Goal: Task Accomplishment & Management: Use online tool/utility

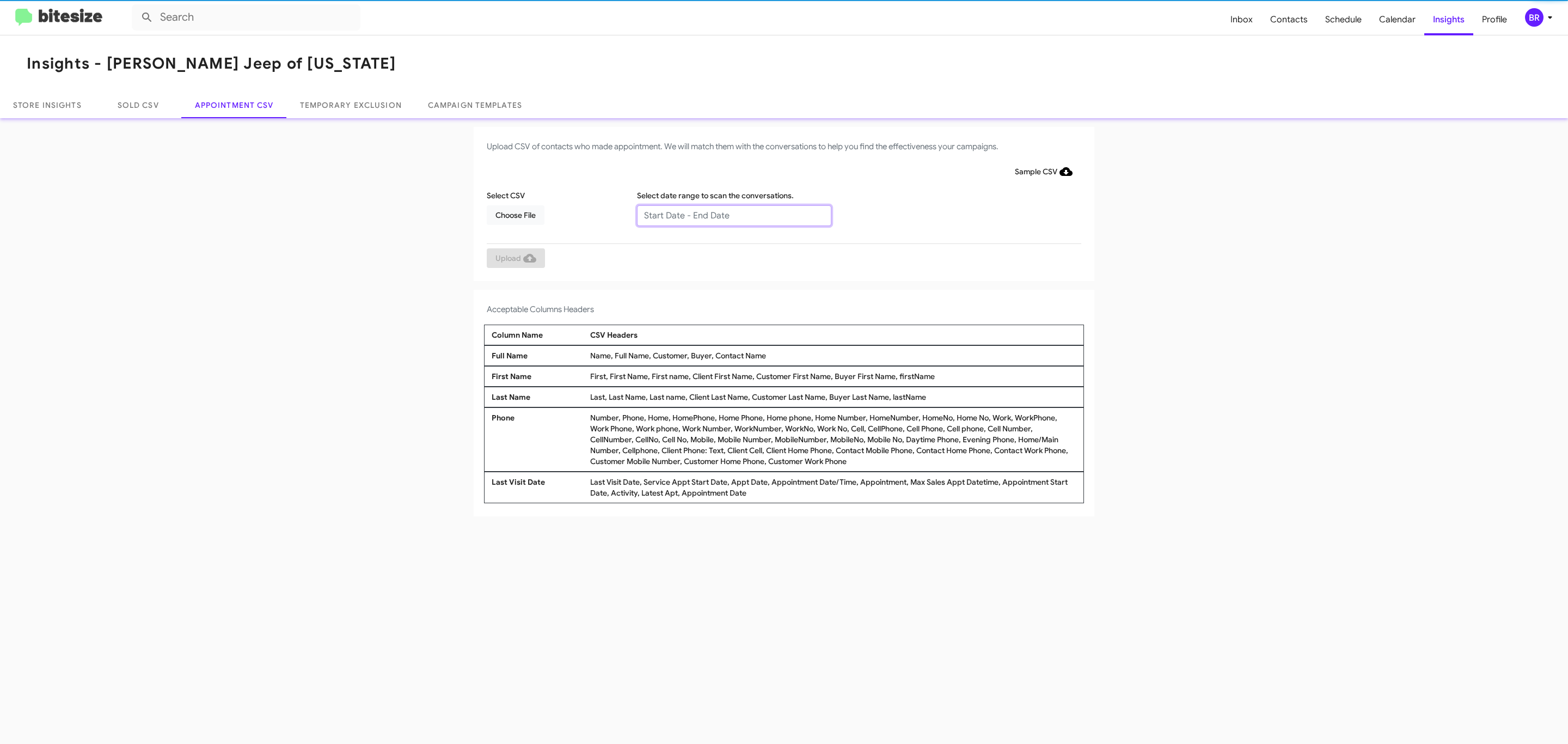
click at [733, 214] on input "text" at bounding box center [733, 216] width 194 height 21
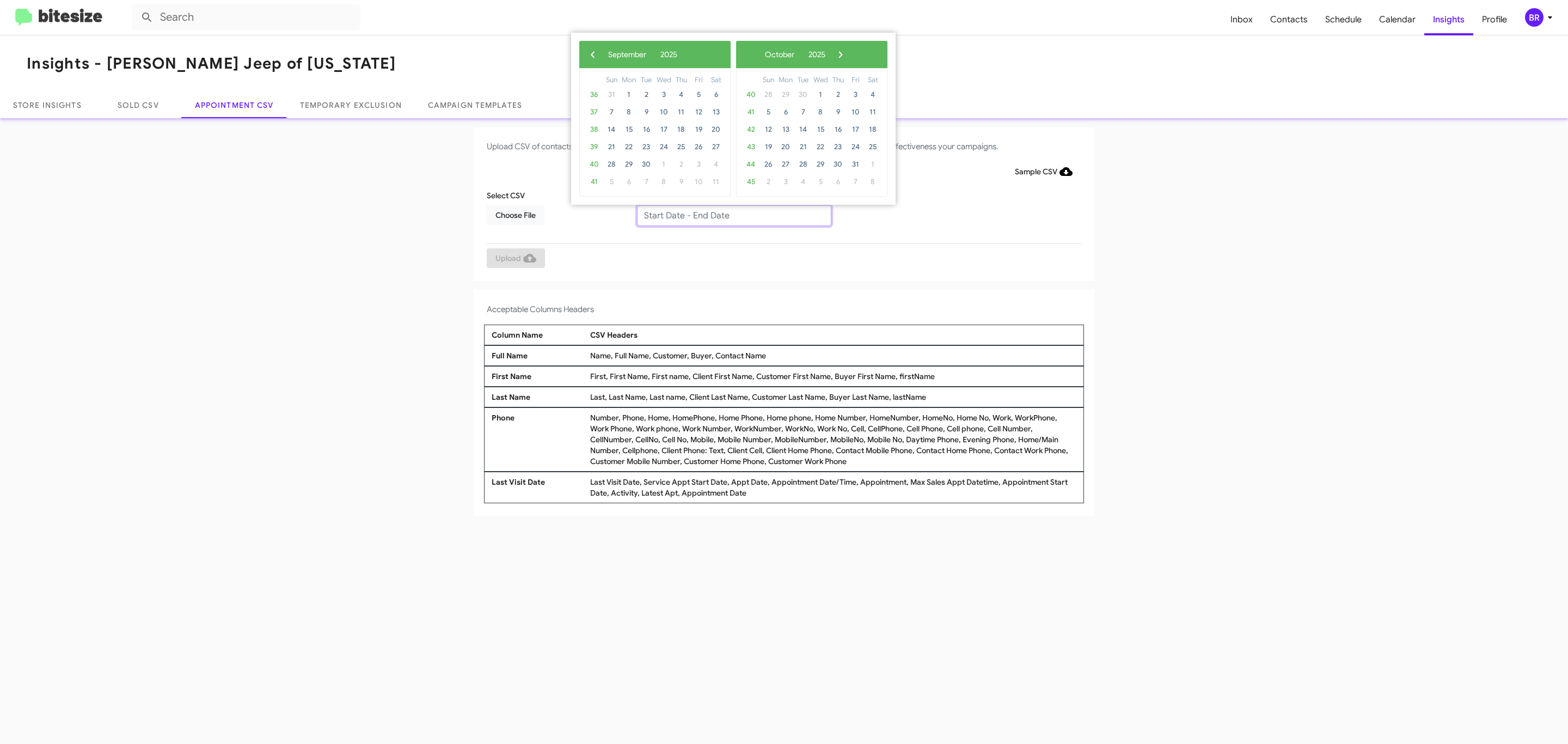
type input "09/04/2025 - 09/11/2025"
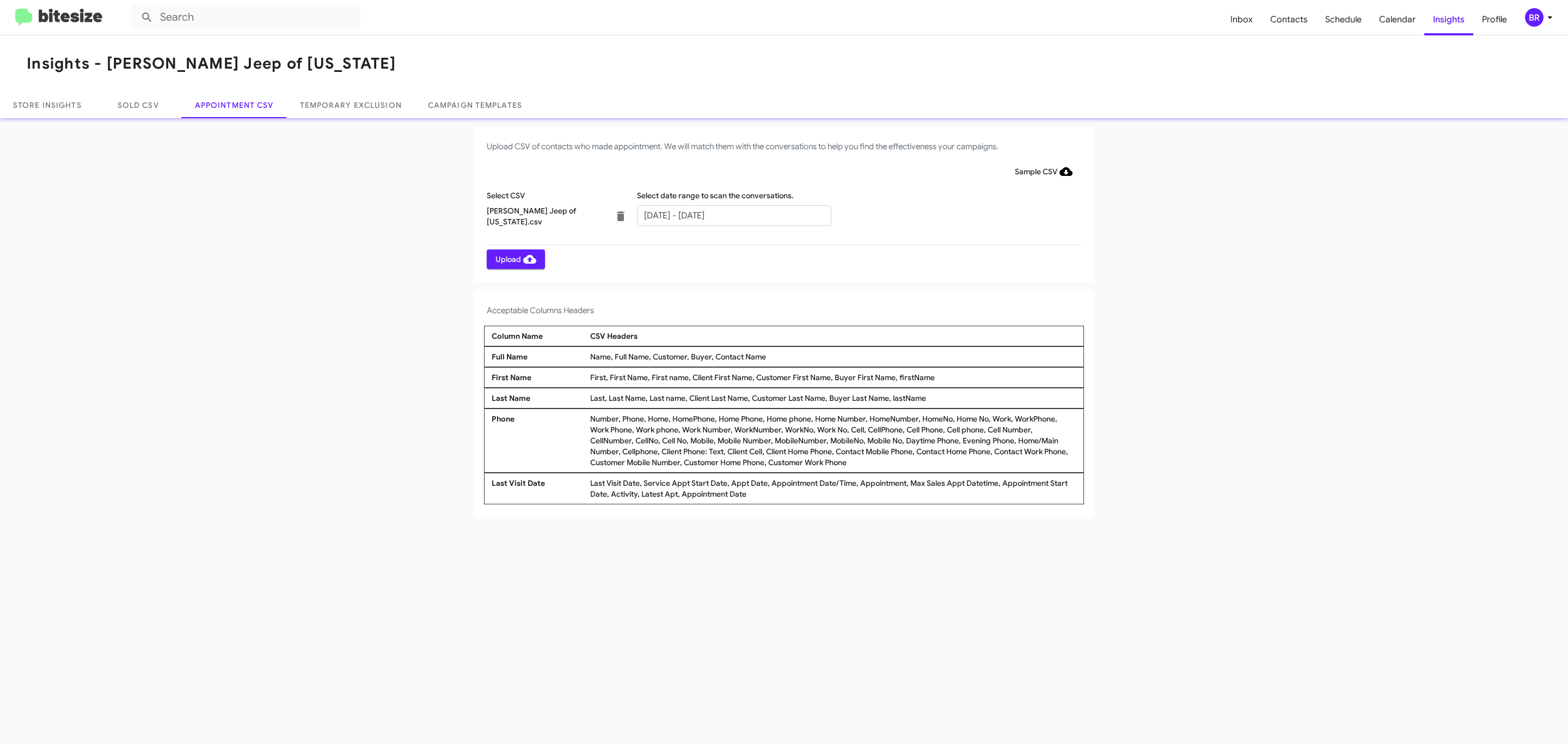
click at [514, 259] on span "Upload" at bounding box center [516, 259] width 41 height 19
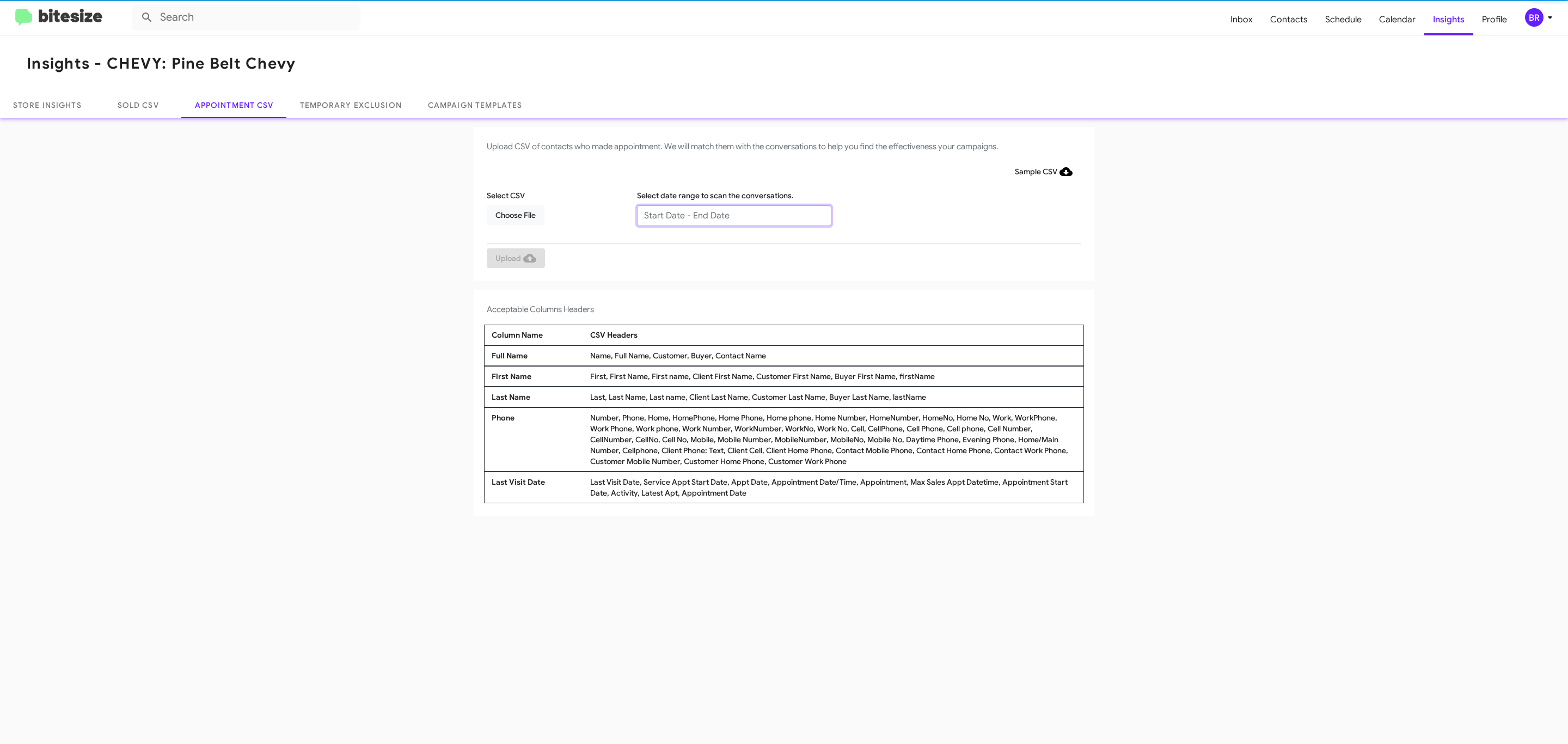
click at [733, 214] on input "text" at bounding box center [733, 216] width 194 height 21
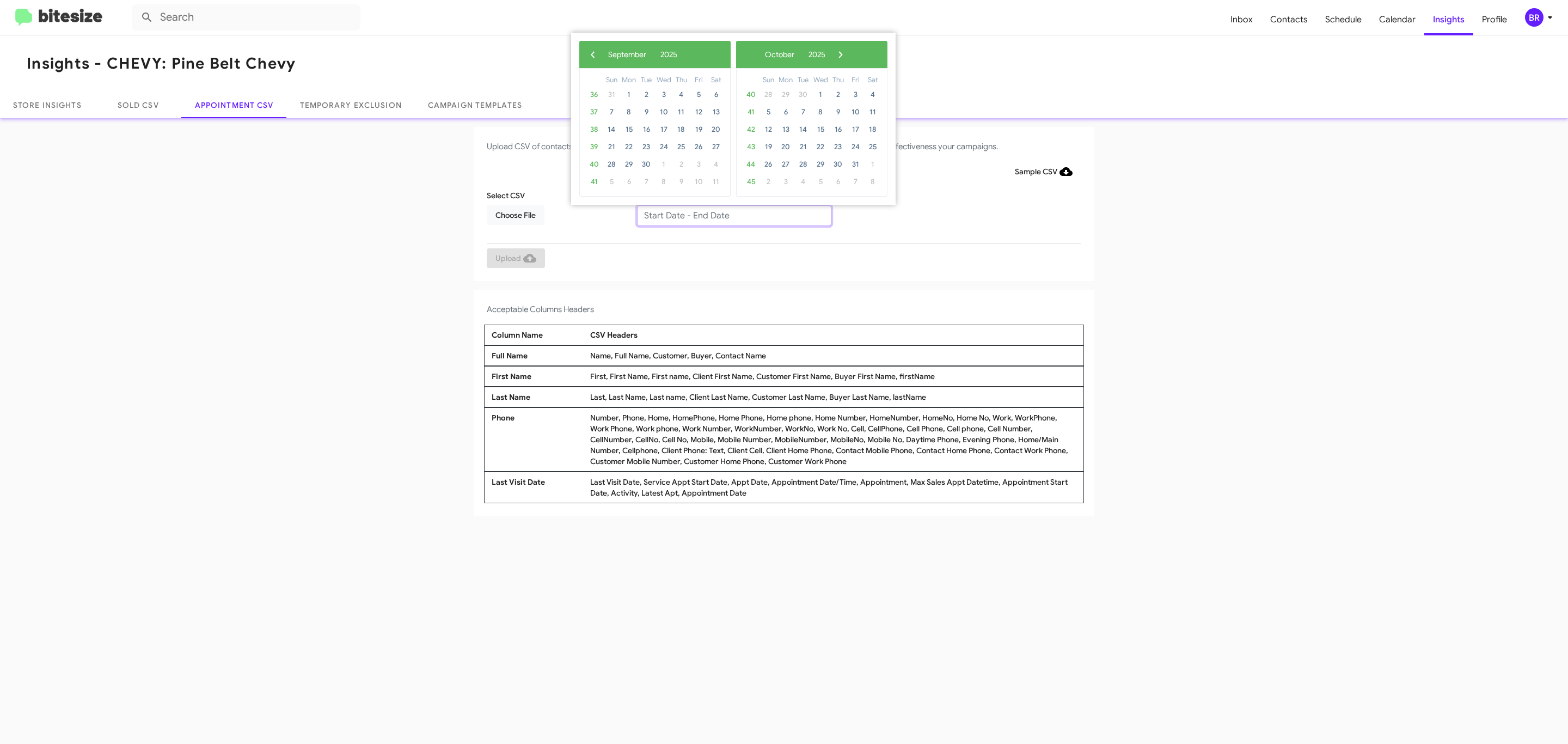
type input "[DATE] - [DATE]"
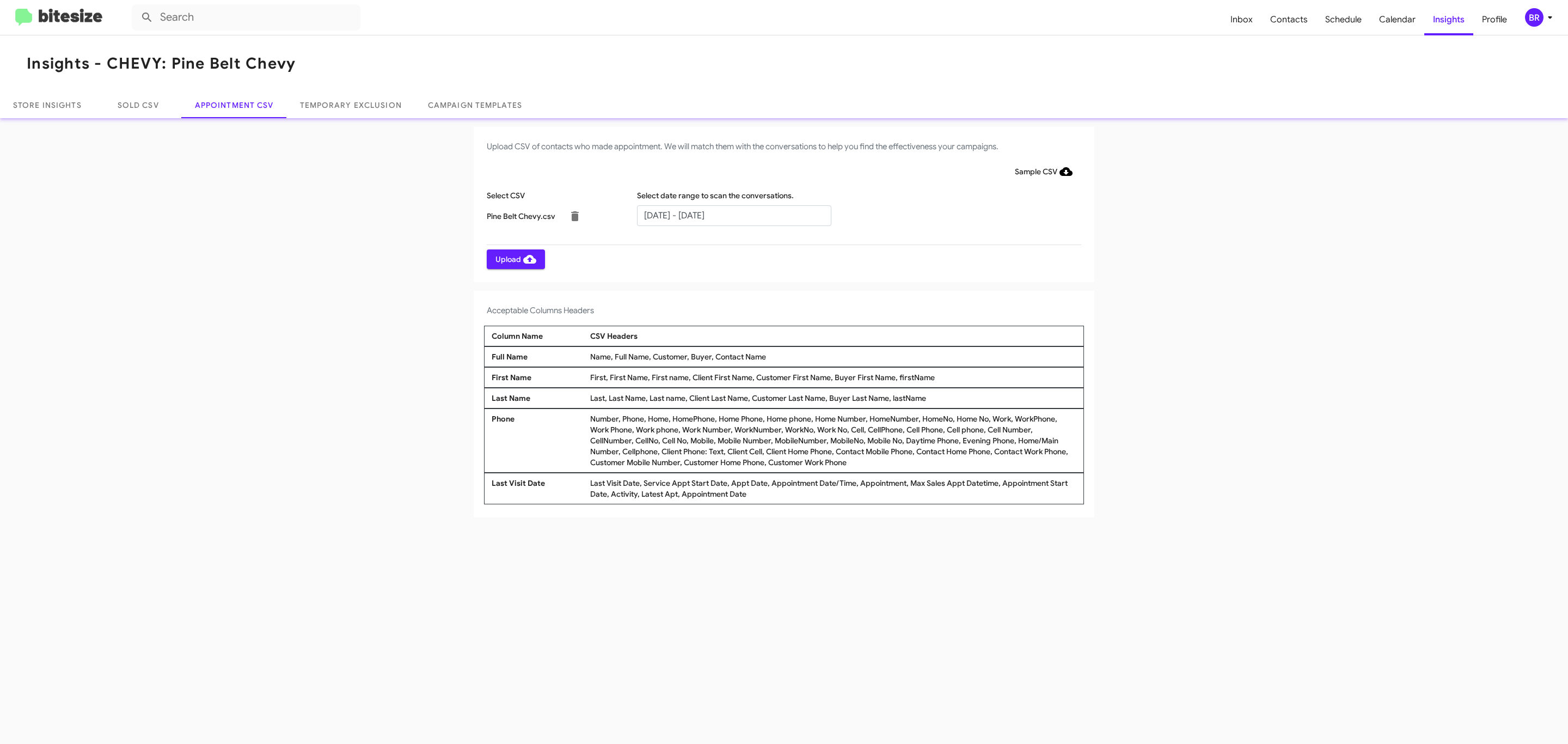
click span "Upload"
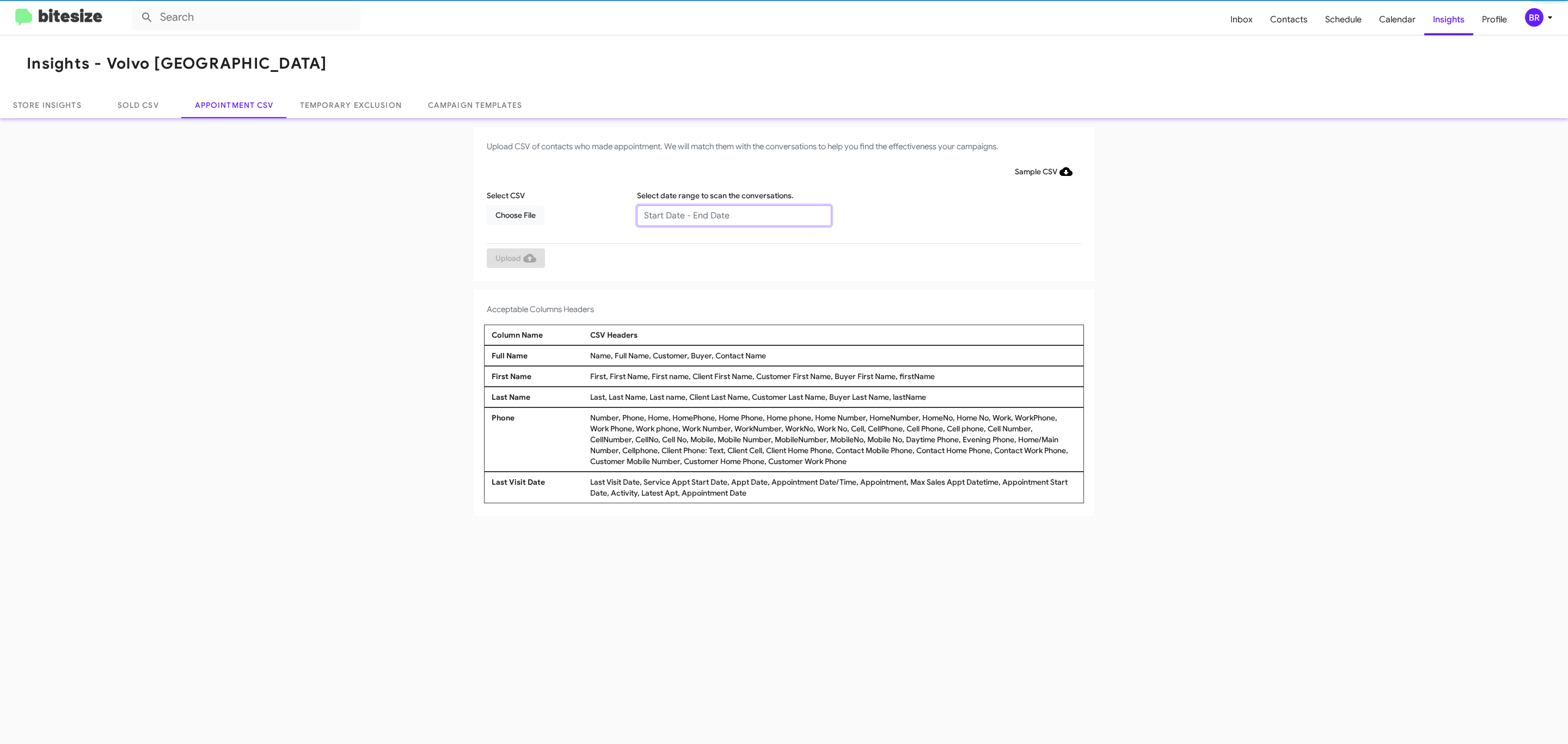
click at [733, 214] on input "text" at bounding box center [733, 216] width 194 height 21
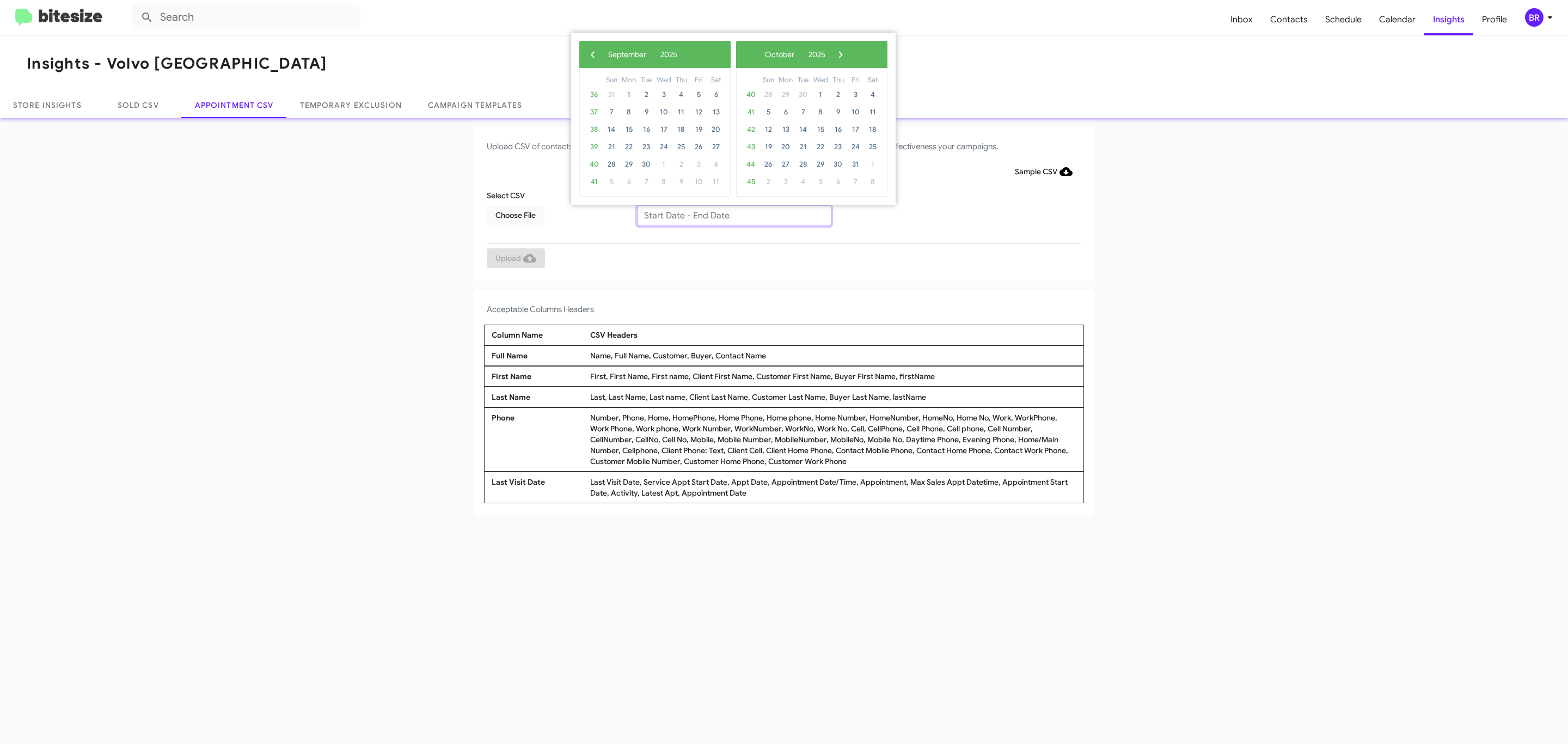
type input "[DATE] - [DATE]"
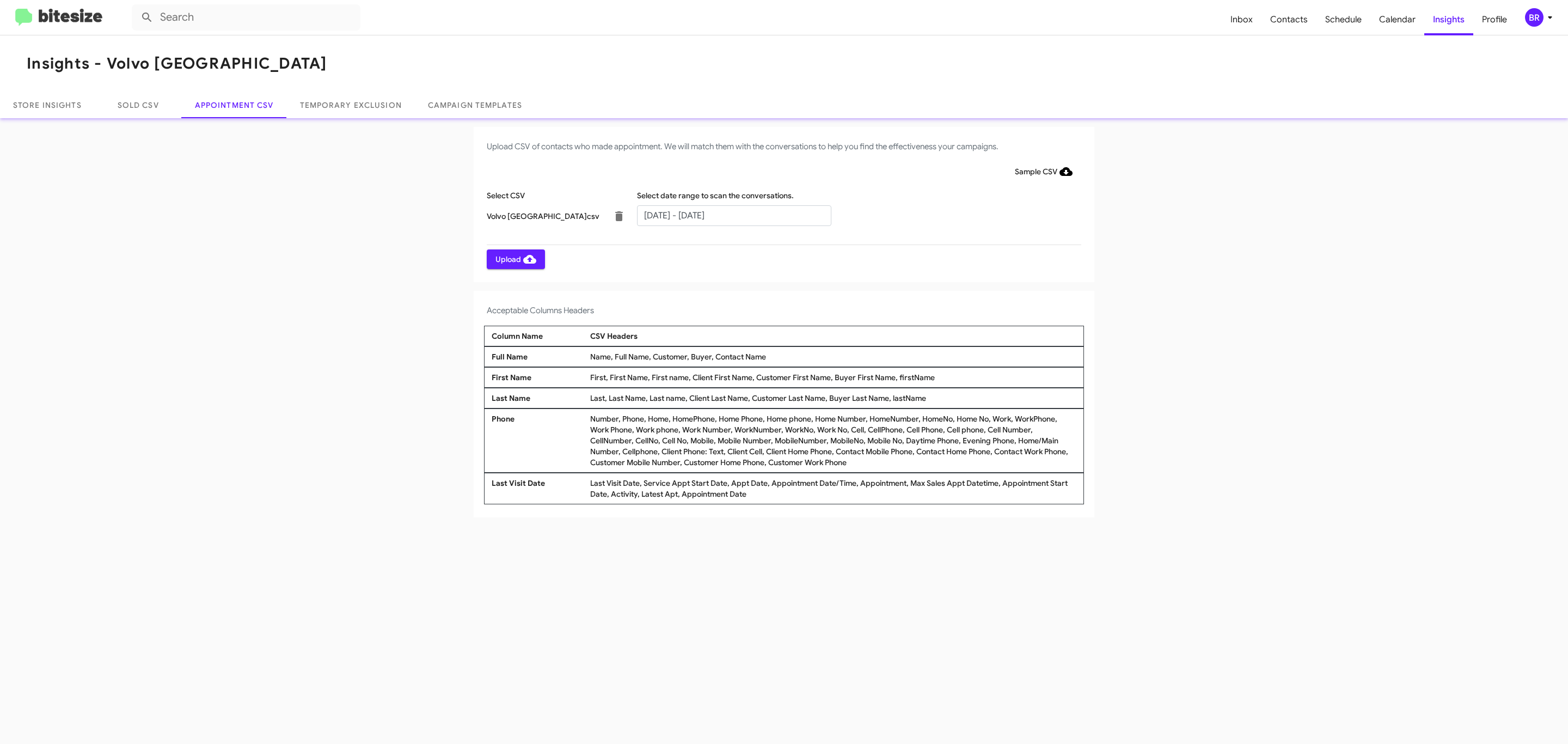
click at [514, 259] on span "Upload" at bounding box center [516, 259] width 41 height 19
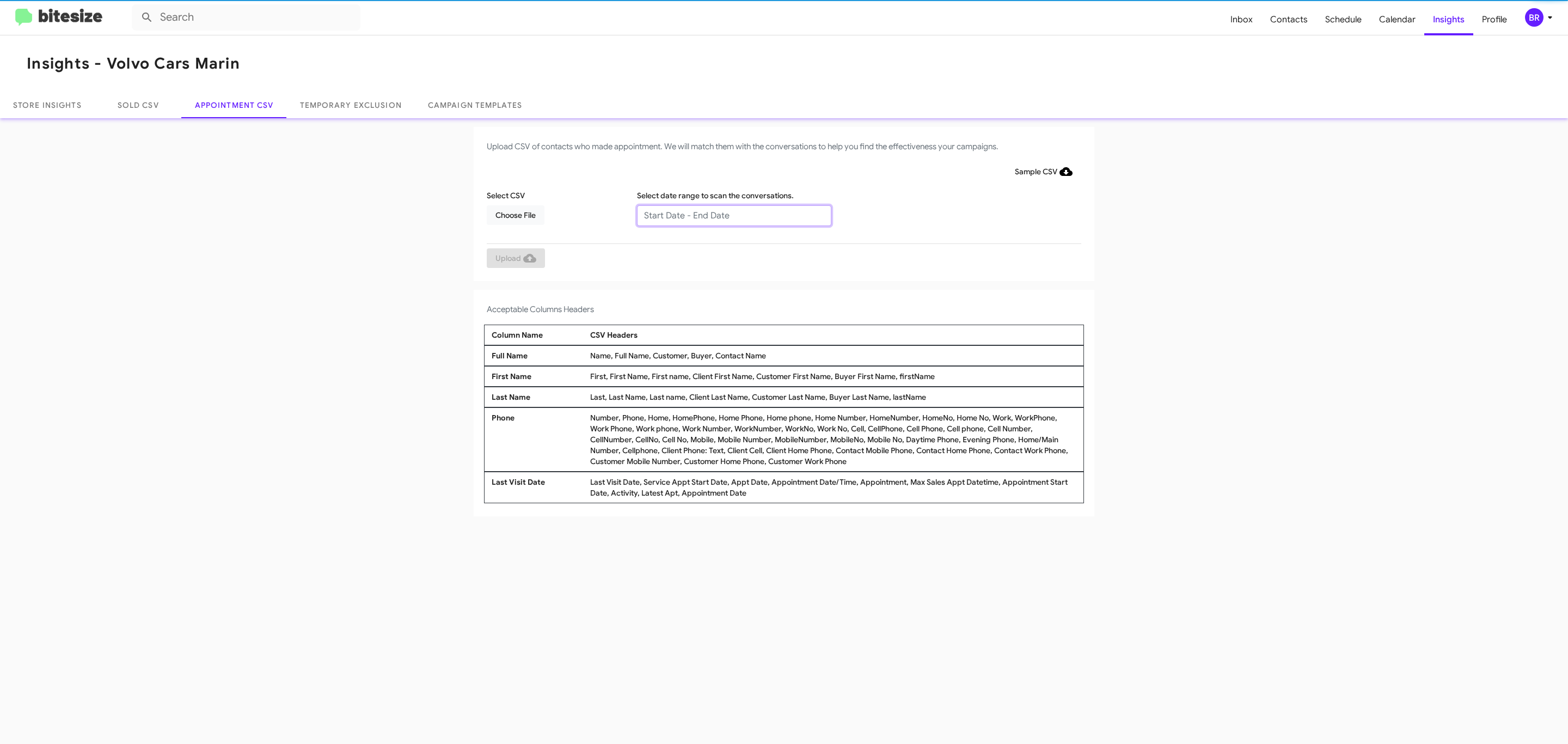
click at [733, 214] on input "text" at bounding box center [733, 216] width 194 height 21
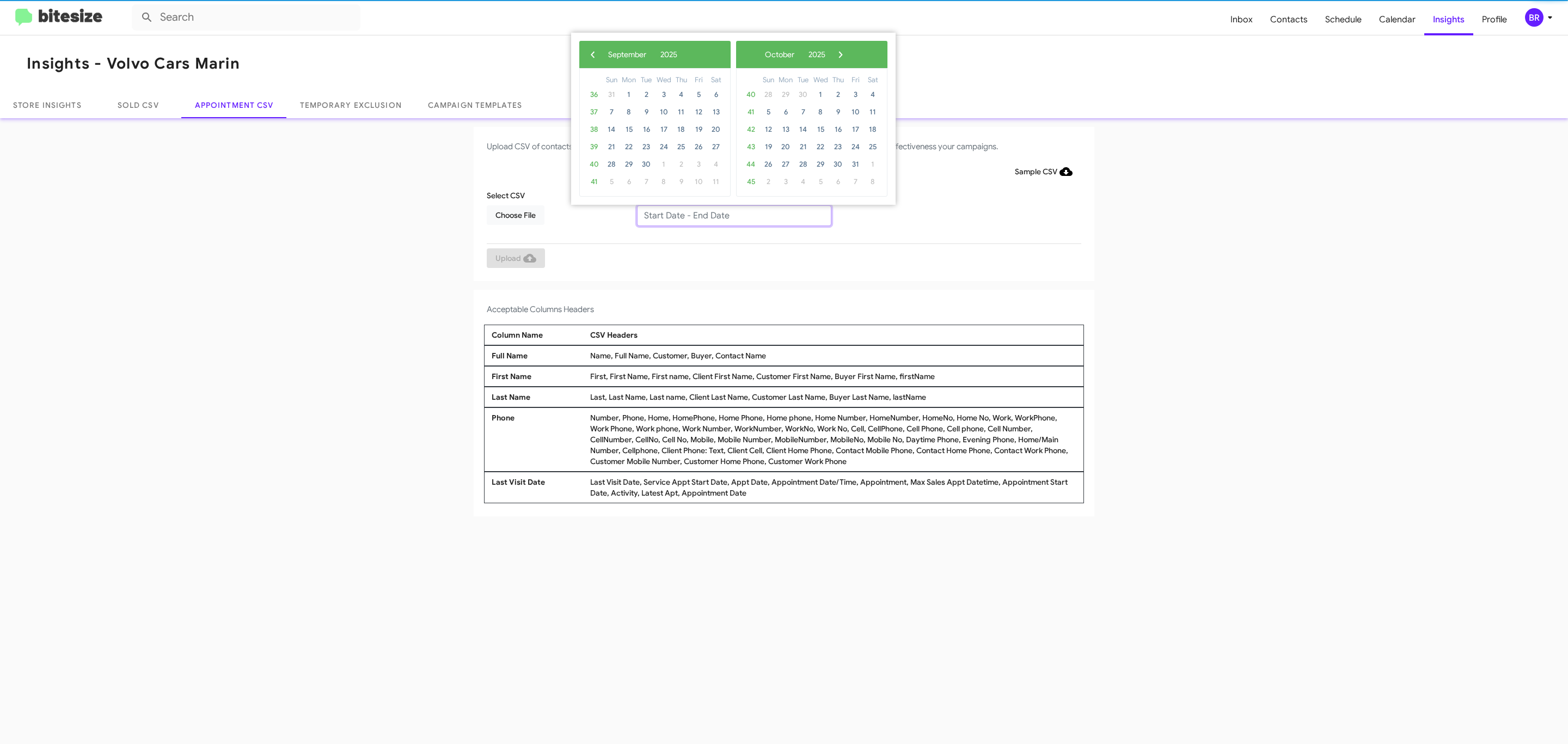
type input "09/04/2025 - 09/11/2025"
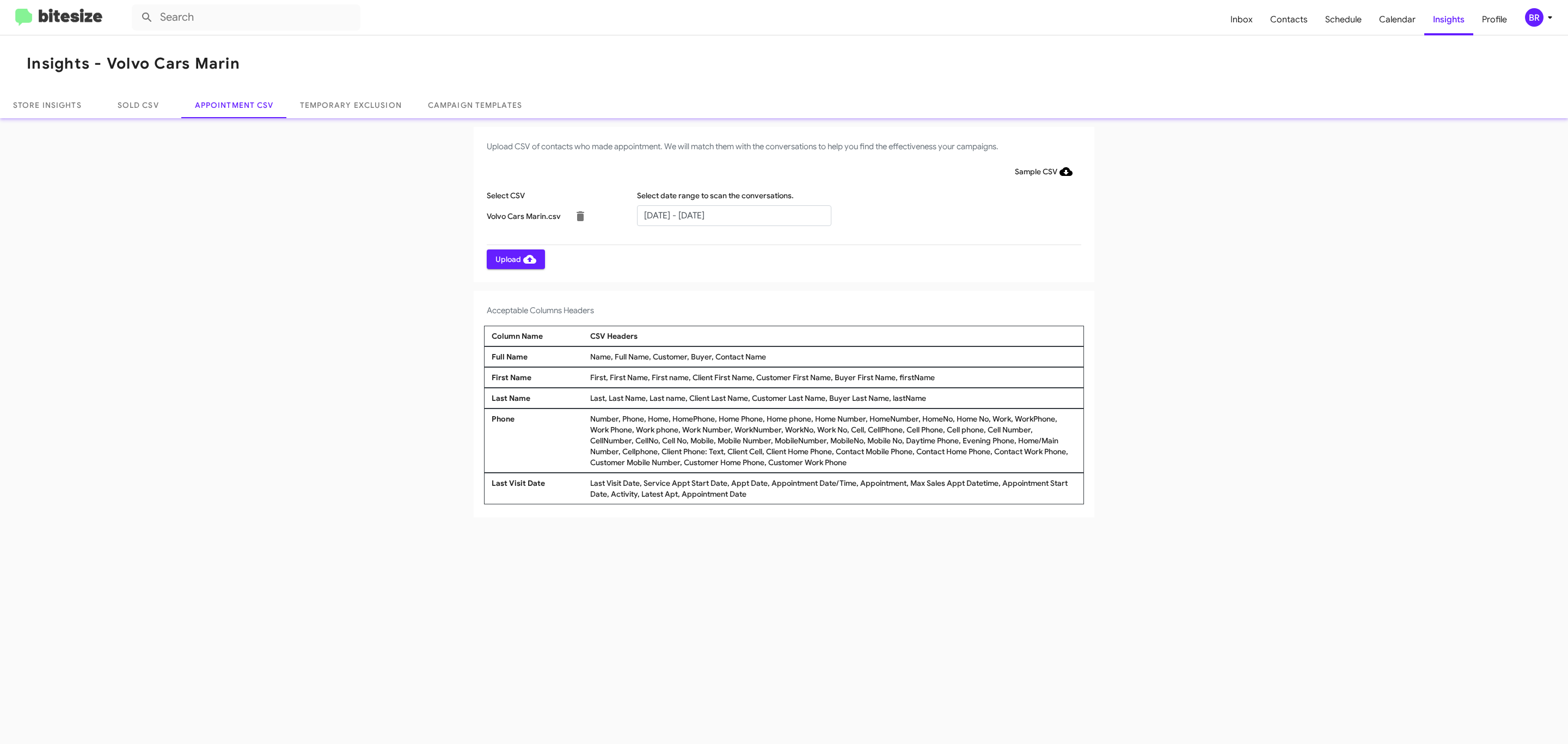
click at [514, 259] on span "Upload" at bounding box center [516, 259] width 41 height 19
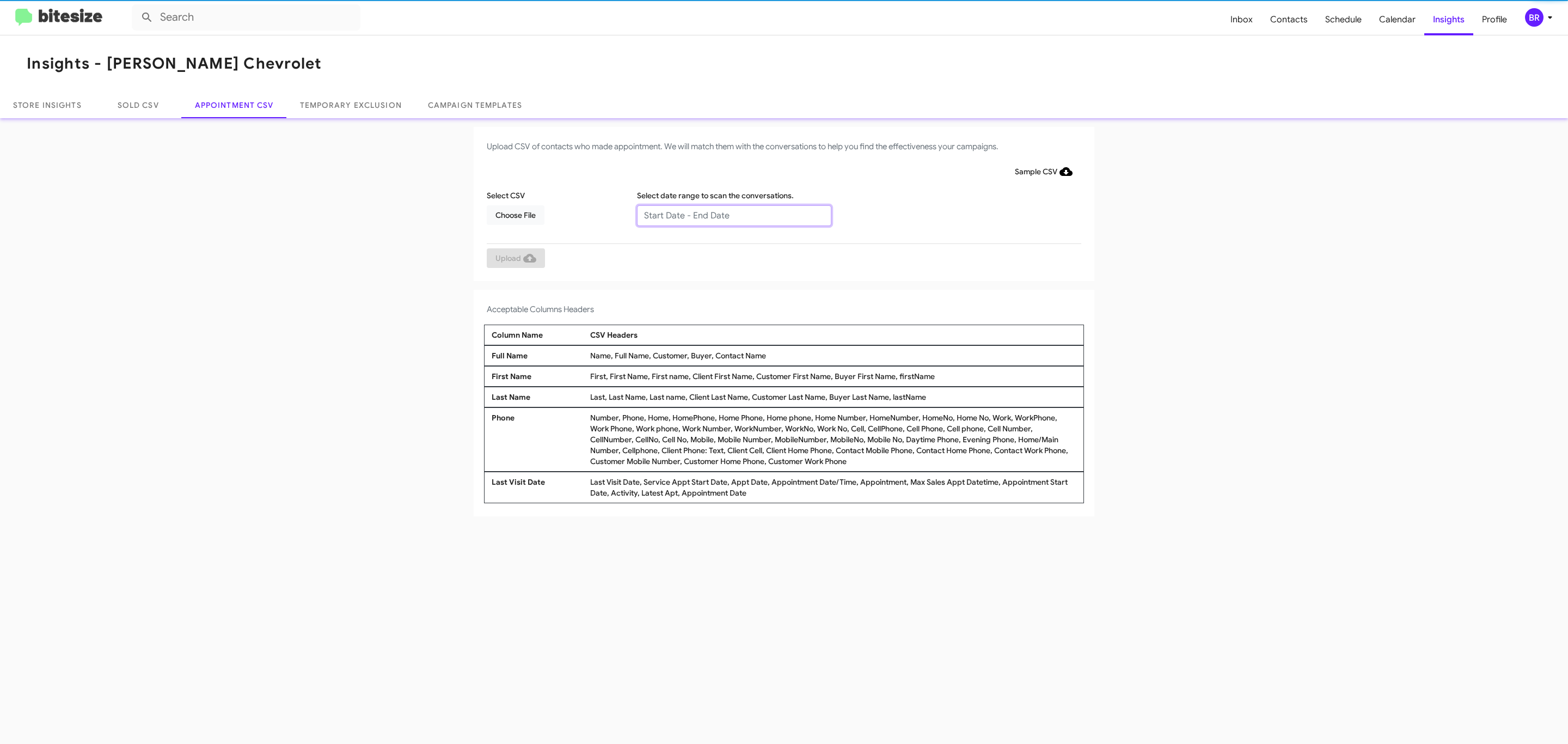
click at [733, 214] on input "text" at bounding box center [733, 216] width 194 height 21
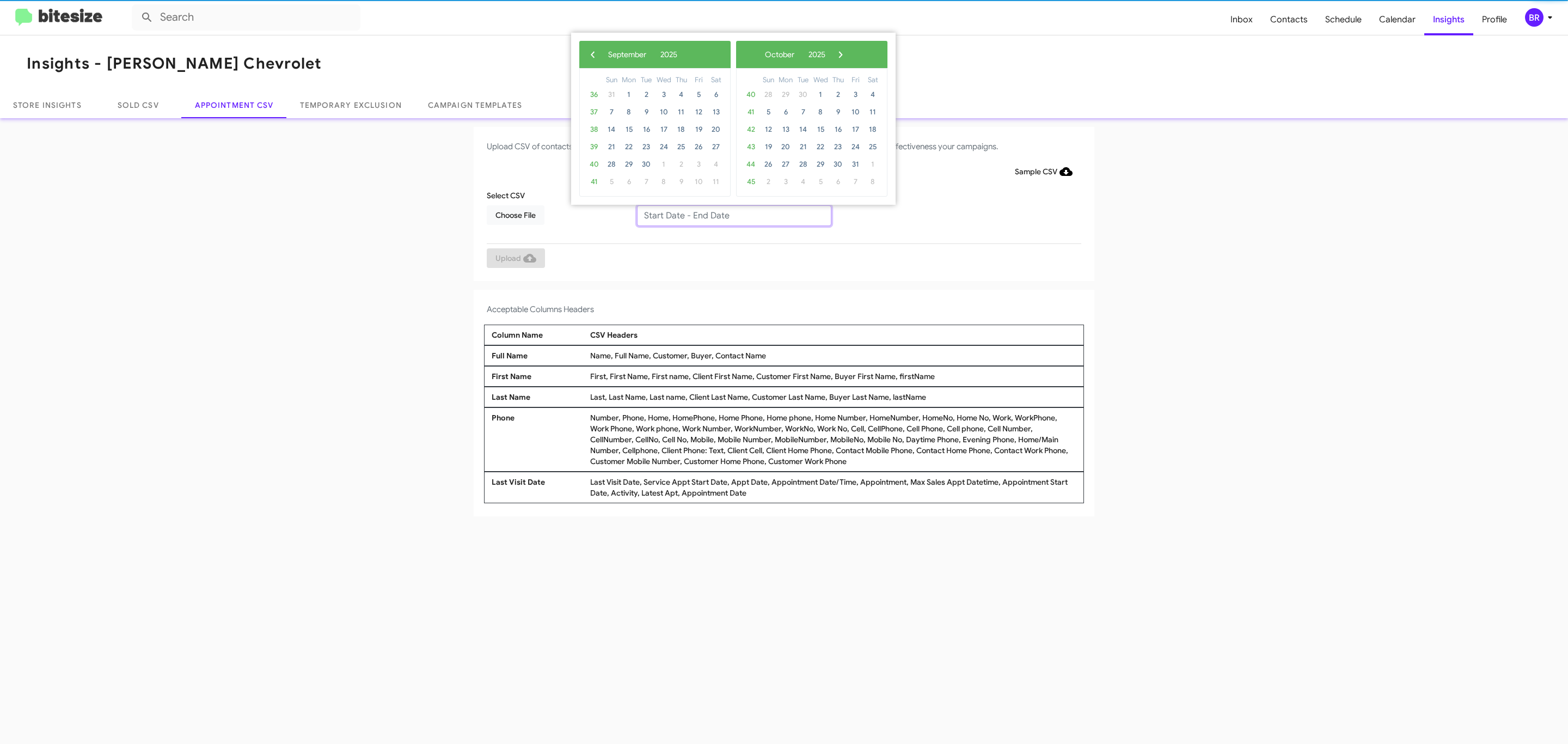
type input "[DATE] - [DATE]"
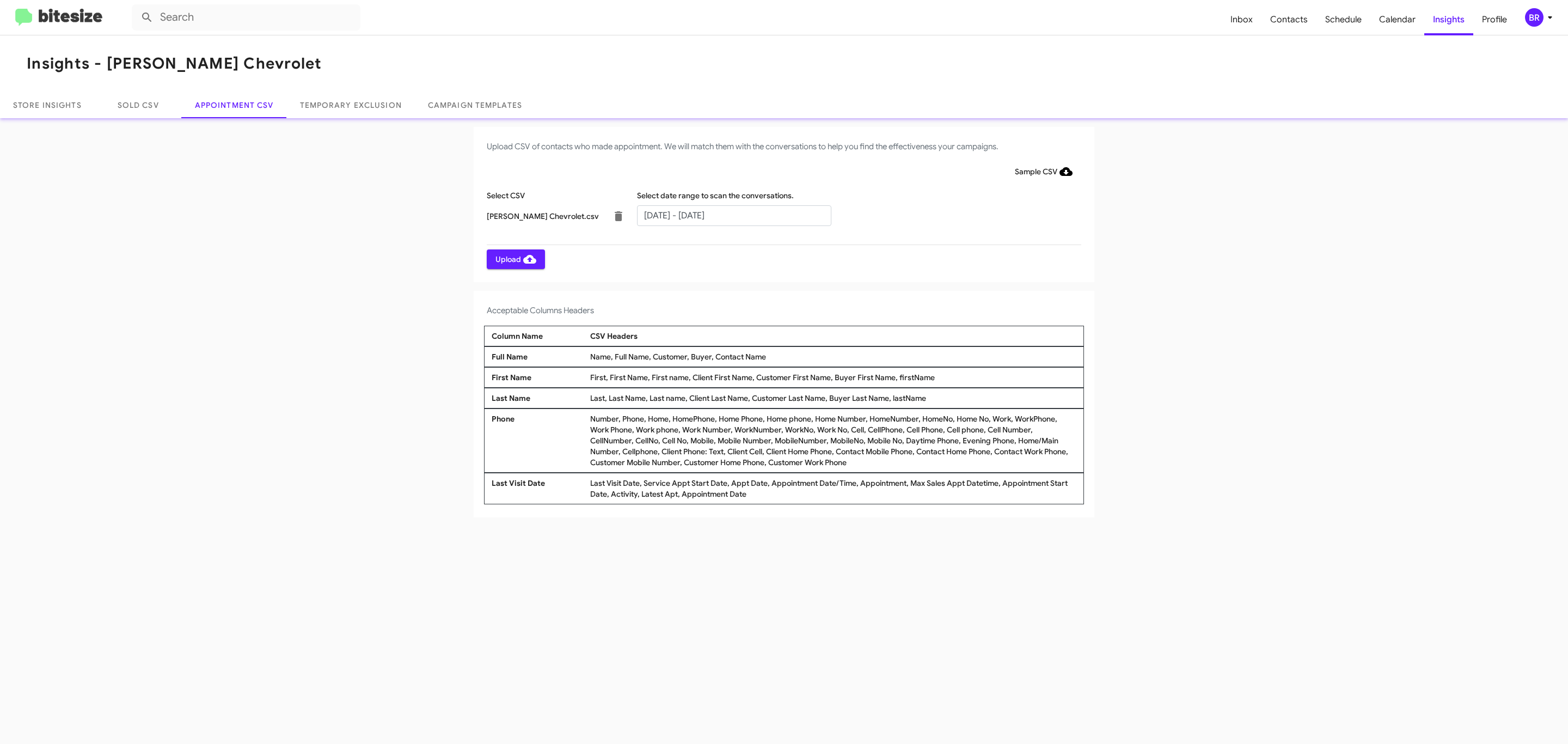
click at [514, 259] on span "Upload" at bounding box center [516, 259] width 41 height 19
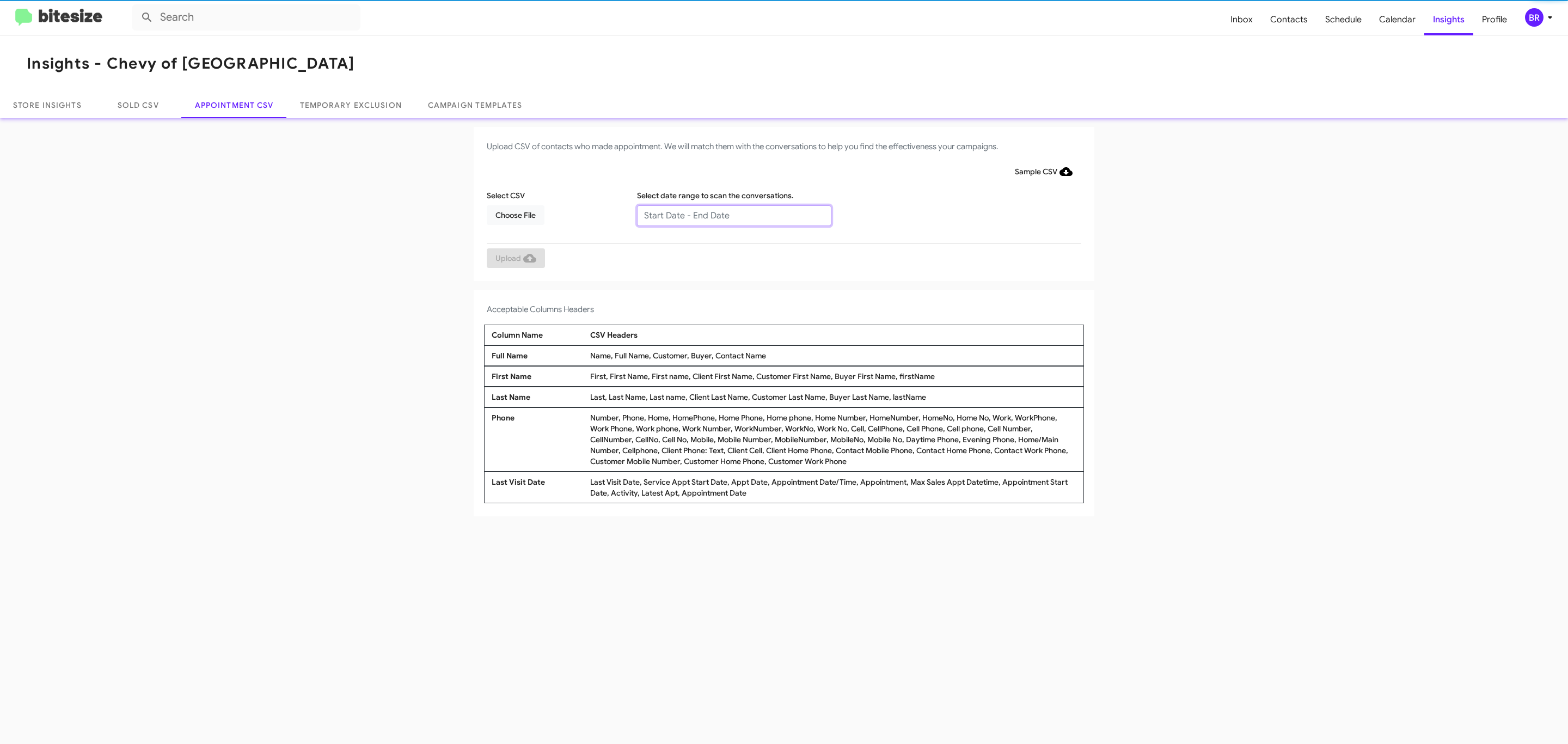
click at [733, 214] on input "text" at bounding box center [733, 216] width 194 height 21
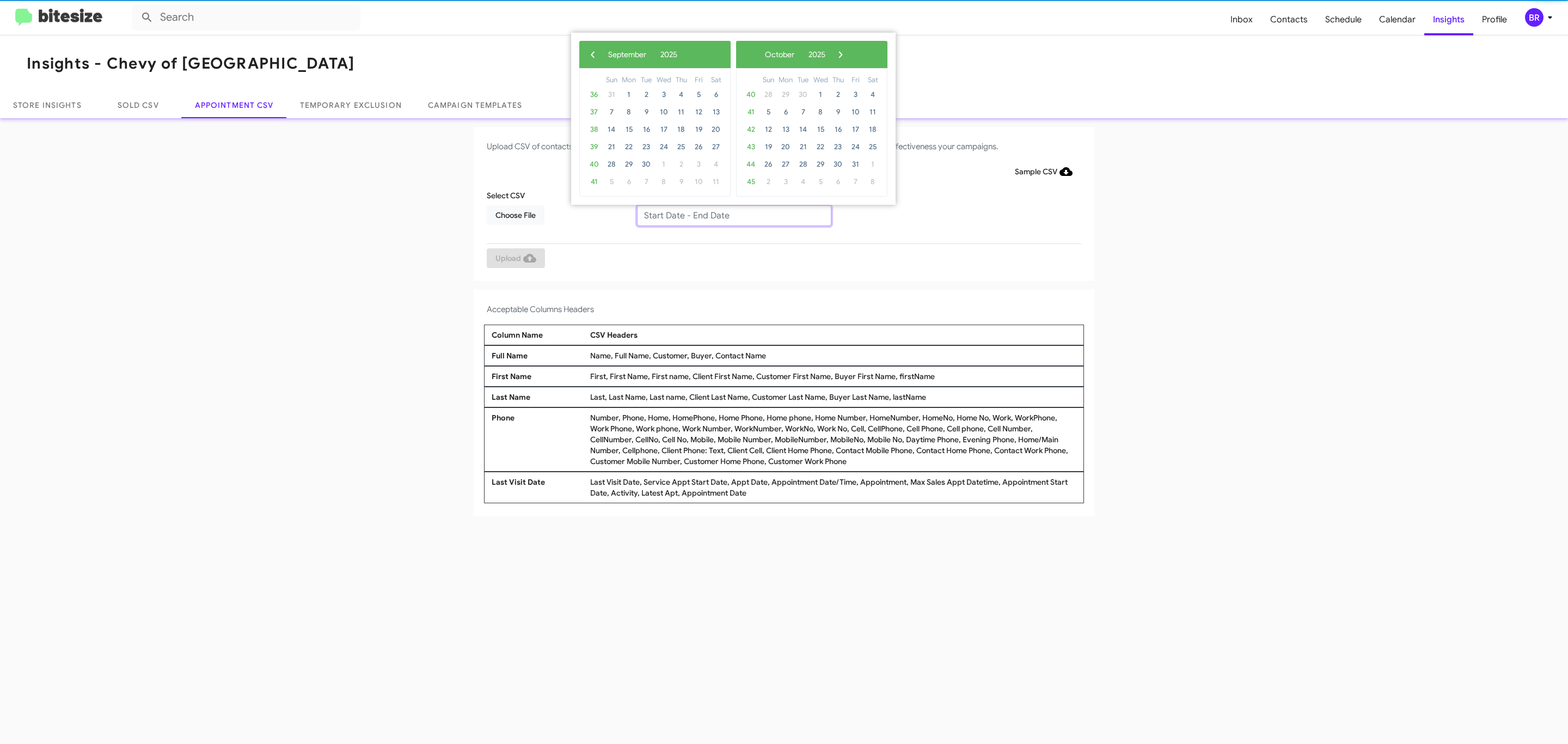
type input "09/04/2025 - 09/11/2025"
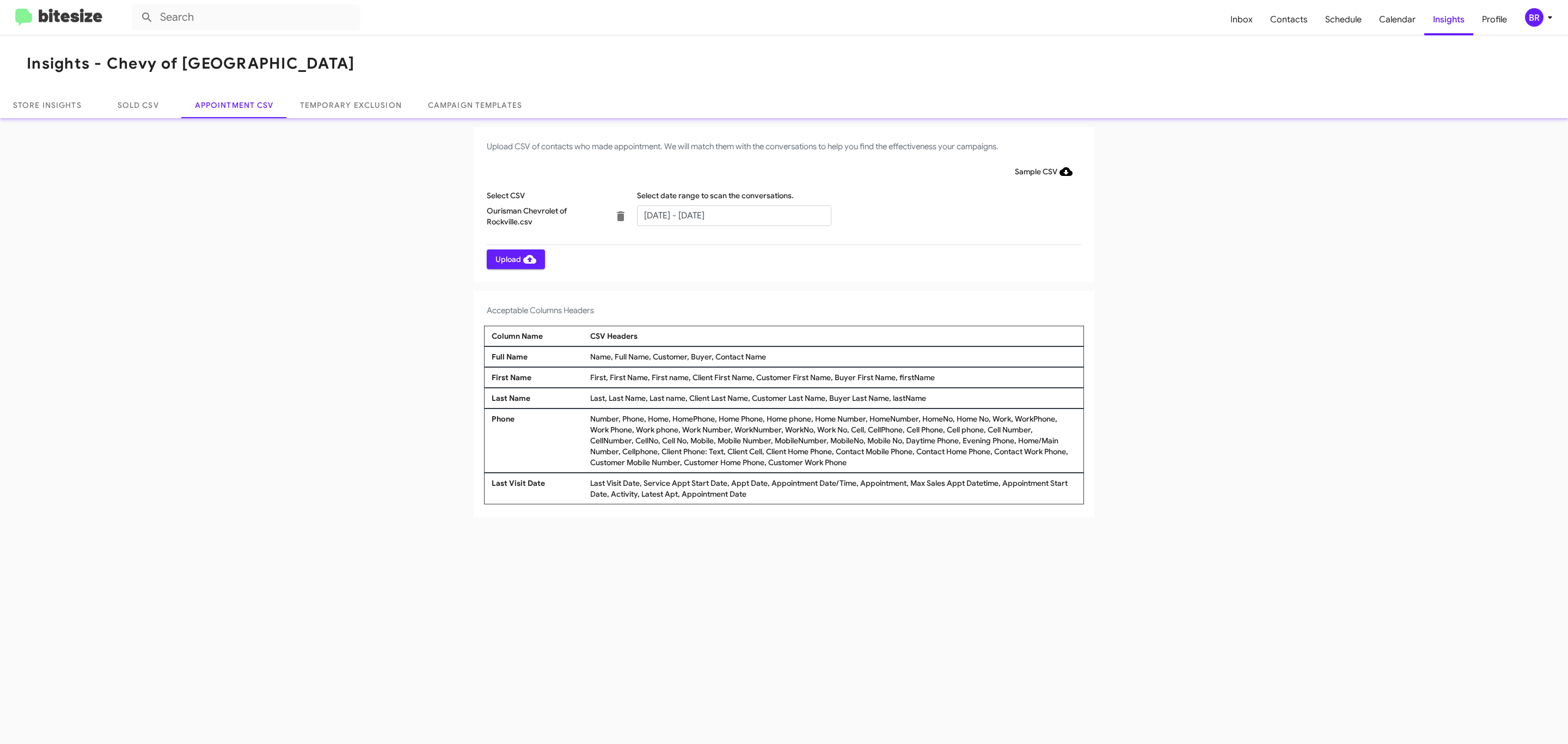
click at [514, 259] on span "Upload" at bounding box center [516, 259] width 41 height 19
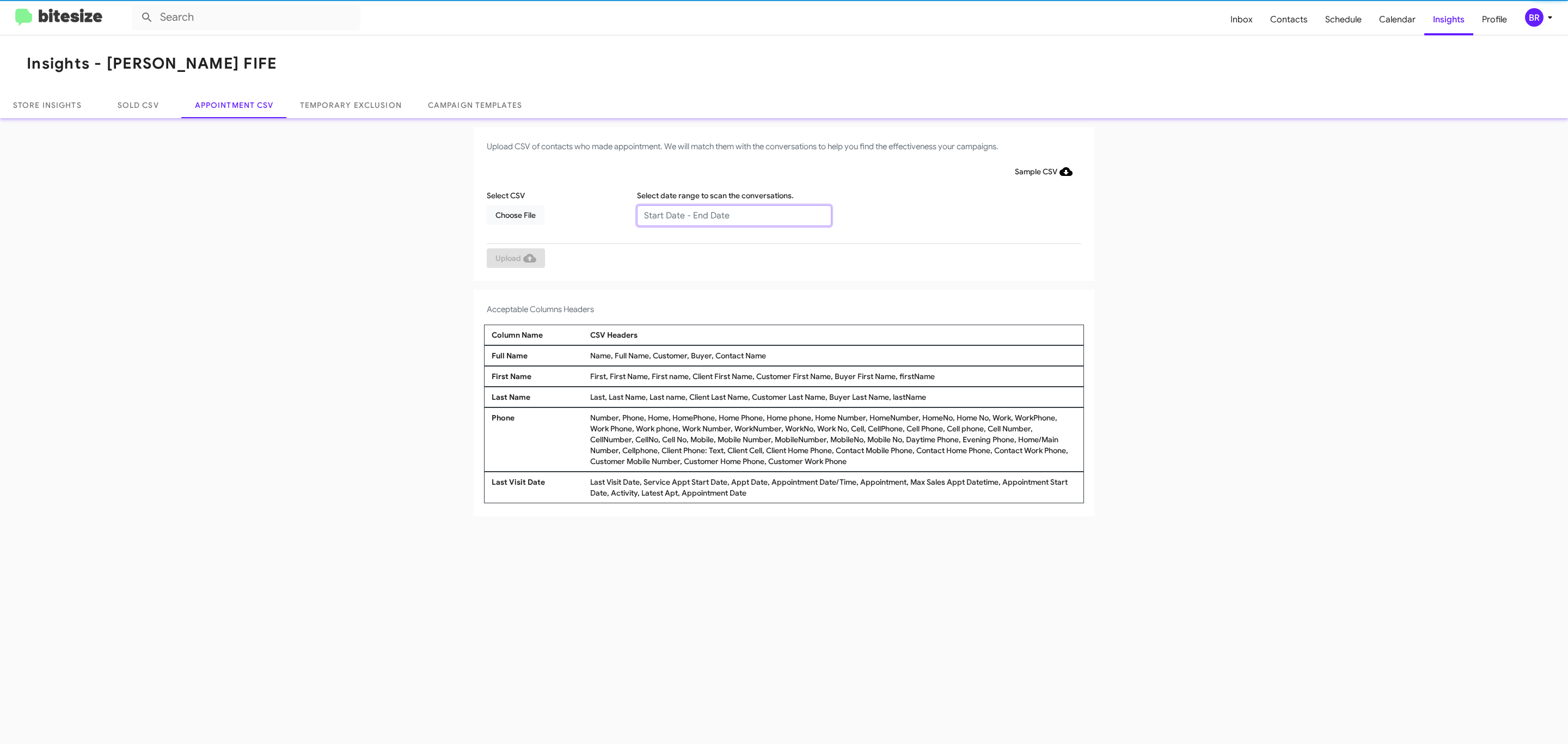
click at [733, 214] on input "text" at bounding box center [733, 216] width 194 height 21
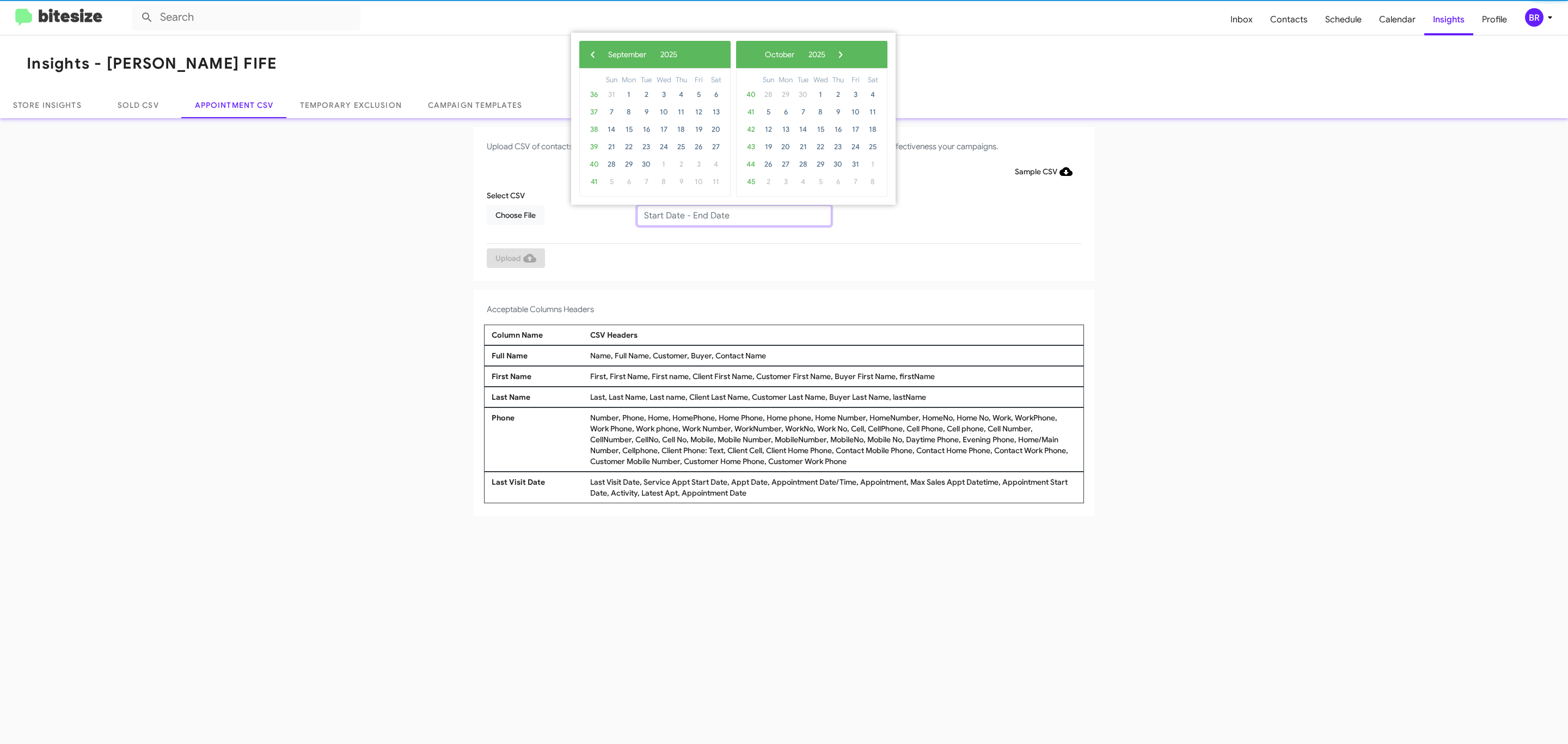
type input "09/04/2025 - 09/11/2025"
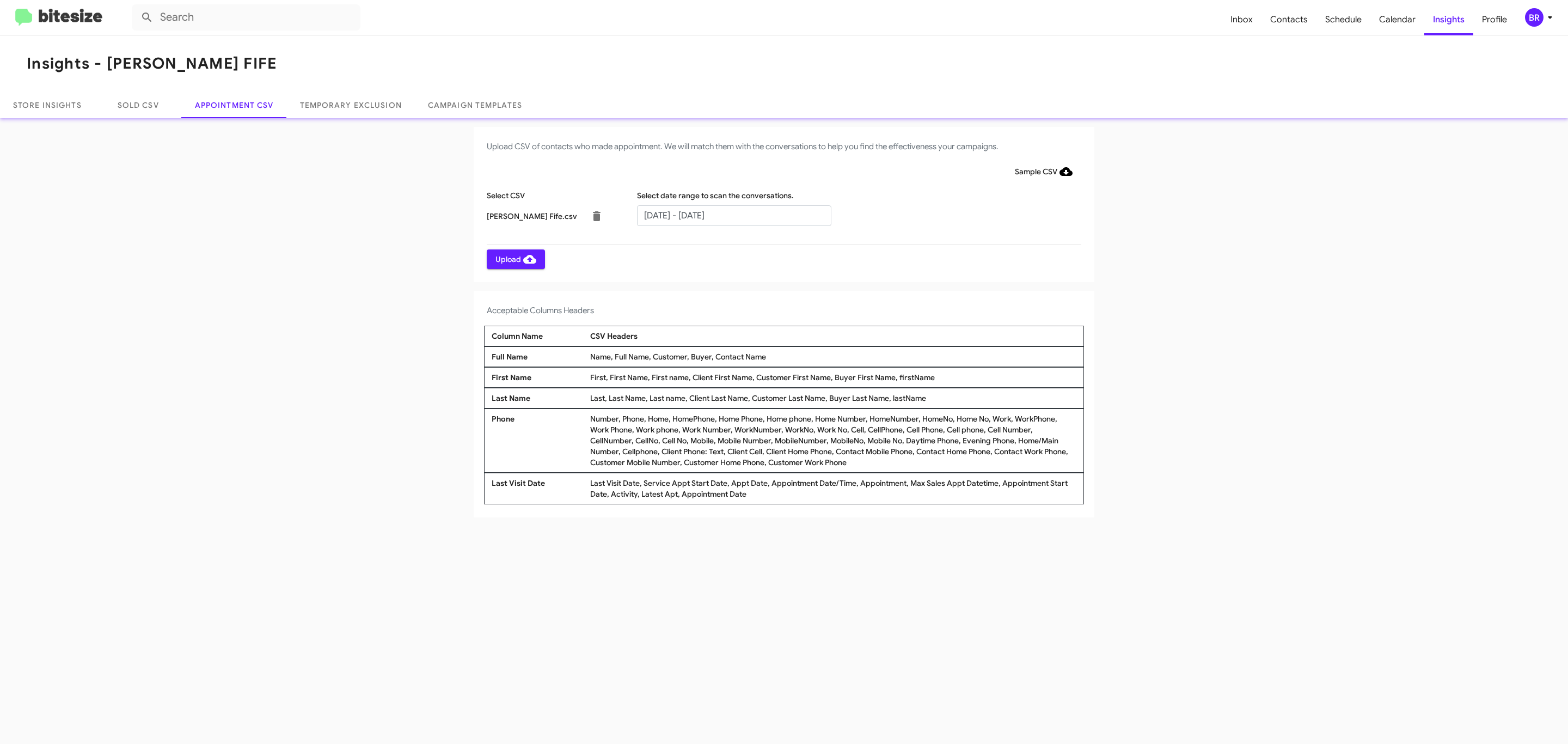
click at [514, 259] on span "Upload" at bounding box center [516, 259] width 41 height 19
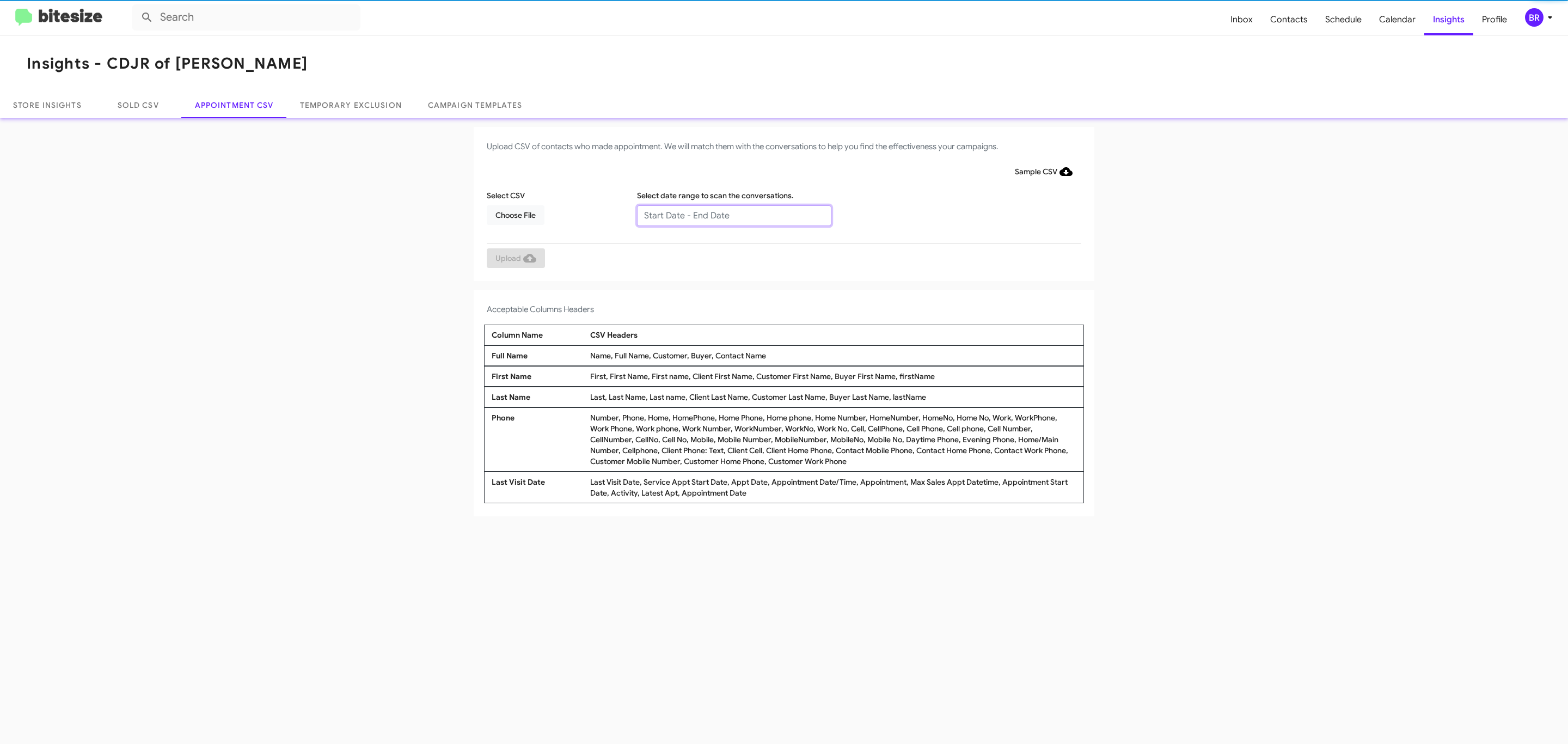
click at [733, 214] on input "text" at bounding box center [733, 216] width 194 height 21
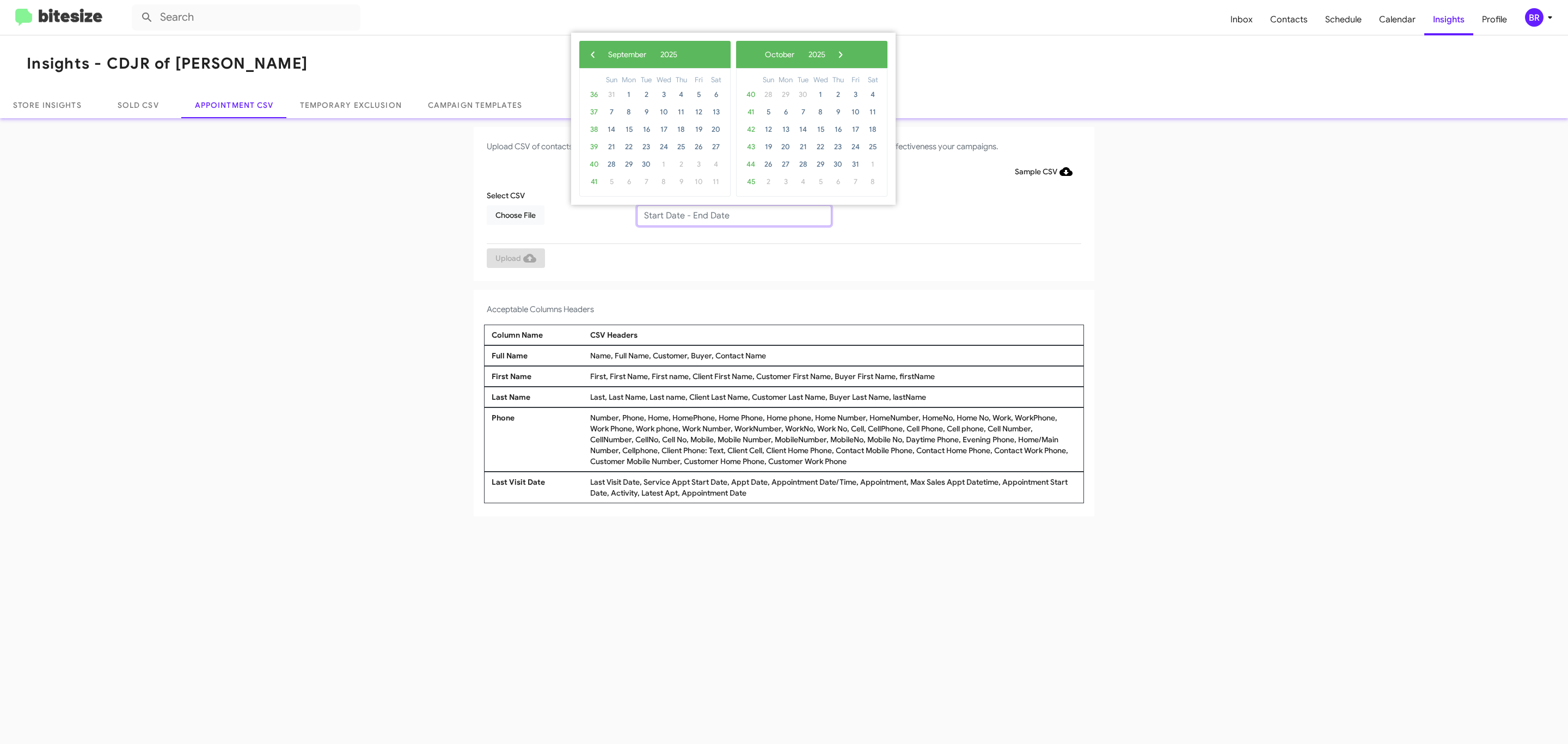
type input "09/04/2025 - 09/11/2025"
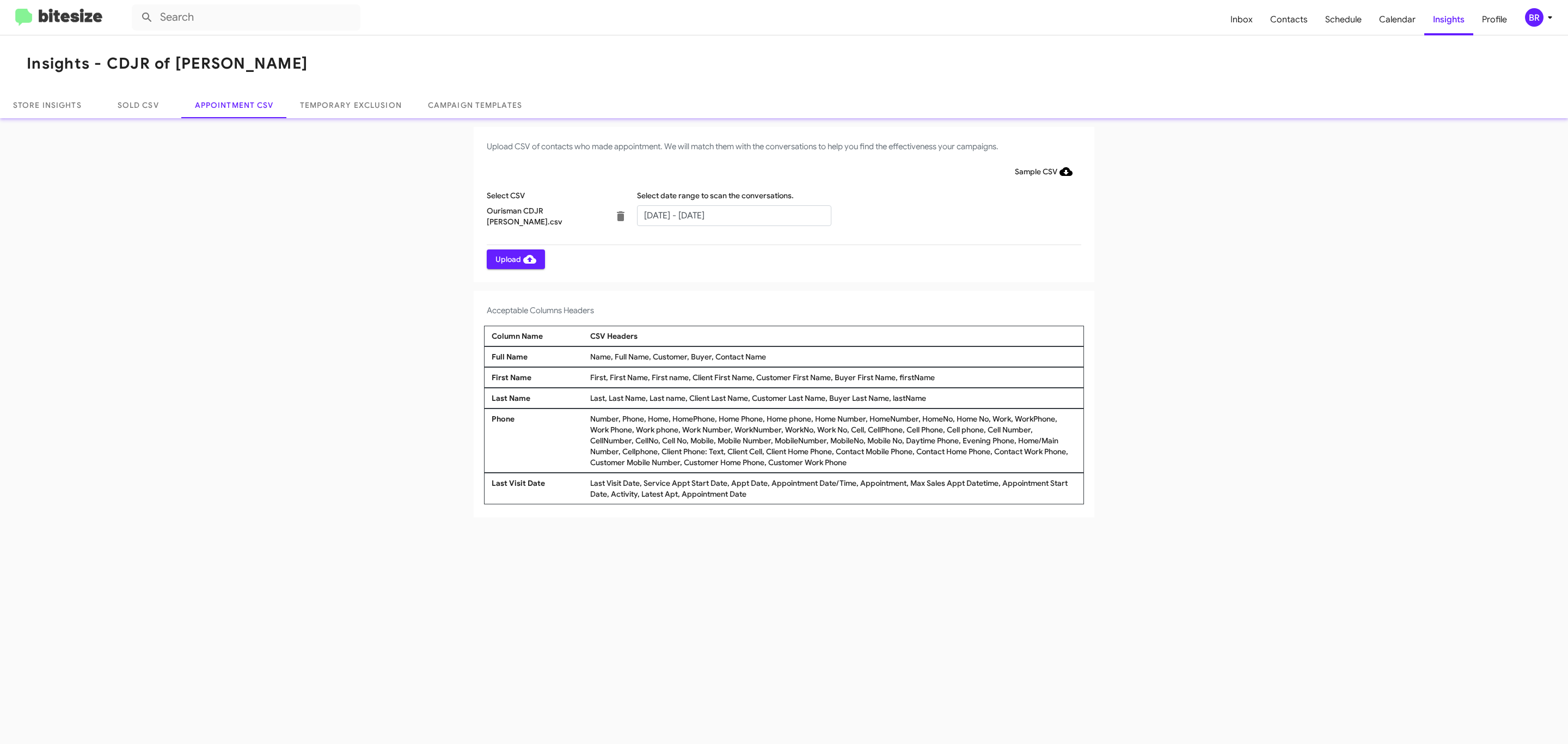
click at [514, 259] on span "Upload" at bounding box center [516, 259] width 41 height 19
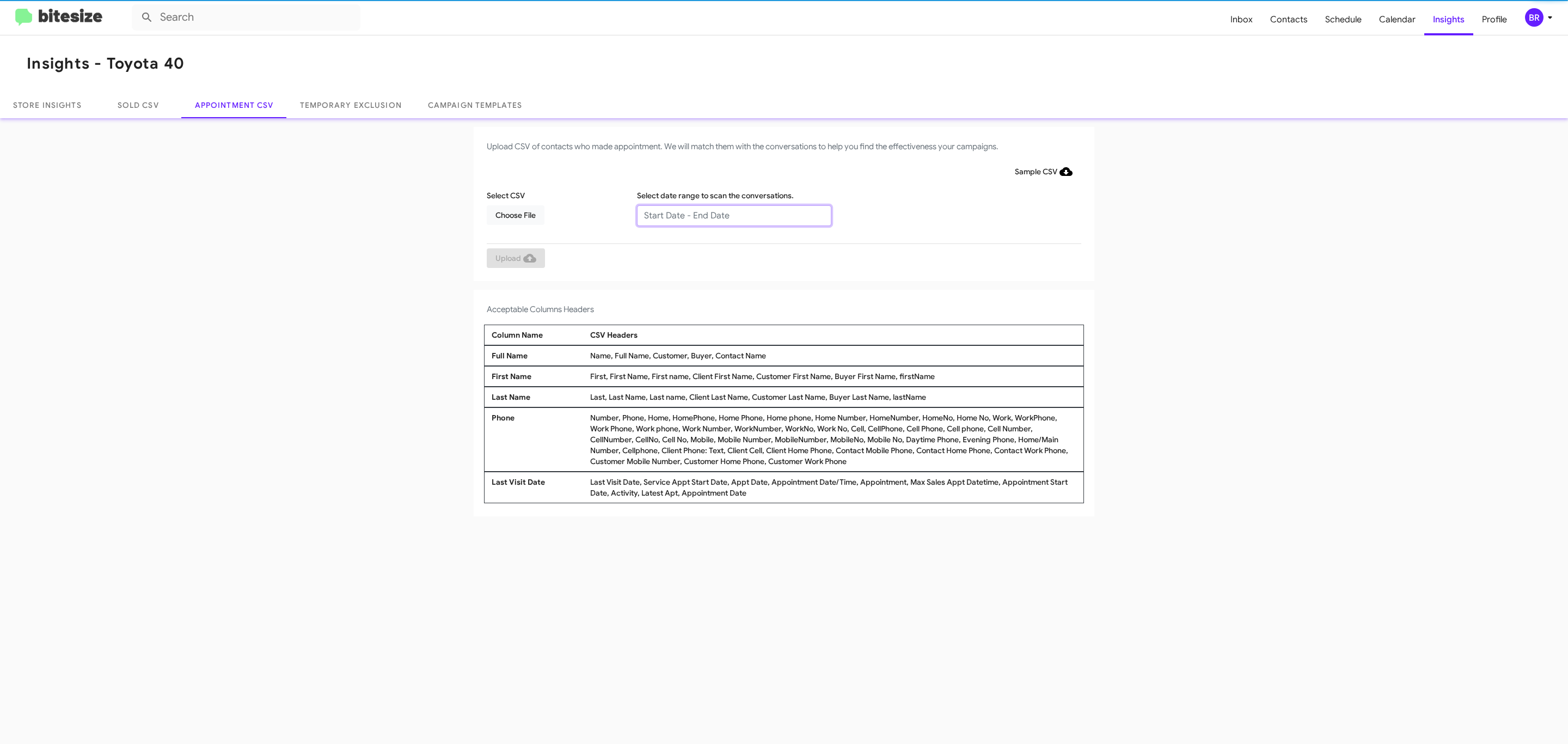
click at [733, 214] on input "text" at bounding box center [733, 216] width 194 height 21
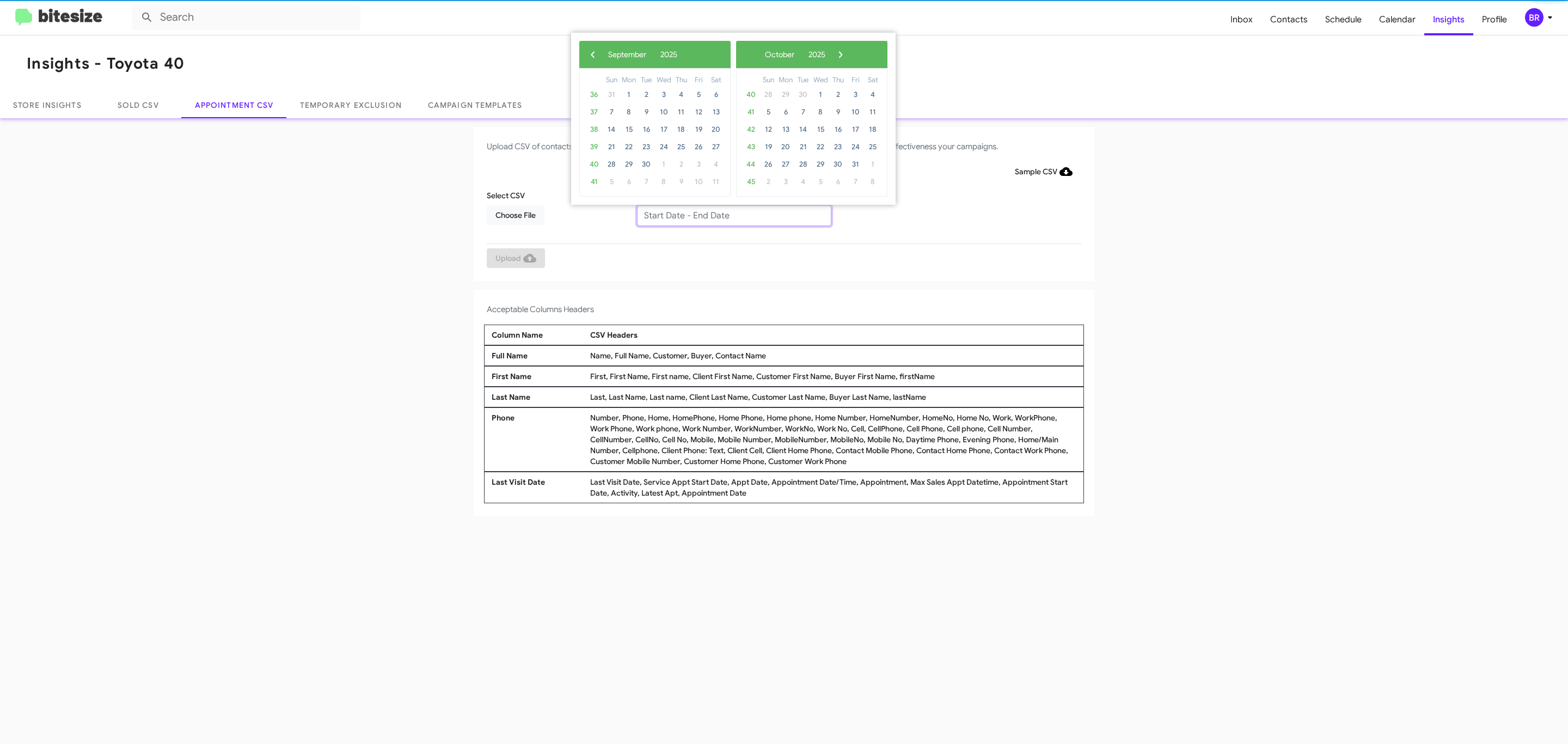
type input "09/04/2025 - 09/11/2025"
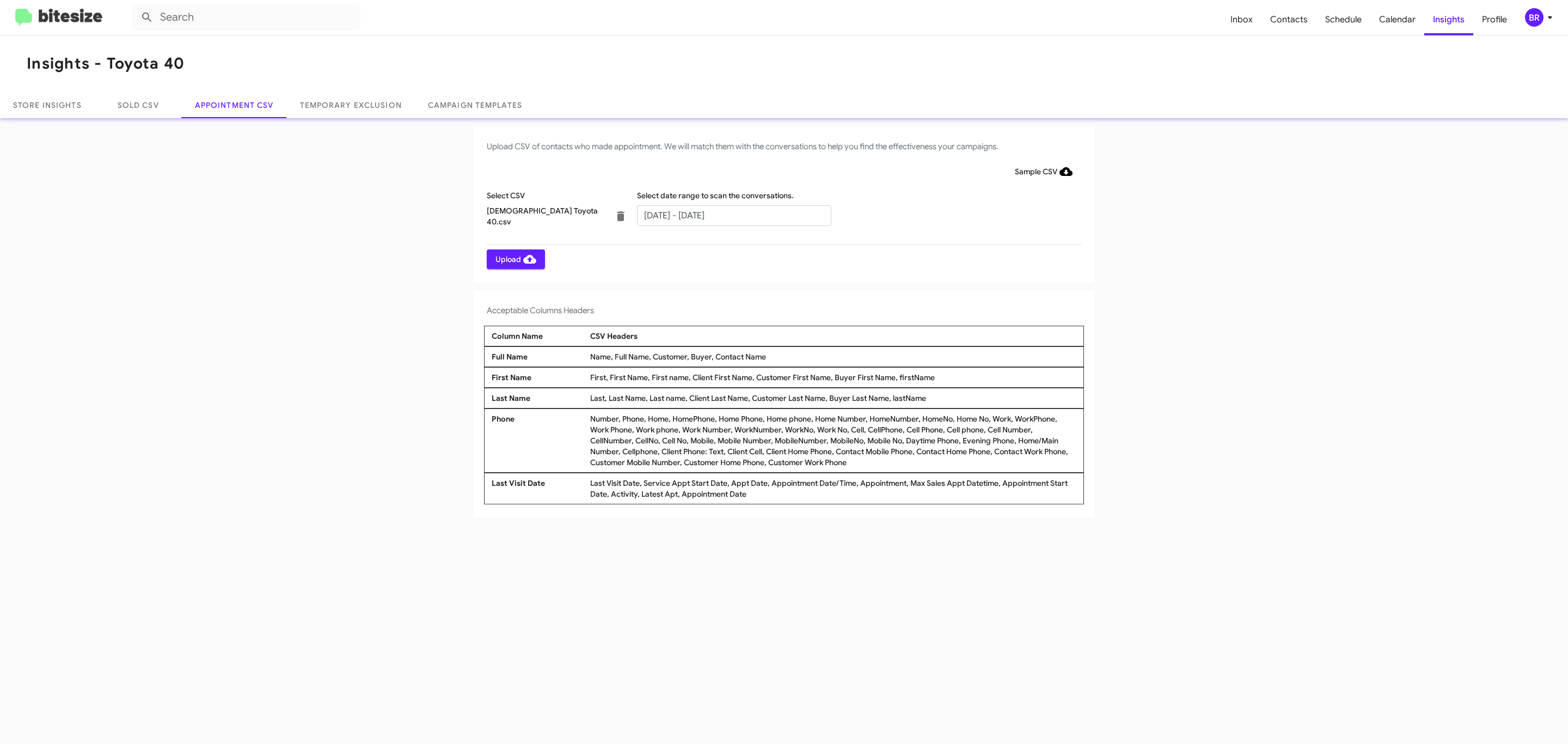
click at [514, 259] on span "Upload" at bounding box center [516, 259] width 41 height 19
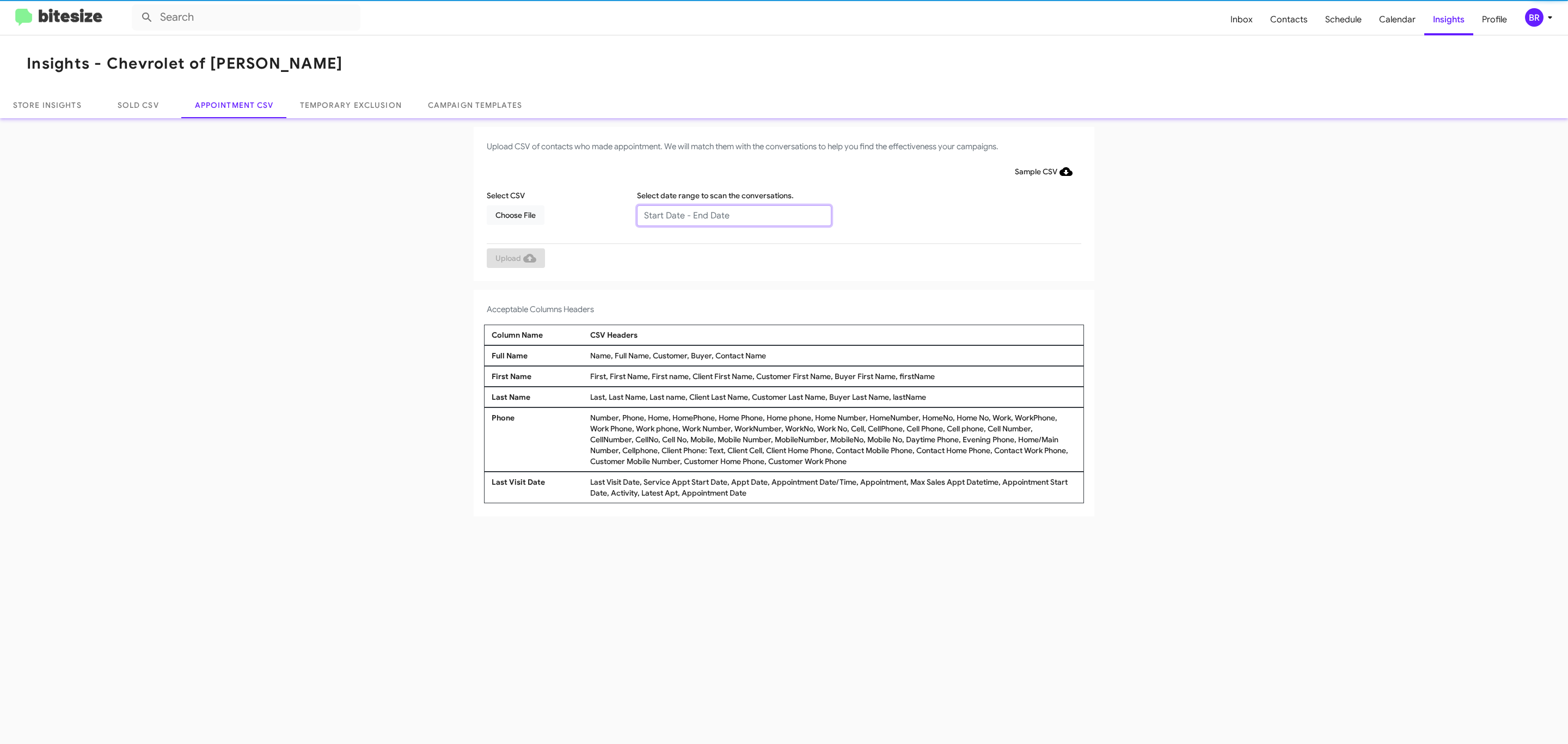
click at [733, 214] on input "text" at bounding box center [733, 216] width 194 height 21
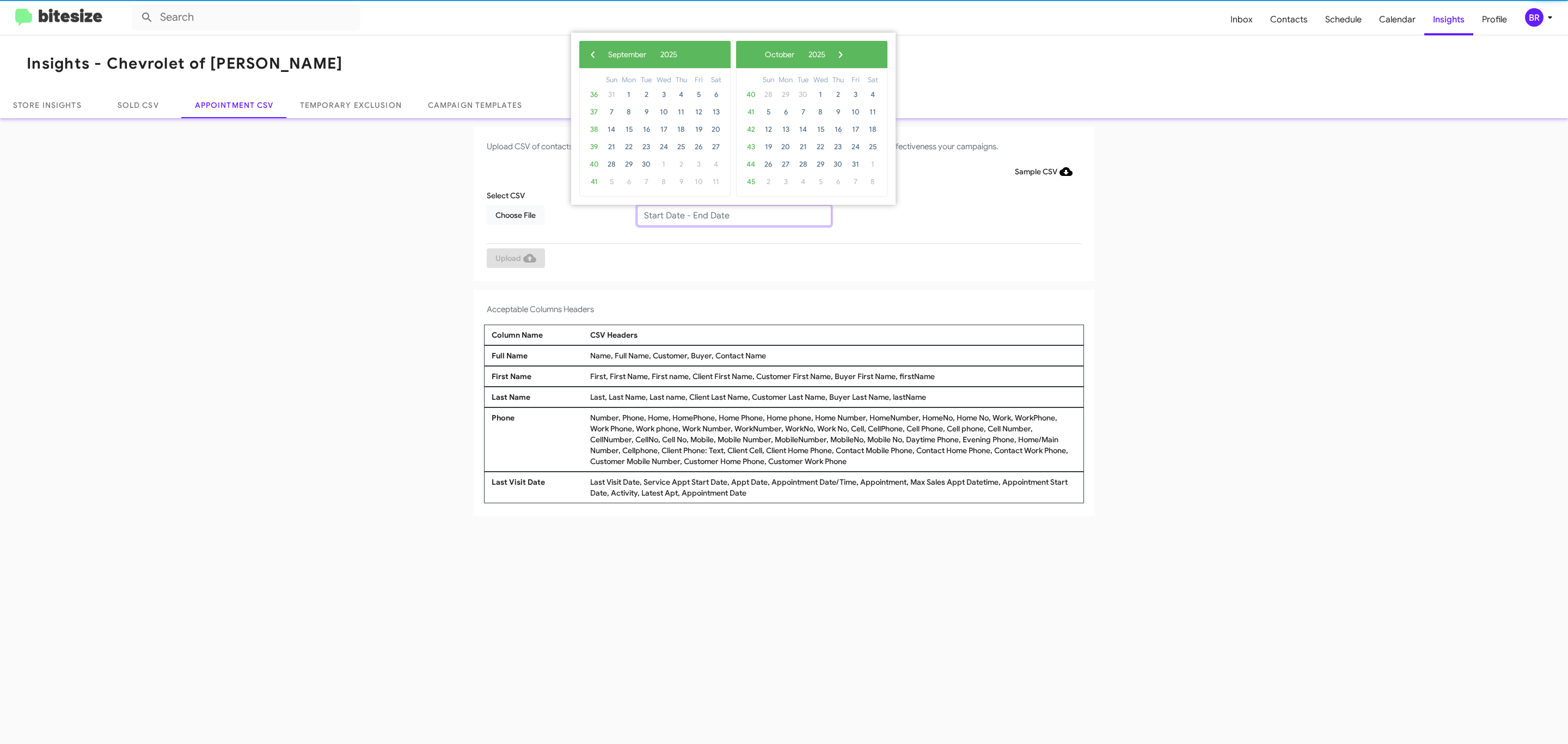
type input "[DATE] - [DATE]"
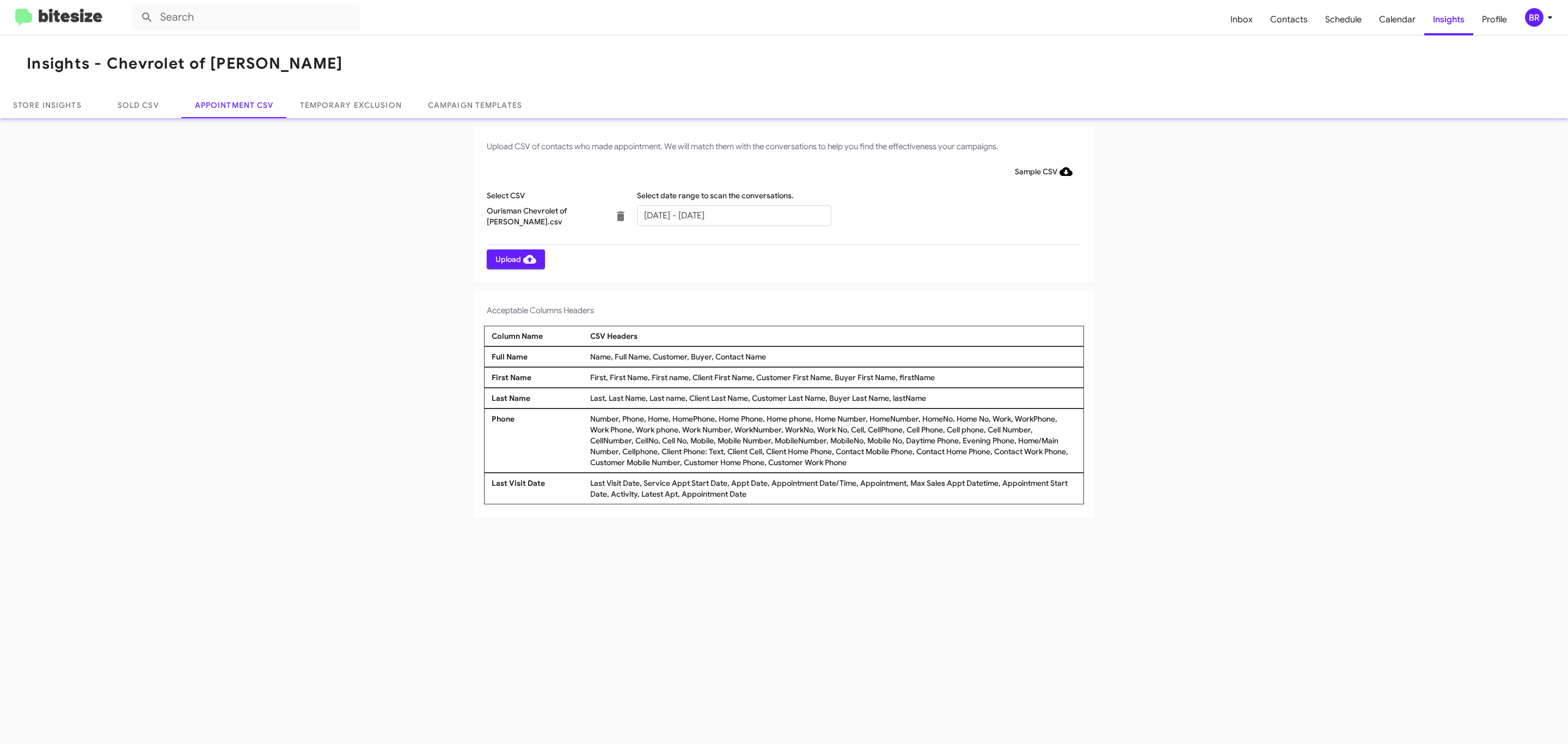
click at [514, 259] on span "Upload" at bounding box center [516, 259] width 41 height 19
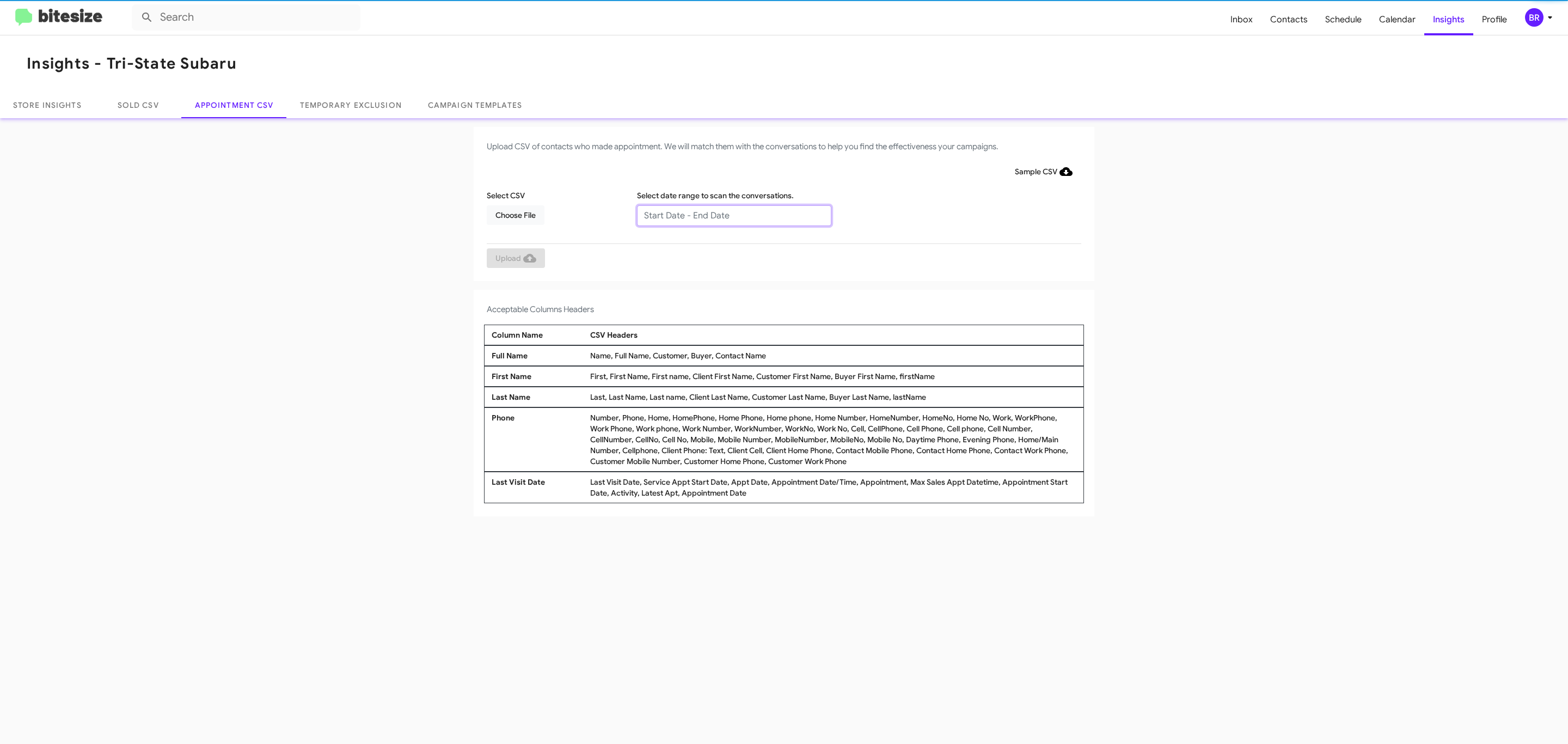
click at [733, 214] on input "text" at bounding box center [733, 216] width 194 height 21
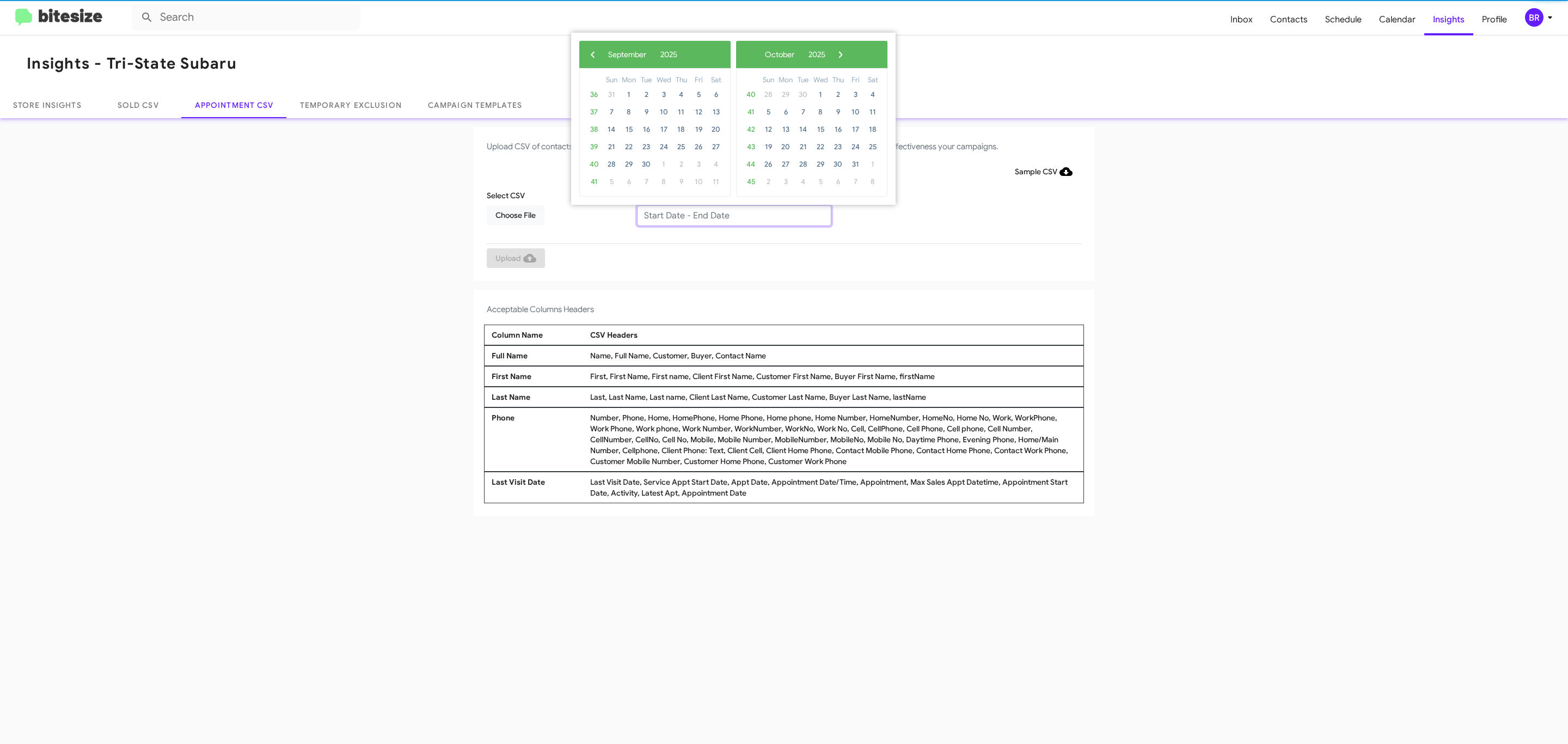
type input "[DATE] - [DATE]"
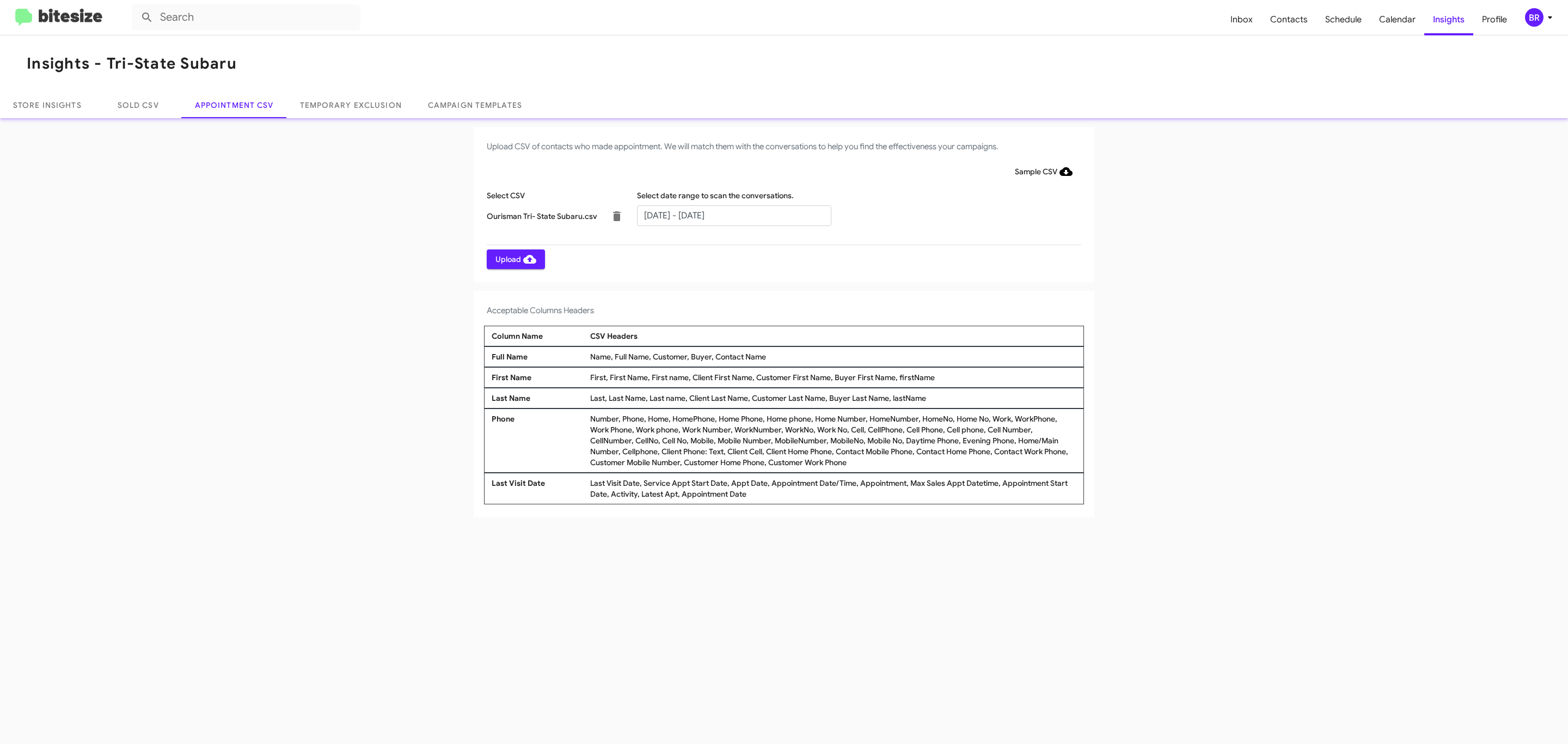
click at [514, 259] on span "Upload" at bounding box center [516, 259] width 41 height 19
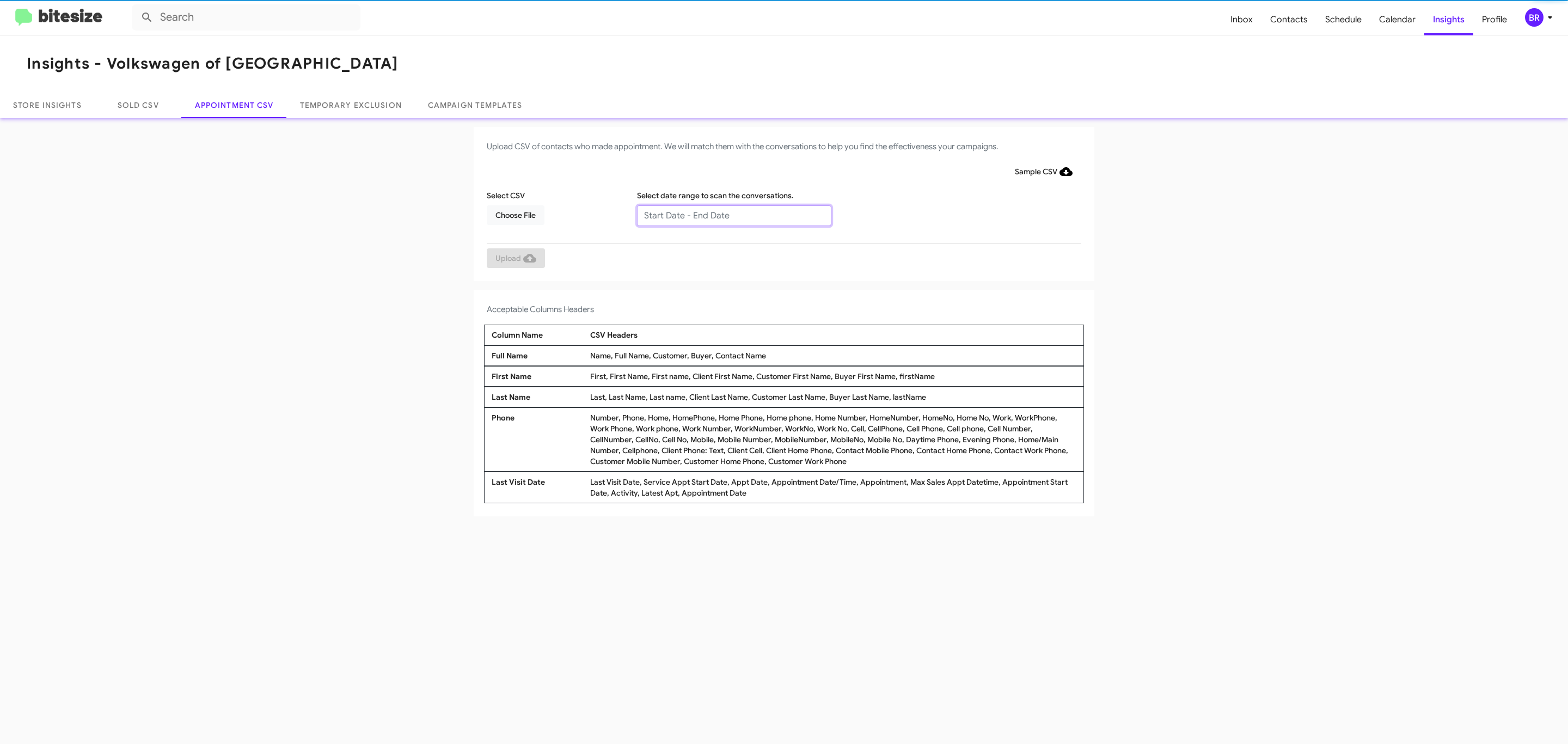
click at [733, 214] on input "text" at bounding box center [733, 216] width 194 height 21
type input "[DATE] - [DATE]"
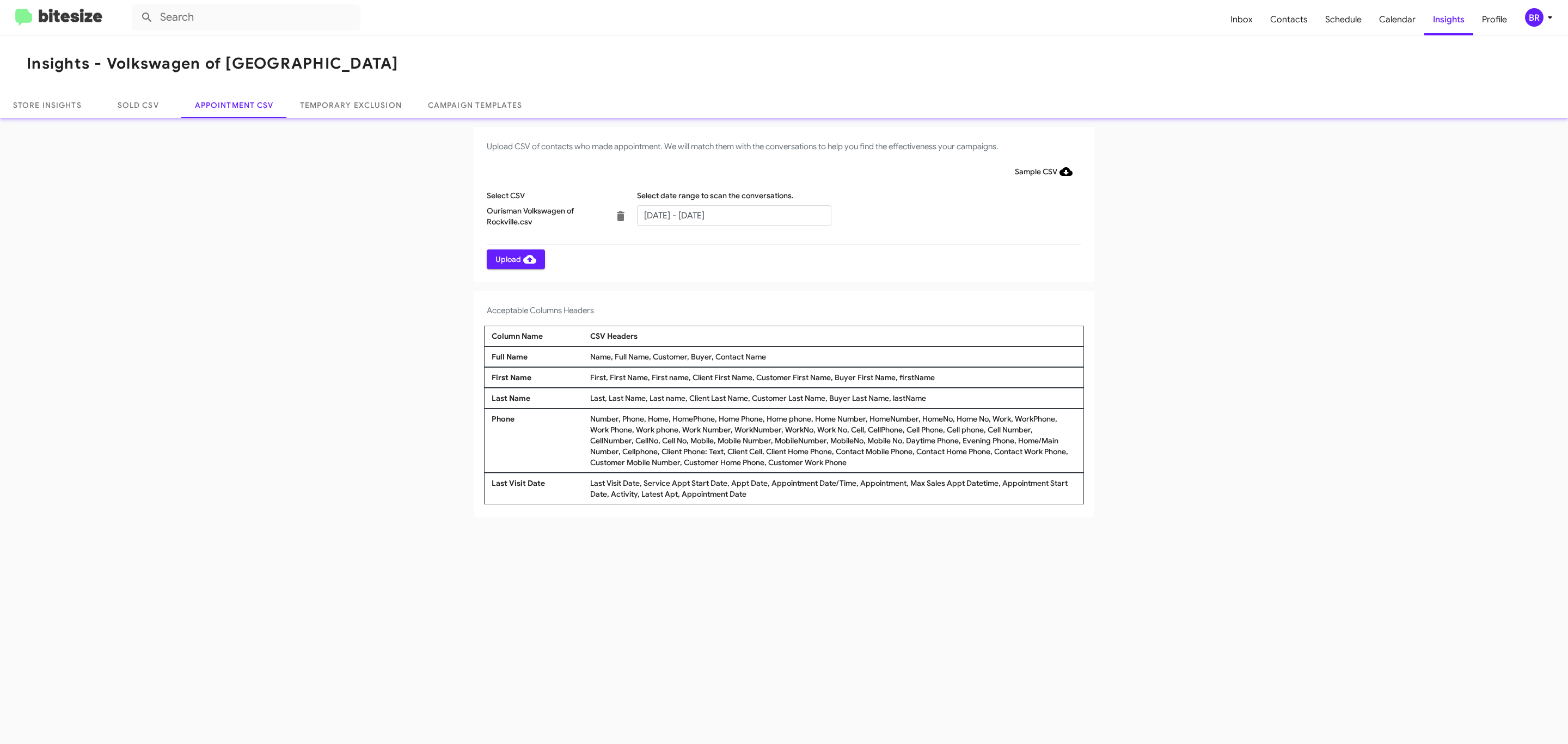
click at [514, 259] on span "Upload" at bounding box center [516, 259] width 41 height 19
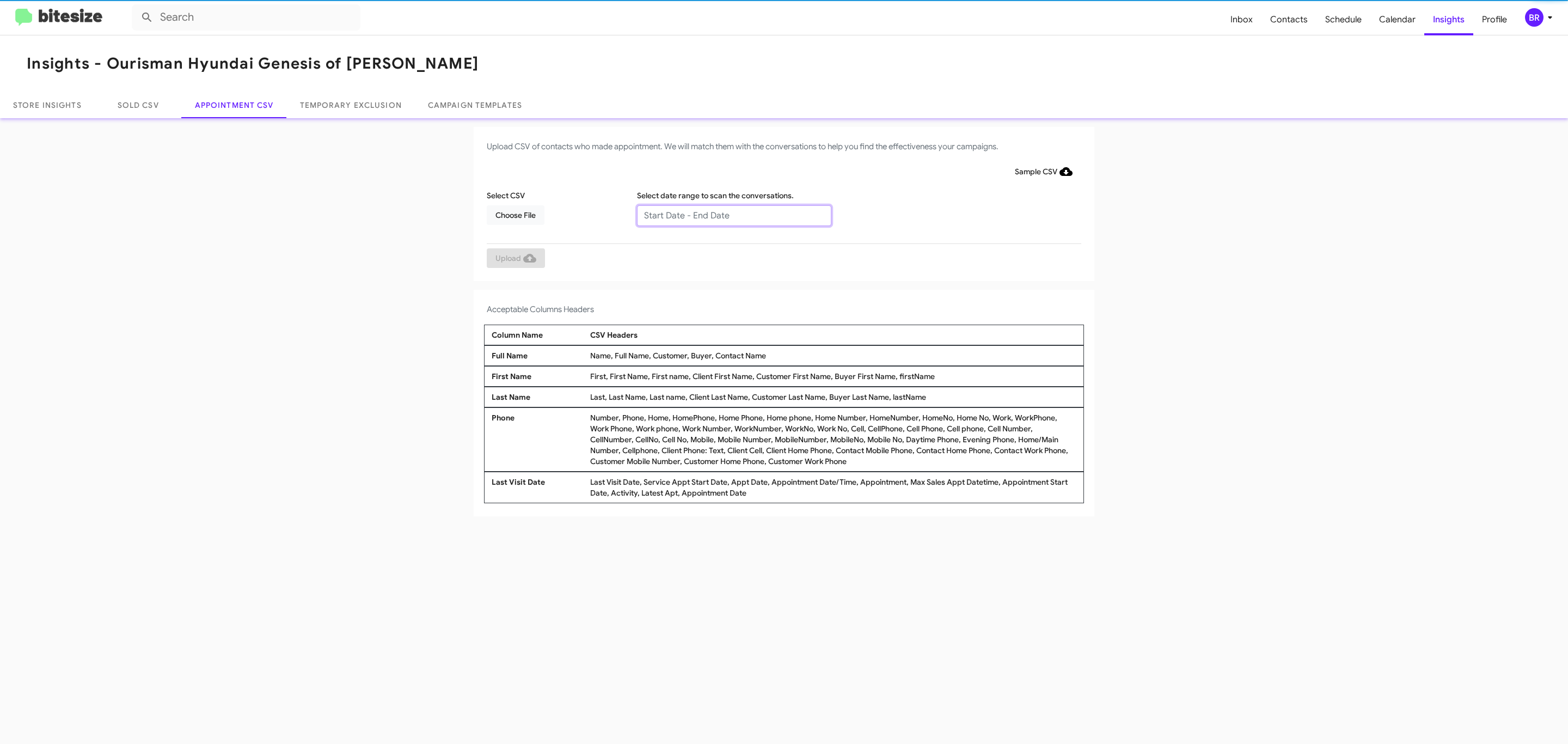
click at [733, 214] on input "text" at bounding box center [733, 216] width 194 height 21
type input "09/04/2025 - 09/11/2025"
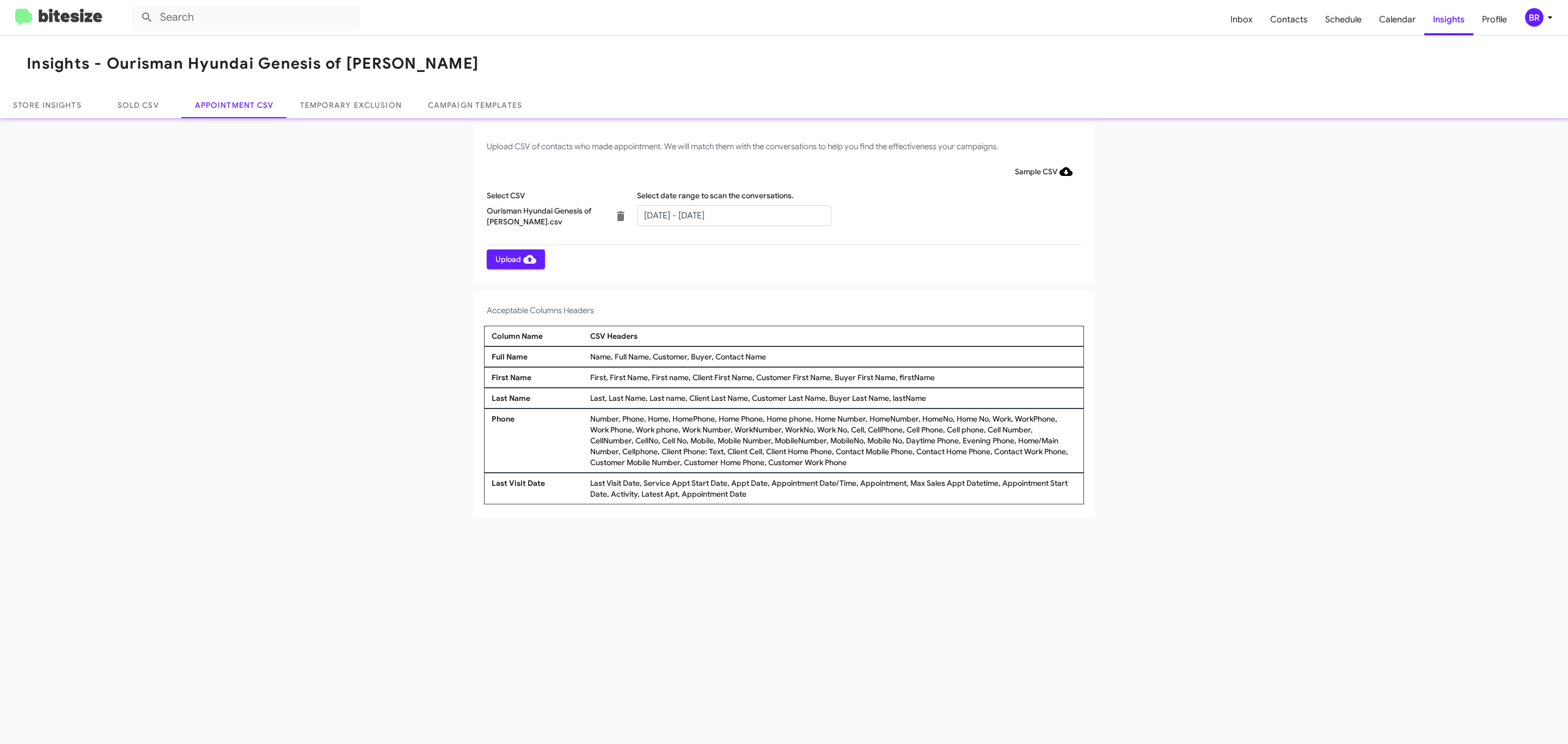
click at [514, 259] on span "Upload" at bounding box center [516, 259] width 41 height 19
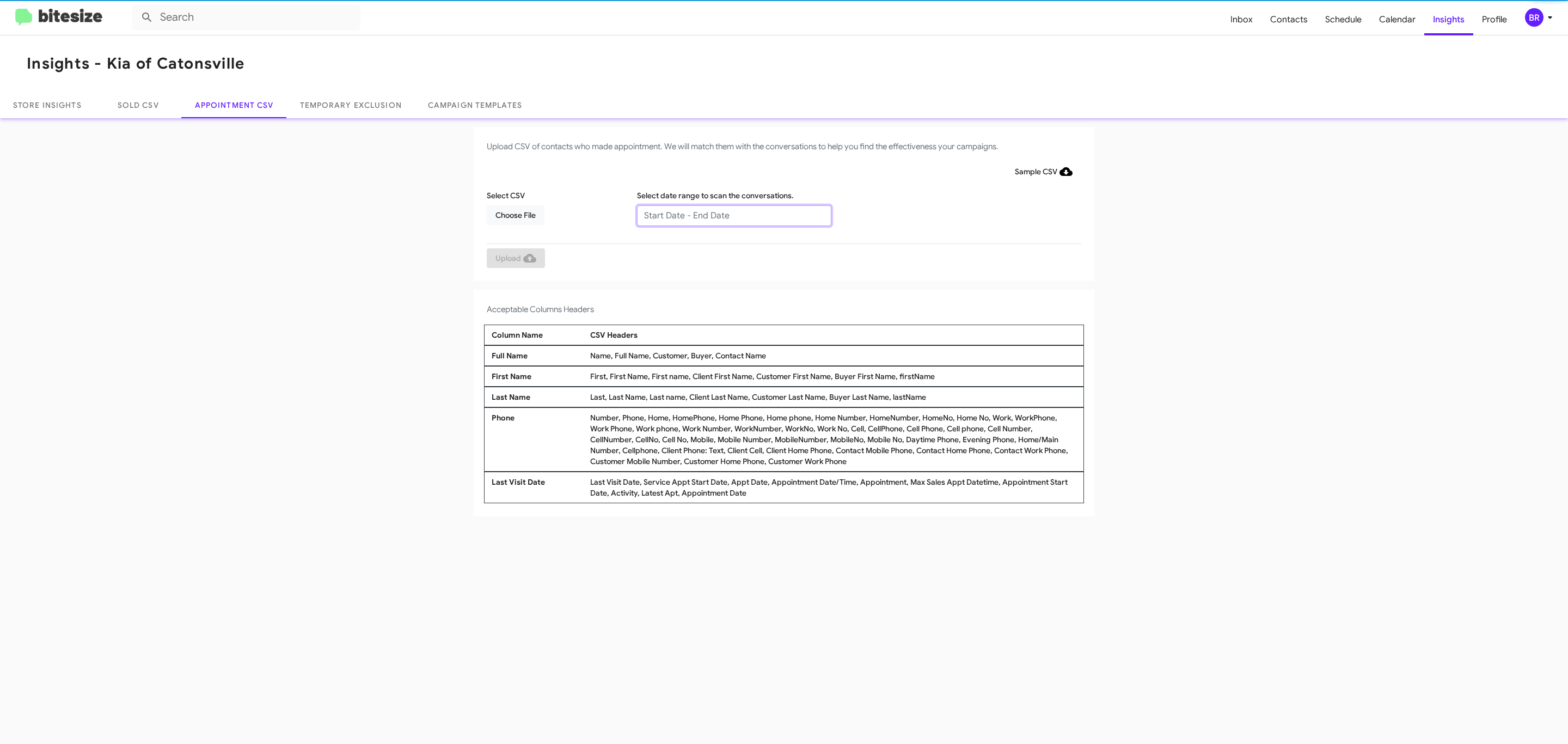
click at [733, 214] on input "text" at bounding box center [733, 216] width 194 height 21
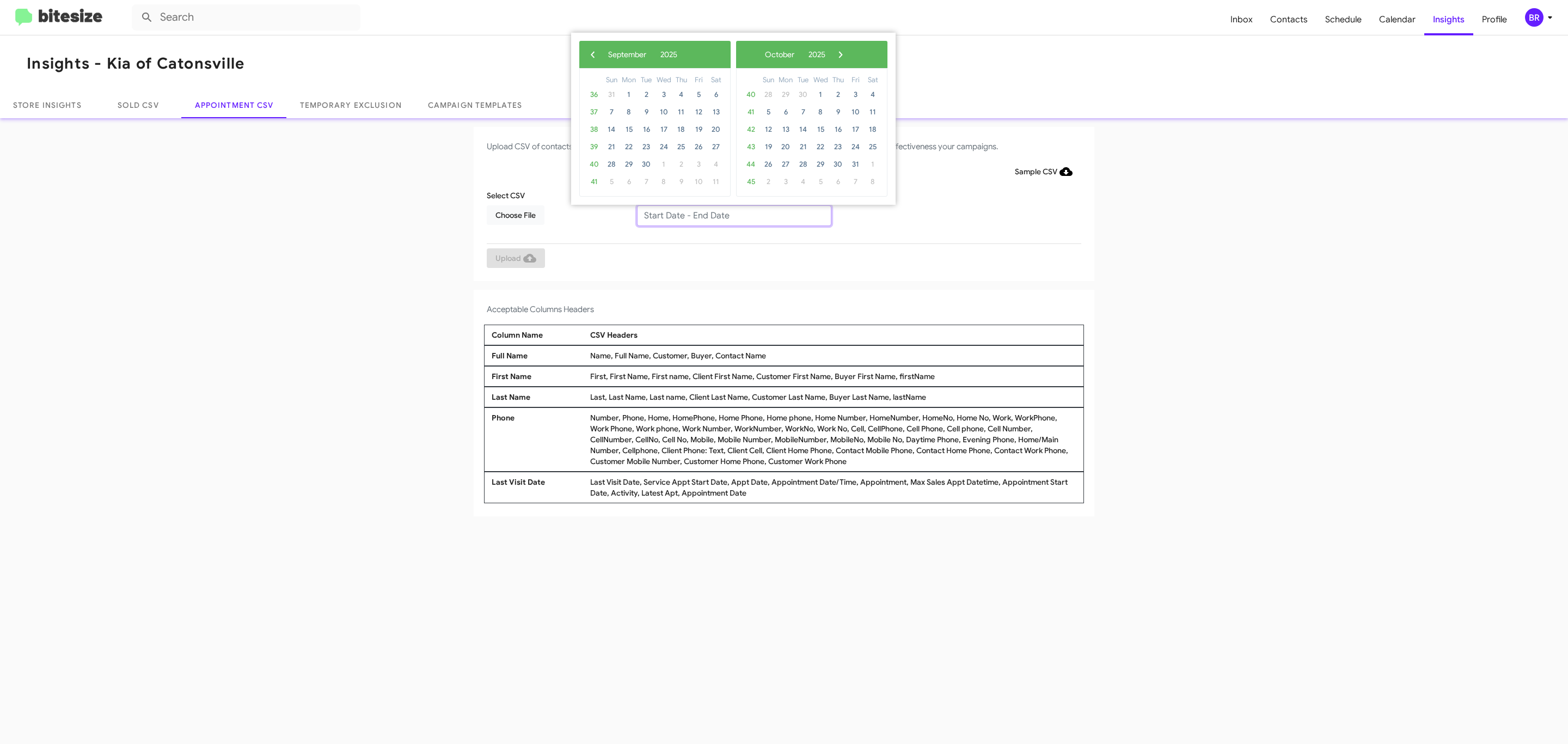
type input "09/04/2025 - 09/11/2025"
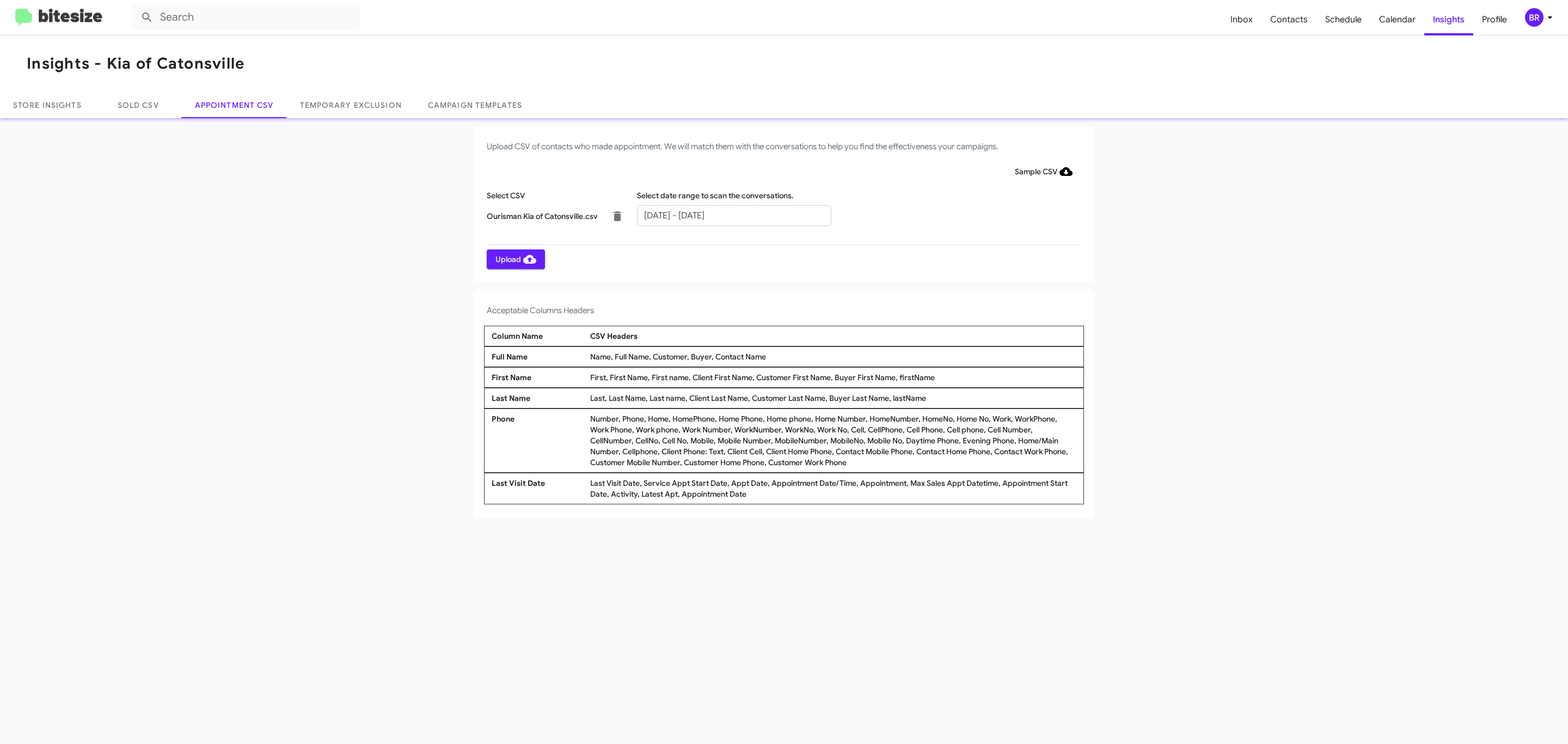
click at [514, 259] on span "Upload" at bounding box center [516, 259] width 41 height 19
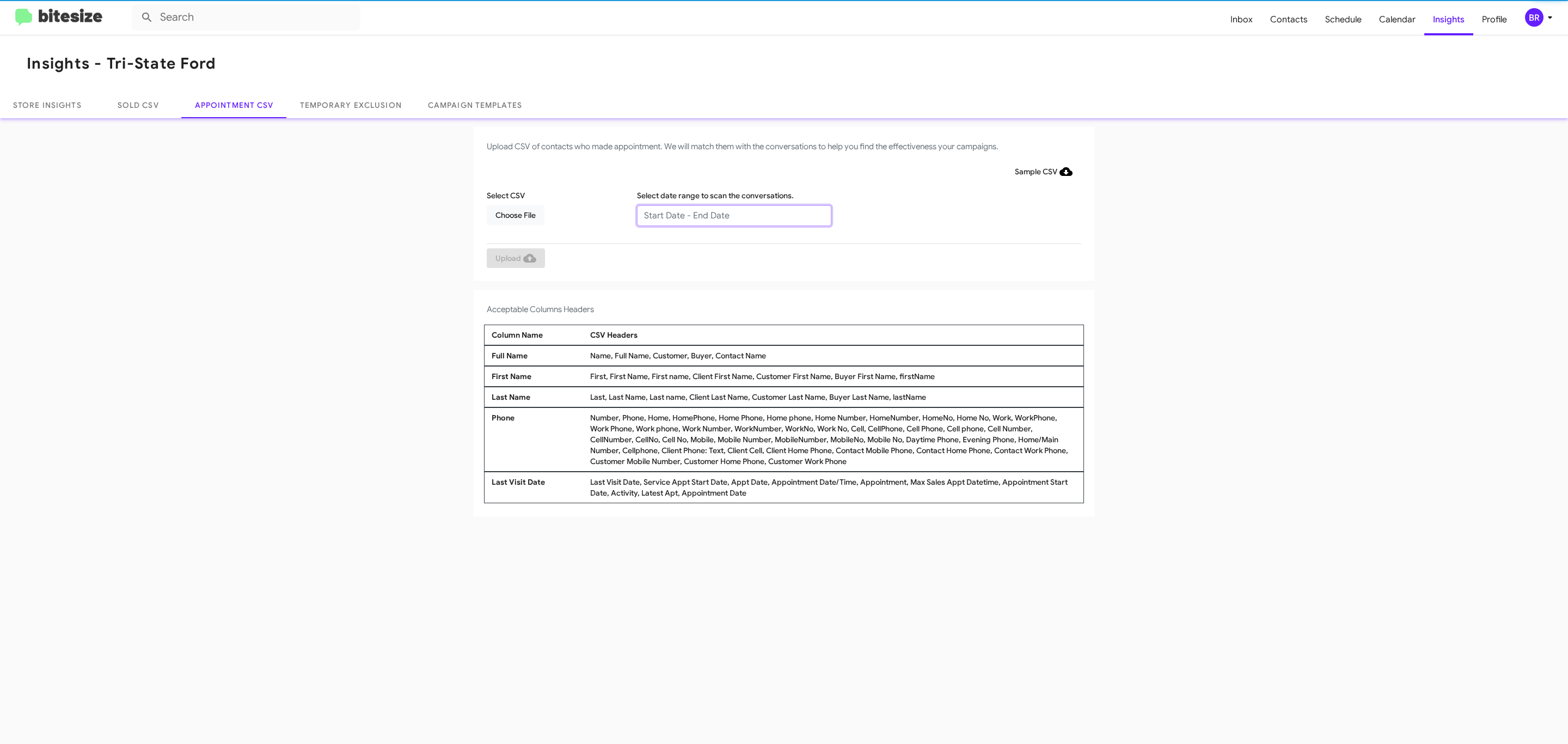
click at [733, 214] on input "text" at bounding box center [733, 216] width 194 height 21
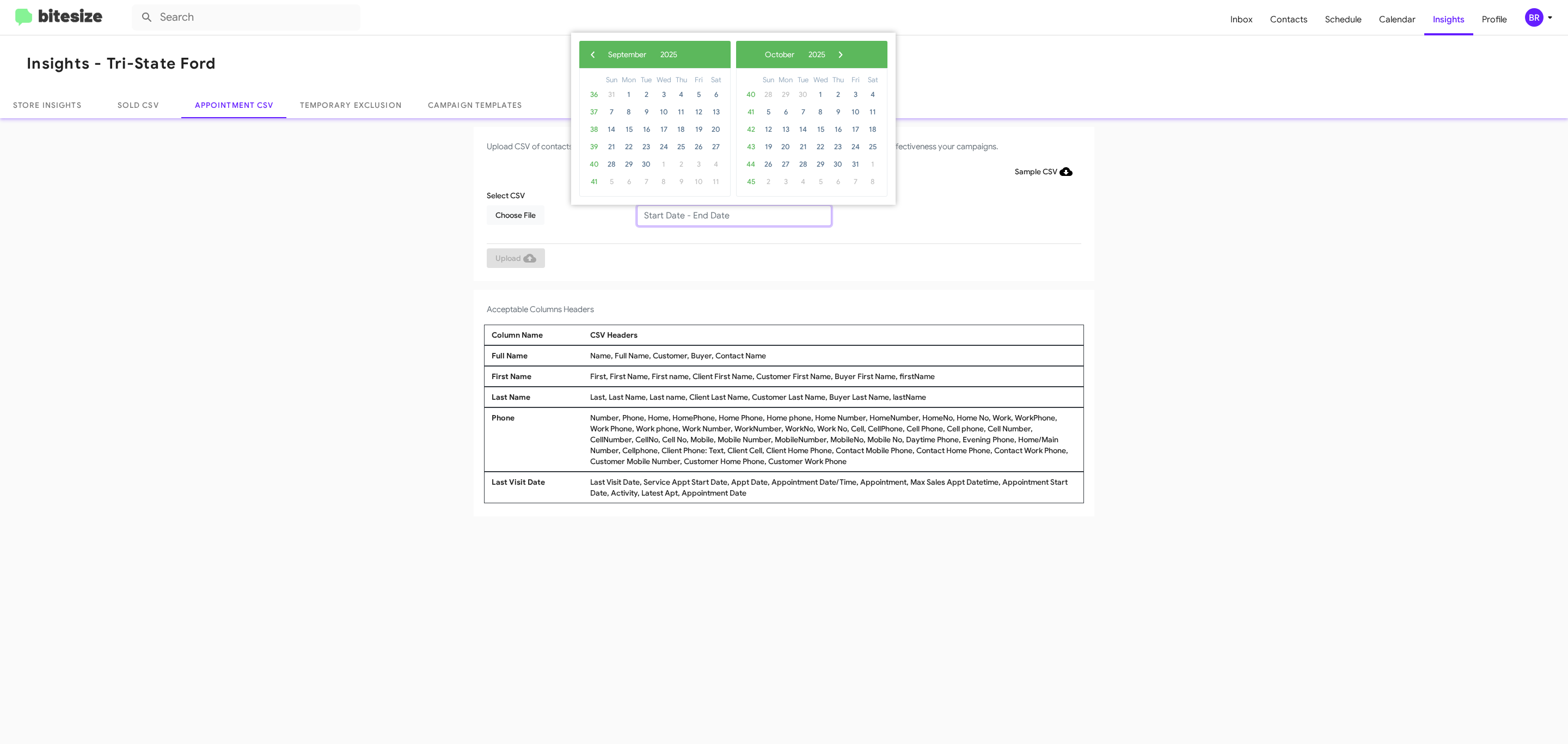
type input "09/04/2025 - 09/11/2025"
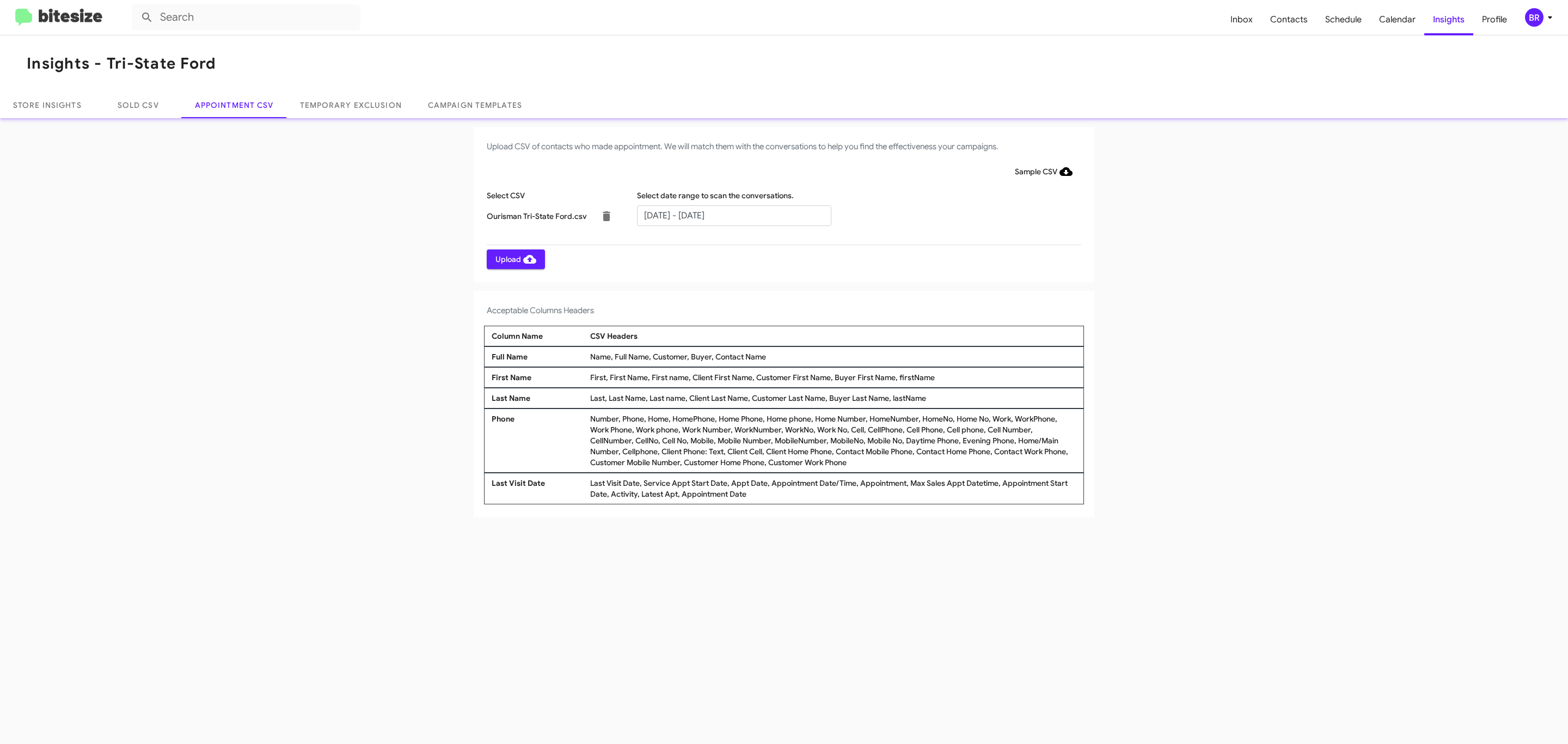
click at [514, 259] on span "Upload" at bounding box center [516, 259] width 41 height 19
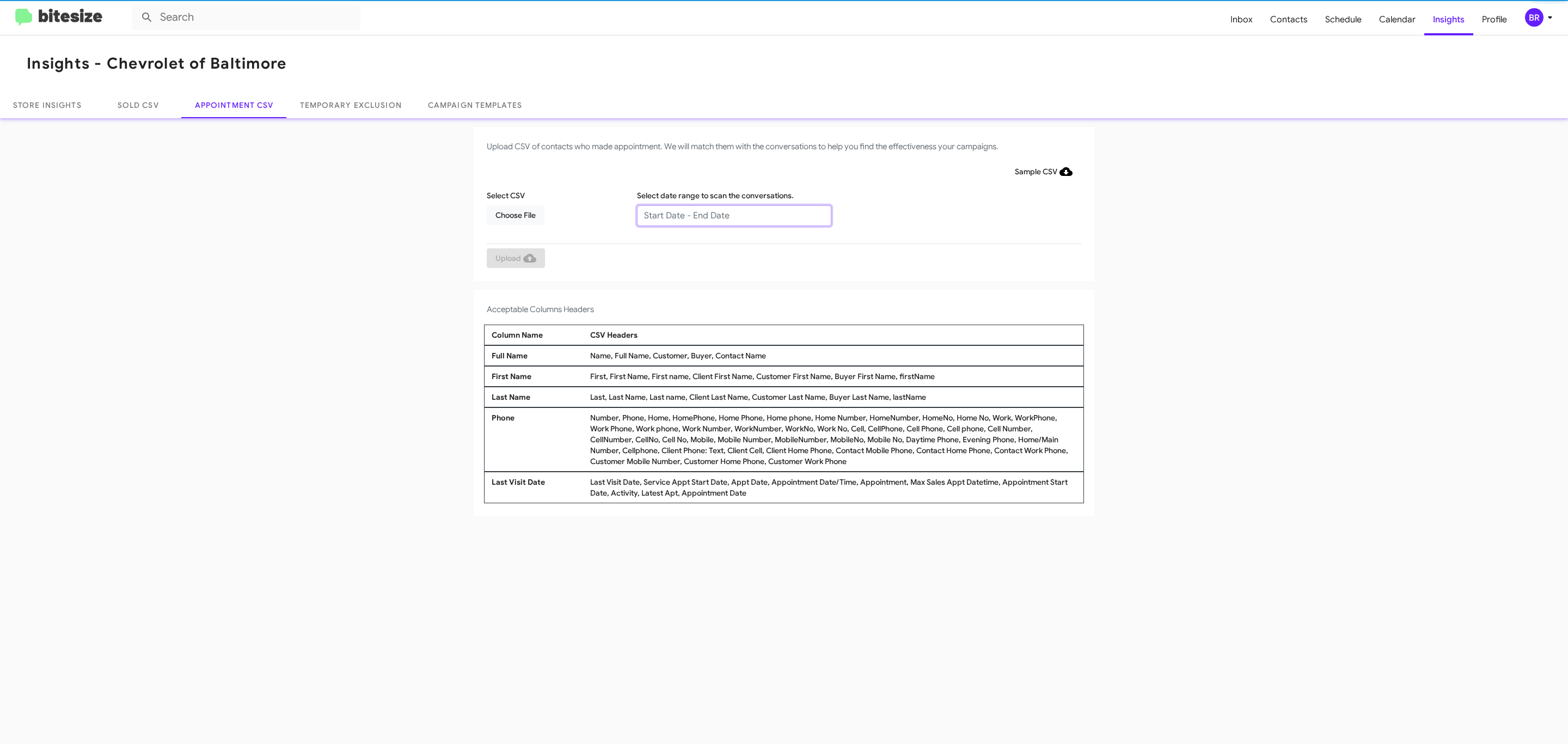
click at [733, 214] on input "text" at bounding box center [733, 216] width 194 height 21
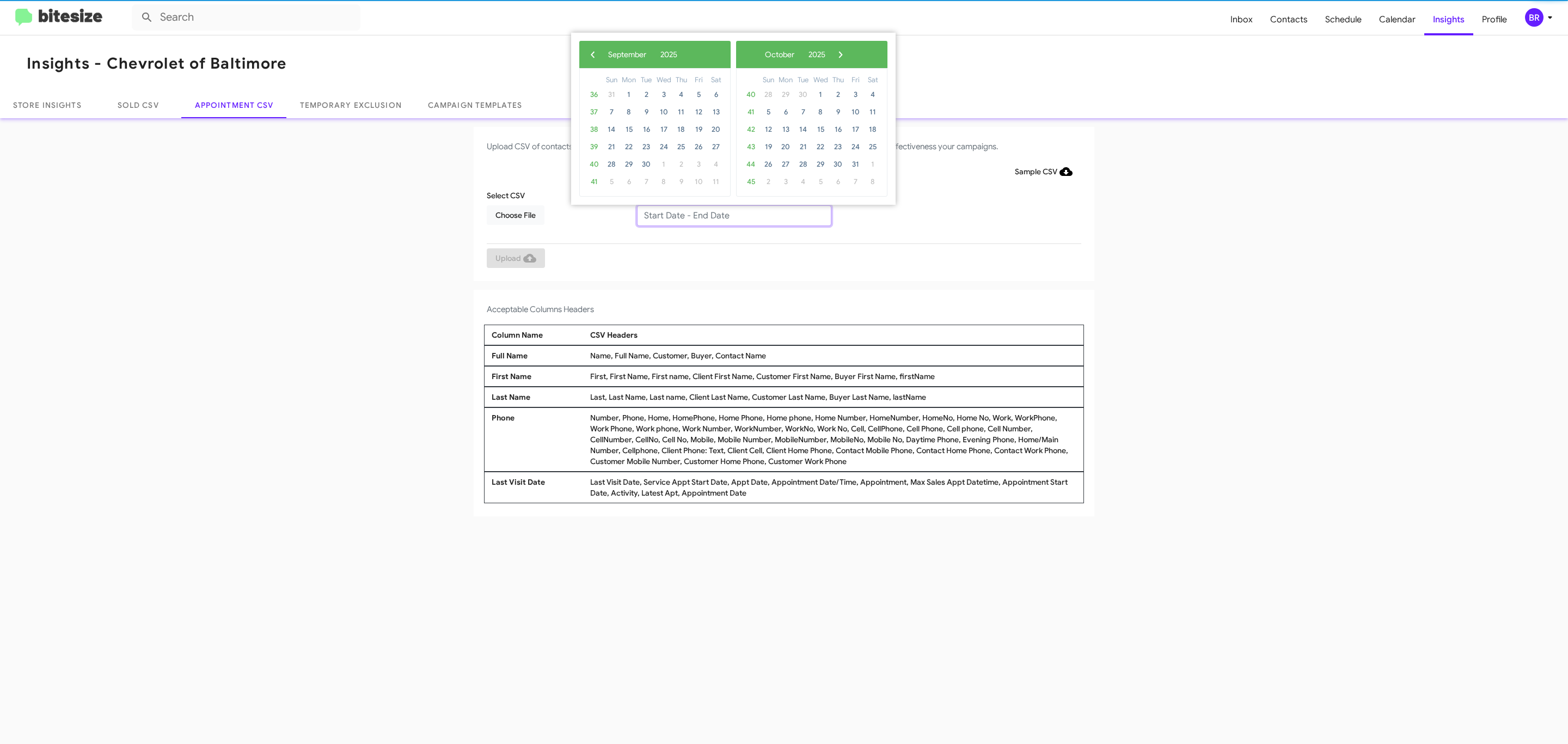
type input "09/04/2025 - 09/11/2025"
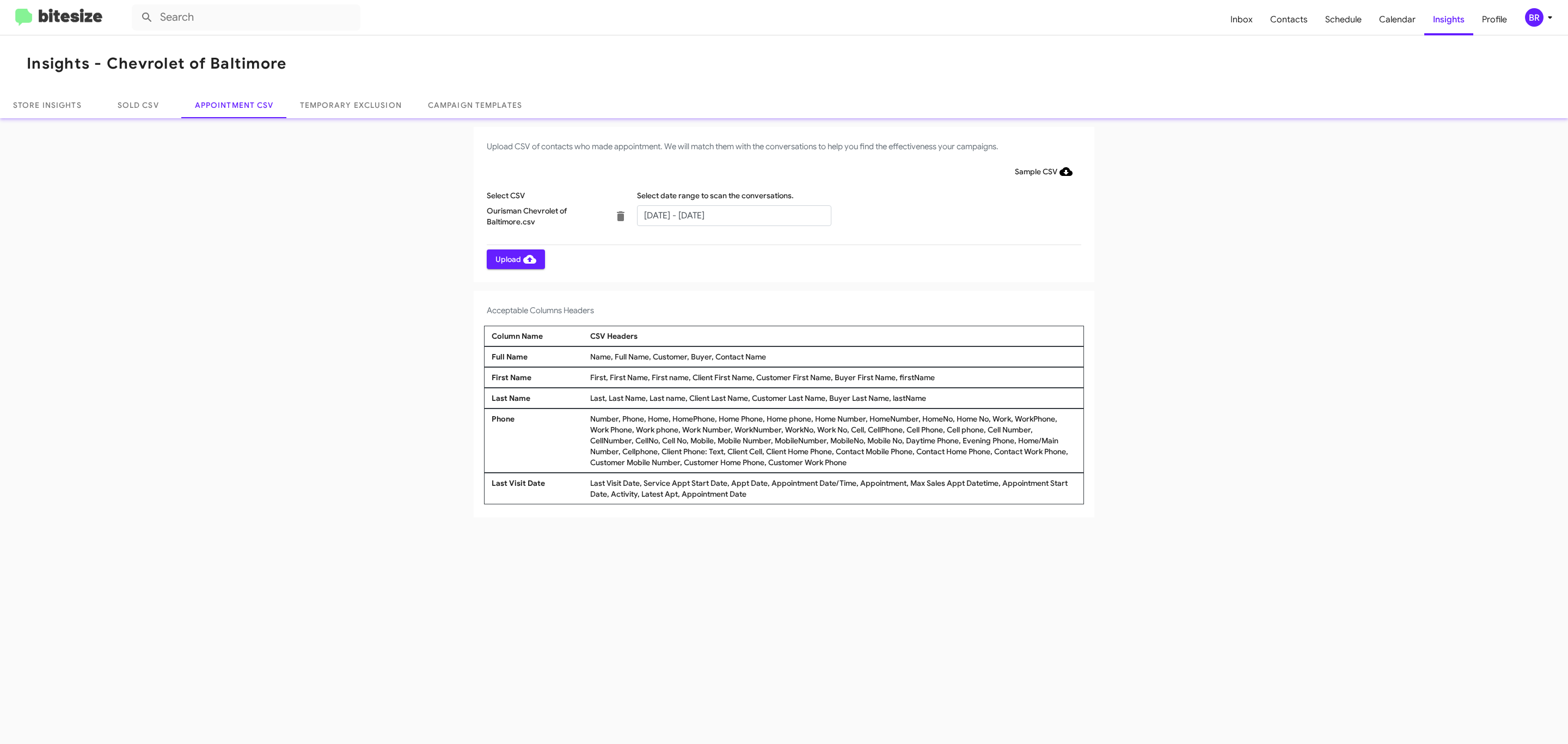
click at [514, 259] on span "Upload" at bounding box center [516, 259] width 41 height 19
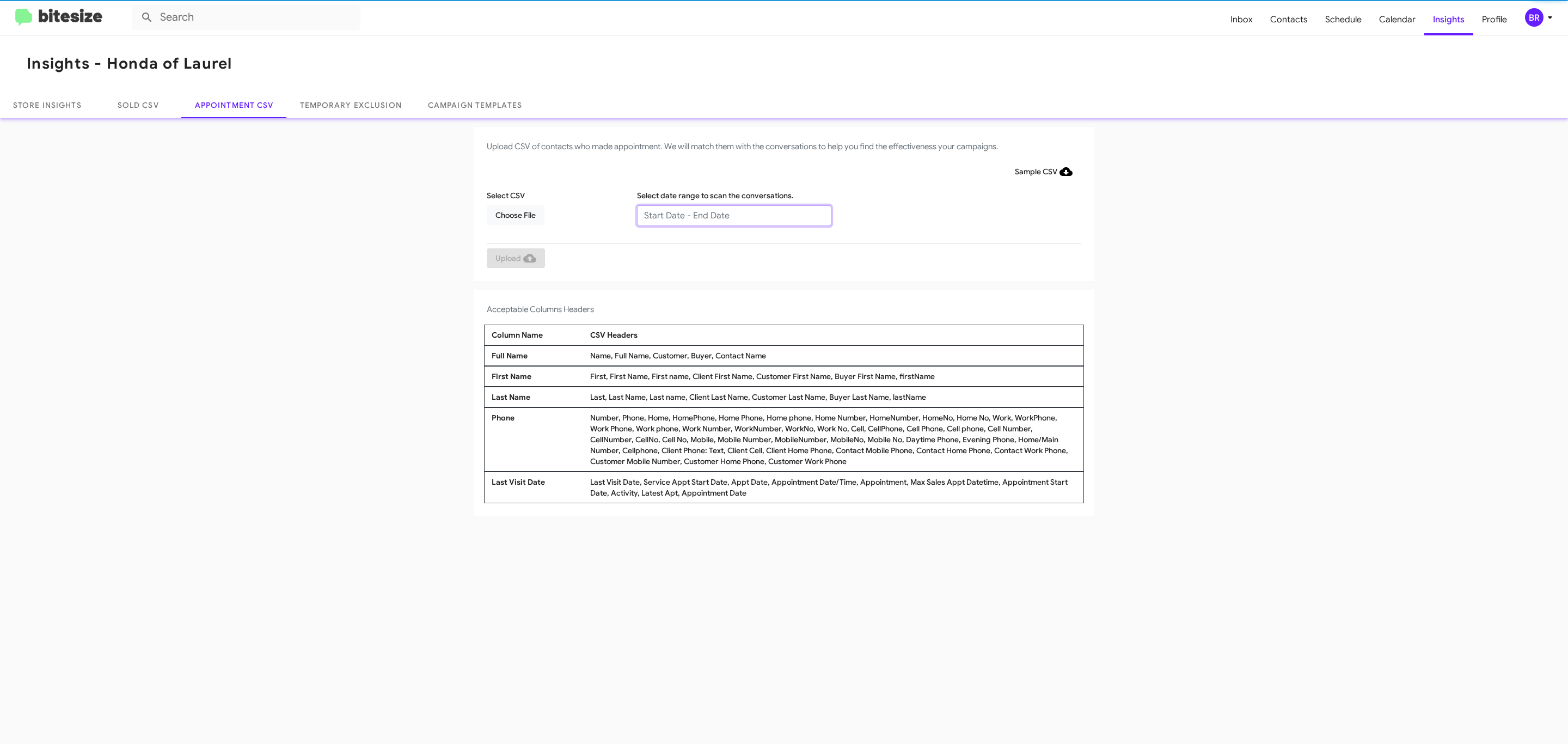
click at [733, 214] on input "text" at bounding box center [733, 216] width 194 height 21
type input "09/04/2025 - 09/11/2025"
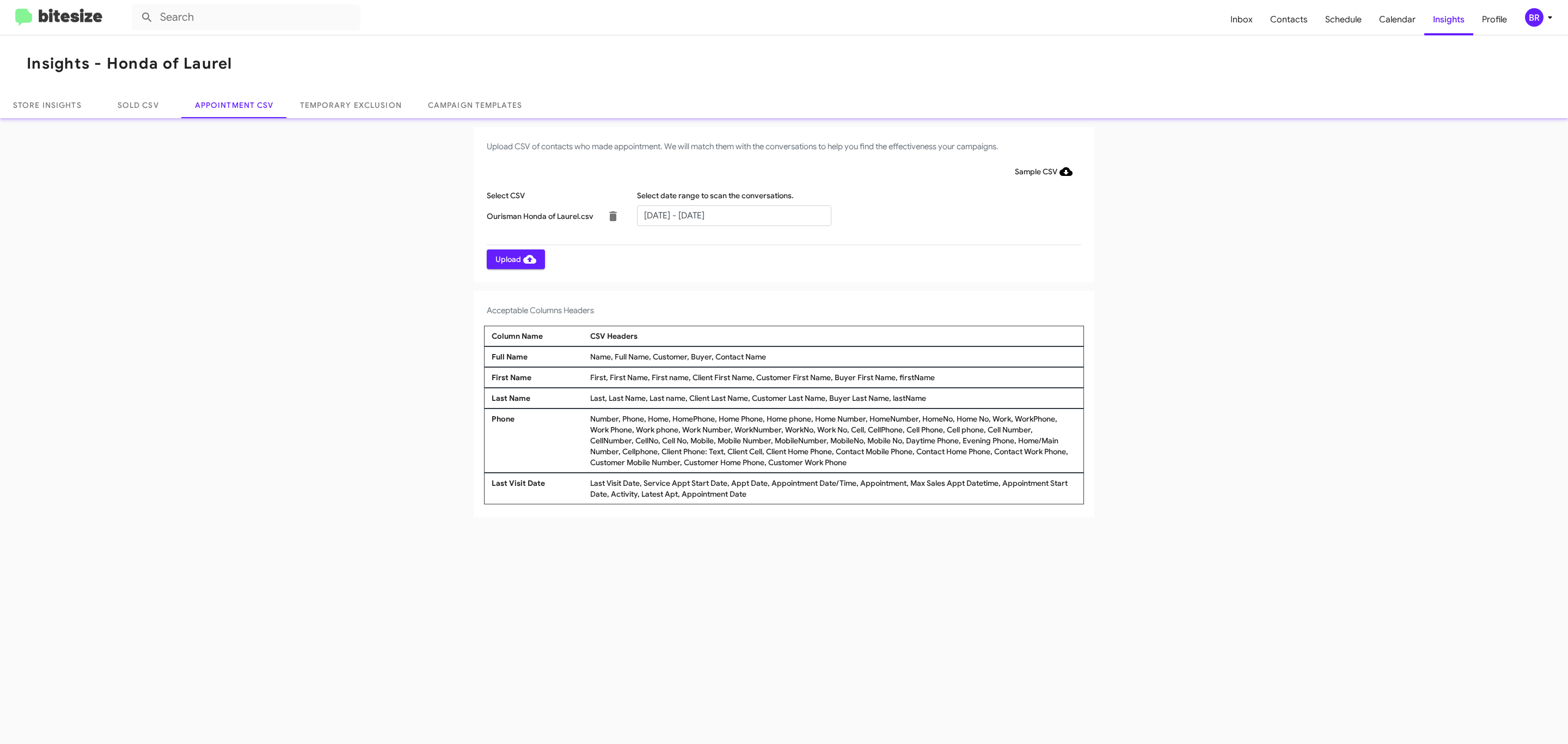
click at [514, 259] on span "Upload" at bounding box center [516, 259] width 41 height 19
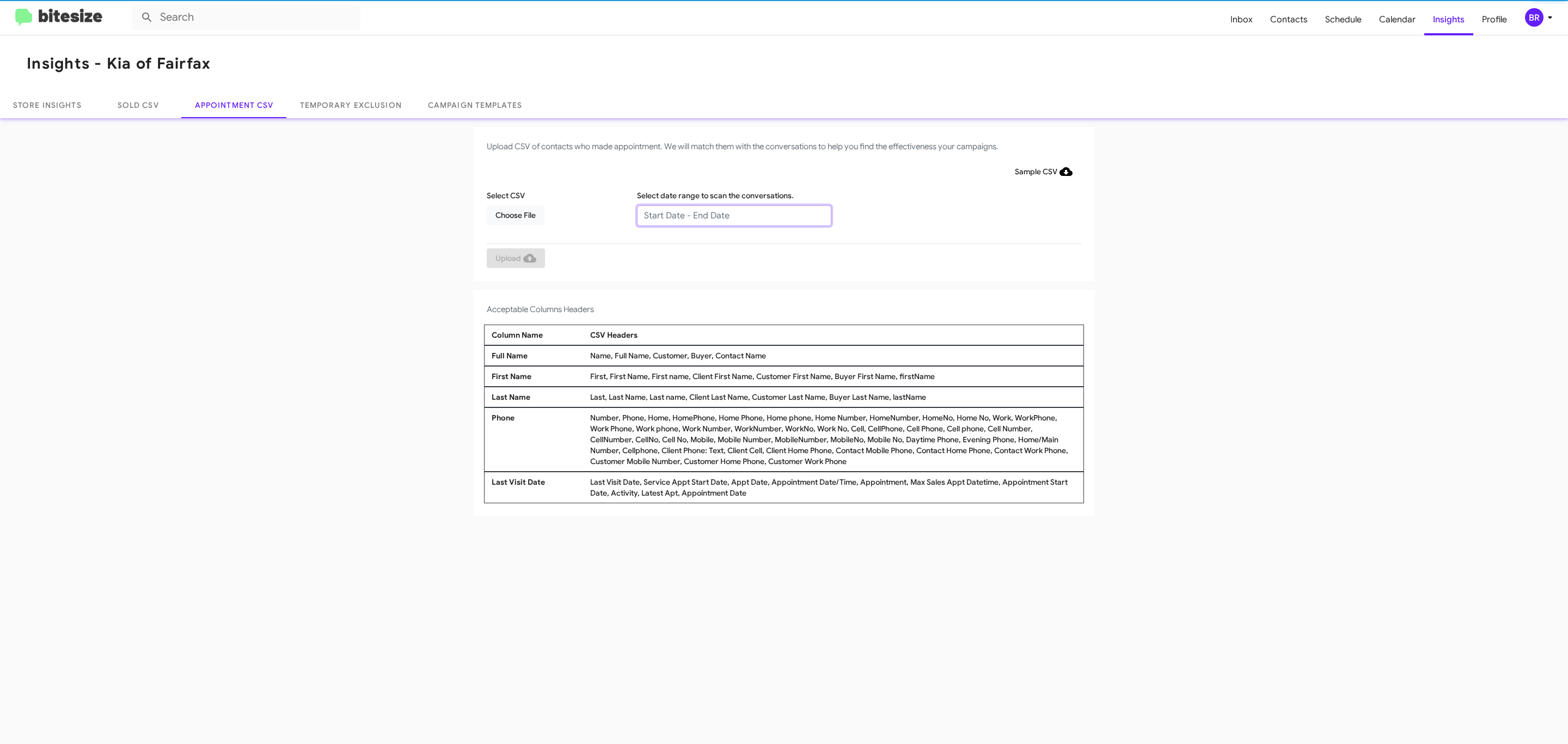
click at [733, 214] on input "text" at bounding box center [733, 216] width 194 height 21
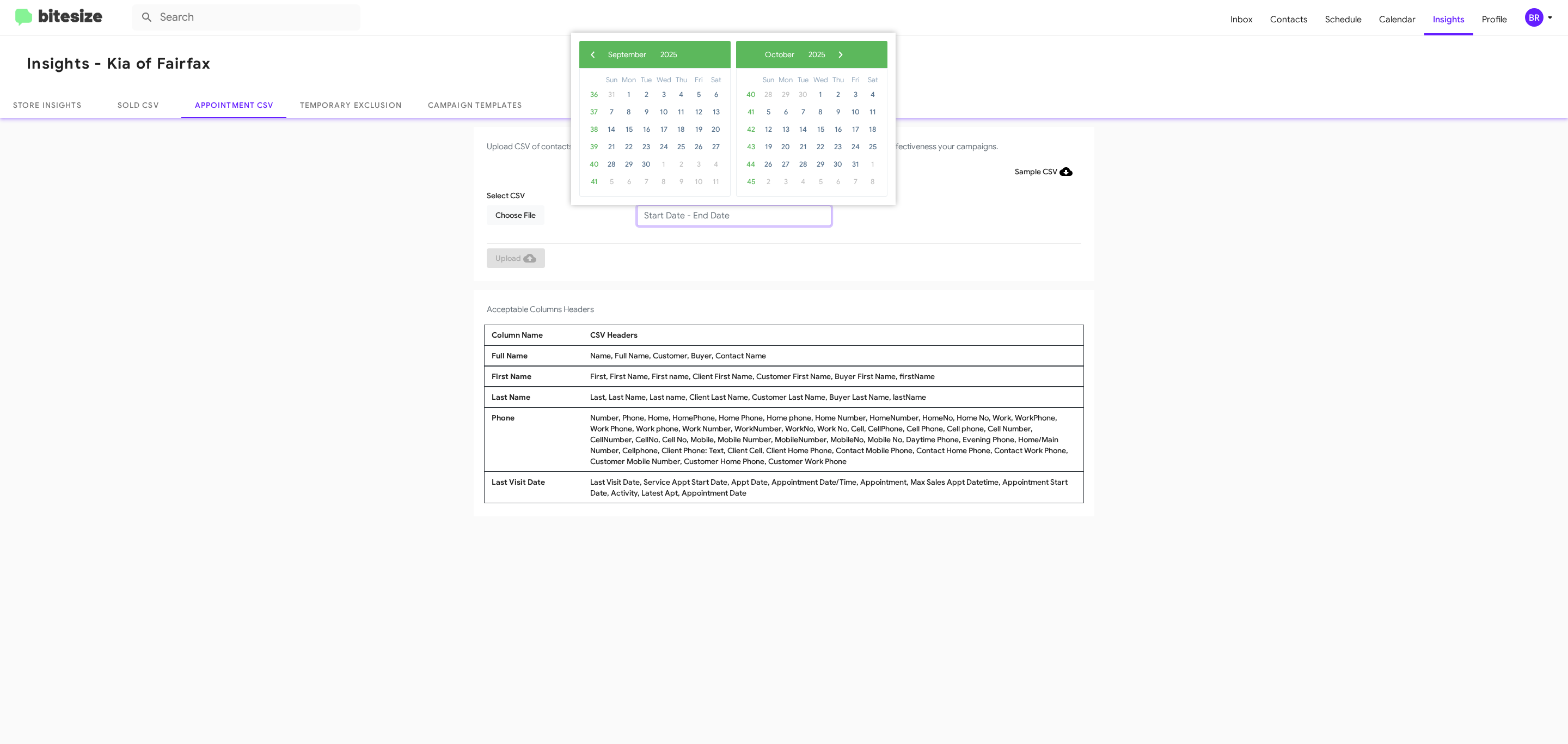
type input "09/04/2025 - 09/11/2025"
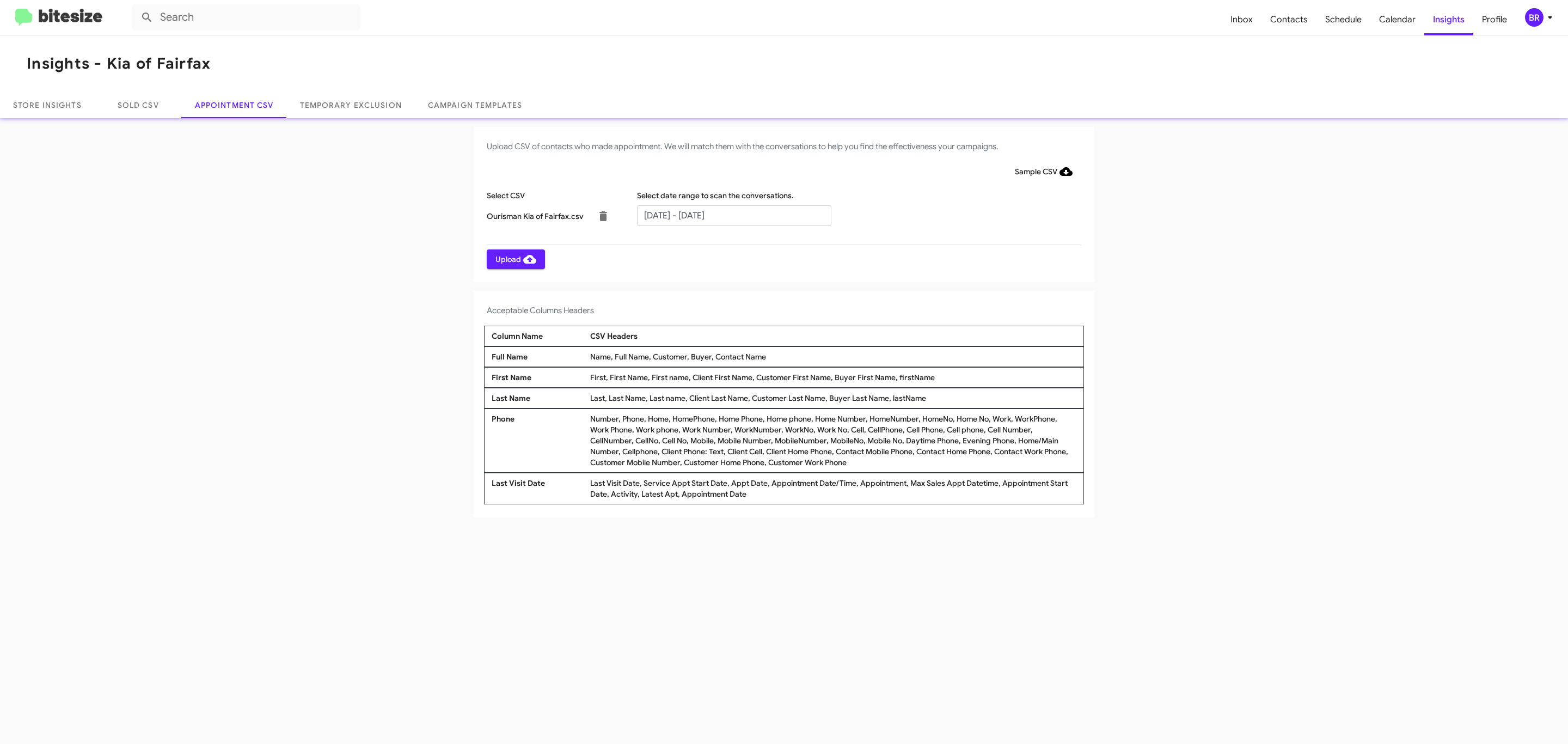
click at [514, 259] on span "Upload" at bounding box center [516, 259] width 41 height 19
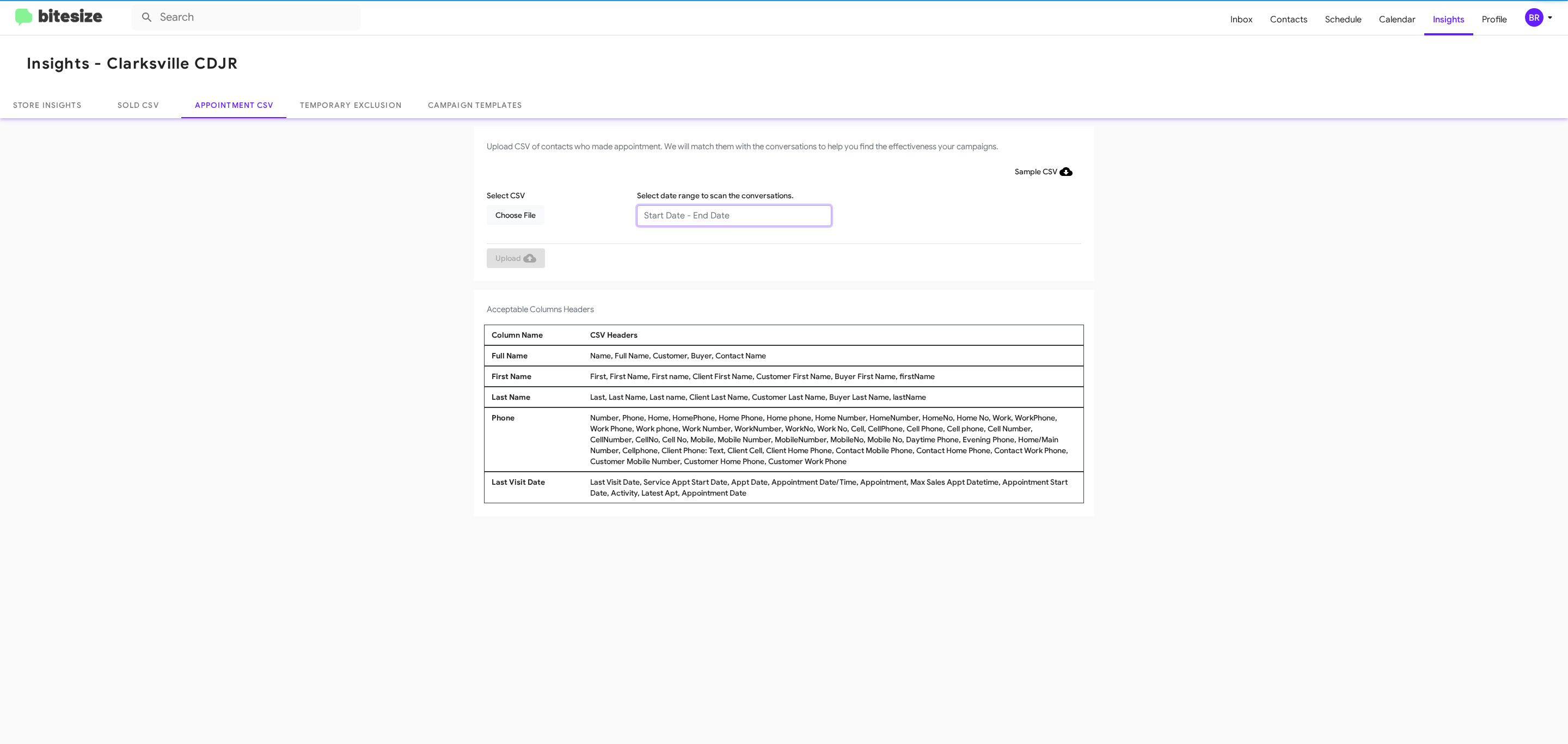
click at [733, 214] on input "text" at bounding box center [733, 216] width 194 height 21
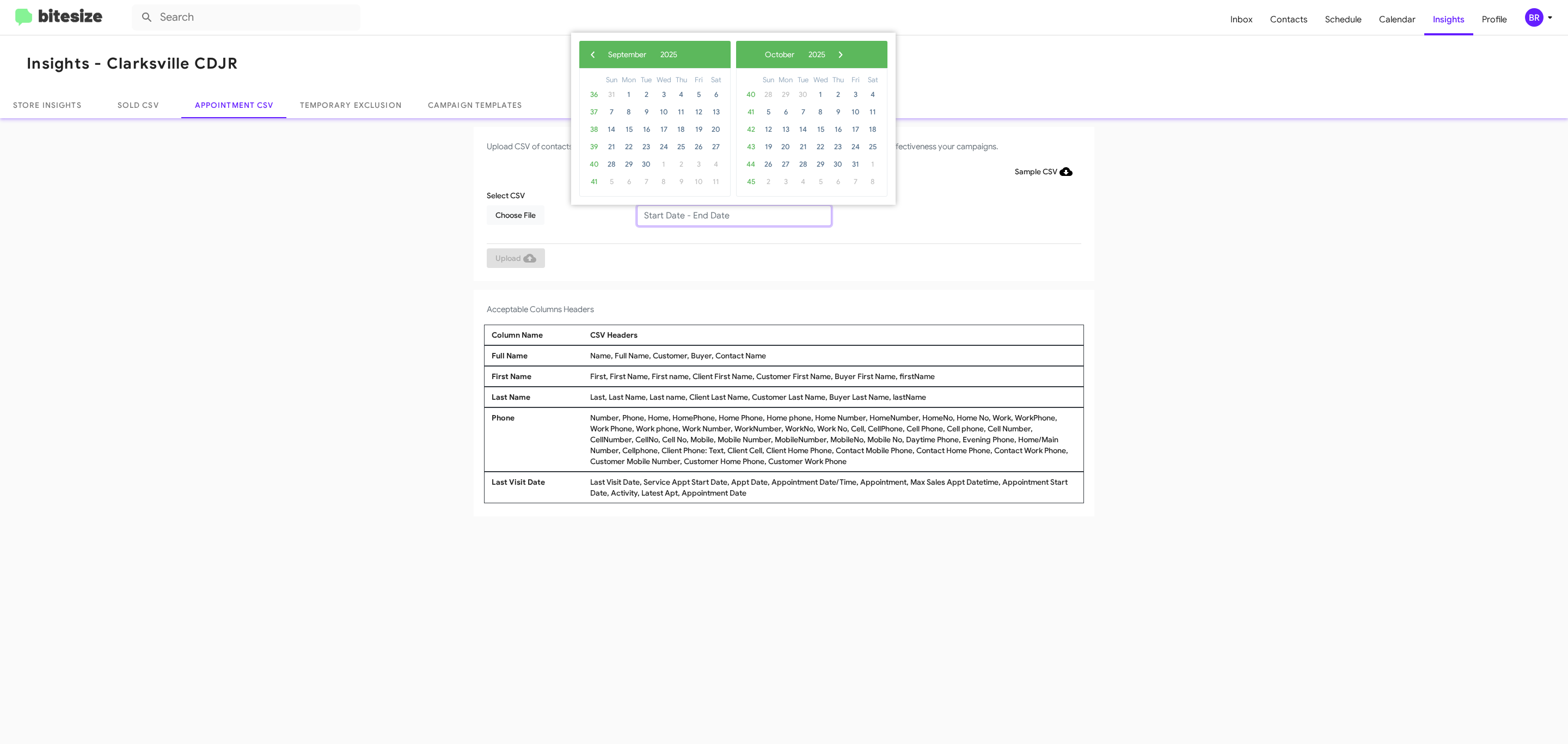
type input "09/04/2025 - 09/11/2025"
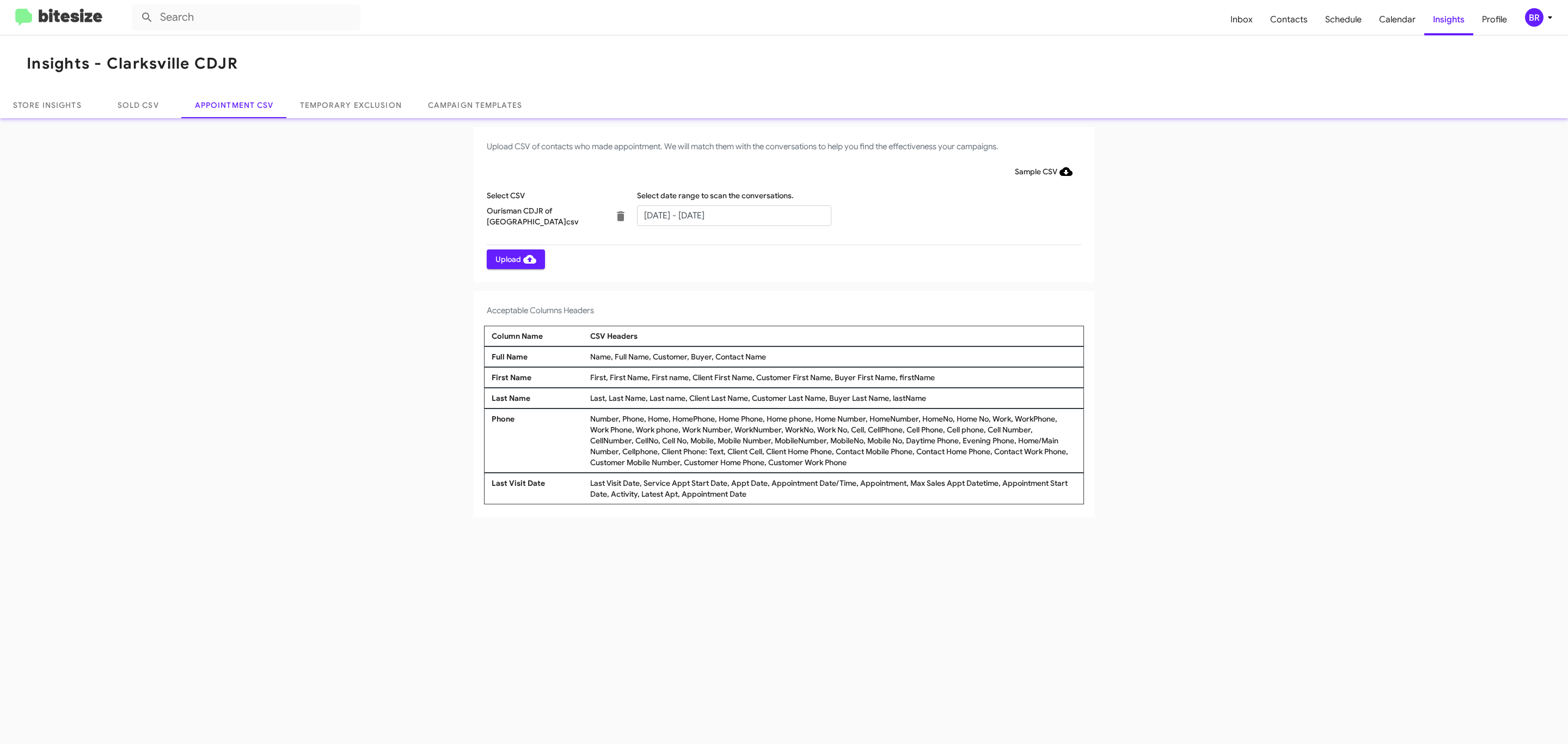
click at [514, 259] on span "Upload" at bounding box center [516, 259] width 41 height 19
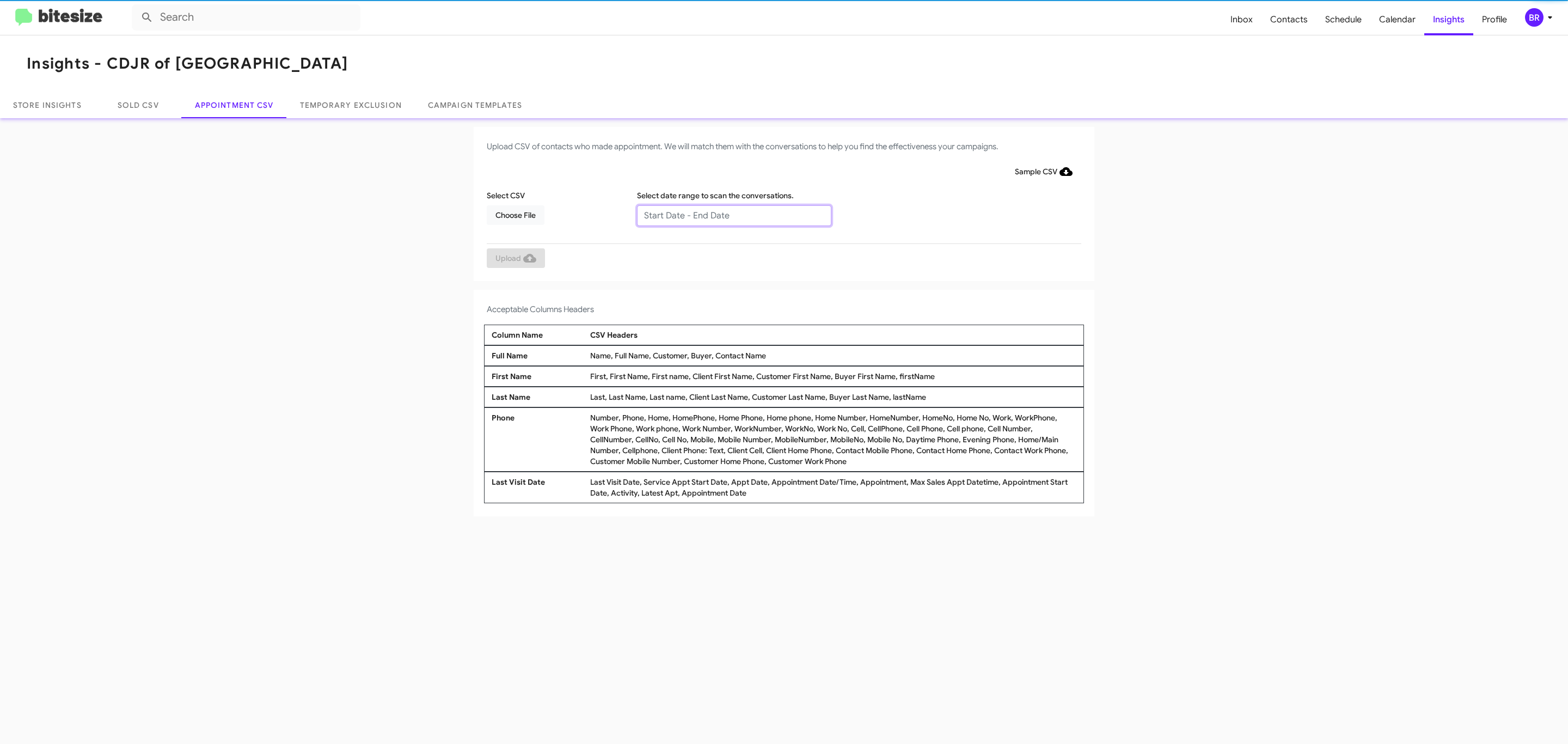
click at [733, 214] on input "text" at bounding box center [733, 216] width 194 height 21
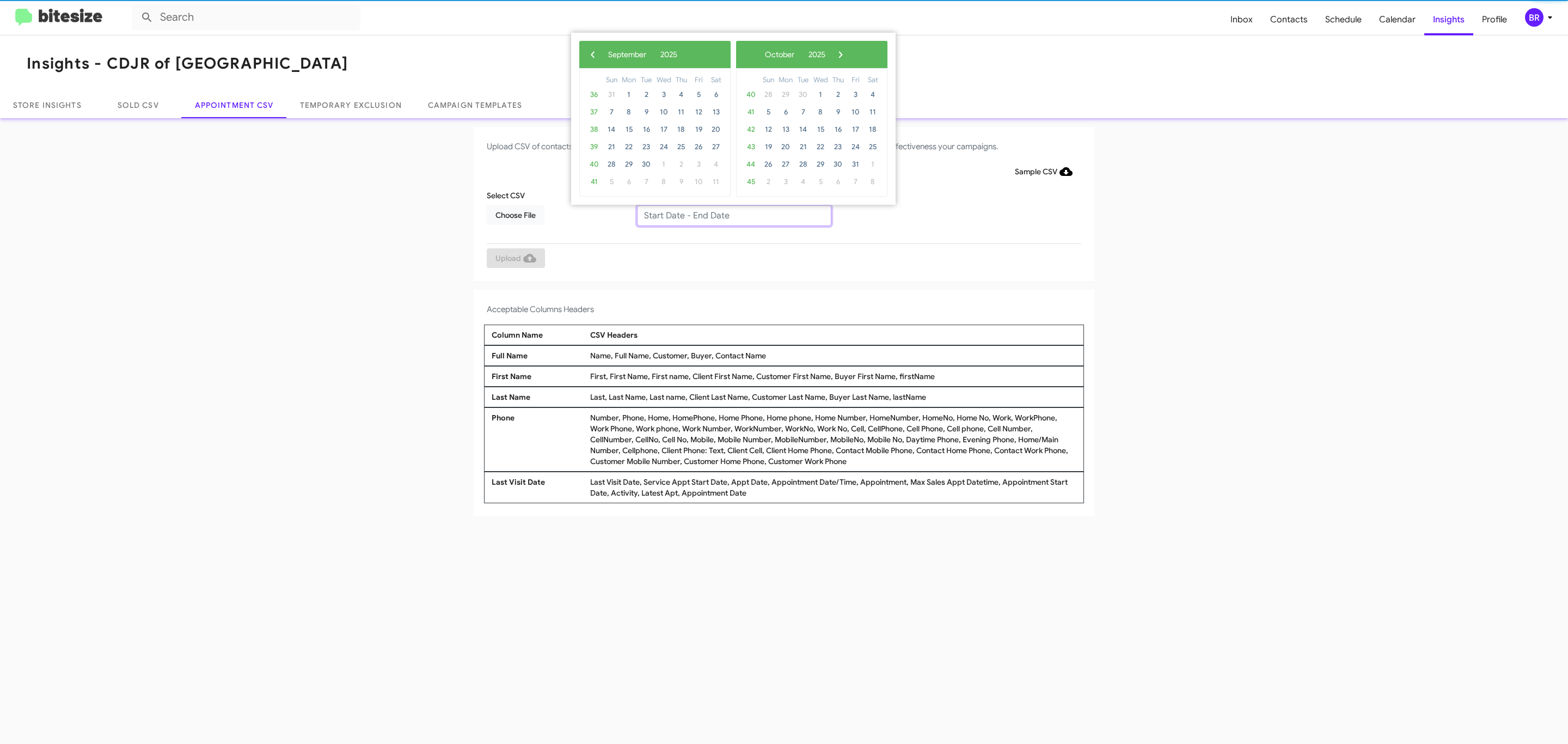
type input "09/04/2025 - 09/11/2025"
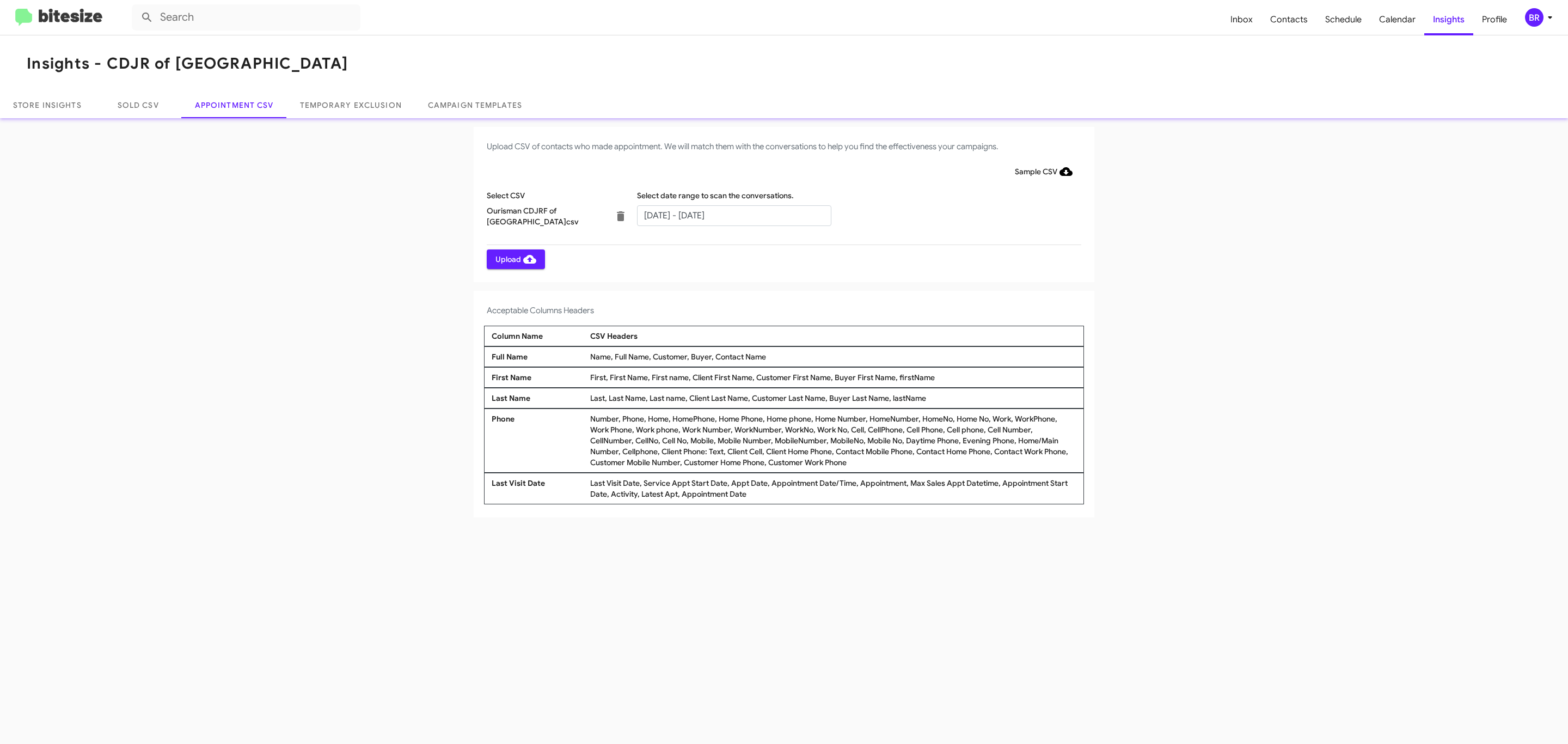
click at [514, 259] on span "Upload" at bounding box center [516, 259] width 41 height 19
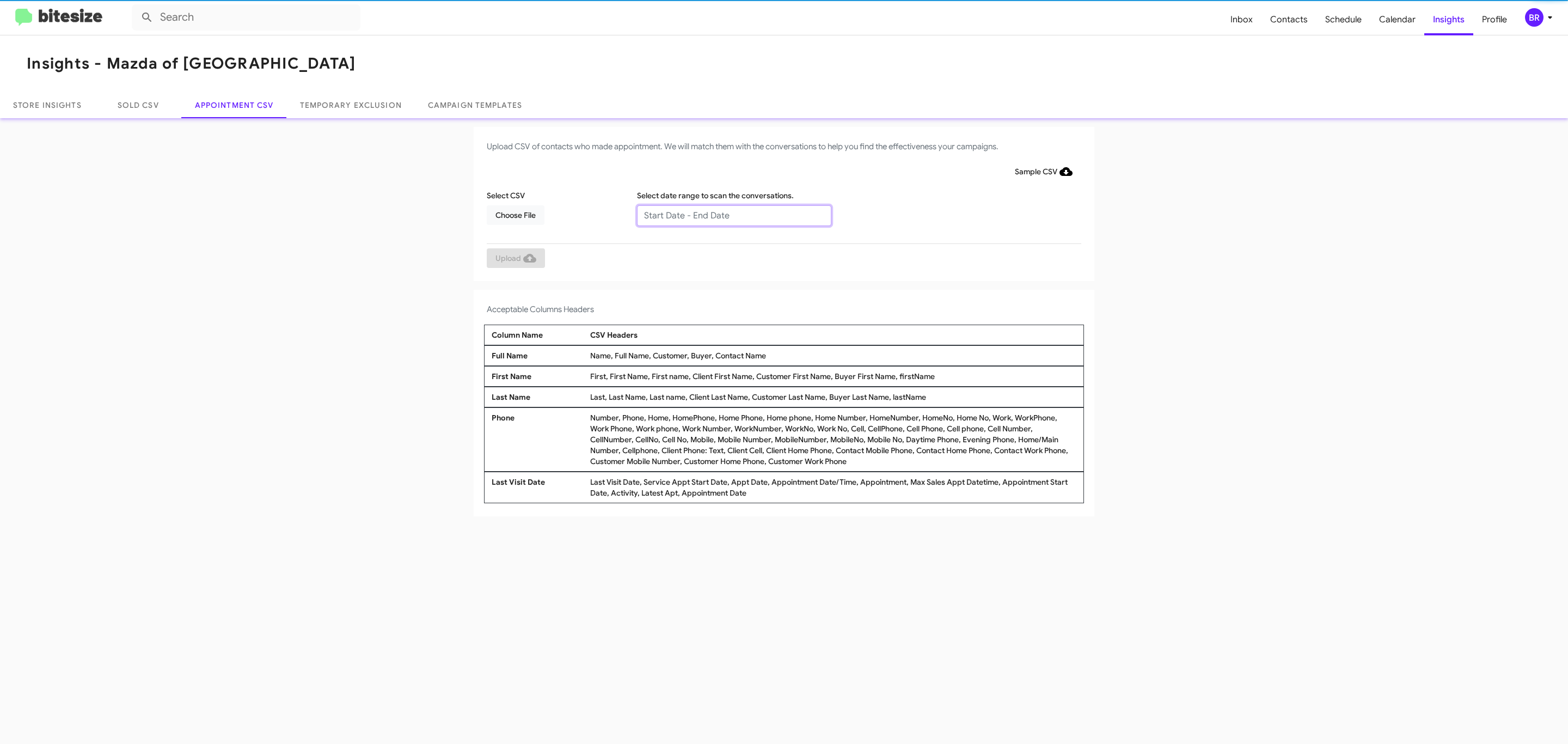
click at [733, 214] on input "text" at bounding box center [733, 216] width 194 height 21
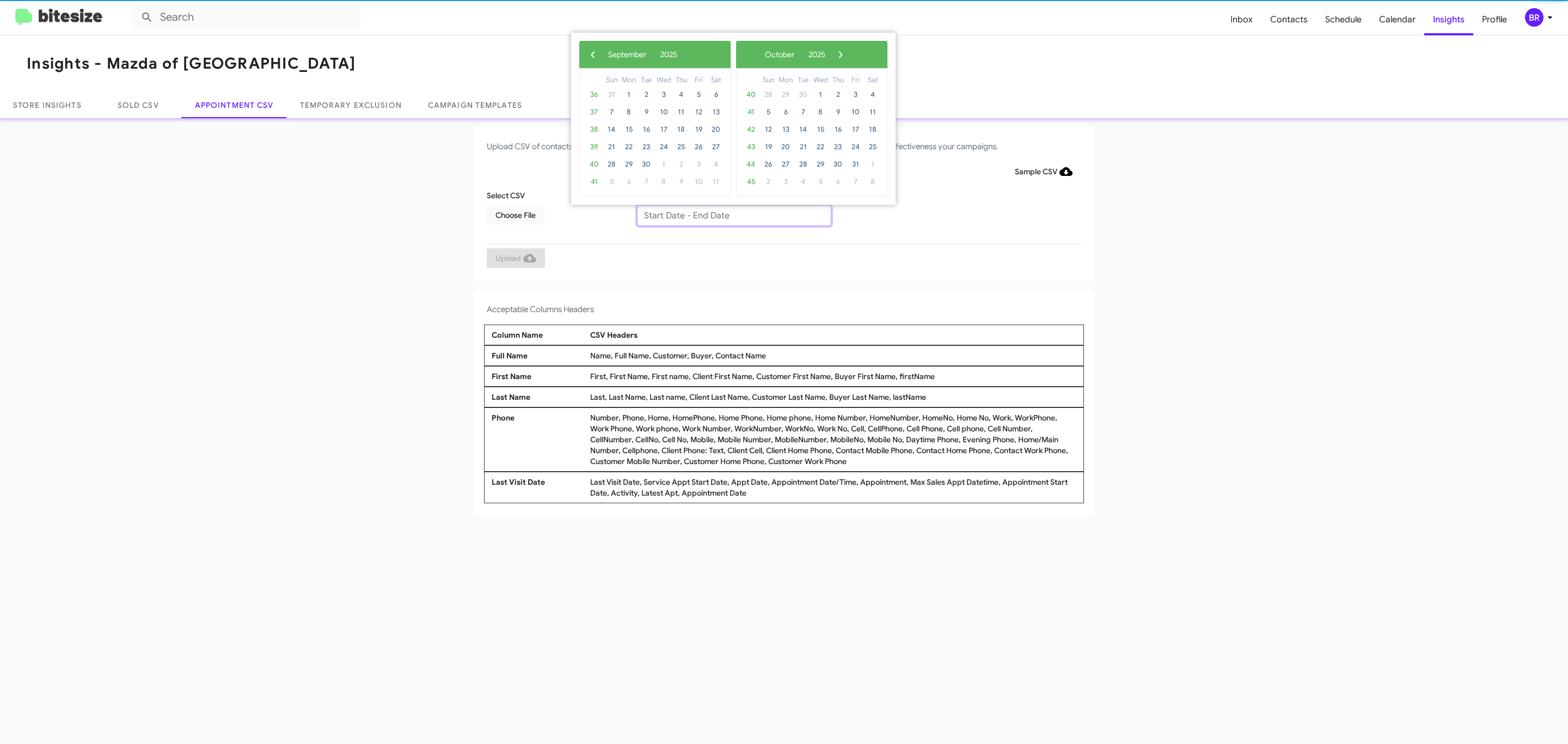
type input "[DATE] - [DATE]"
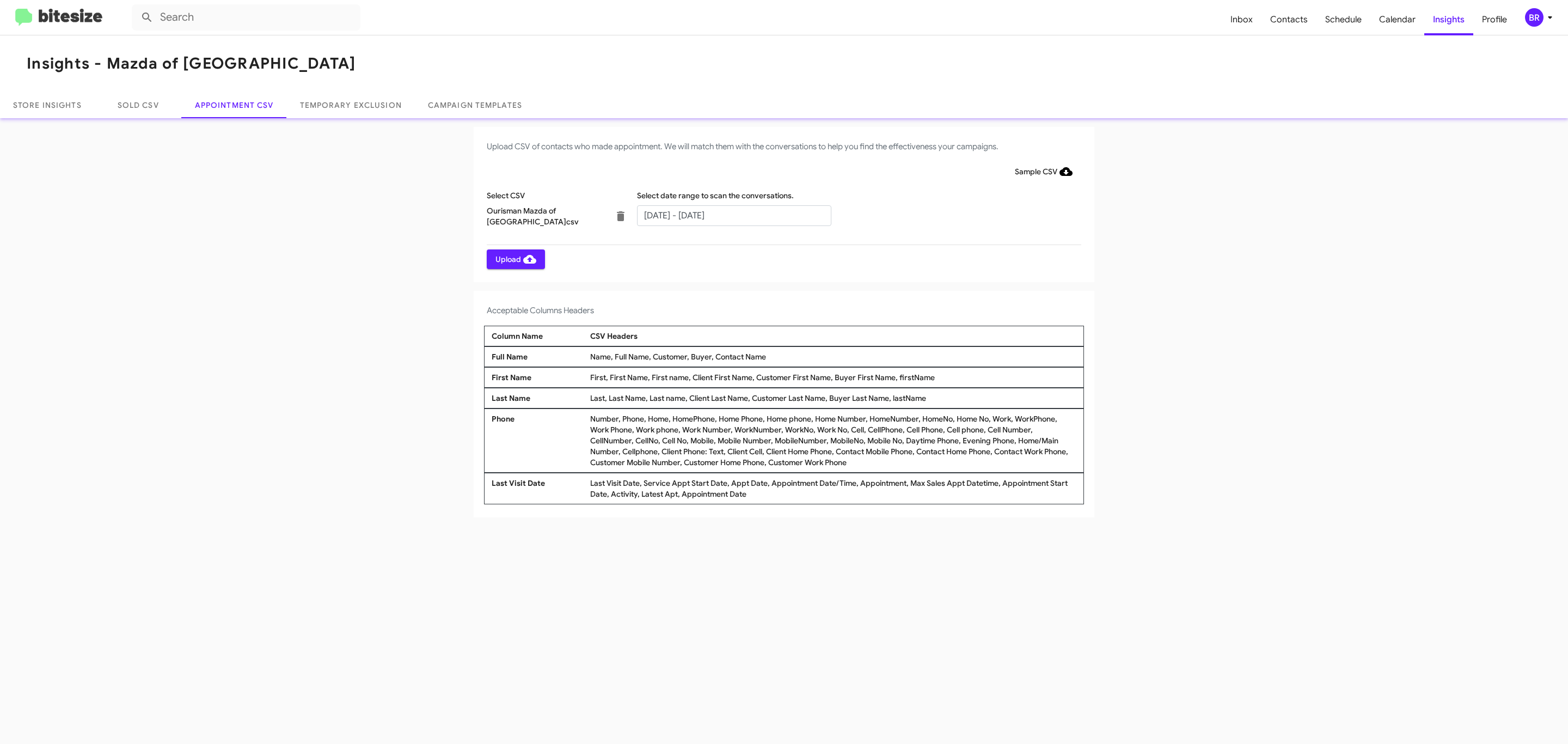
click at [514, 259] on span "Upload" at bounding box center [516, 259] width 41 height 19
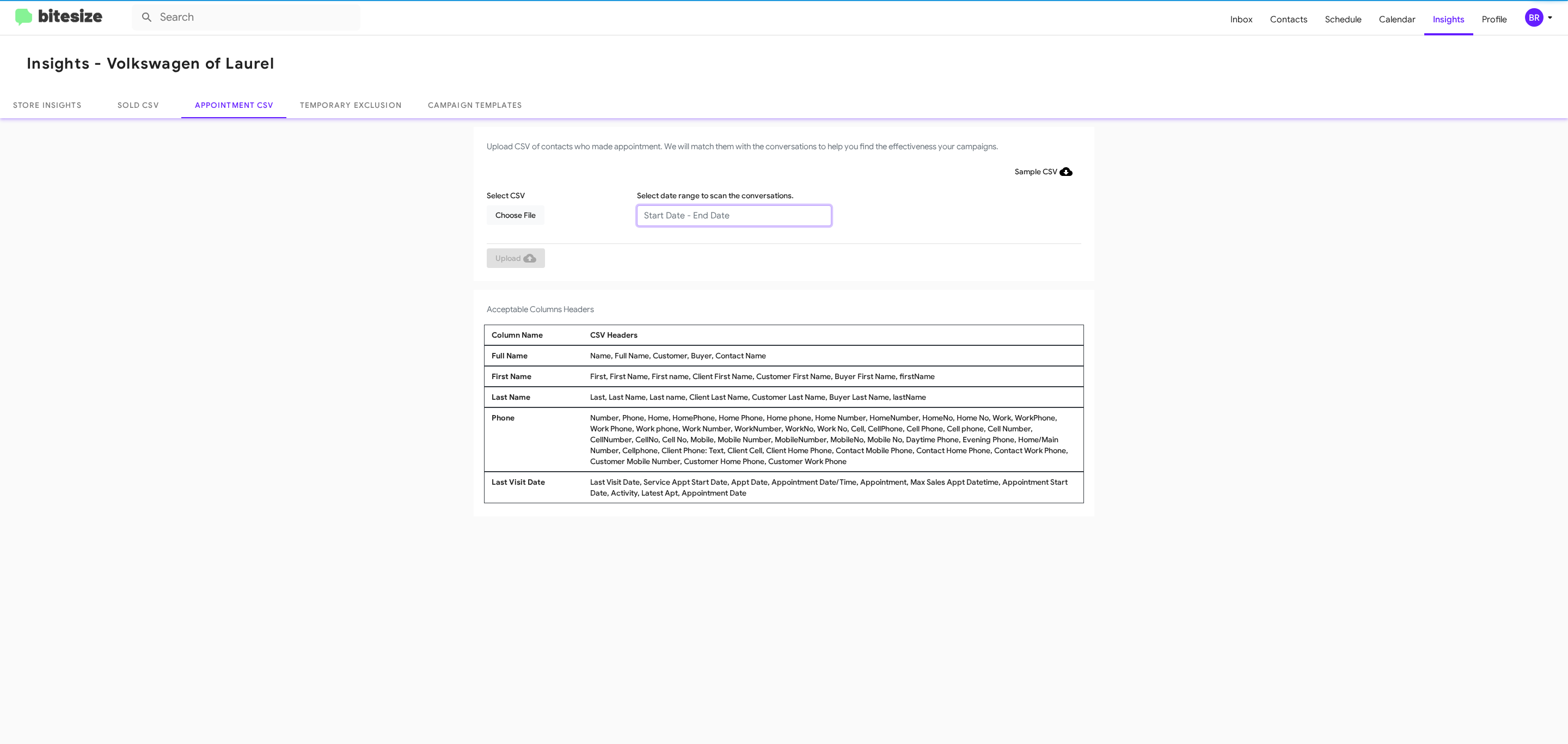
click at [733, 214] on input "text" at bounding box center [733, 216] width 194 height 21
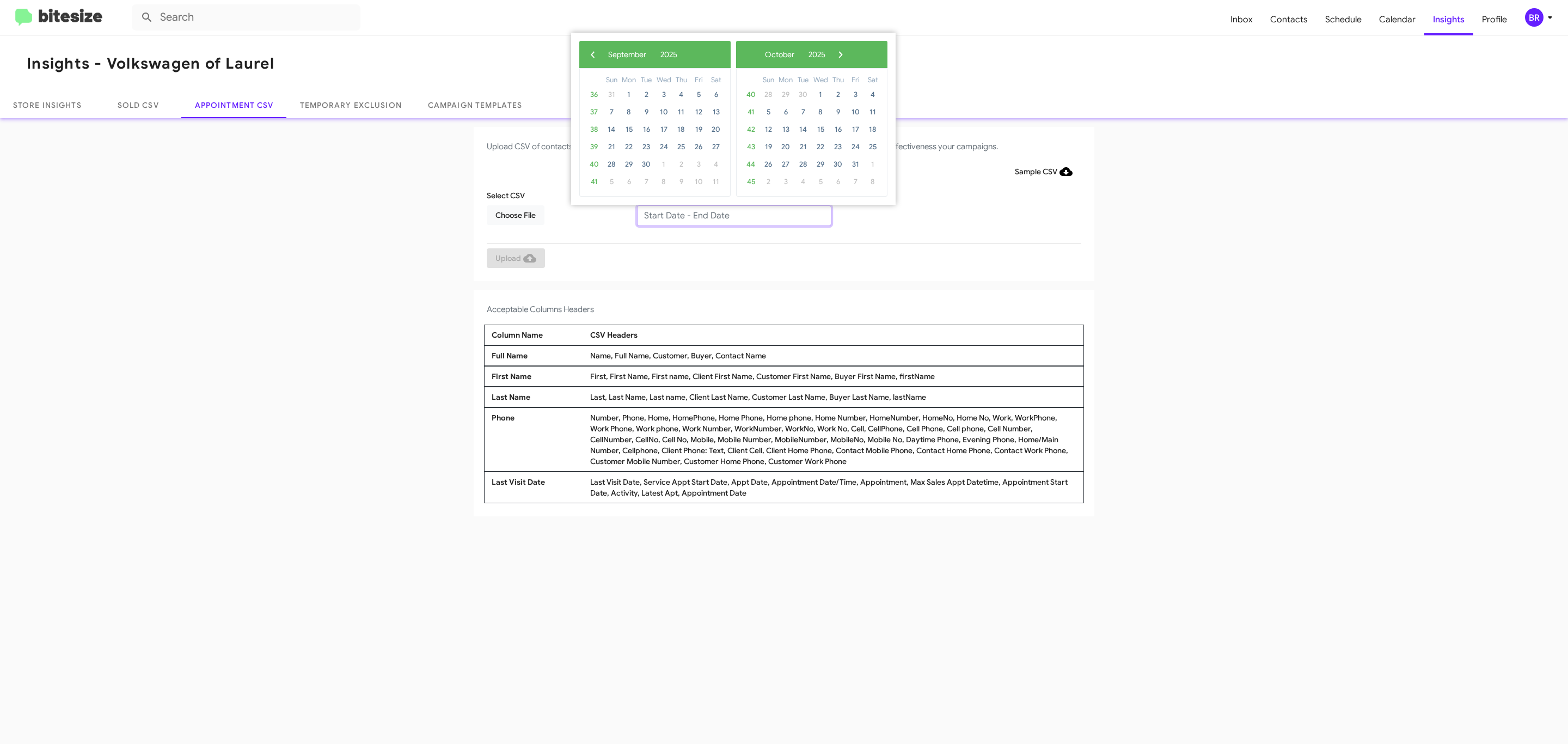
type input "09/04/2025 - 09/11/2025"
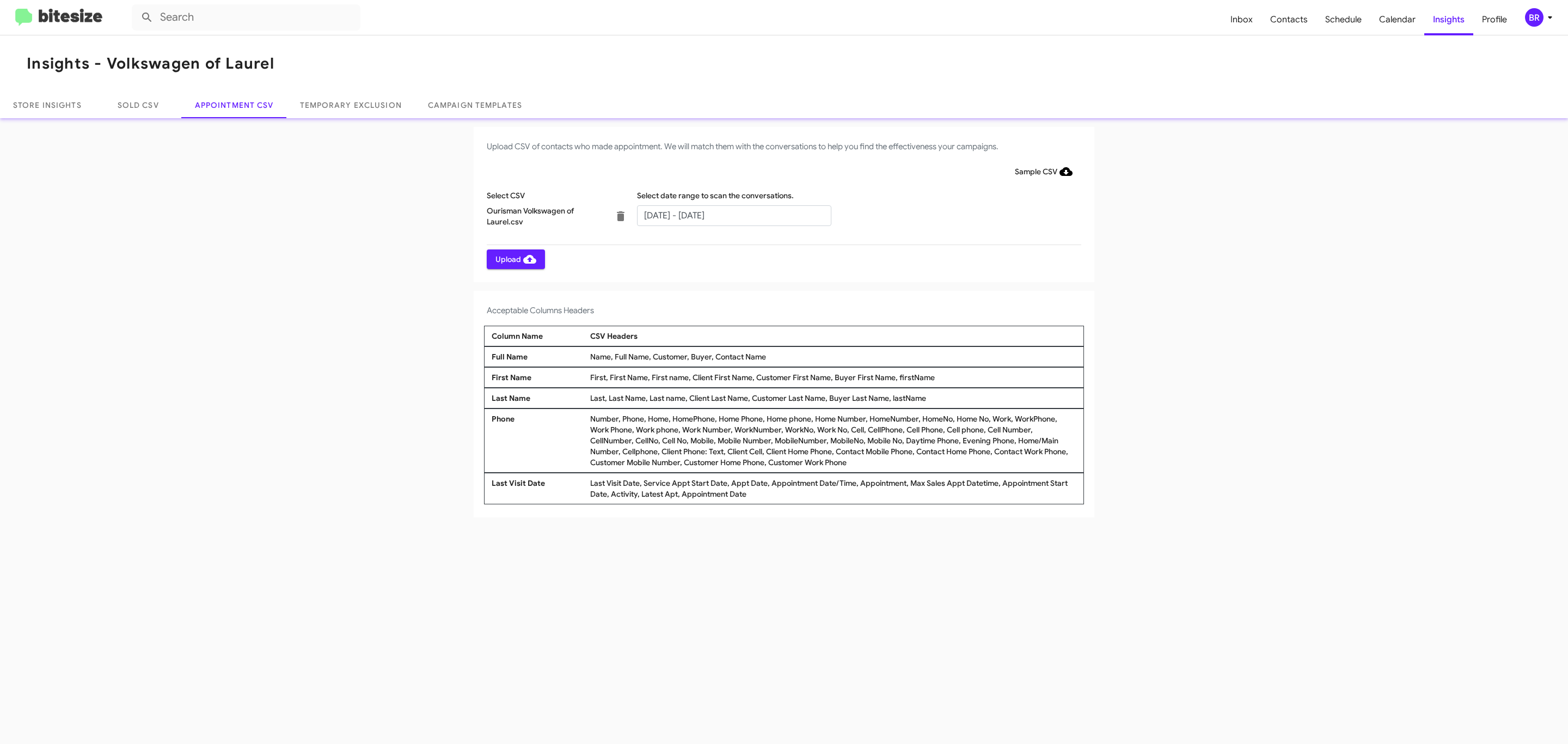
click at [514, 259] on span "Upload" at bounding box center [516, 259] width 41 height 19
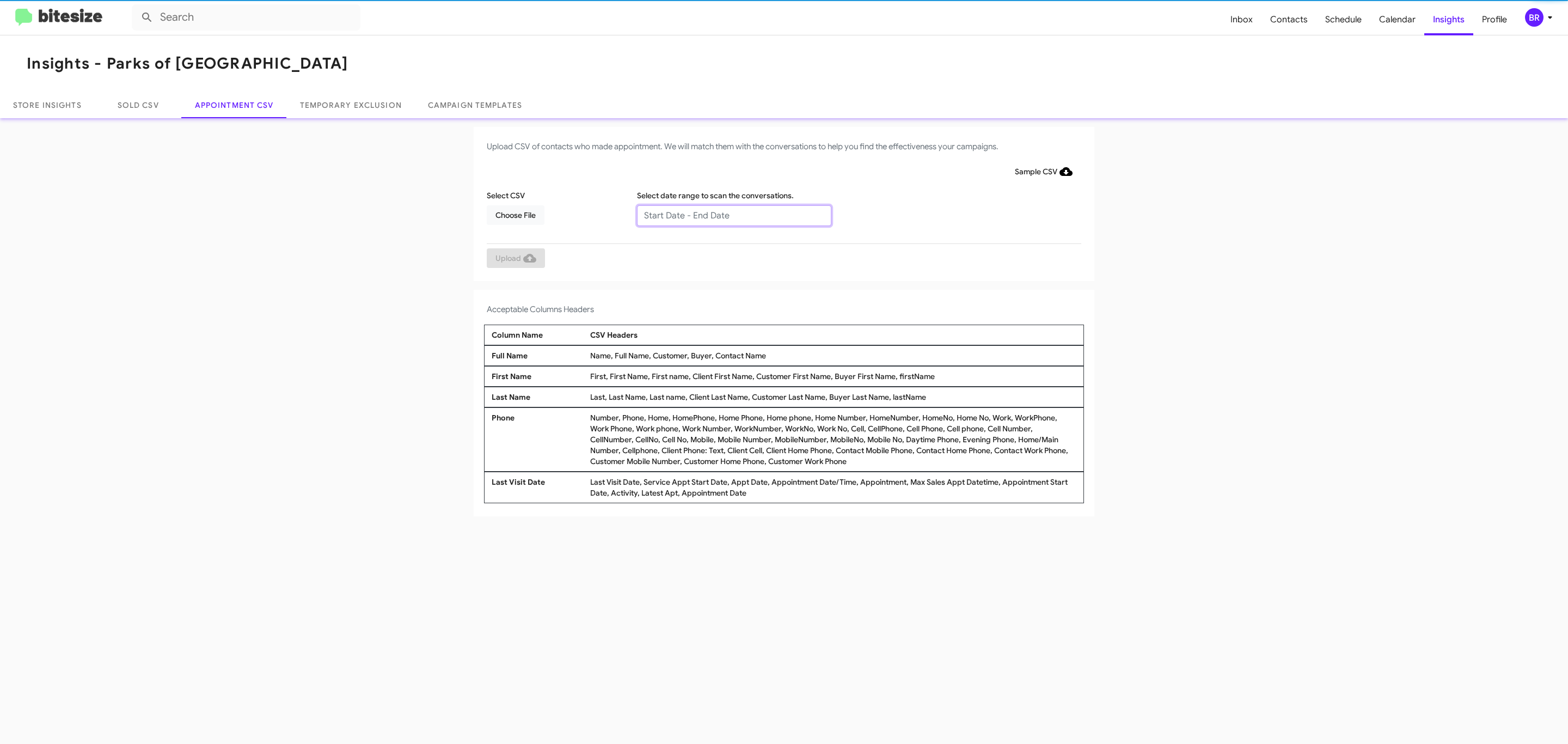
click at [733, 214] on input "text" at bounding box center [733, 216] width 194 height 21
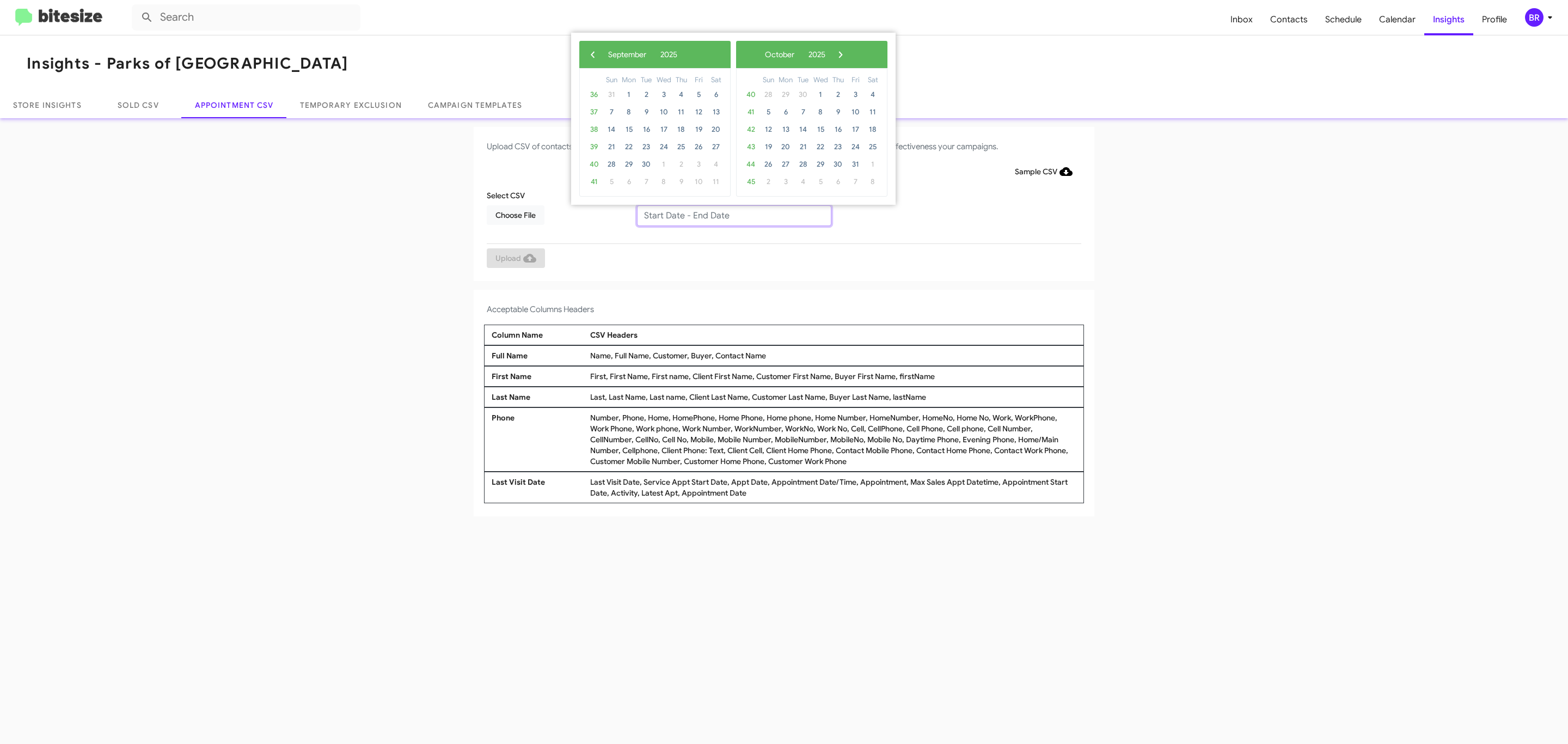
type input "[DATE] - [DATE]"
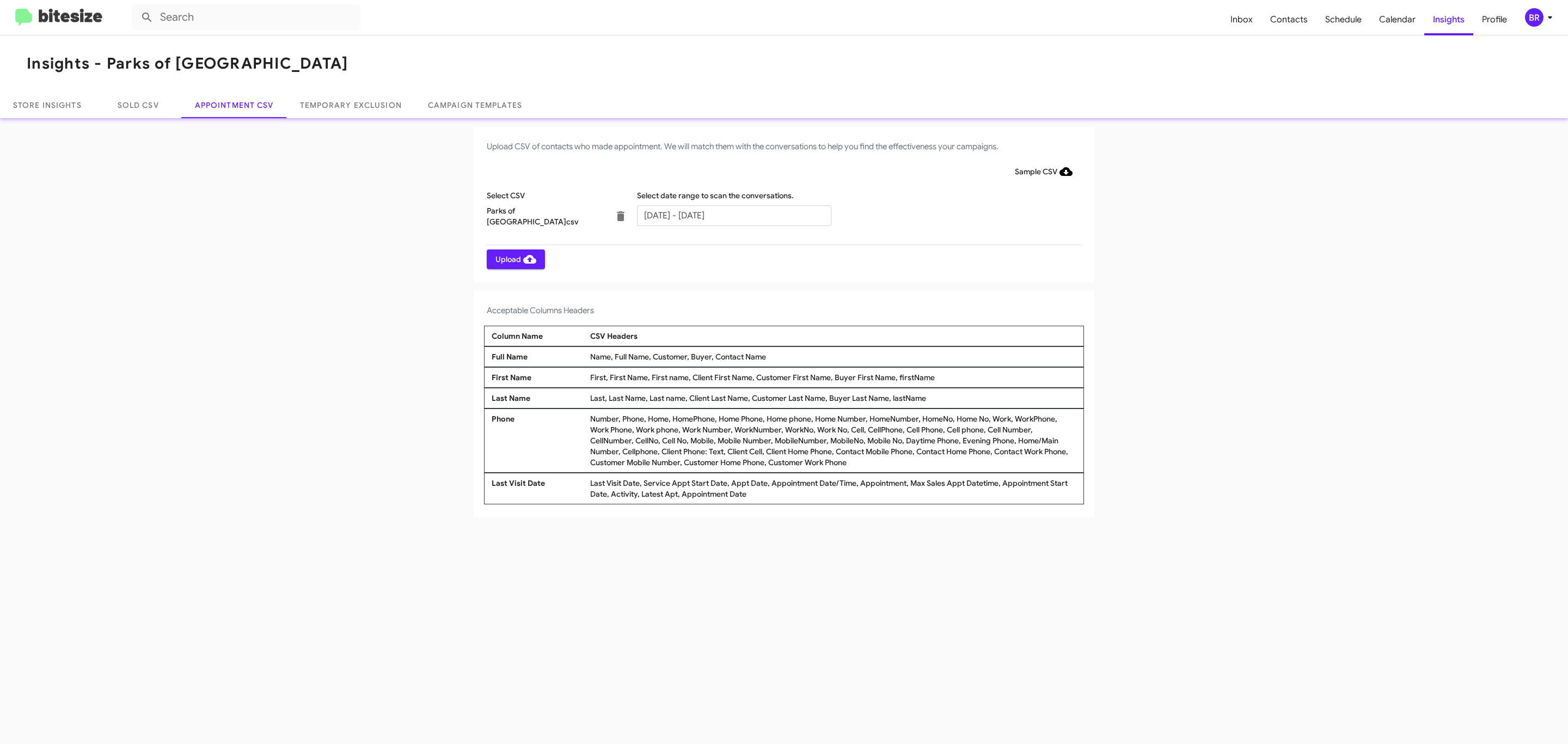
click at [514, 259] on span "Upload" at bounding box center [516, 259] width 41 height 19
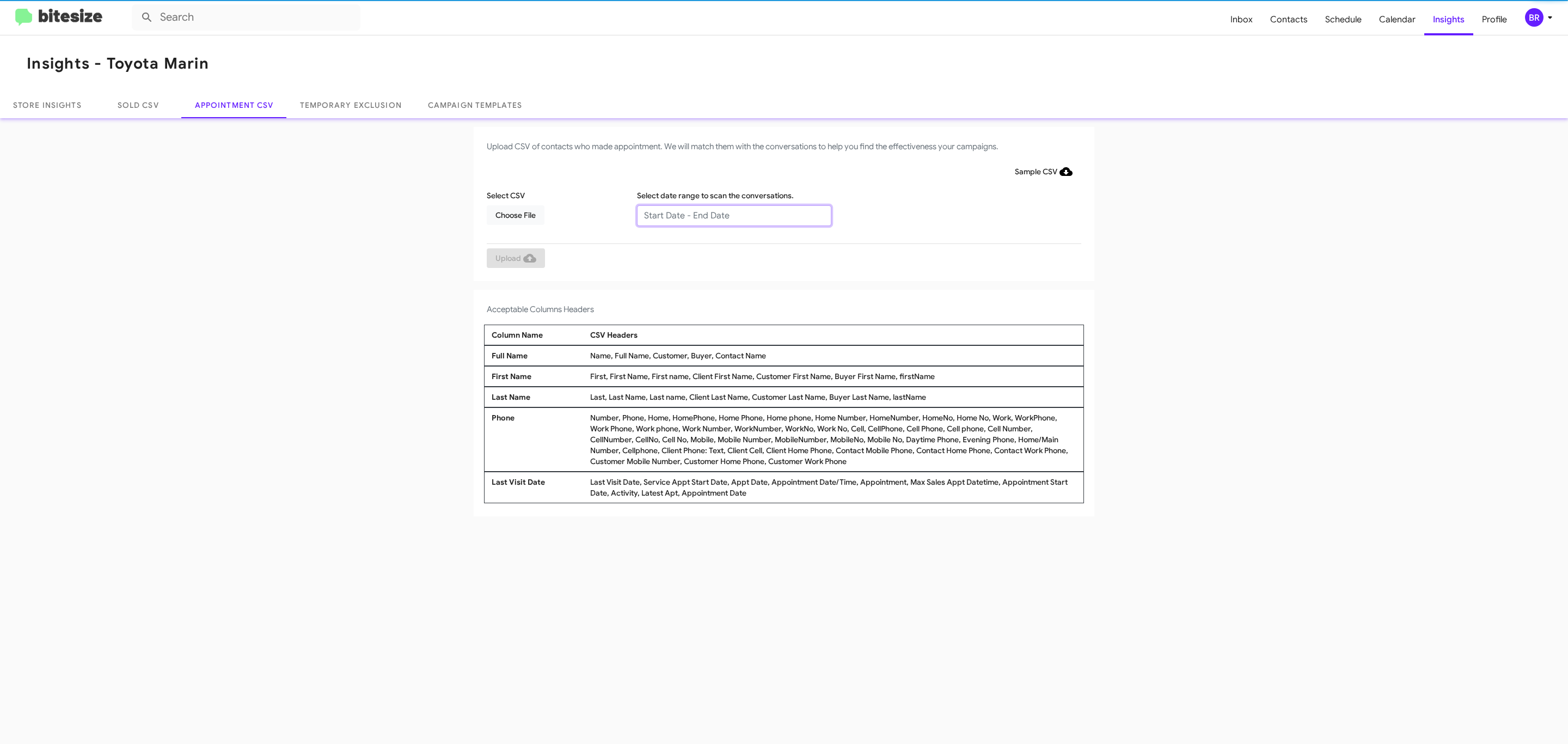
click at [733, 214] on input "text" at bounding box center [733, 216] width 194 height 21
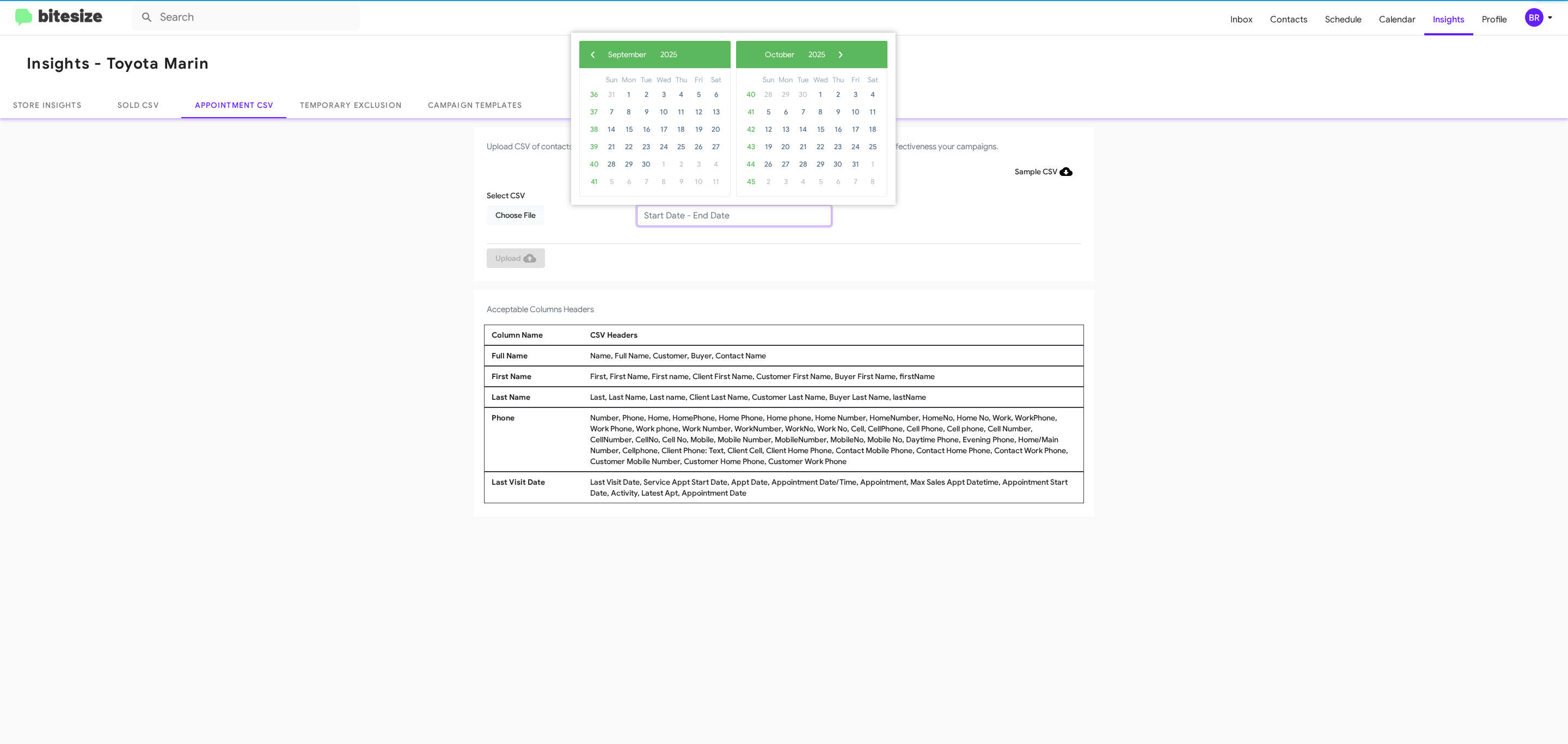
type input "[DATE] - [DATE]"
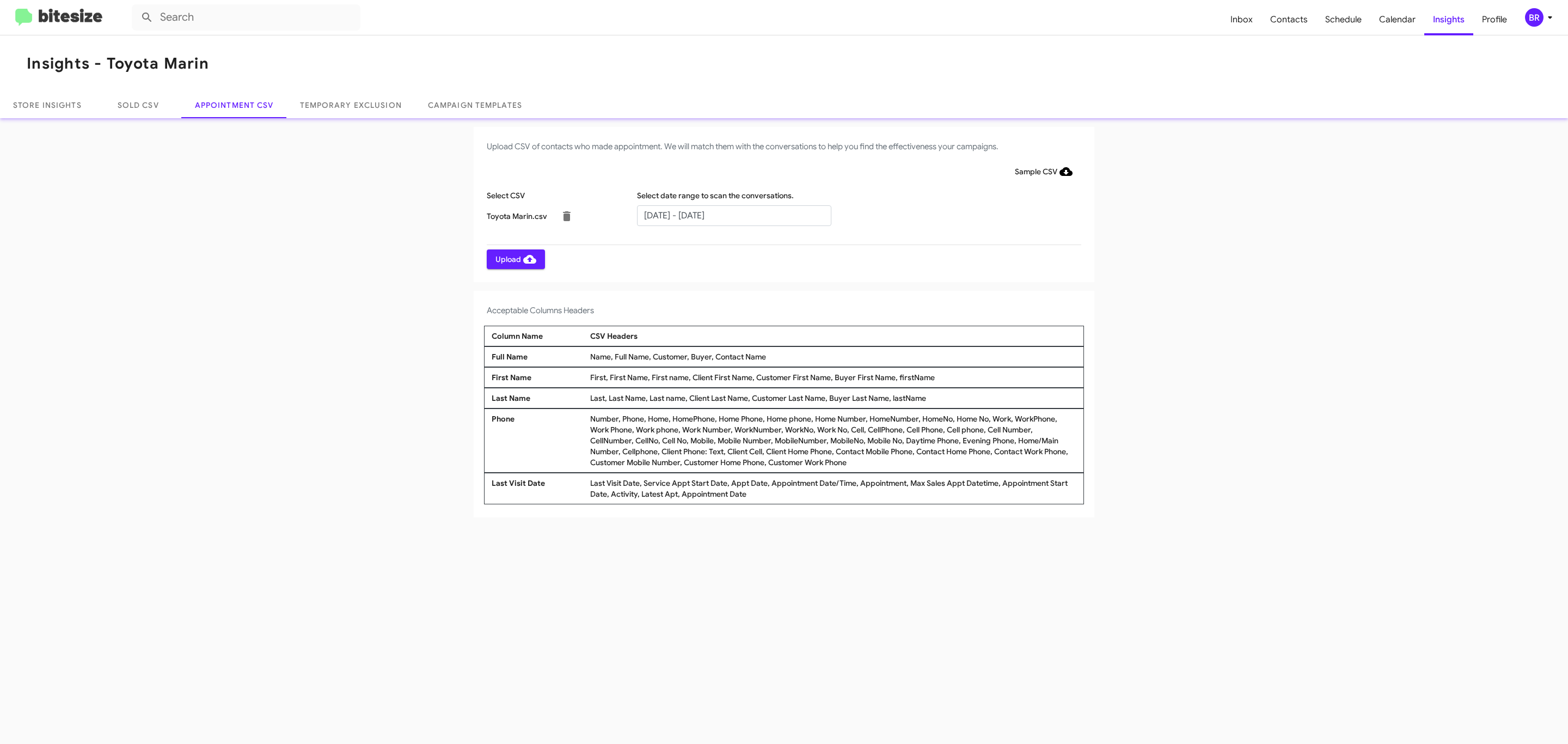
click at [514, 259] on span "Upload" at bounding box center [516, 259] width 41 height 19
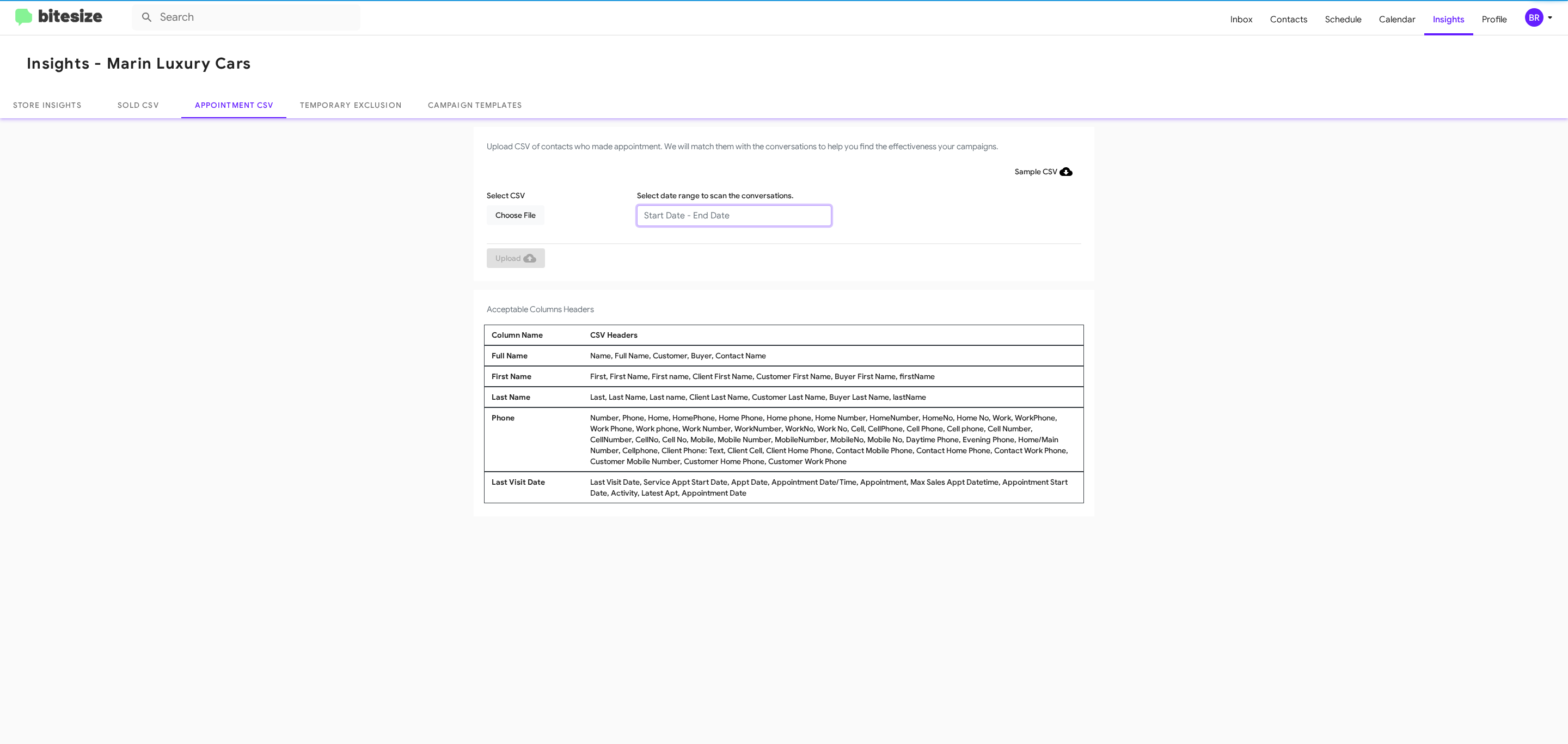
click at [733, 214] on input "text" at bounding box center [733, 216] width 194 height 21
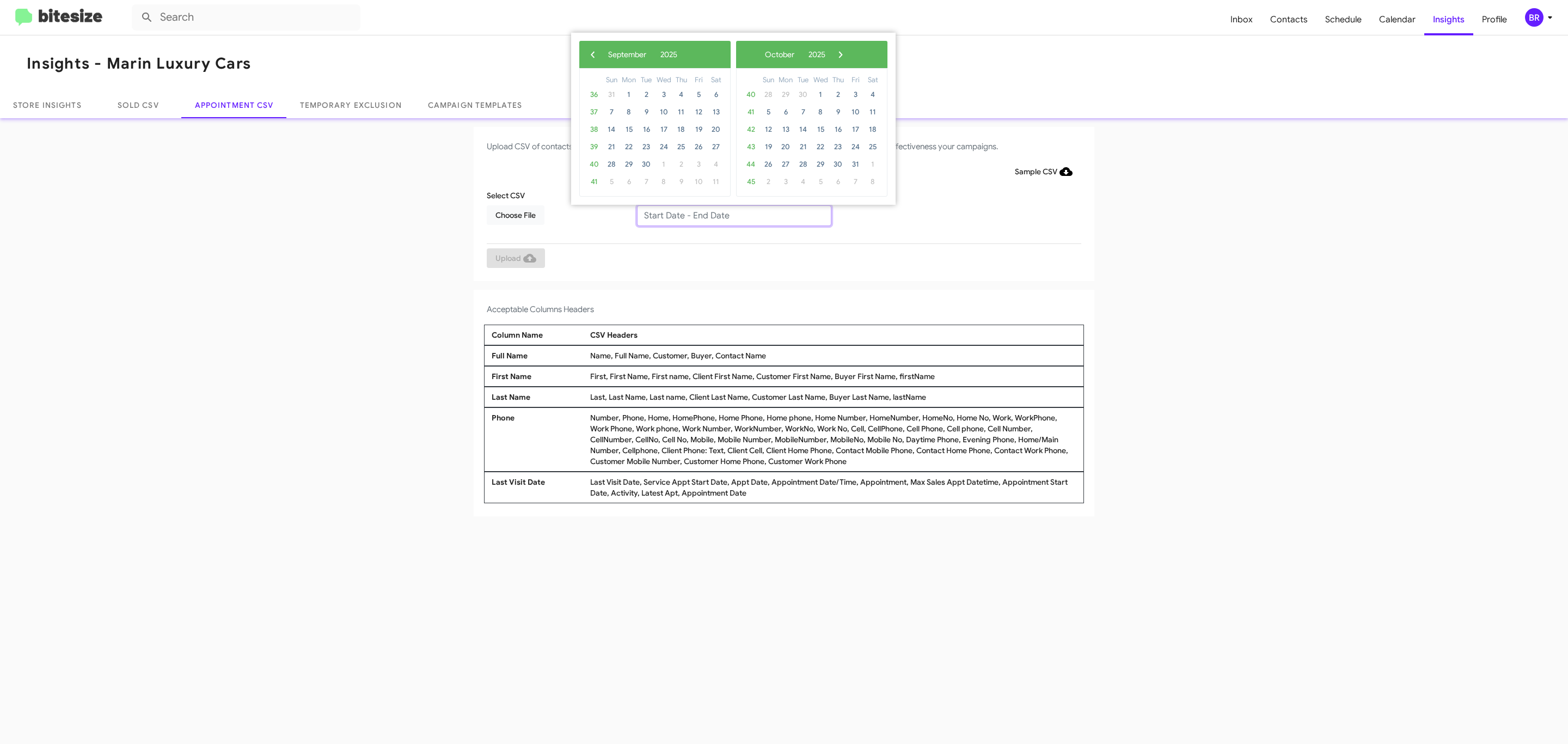
type input "[DATE] - [DATE]"
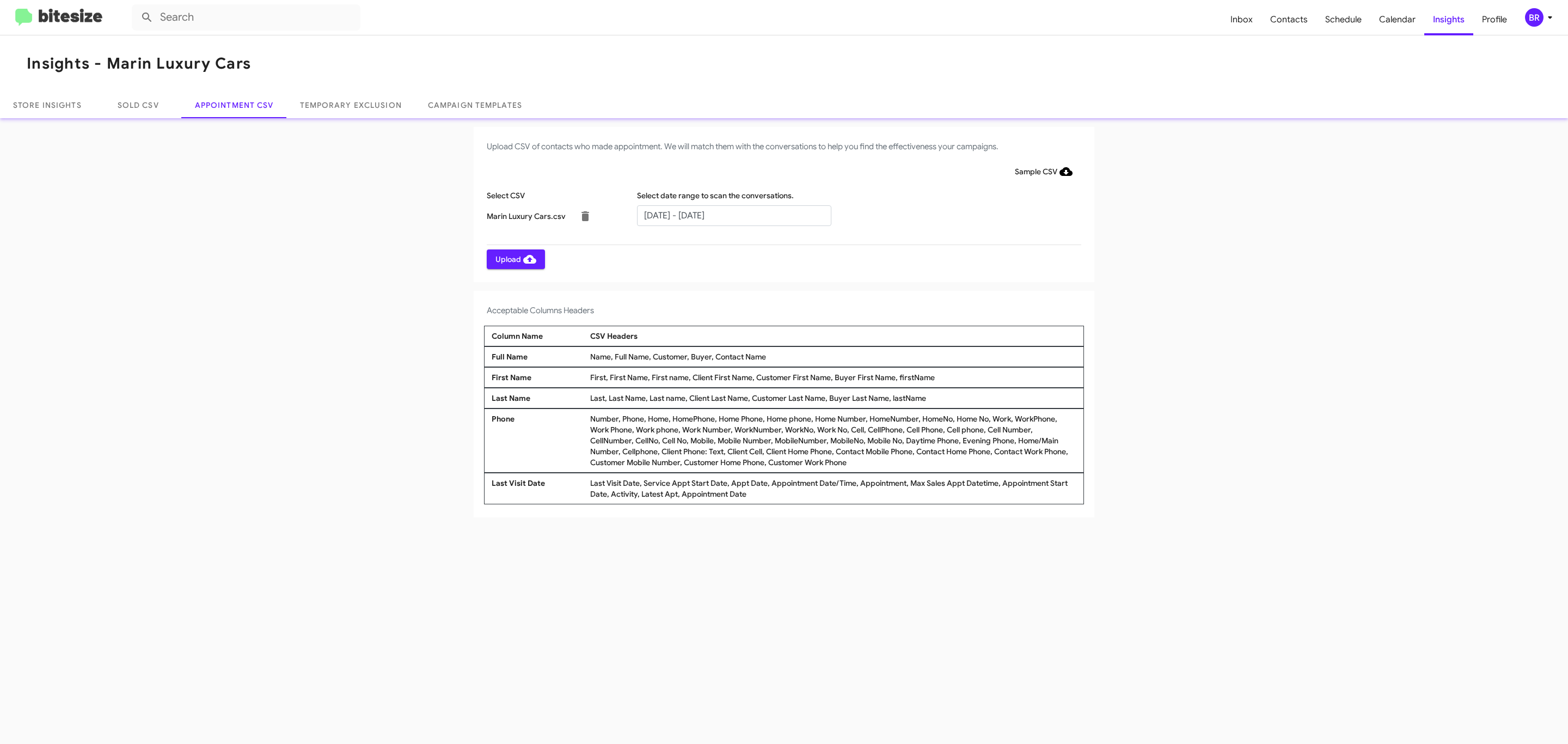
click at [514, 259] on span "Upload" at bounding box center [516, 259] width 41 height 19
click at [733, 214] on input "text" at bounding box center [733, 216] width 194 height 21
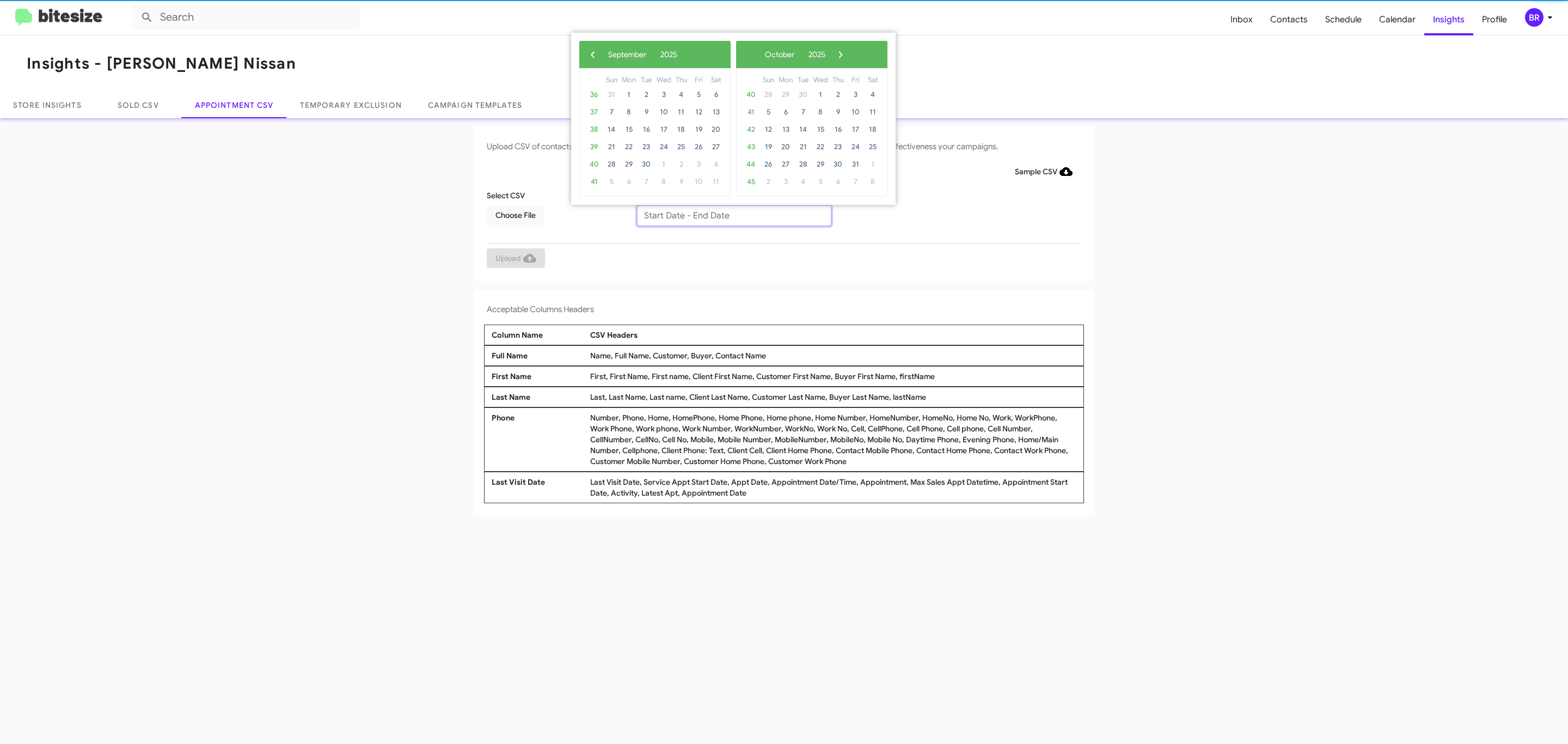
type input "[DATE] - [DATE]"
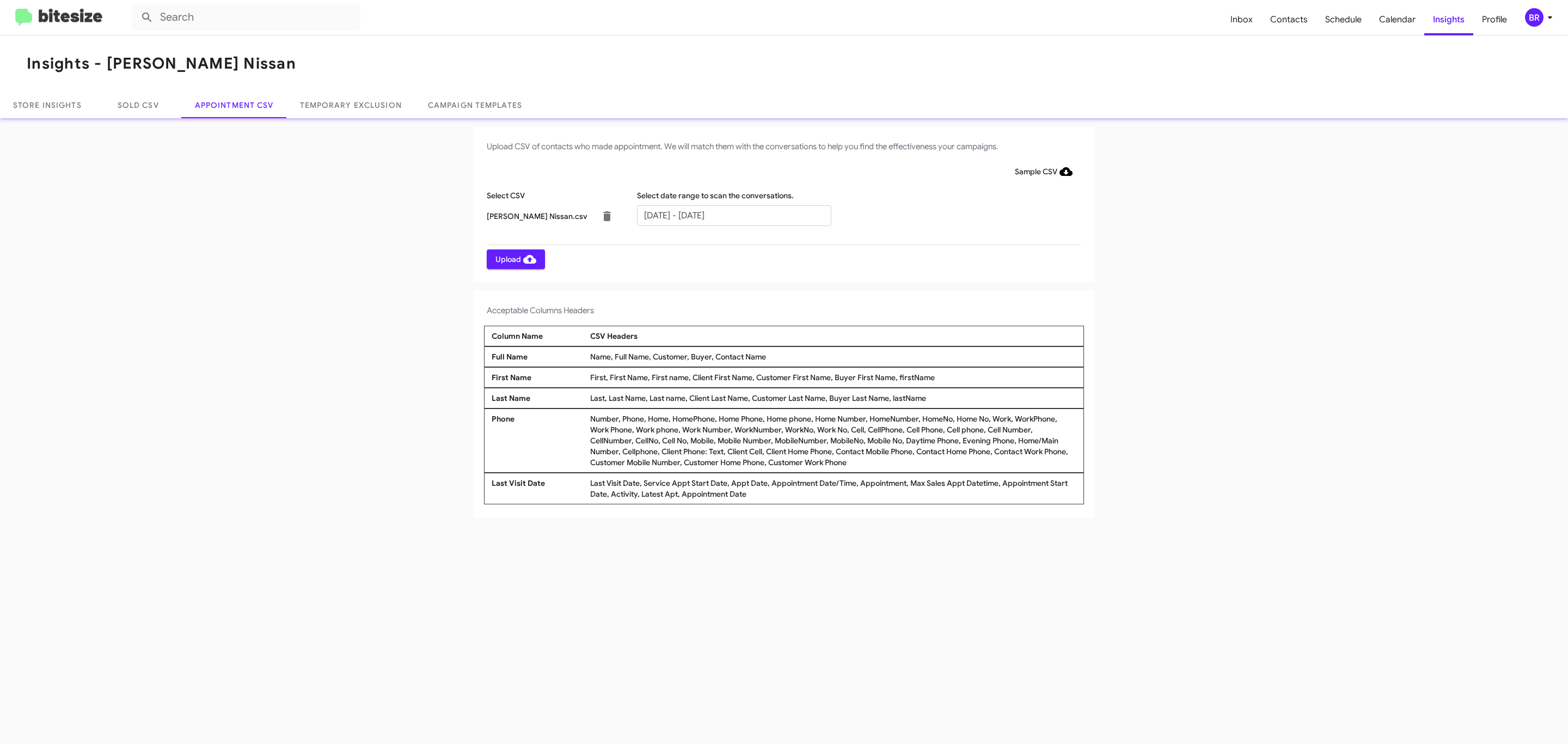
click at [514, 259] on span "Upload" at bounding box center [516, 259] width 41 height 19
click at [733, 214] on input "text" at bounding box center [733, 216] width 194 height 21
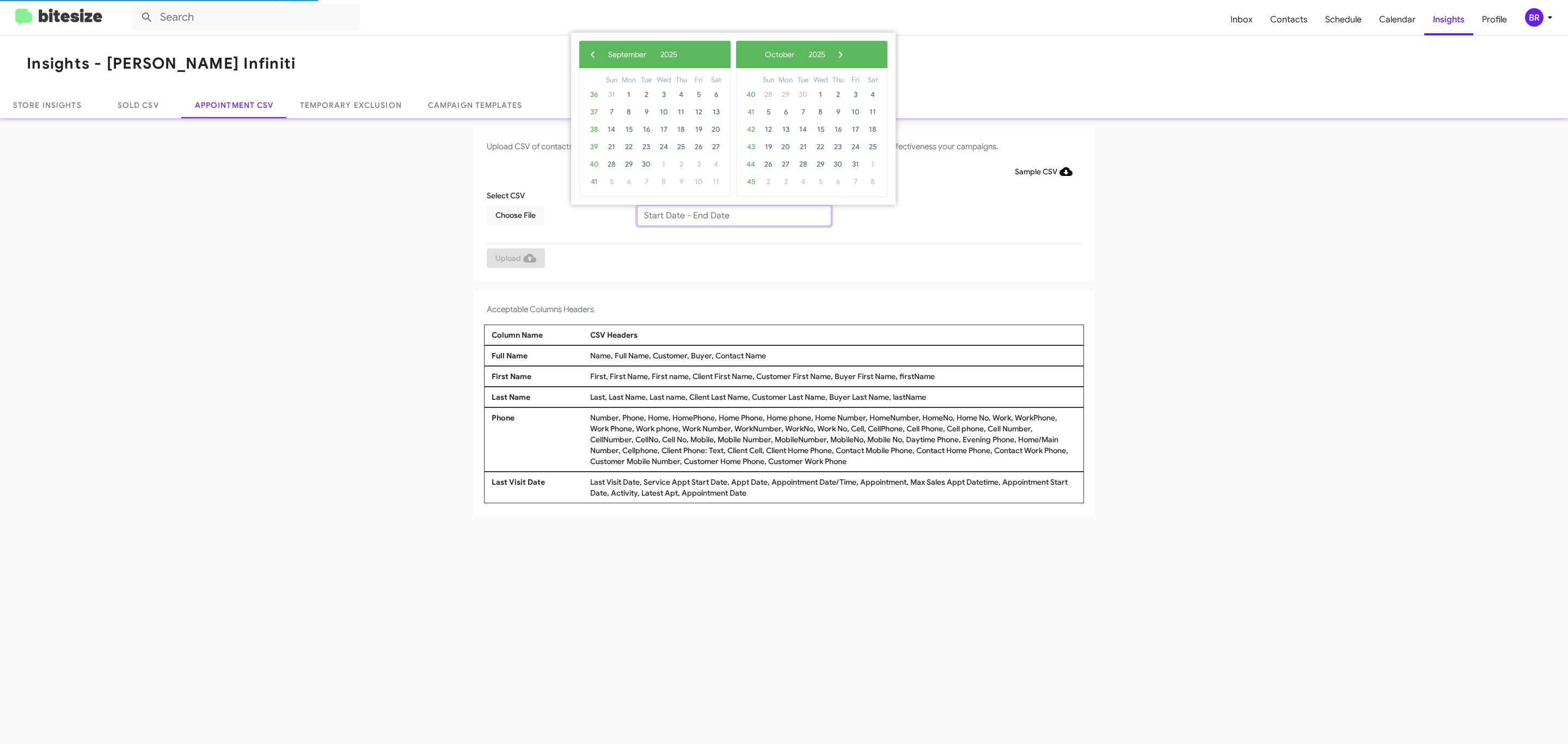
type input "[DATE] - [DATE]"
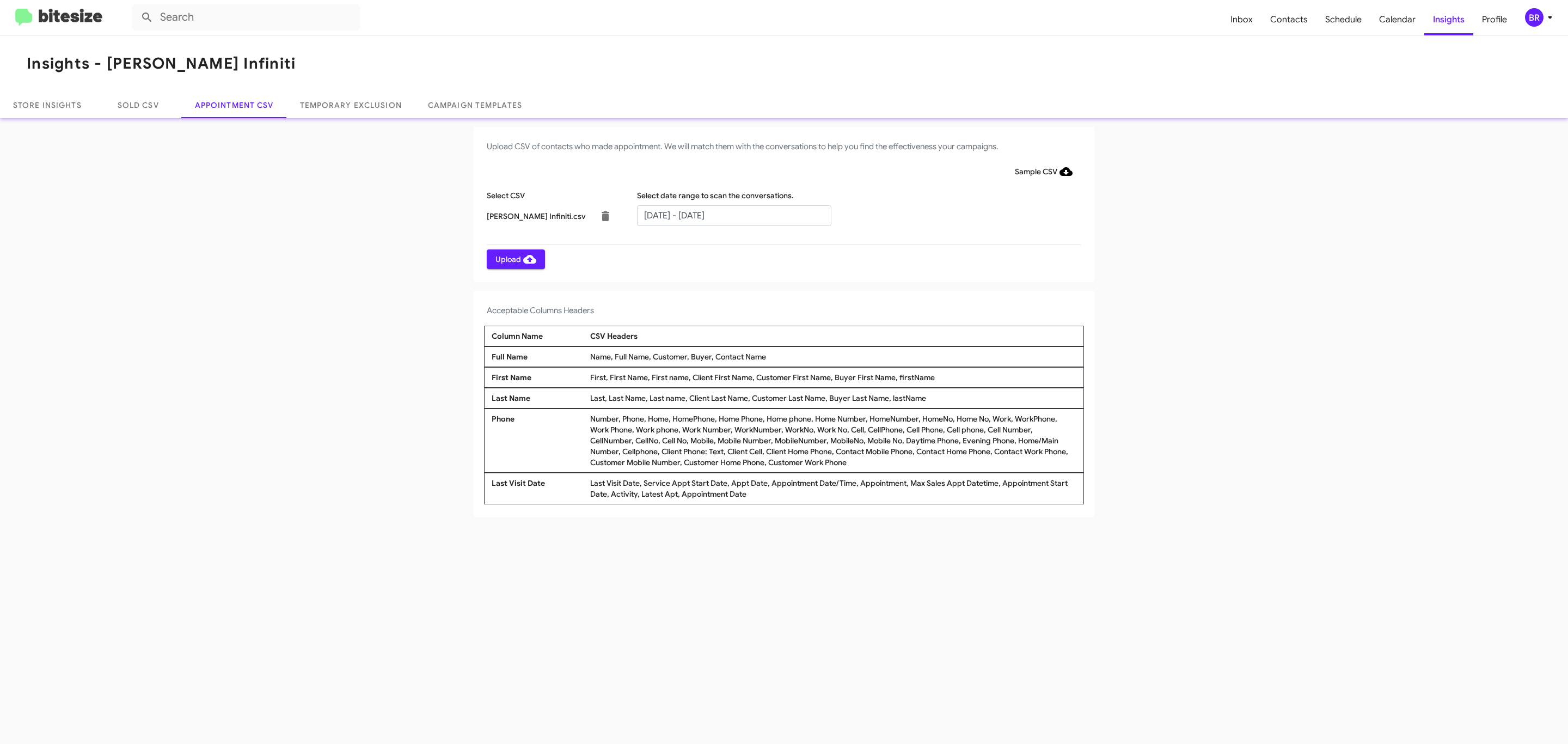
click at [514, 259] on span "Upload" at bounding box center [516, 259] width 41 height 19
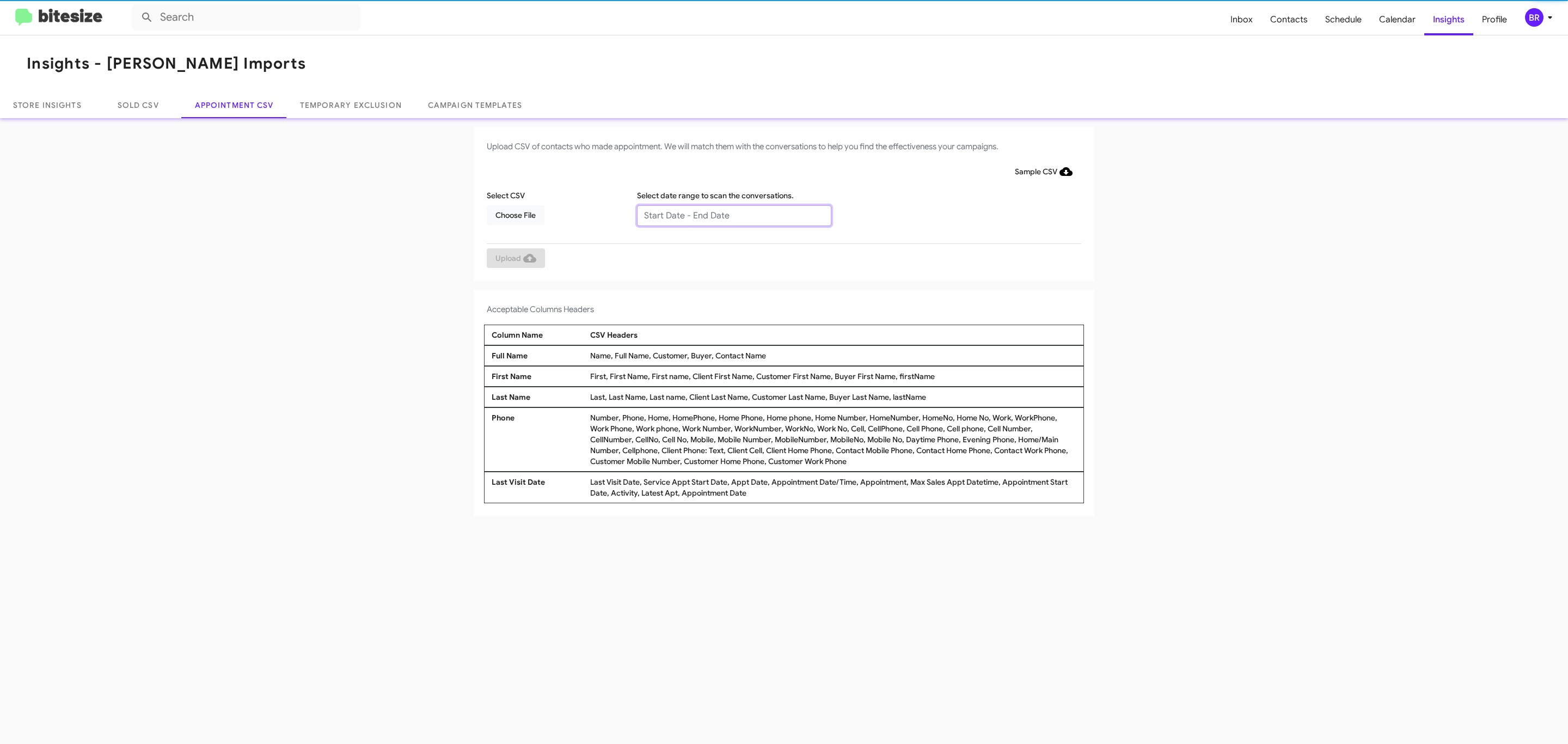
click at [733, 214] on input "text" at bounding box center [733, 216] width 194 height 21
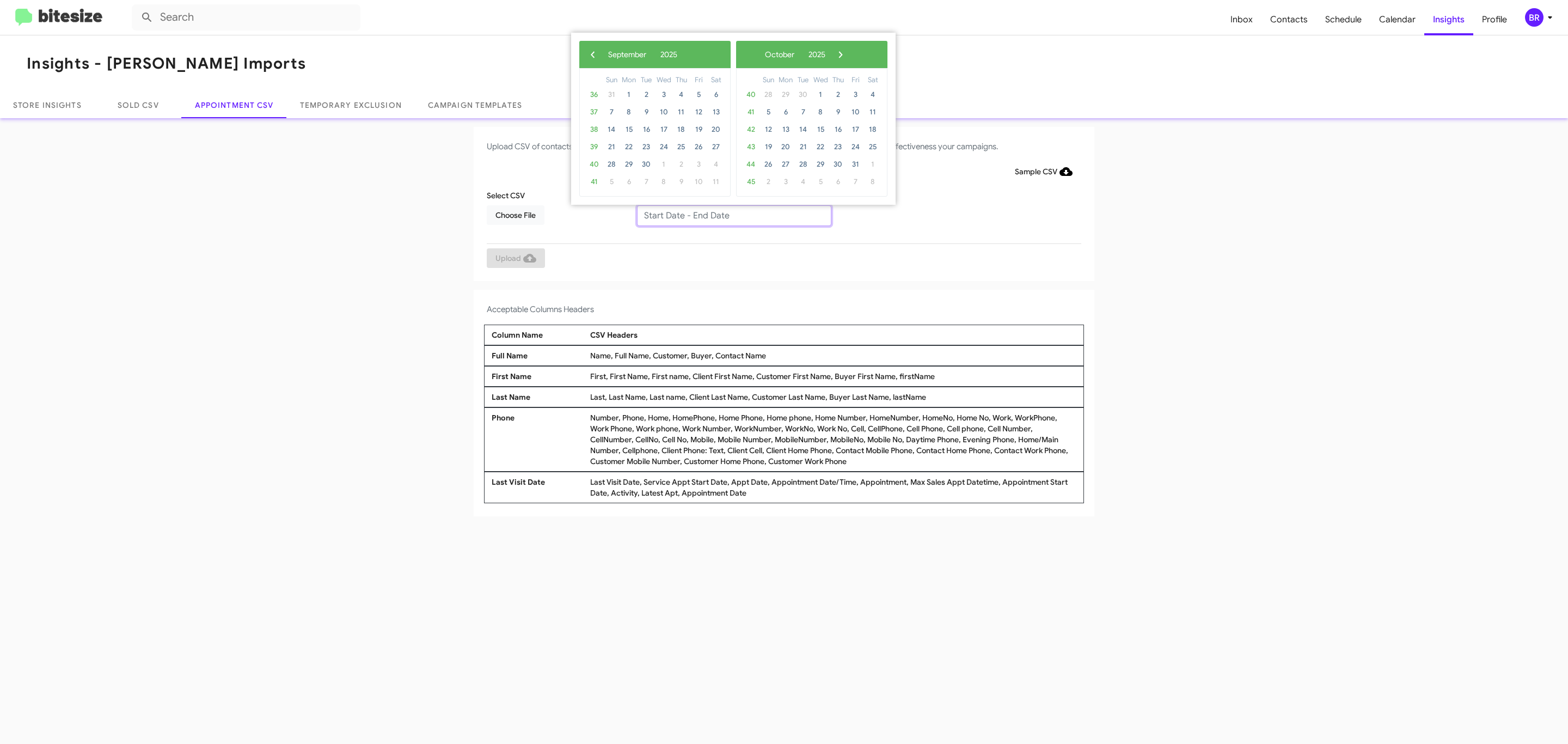
type input "[DATE] - [DATE]"
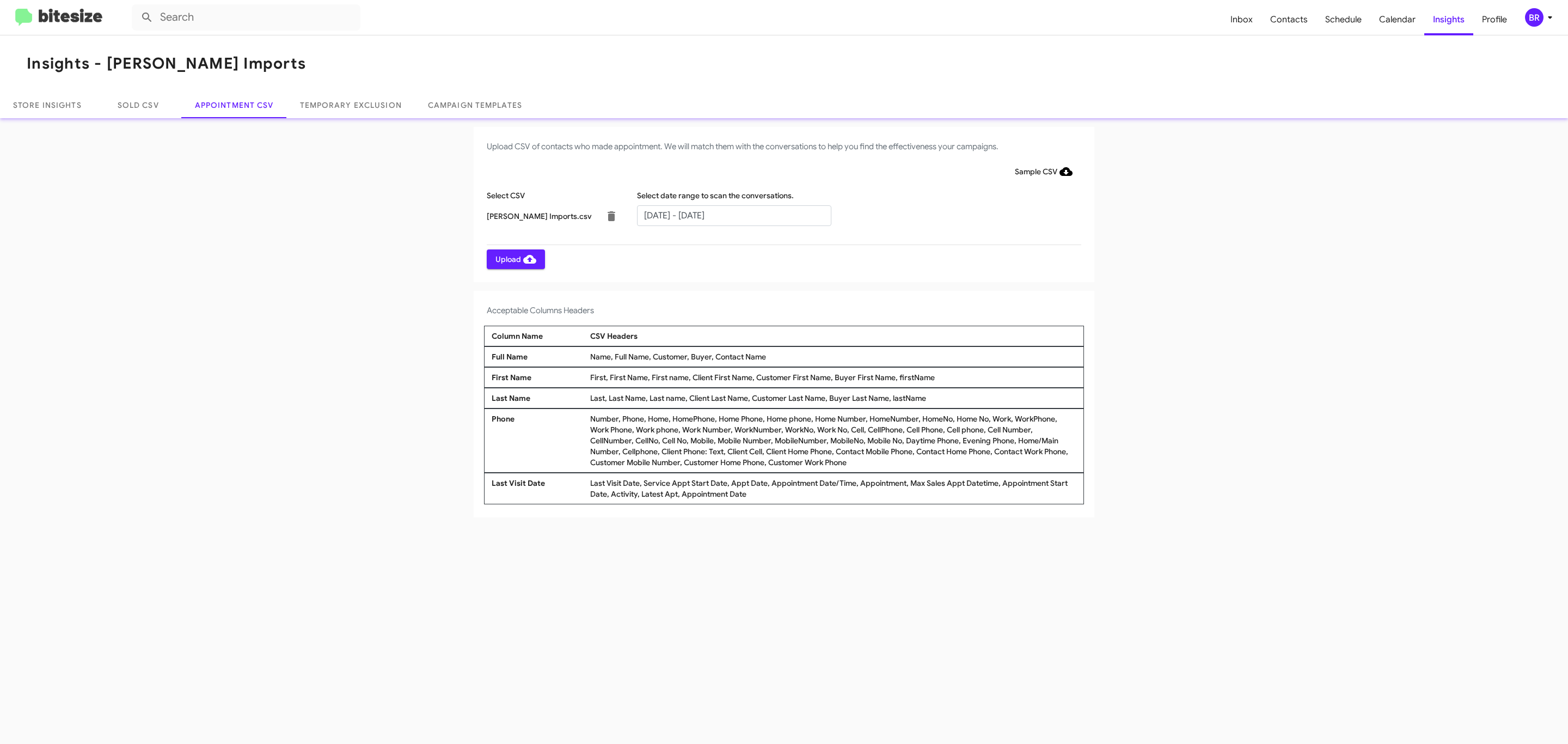
click at [514, 259] on span "Upload" at bounding box center [516, 259] width 41 height 19
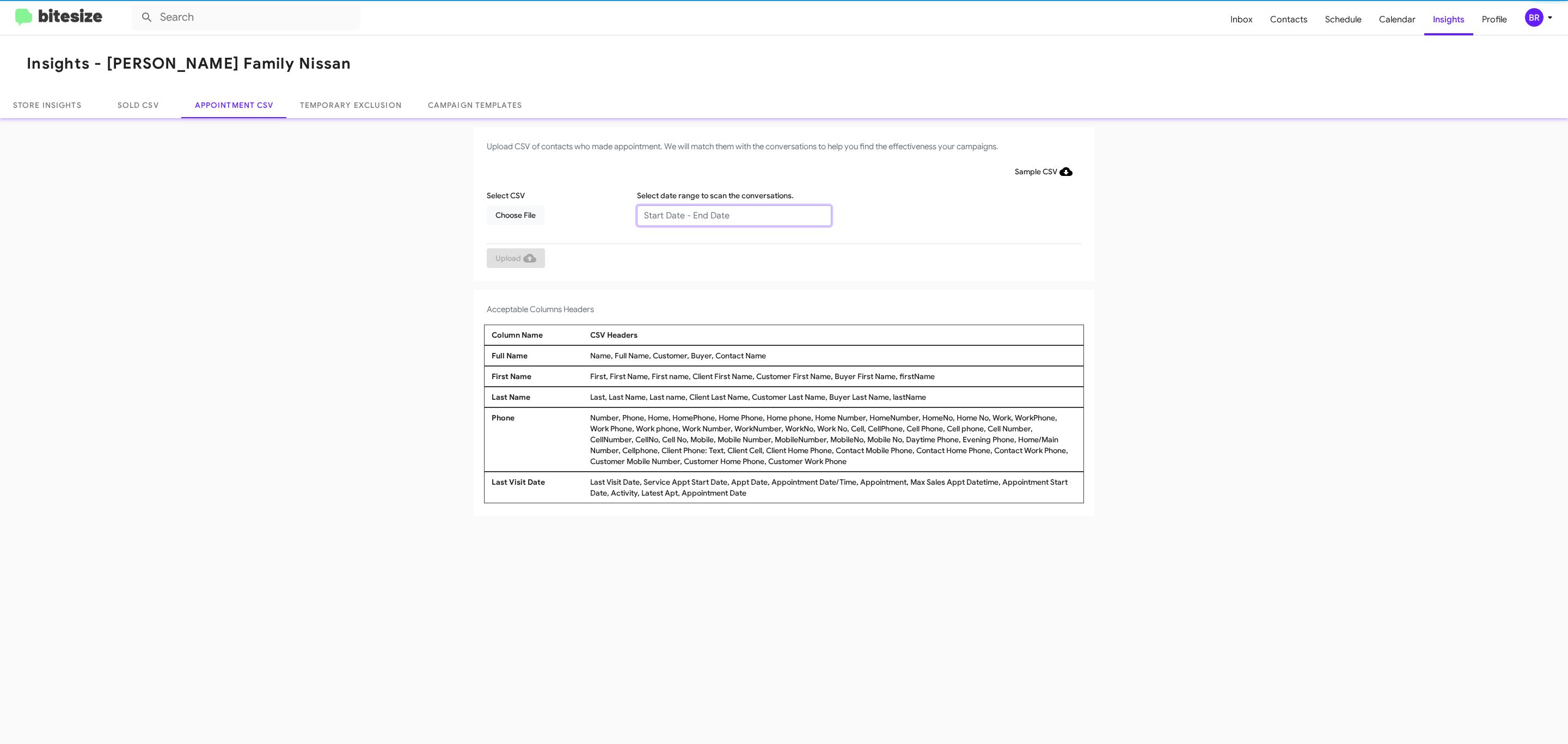
click at [733, 214] on input "text" at bounding box center [733, 216] width 194 height 21
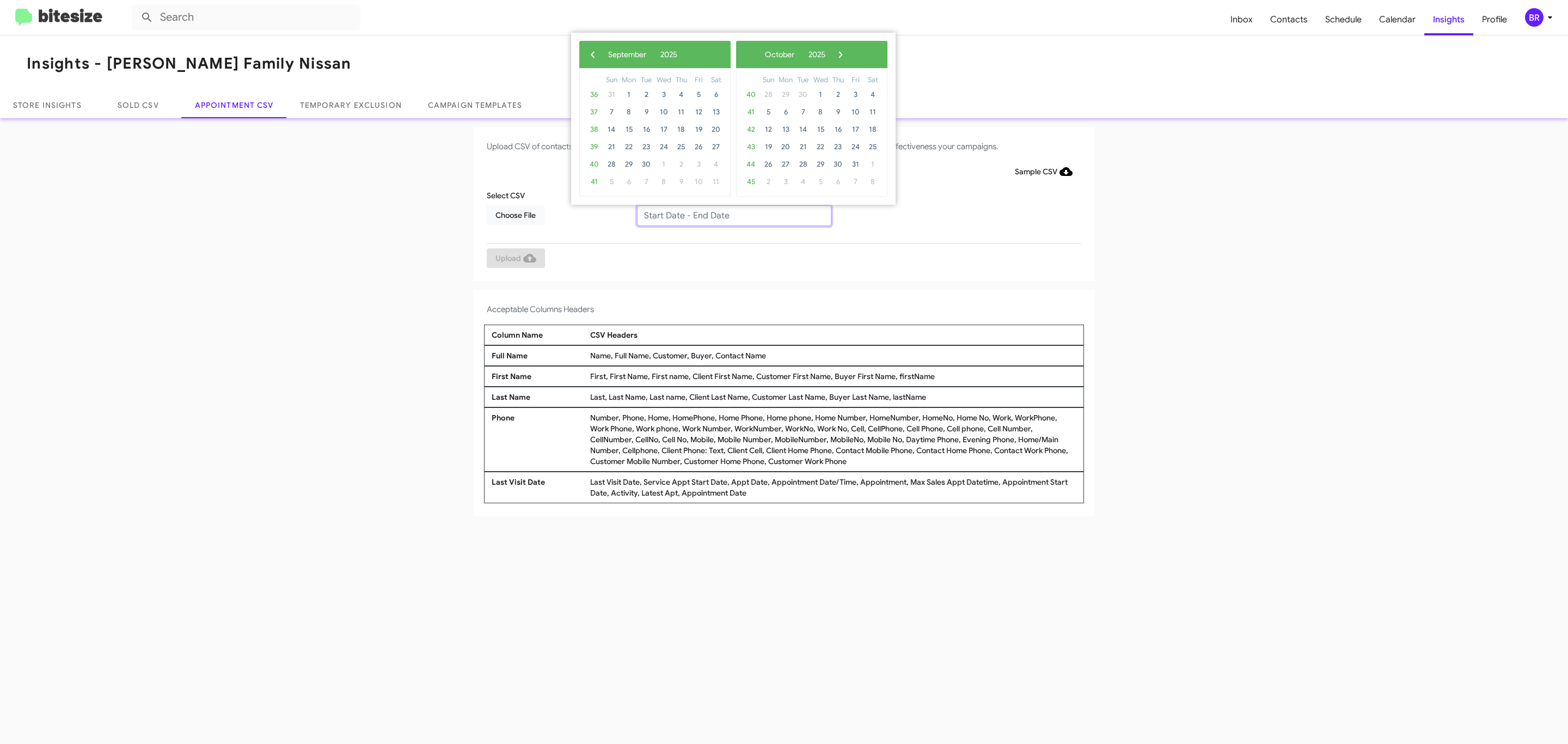
type input "[DATE] - [DATE]"
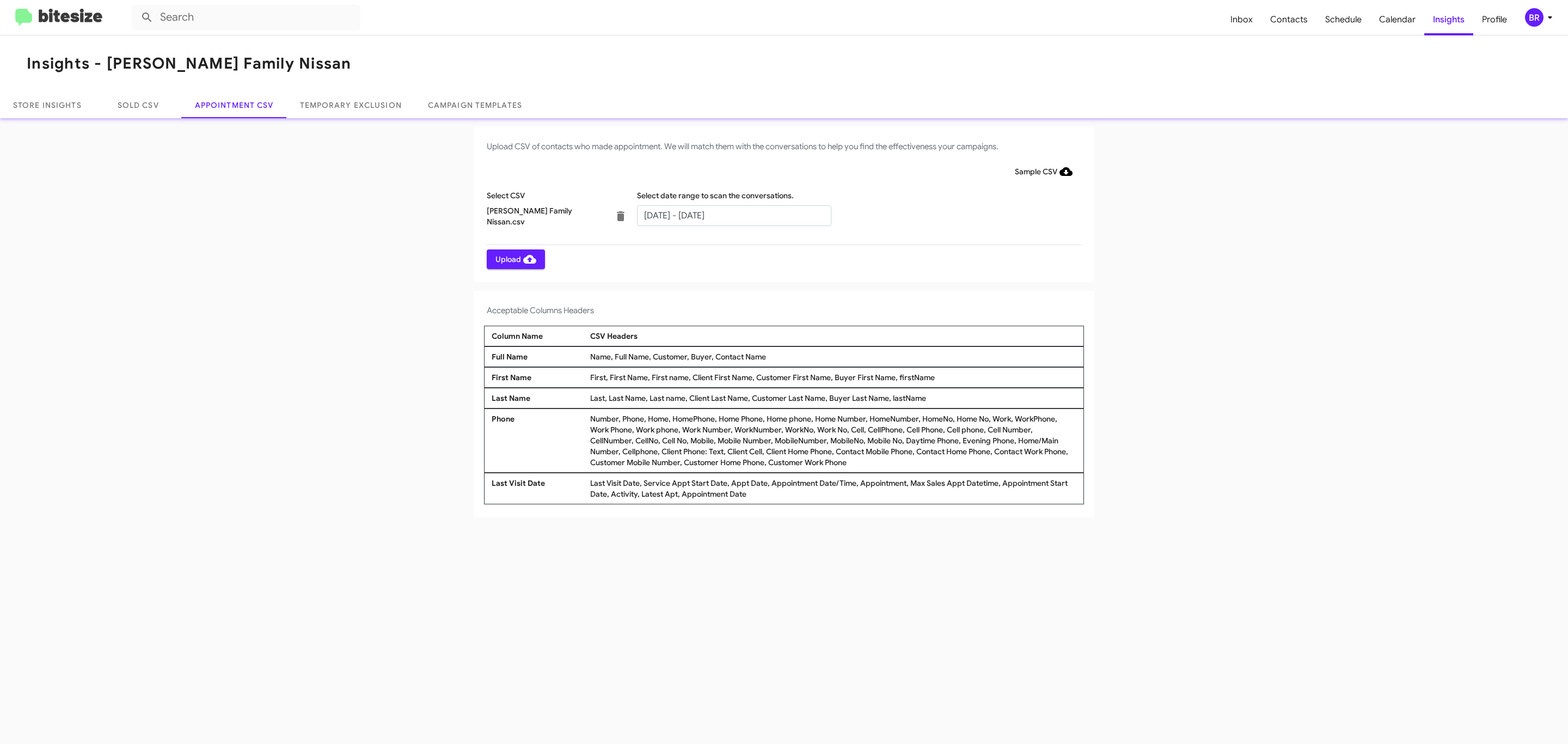
click at [514, 259] on span "Upload" at bounding box center [516, 259] width 41 height 19
click at [733, 214] on input "text" at bounding box center [733, 216] width 194 height 21
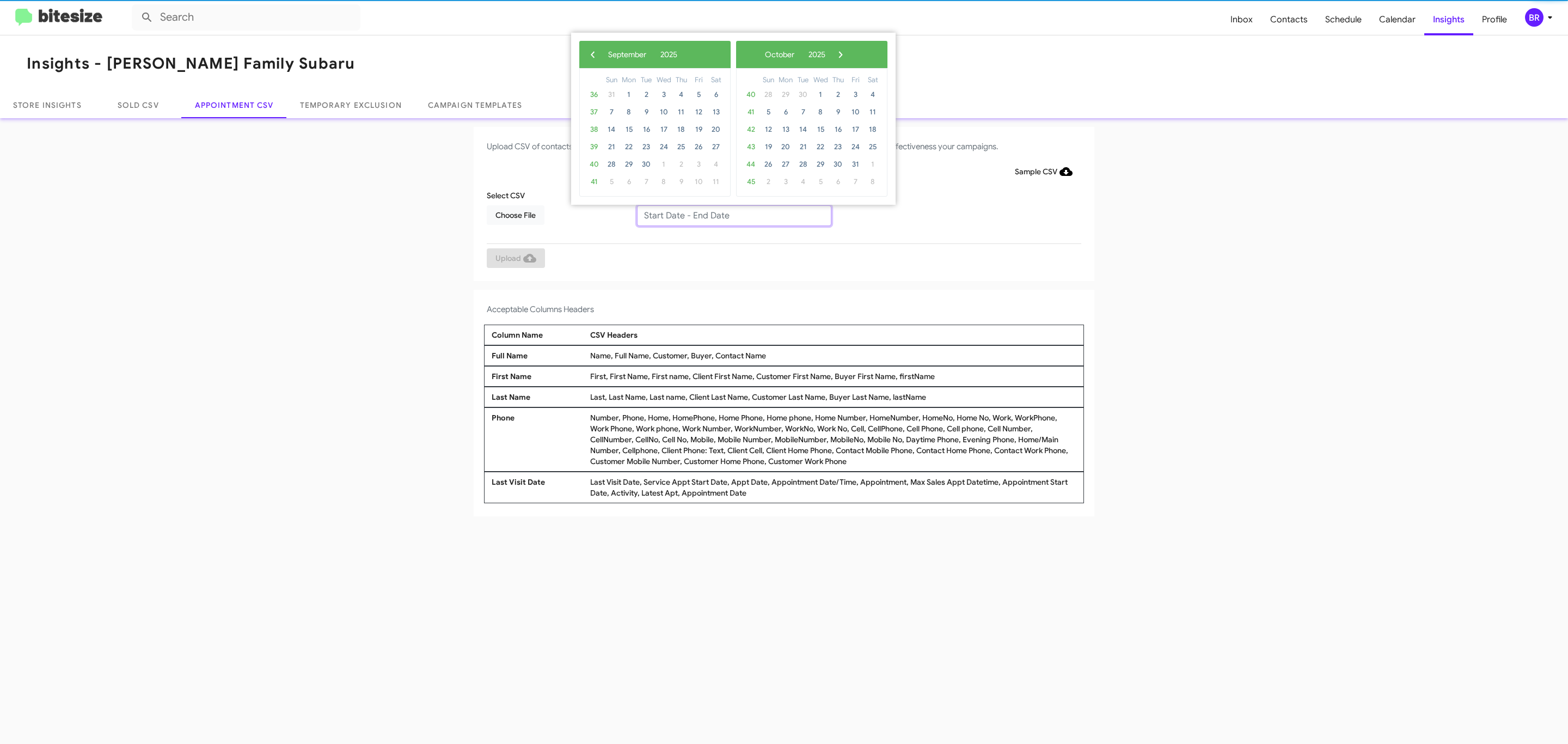
type input "09/04/2025 - 09/11/2025"
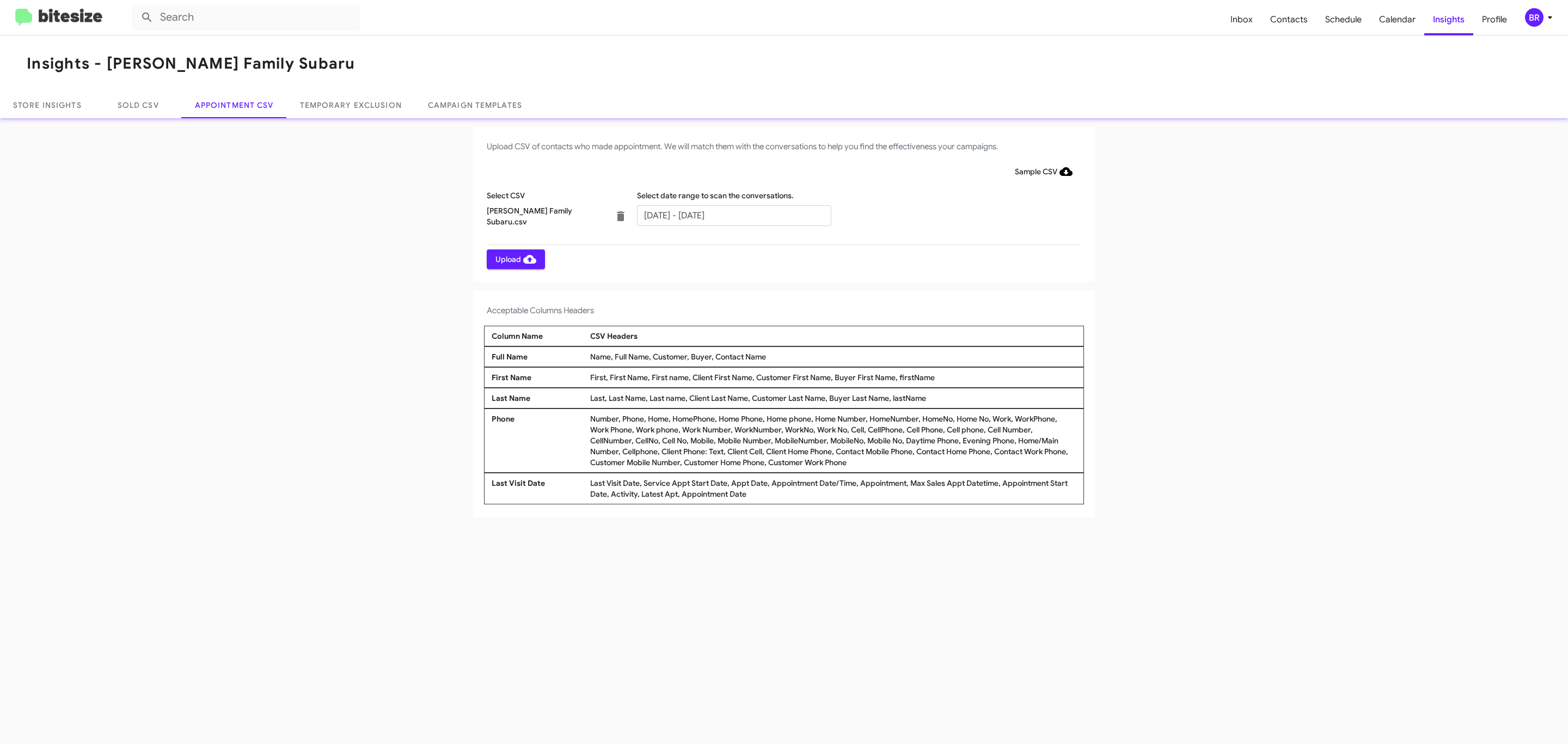
click at [514, 259] on span "Upload" at bounding box center [516, 259] width 41 height 19
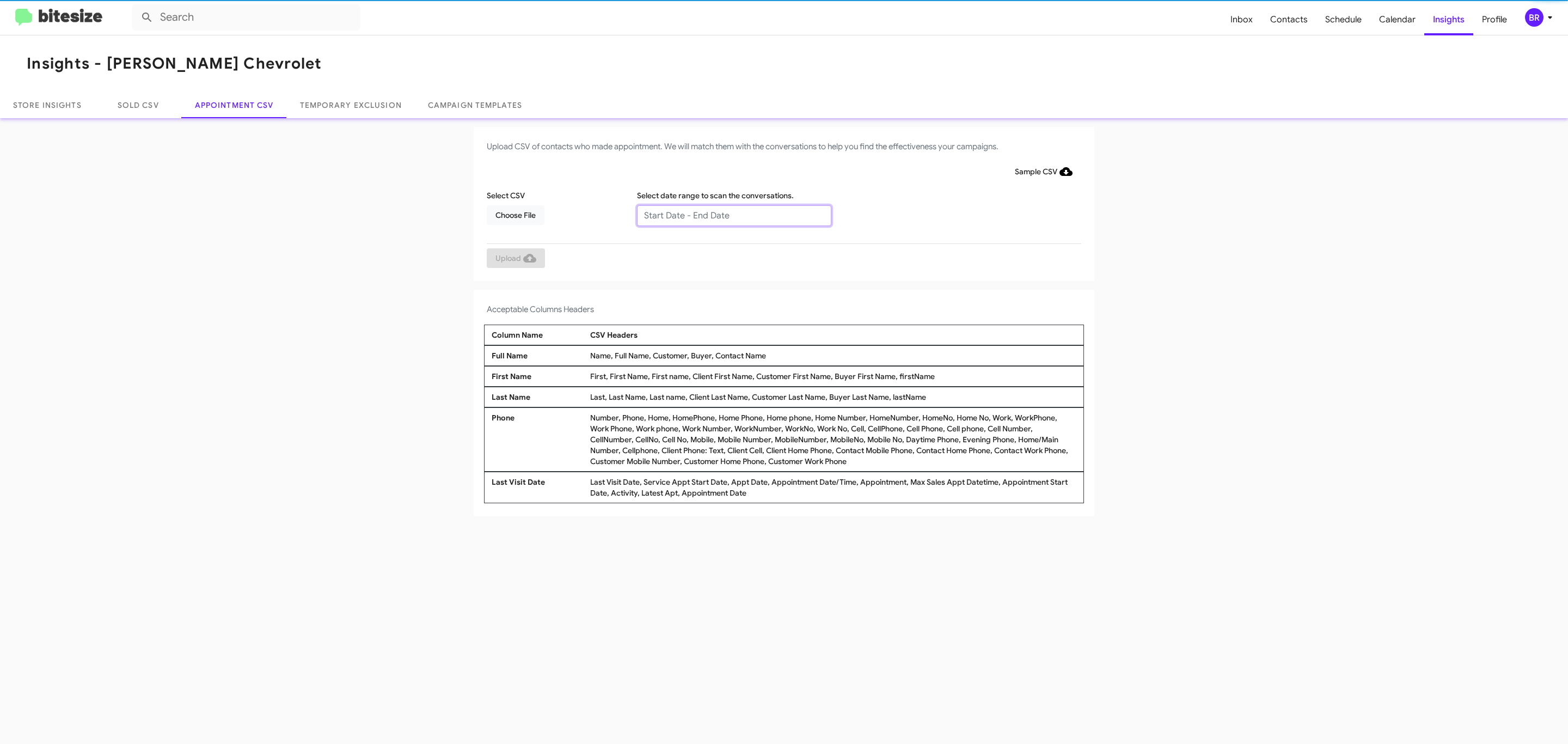
click at [733, 214] on input "text" at bounding box center [733, 216] width 194 height 21
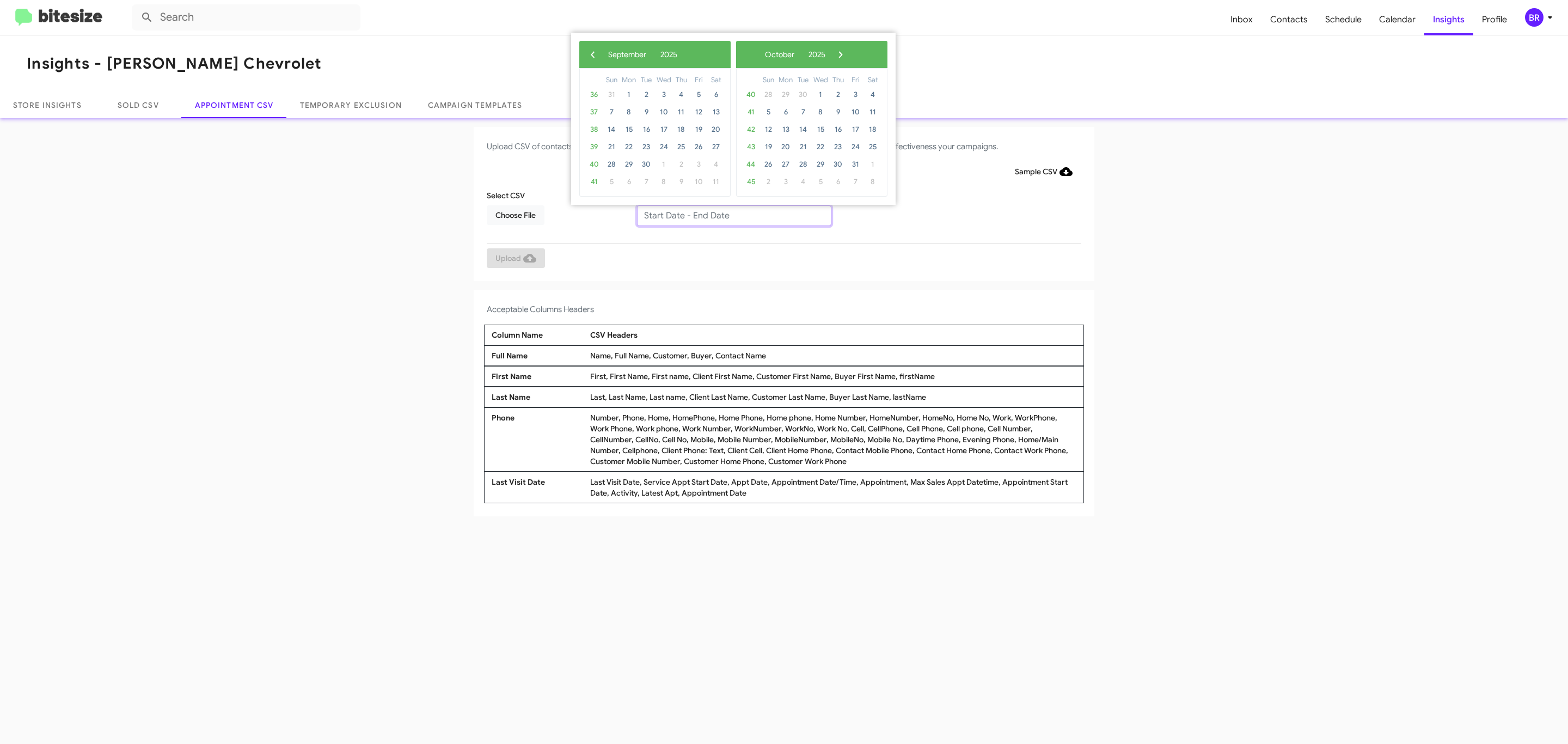
type input "[DATE] - [DATE]"
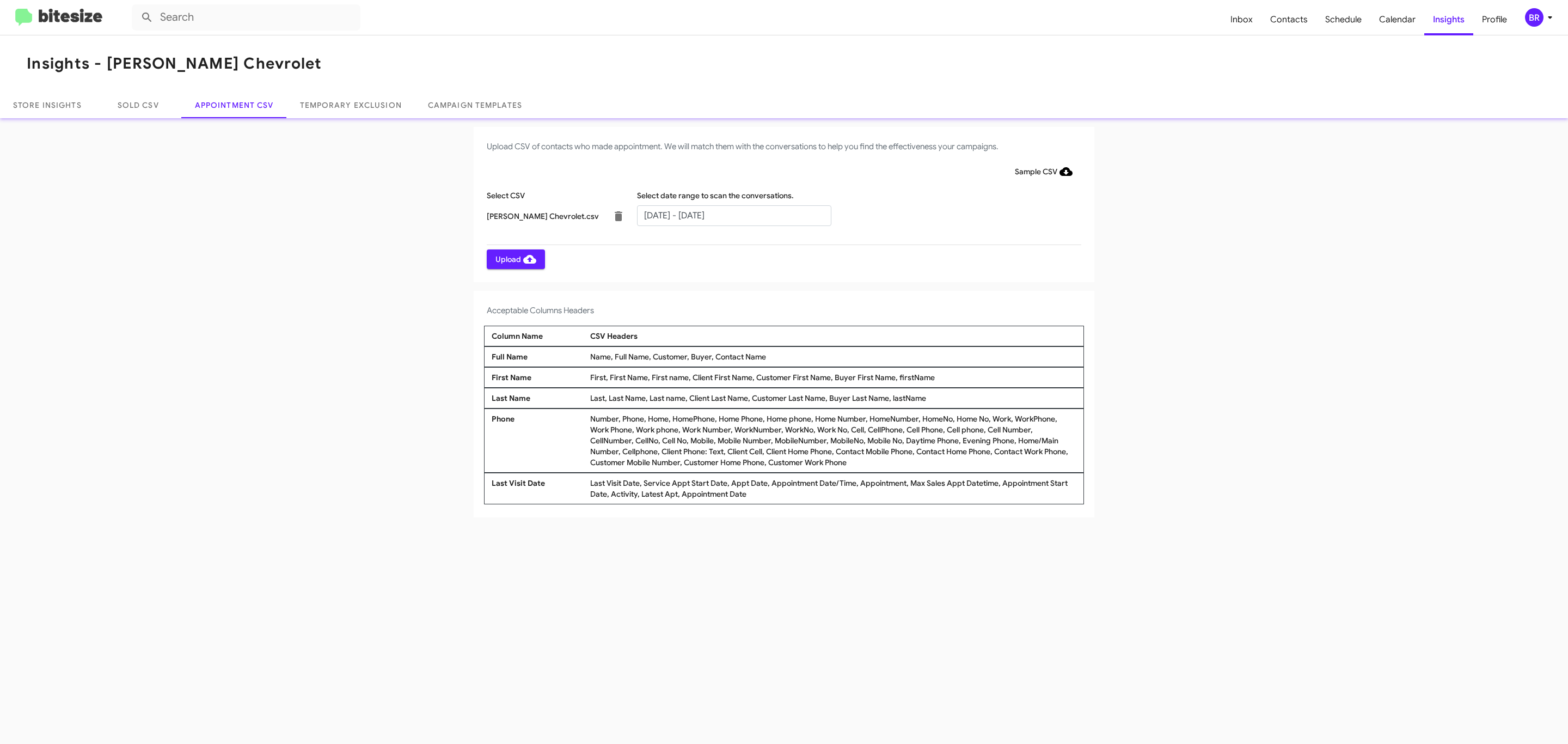
click at [514, 259] on span "Upload" at bounding box center [516, 259] width 41 height 19
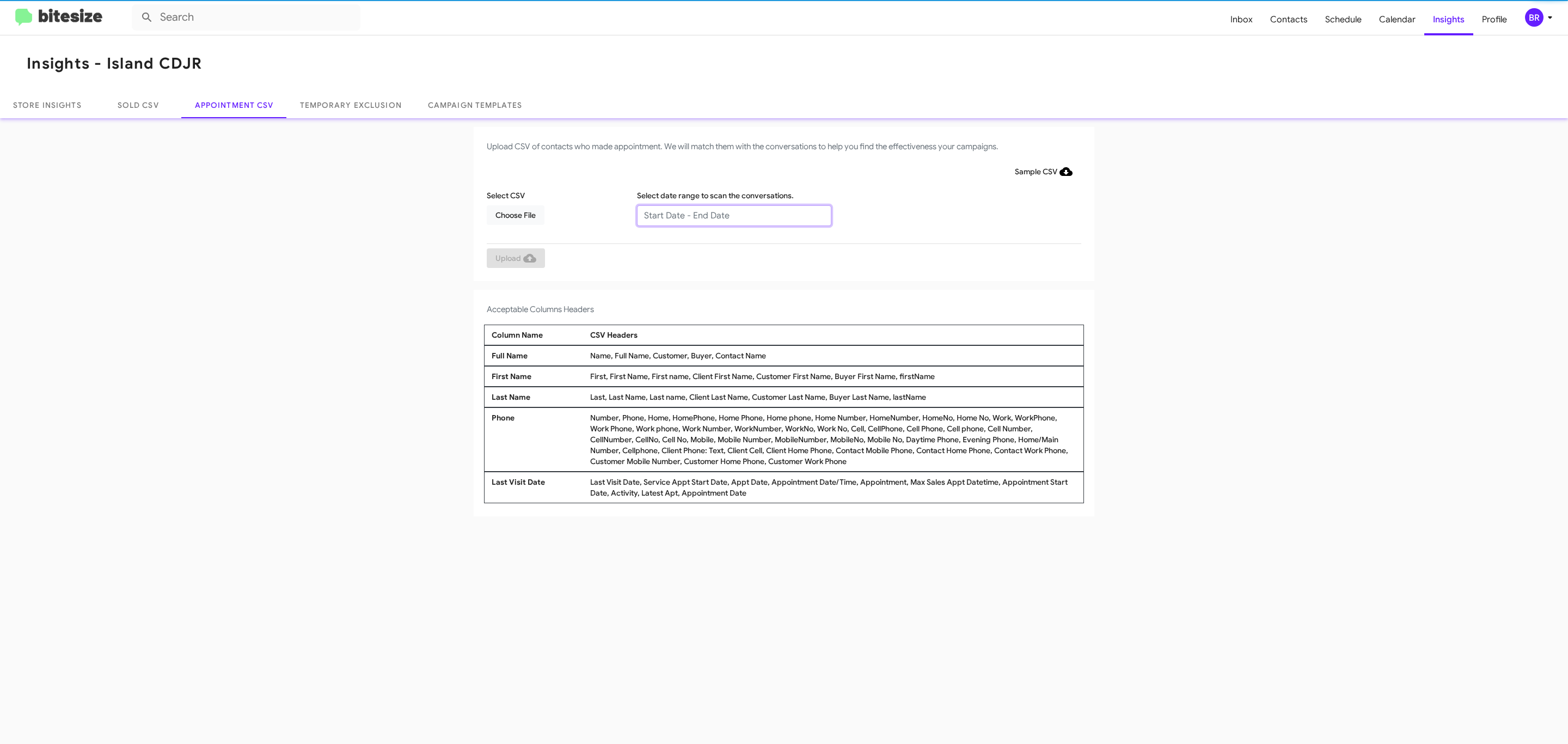
click at [733, 214] on input "text" at bounding box center [733, 216] width 194 height 21
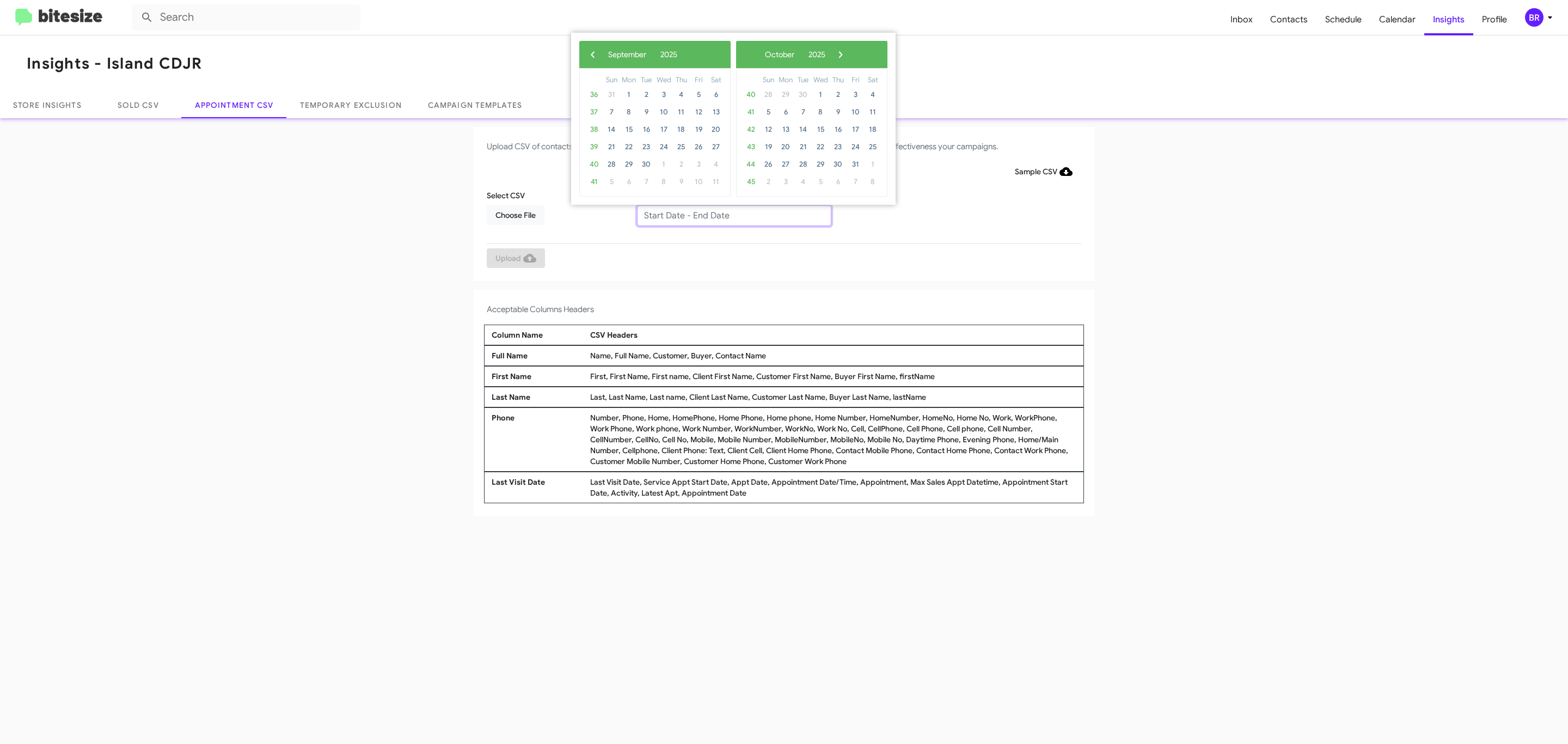
type input "[DATE] - [DATE]"
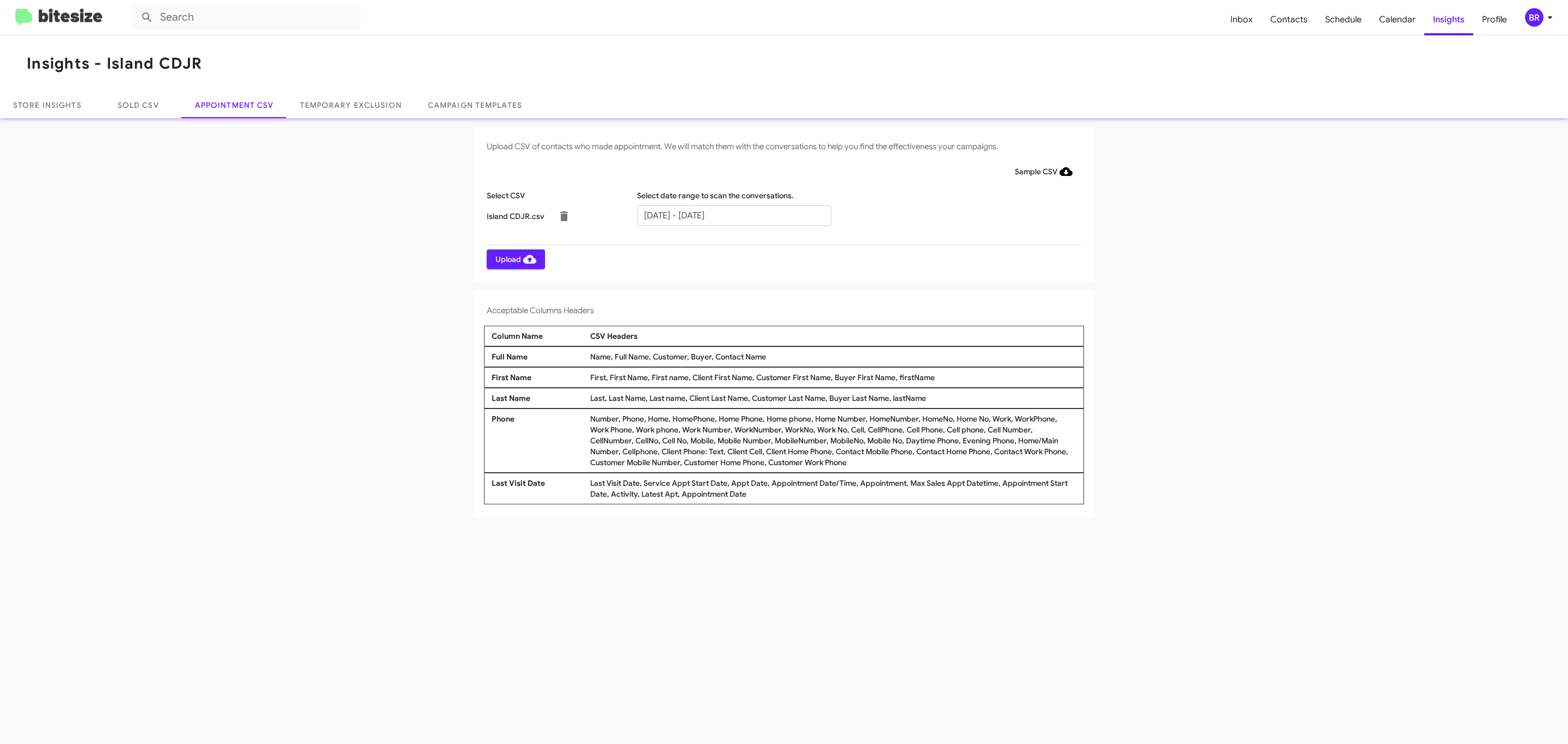
click at [514, 259] on span "Upload" at bounding box center [516, 259] width 41 height 19
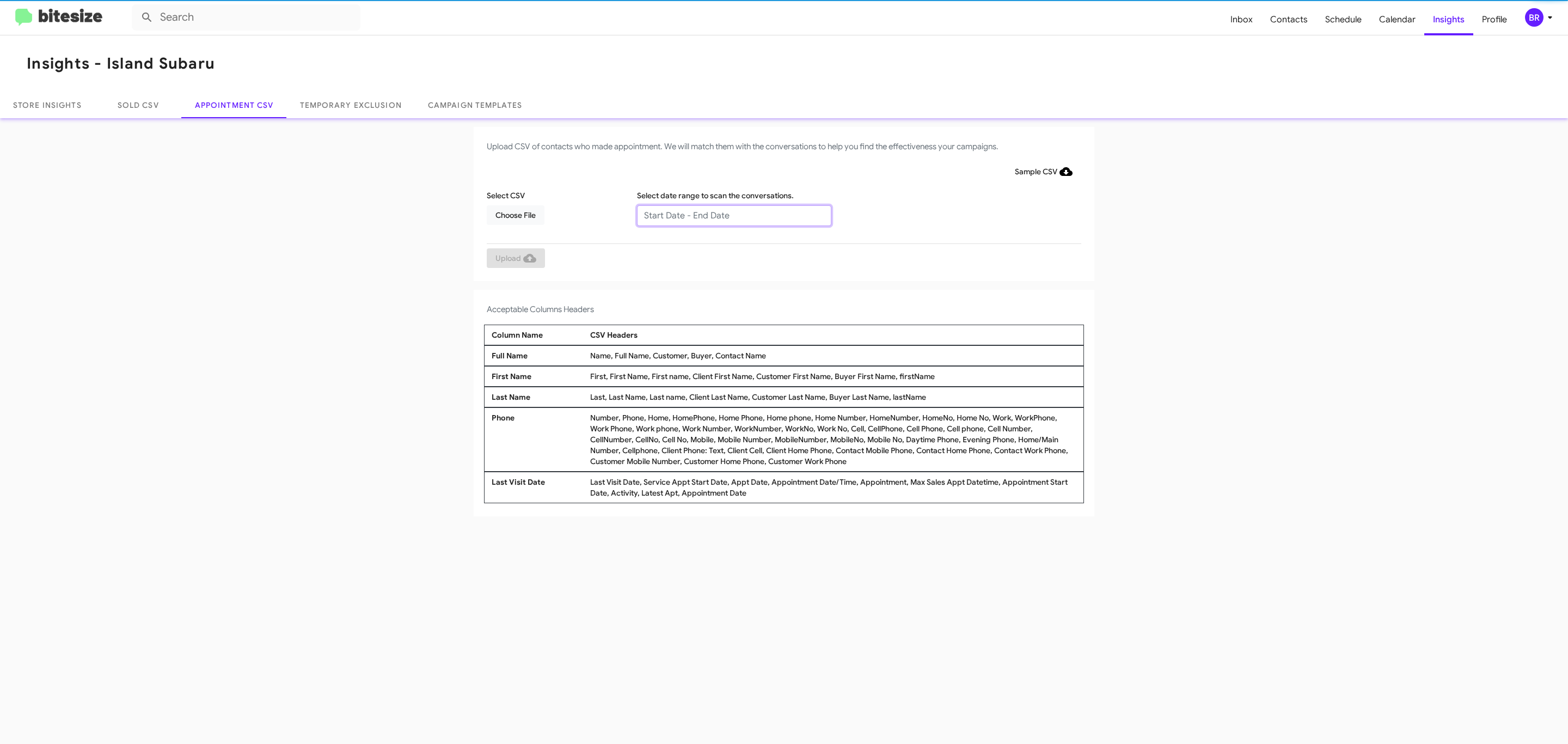
click at [733, 214] on input "text" at bounding box center [733, 216] width 194 height 21
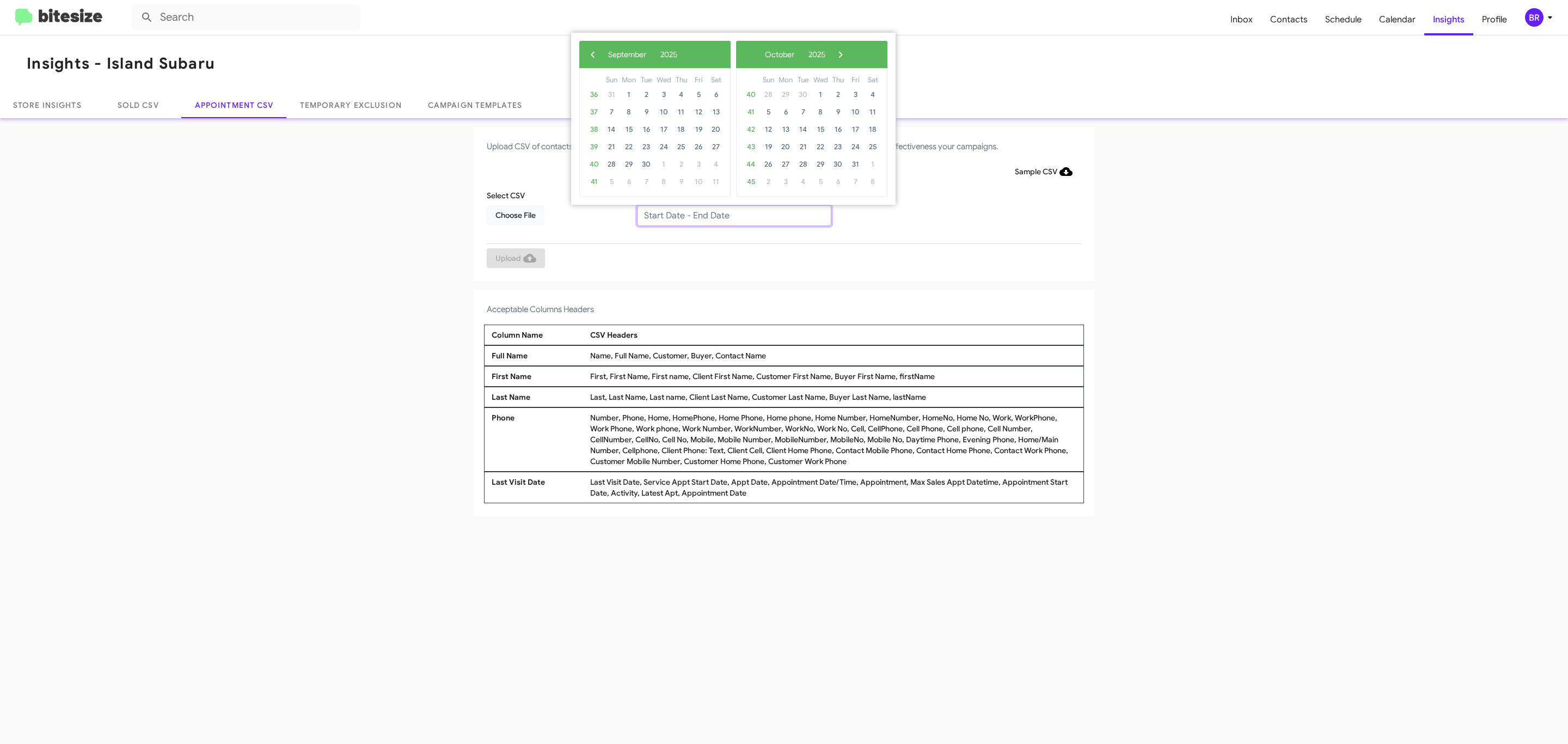
type input "[DATE] - [DATE]"
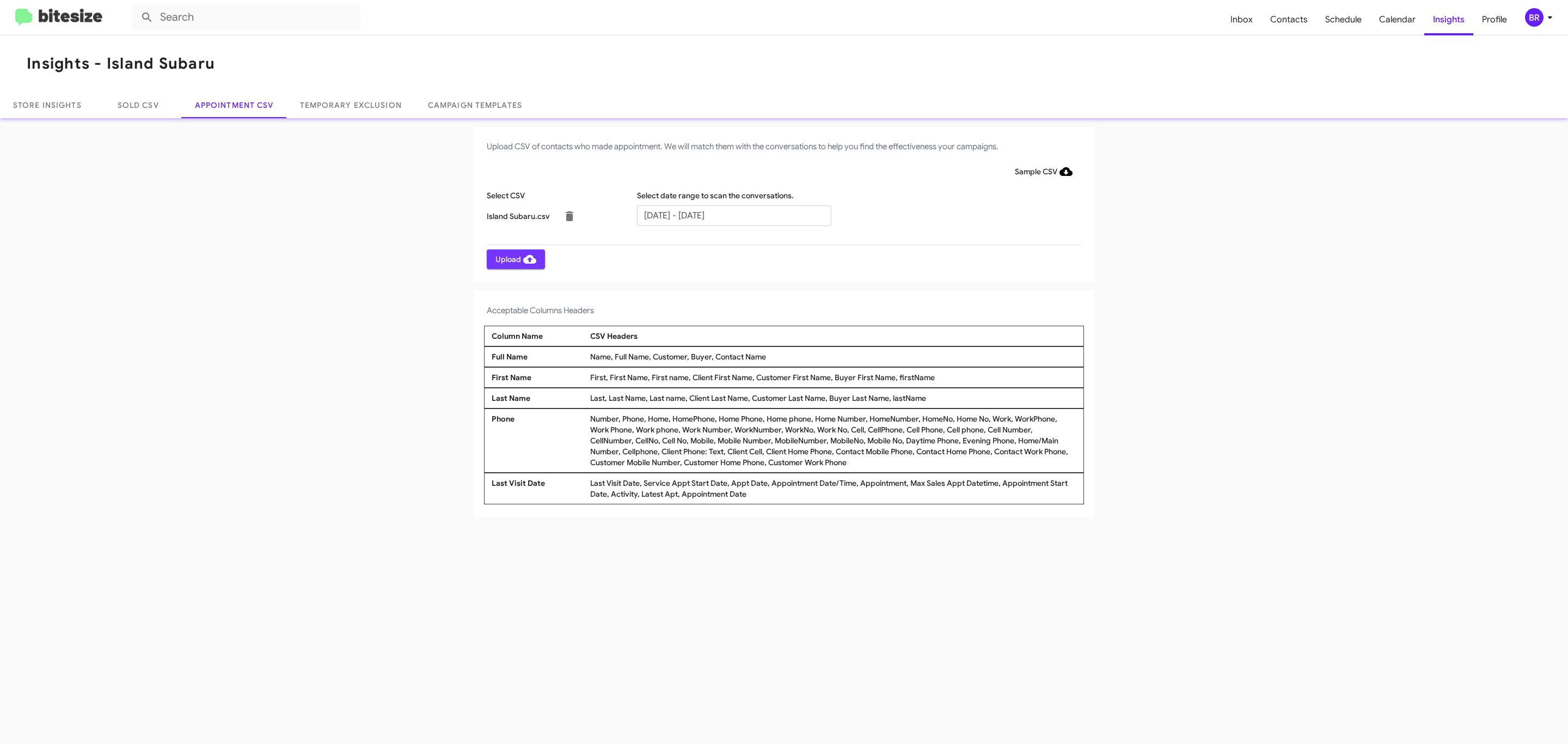
click at [514, 259] on span "Upload" at bounding box center [516, 259] width 41 height 19
click at [733, 214] on input "text" at bounding box center [733, 216] width 194 height 21
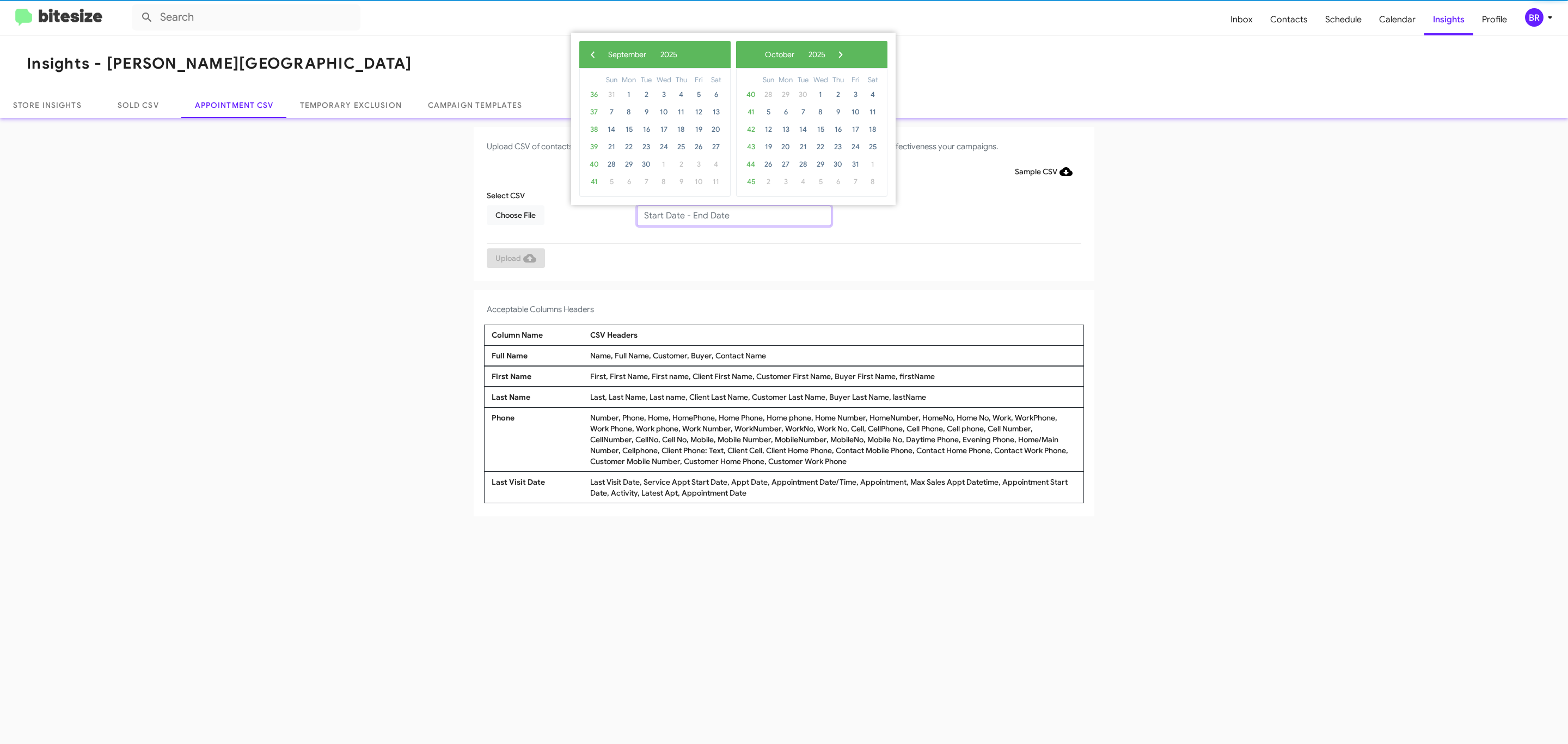
type input "[DATE] - [DATE]"
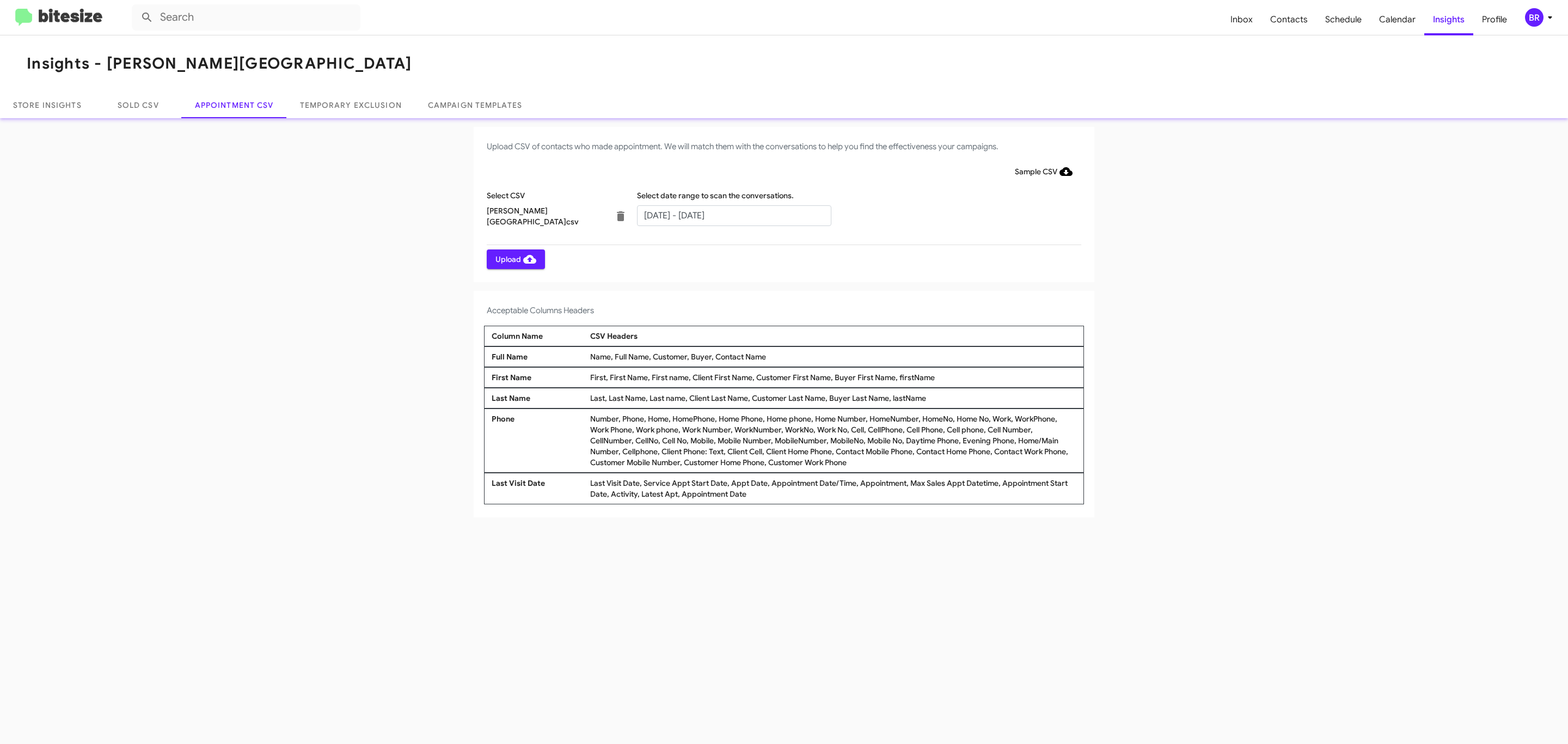
click at [514, 259] on span "Upload" at bounding box center [516, 259] width 41 height 19
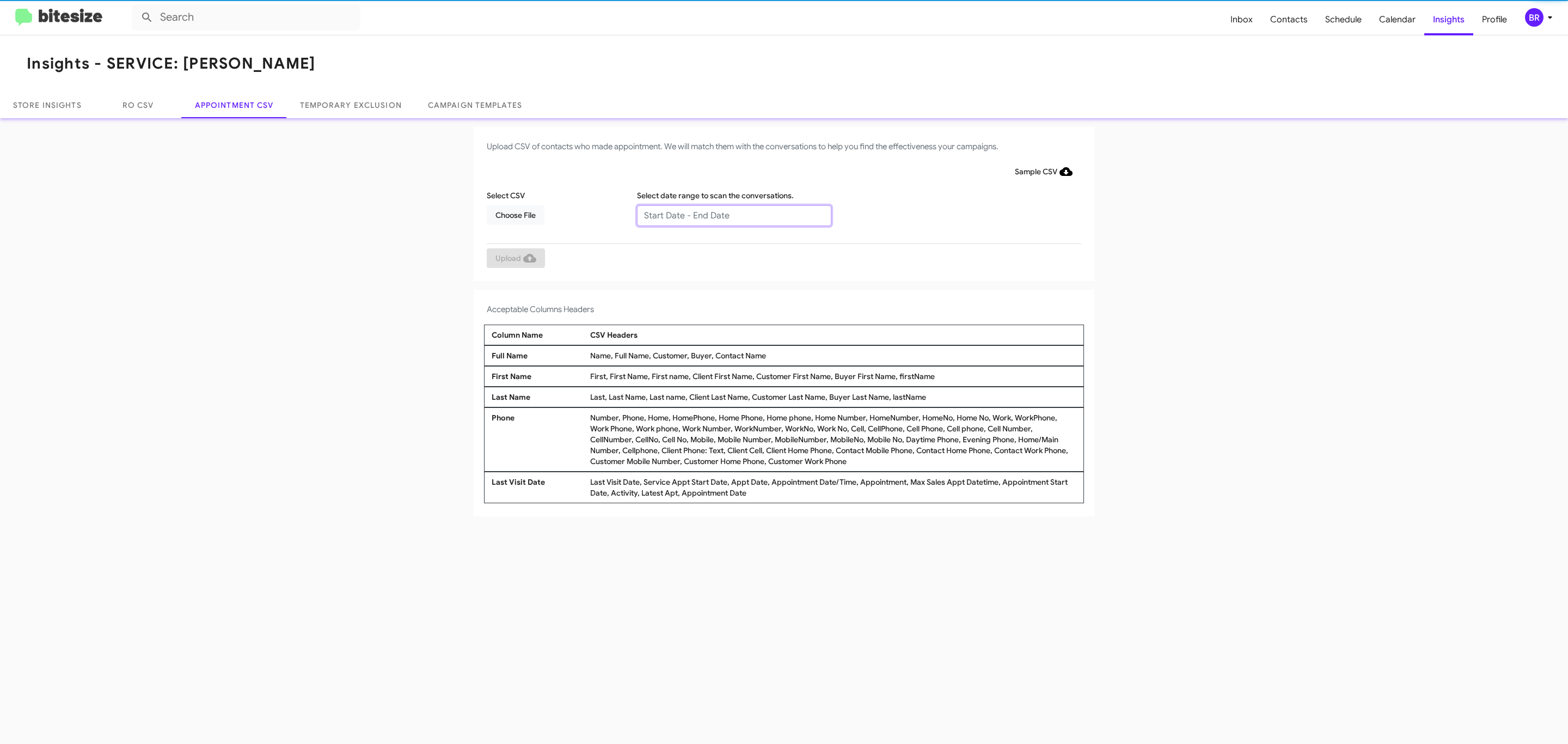
click at [733, 214] on input "text" at bounding box center [733, 216] width 194 height 21
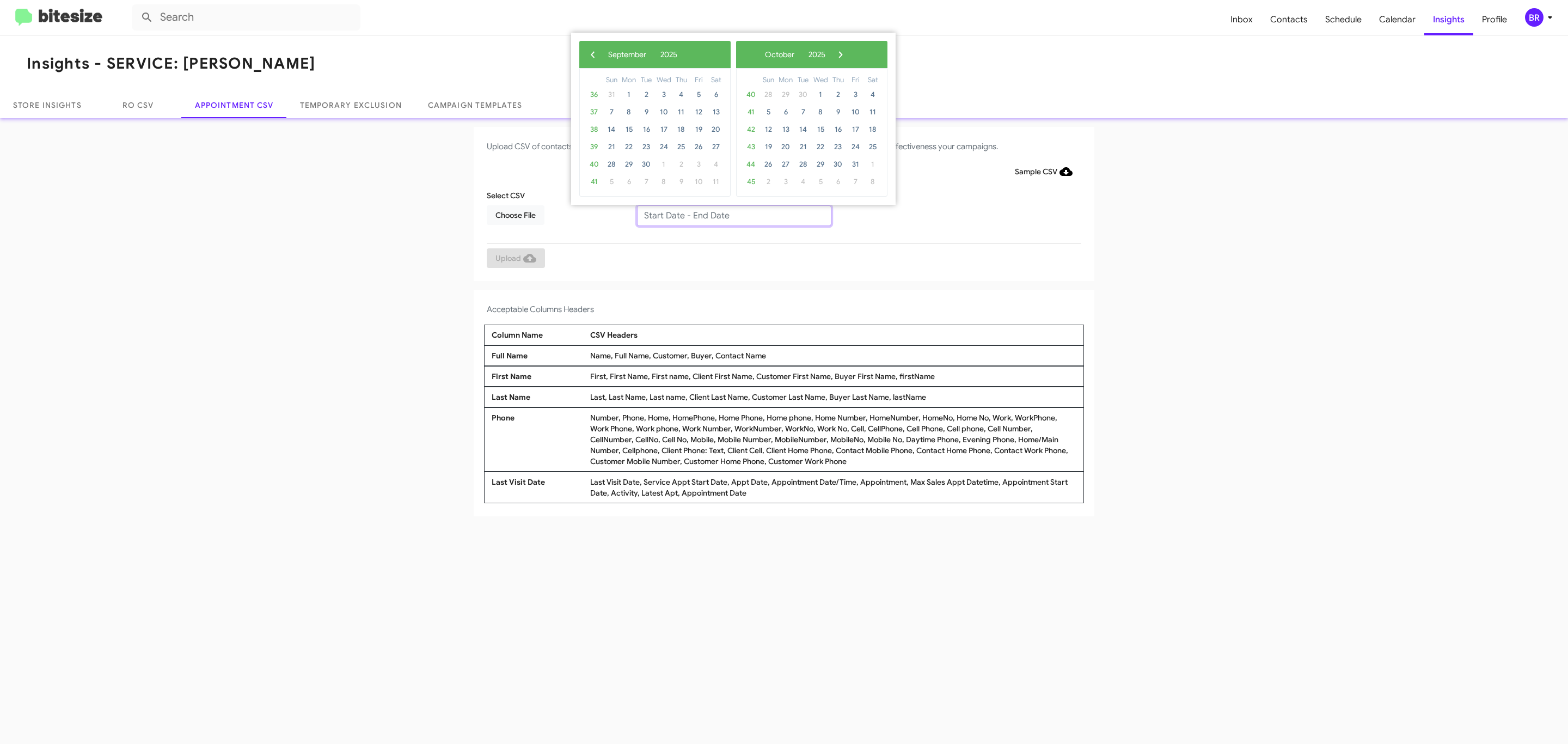
type input "[DATE] - [DATE]"
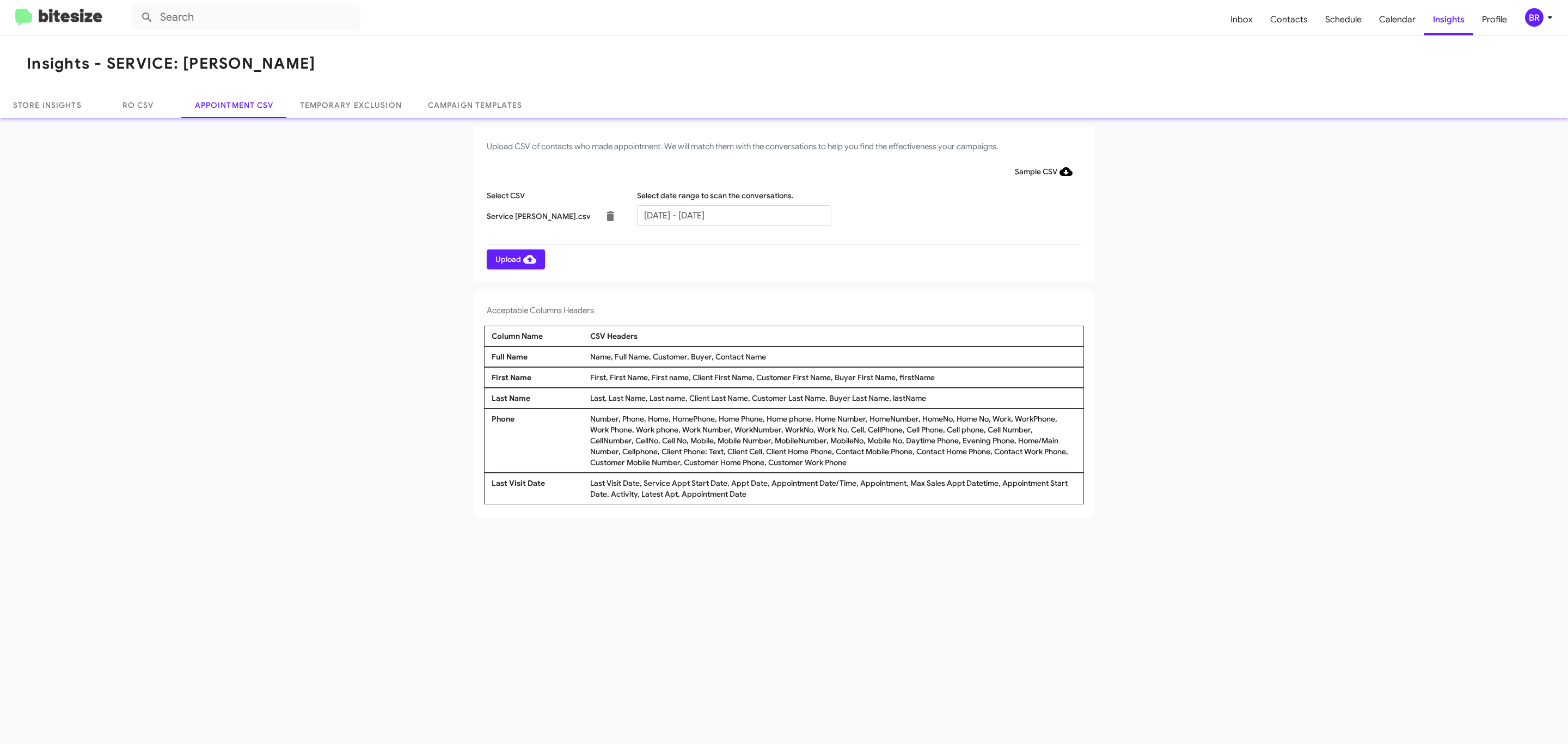
click at [514, 259] on span "Upload" at bounding box center [516, 259] width 41 height 19
click at [733, 214] on input "text" at bounding box center [733, 216] width 194 height 21
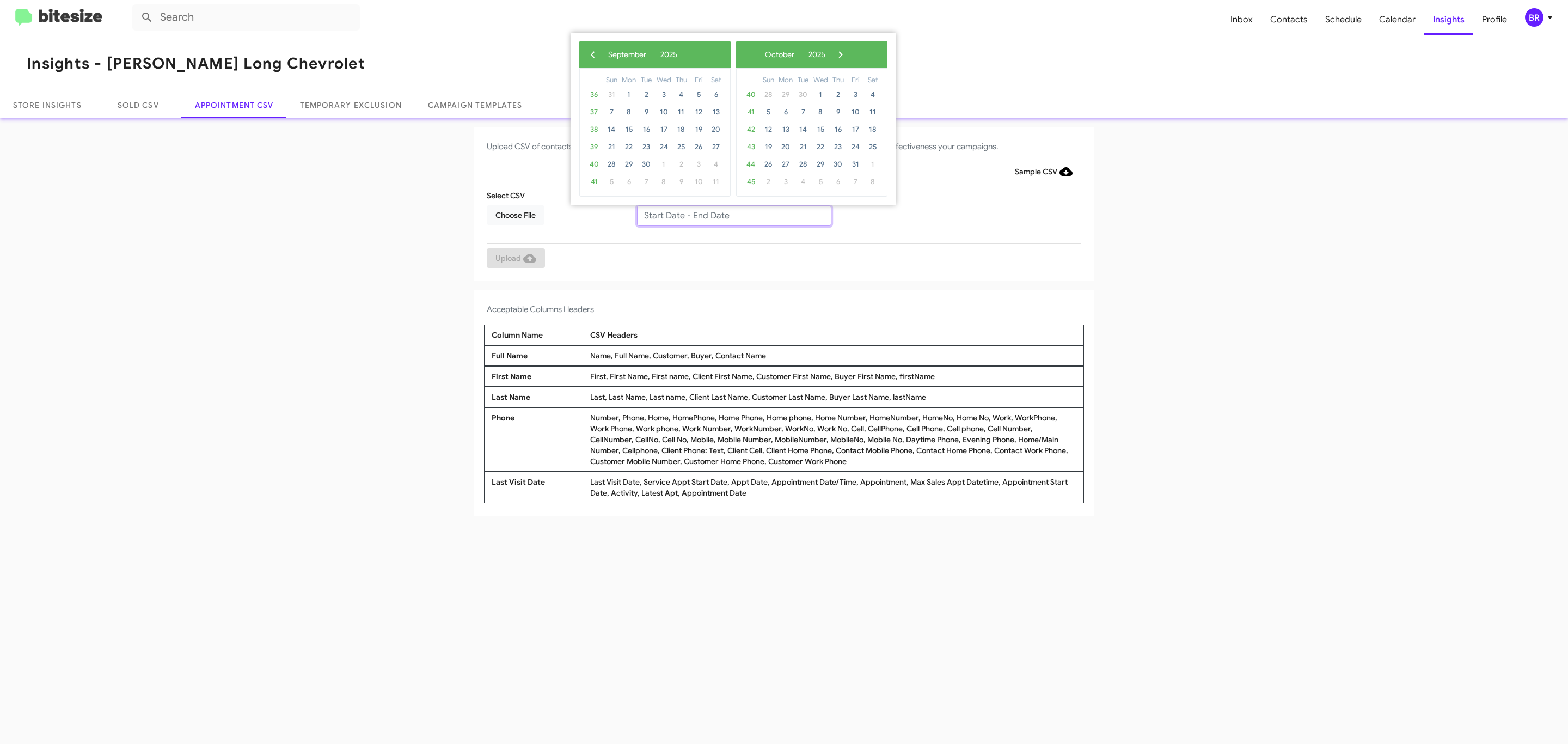
type input "[DATE] - [DATE]"
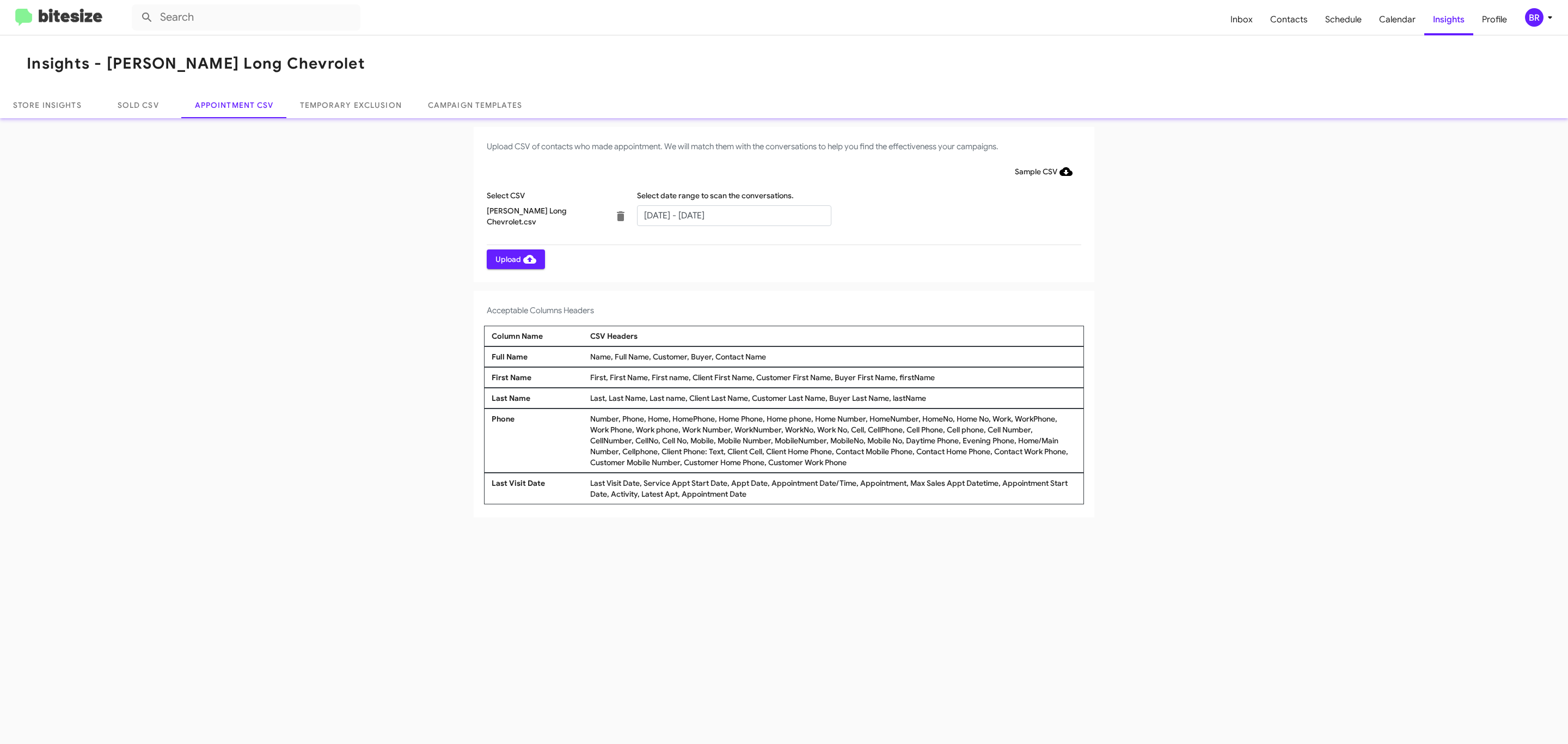
click at [514, 259] on span "Upload" at bounding box center [516, 259] width 41 height 19
click at [733, 214] on input "text" at bounding box center [733, 216] width 194 height 21
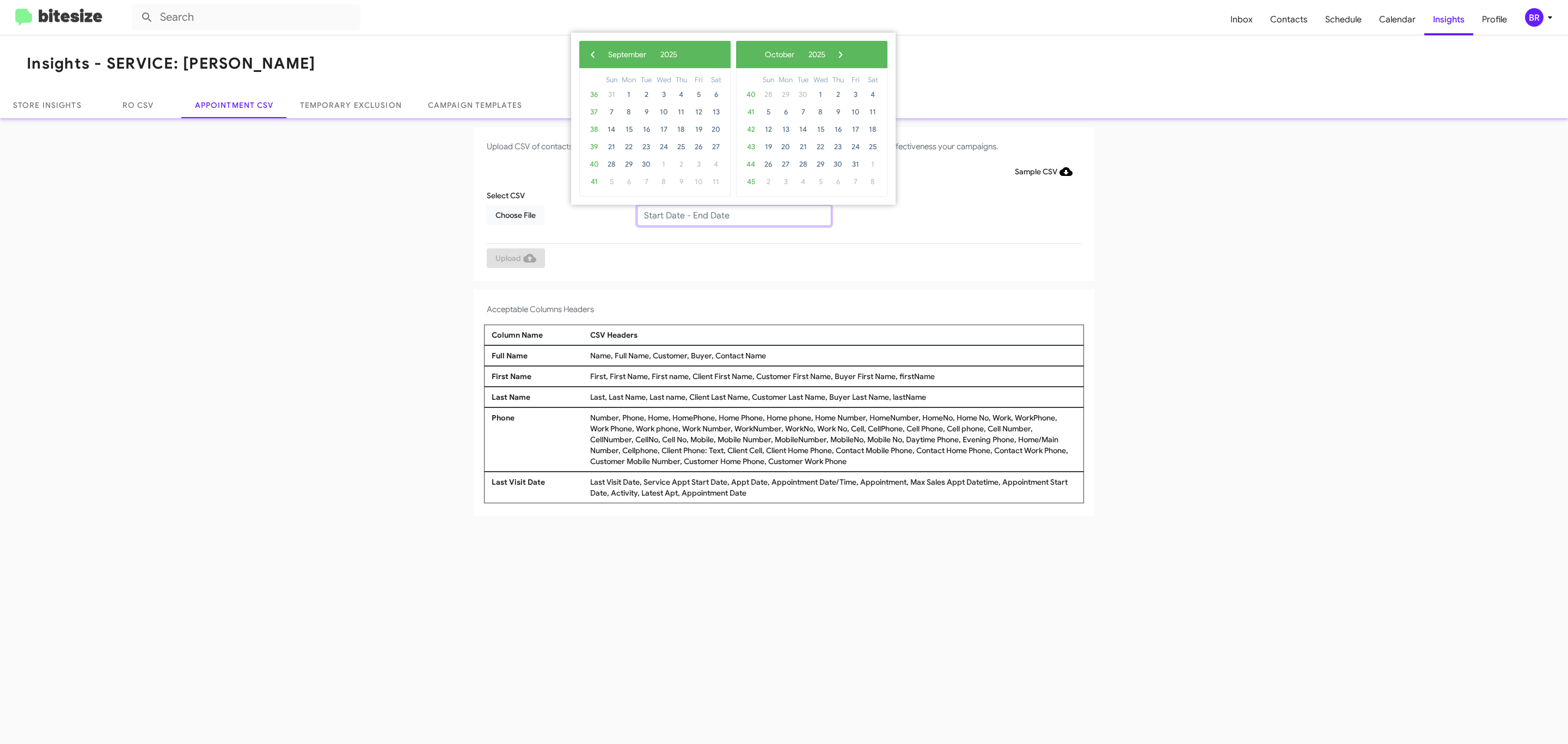
type input "[DATE] - [DATE]"
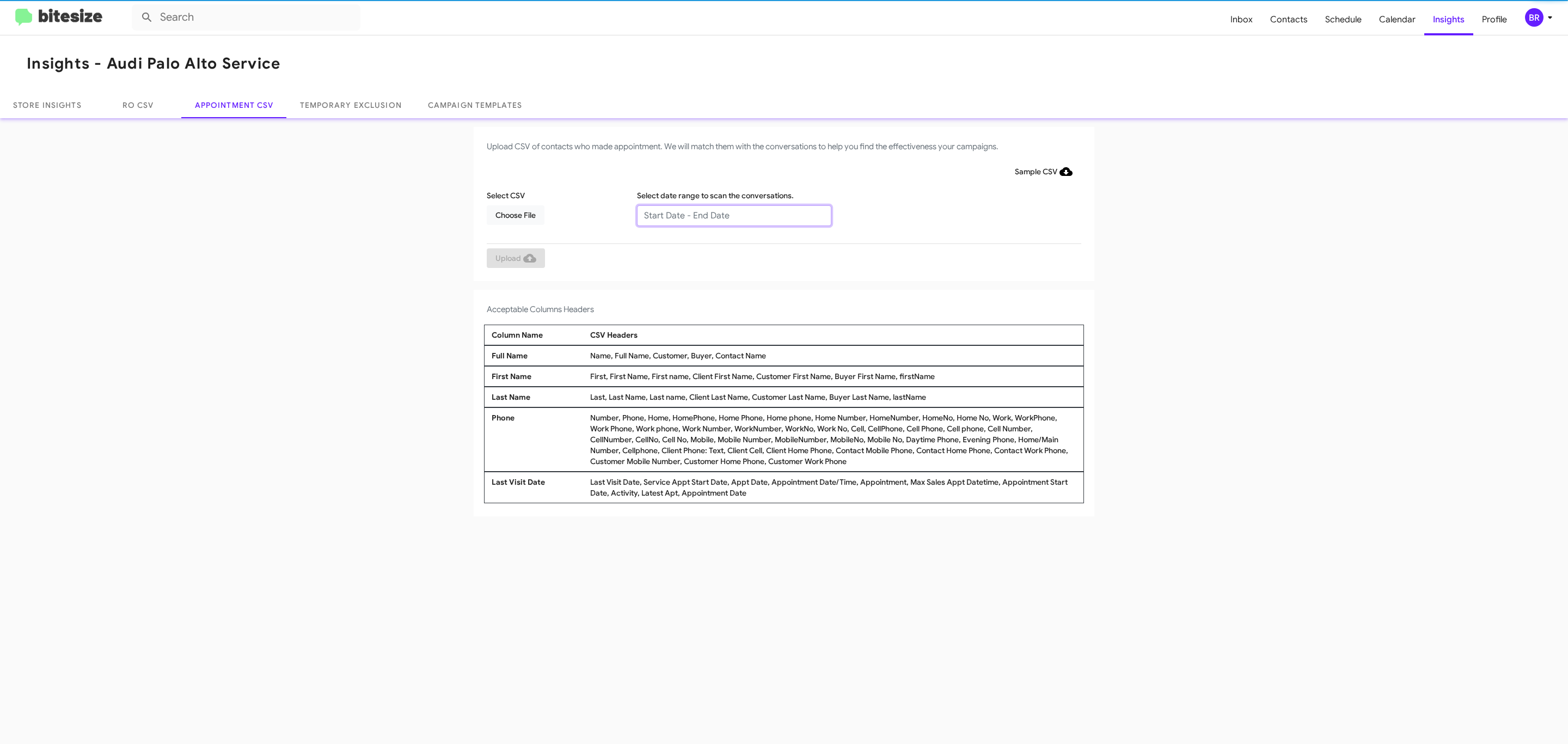
click at [733, 214] on input "text" at bounding box center [733, 216] width 194 height 21
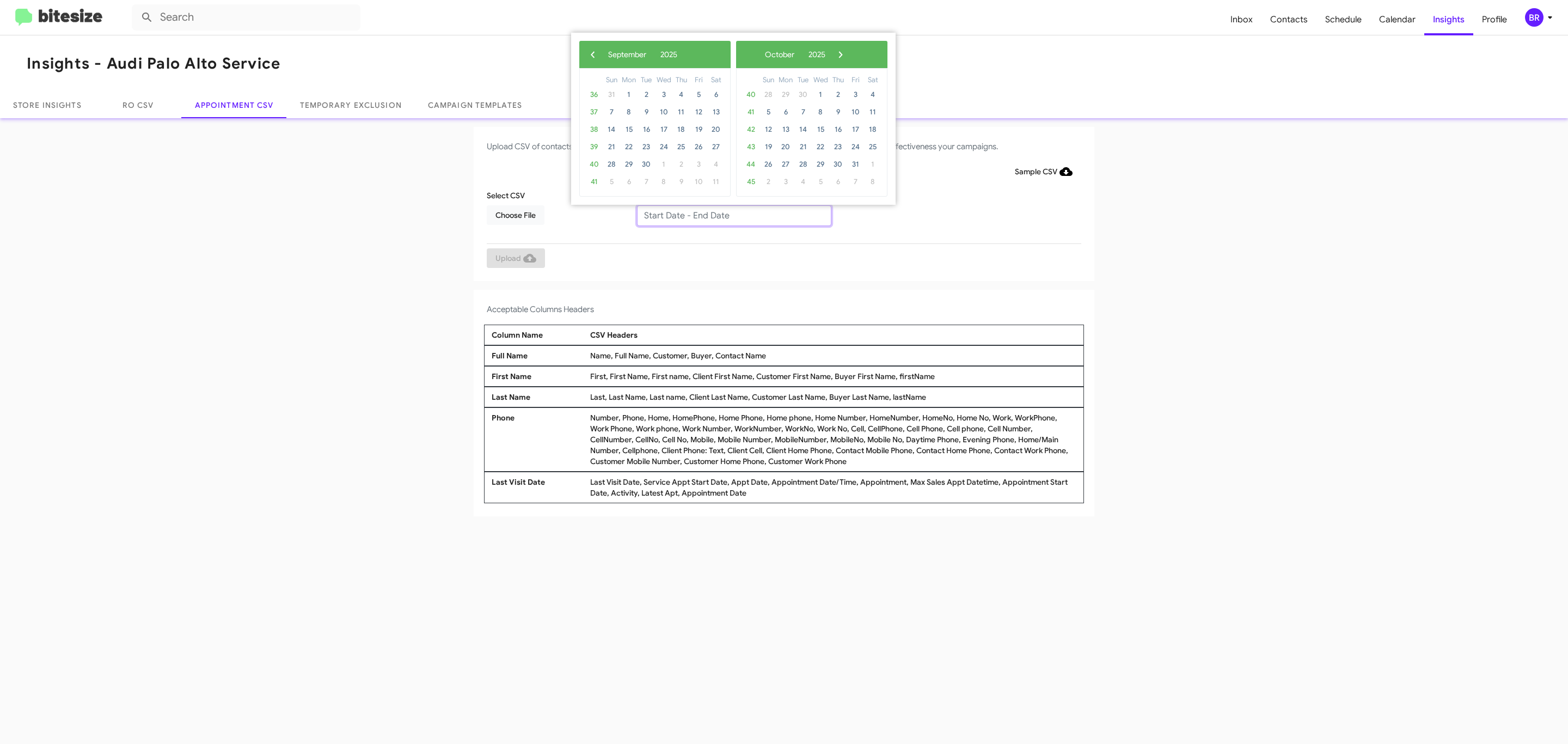
type input "09/04/2025 - 09/11/2025"
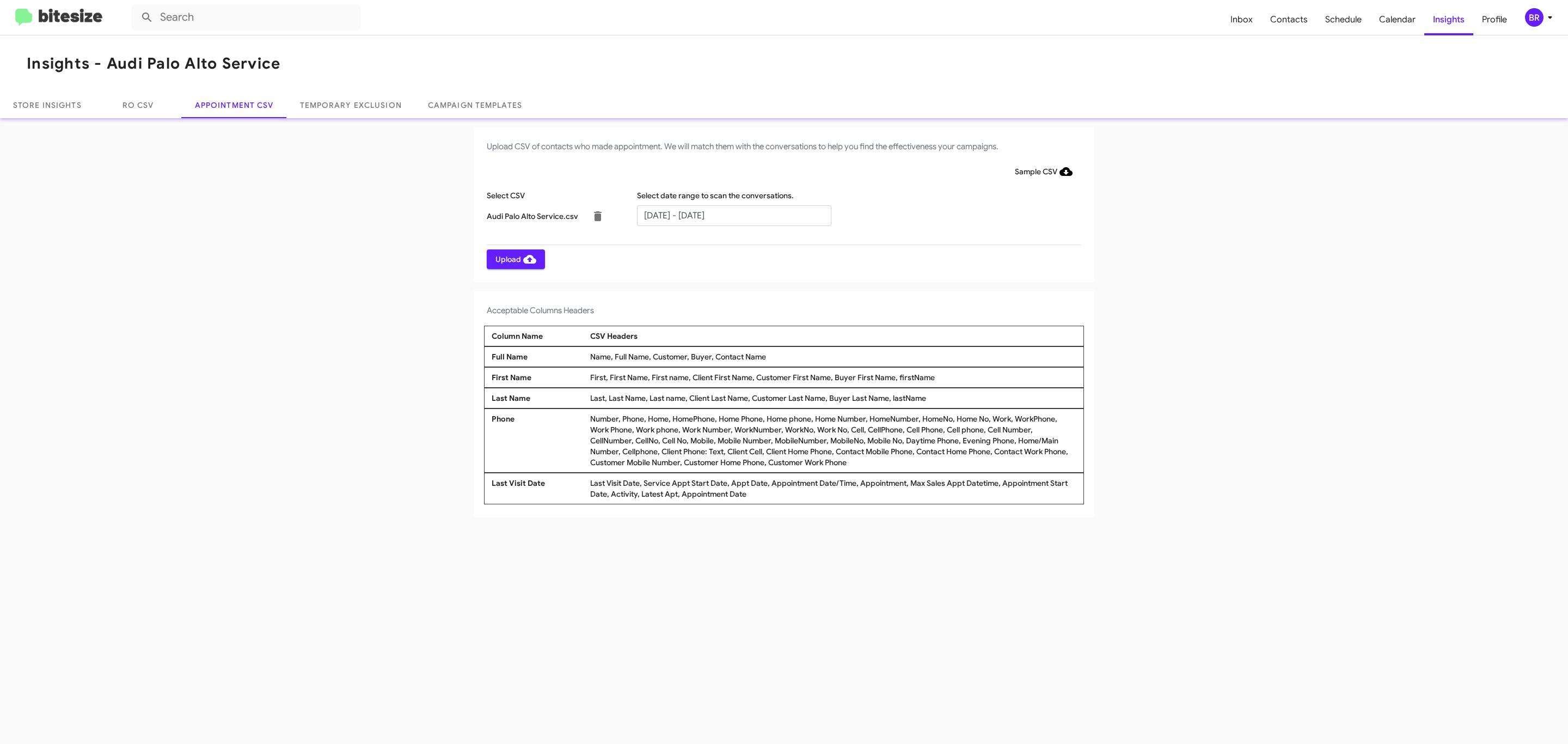
click at [514, 259] on span "Upload" at bounding box center [516, 259] width 41 height 19
click at [733, 214] on input "text" at bounding box center [733, 216] width 194 height 21
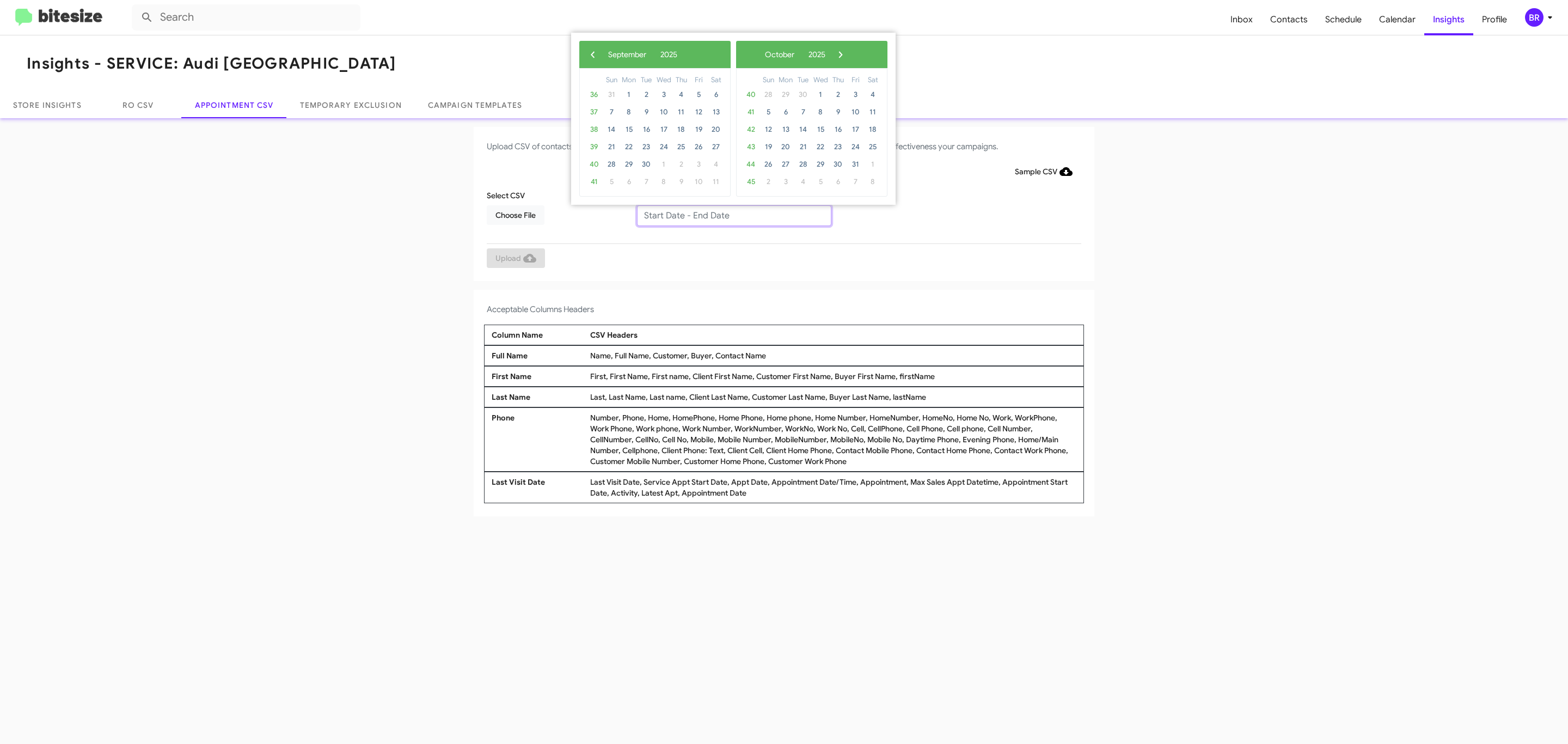
type input "09/04/2025 - 09/11/2025"
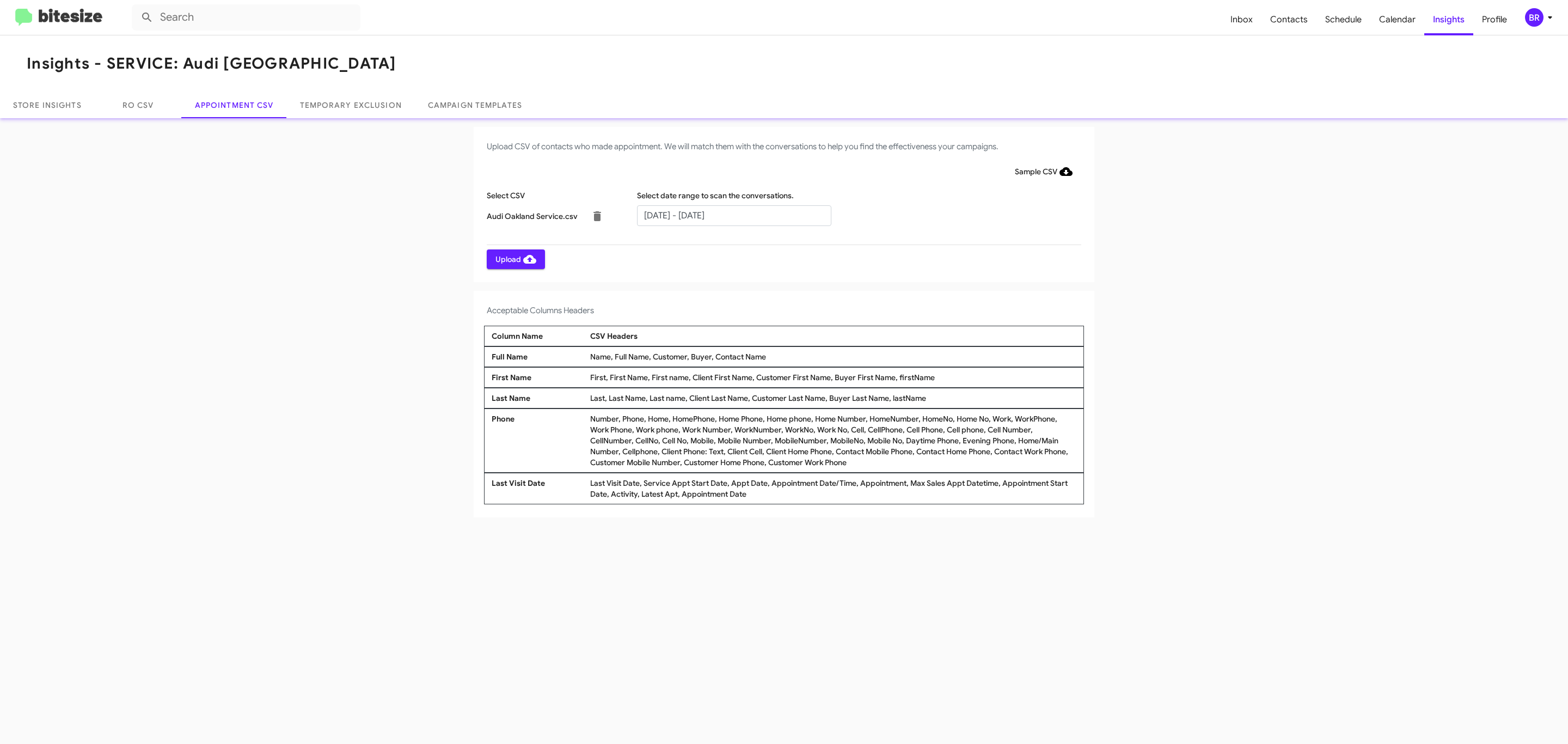
click at [514, 259] on span "Upload" at bounding box center [516, 259] width 41 height 19
click at [733, 214] on input "text" at bounding box center [733, 216] width 194 height 21
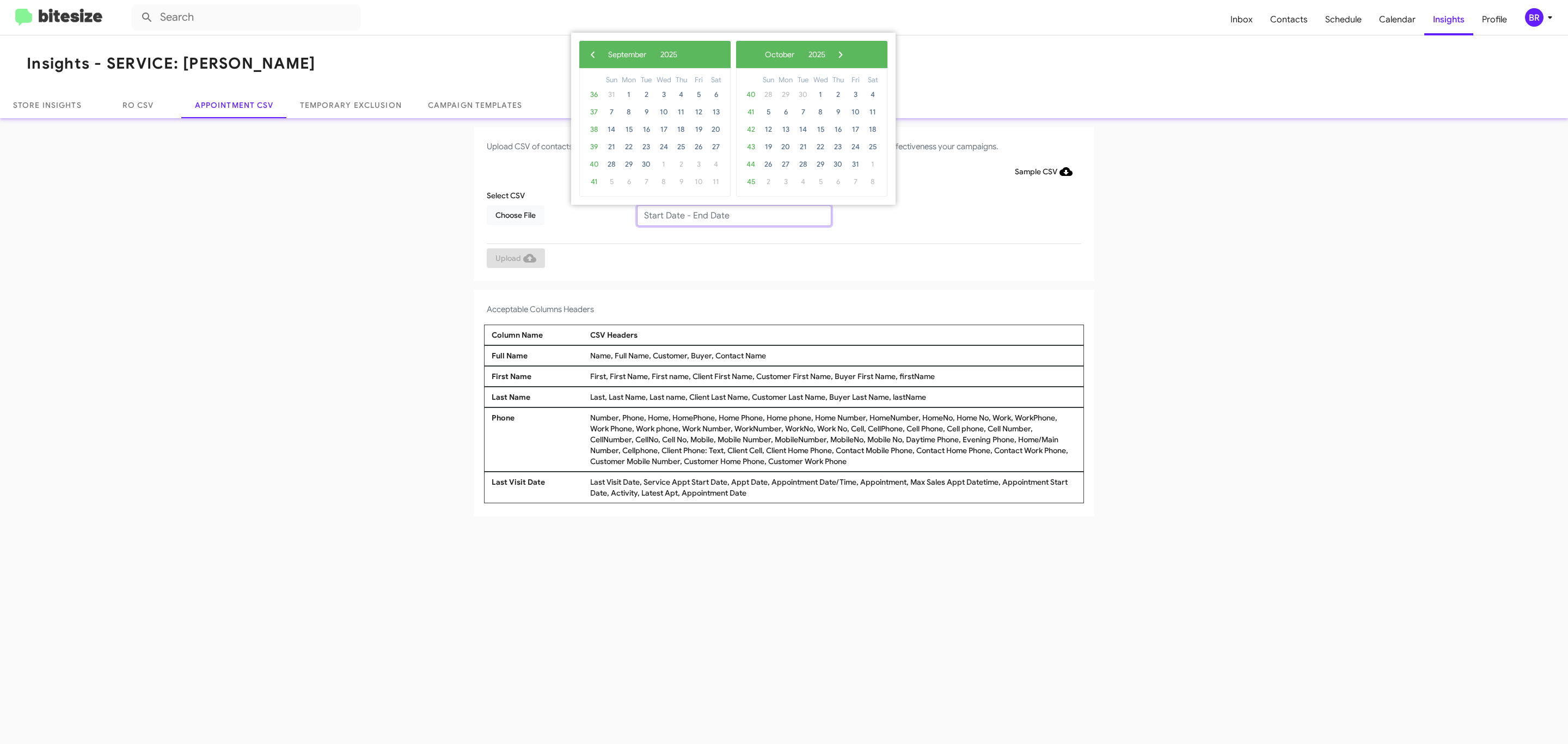
type input "09/04/2025 - 09/11/2025"
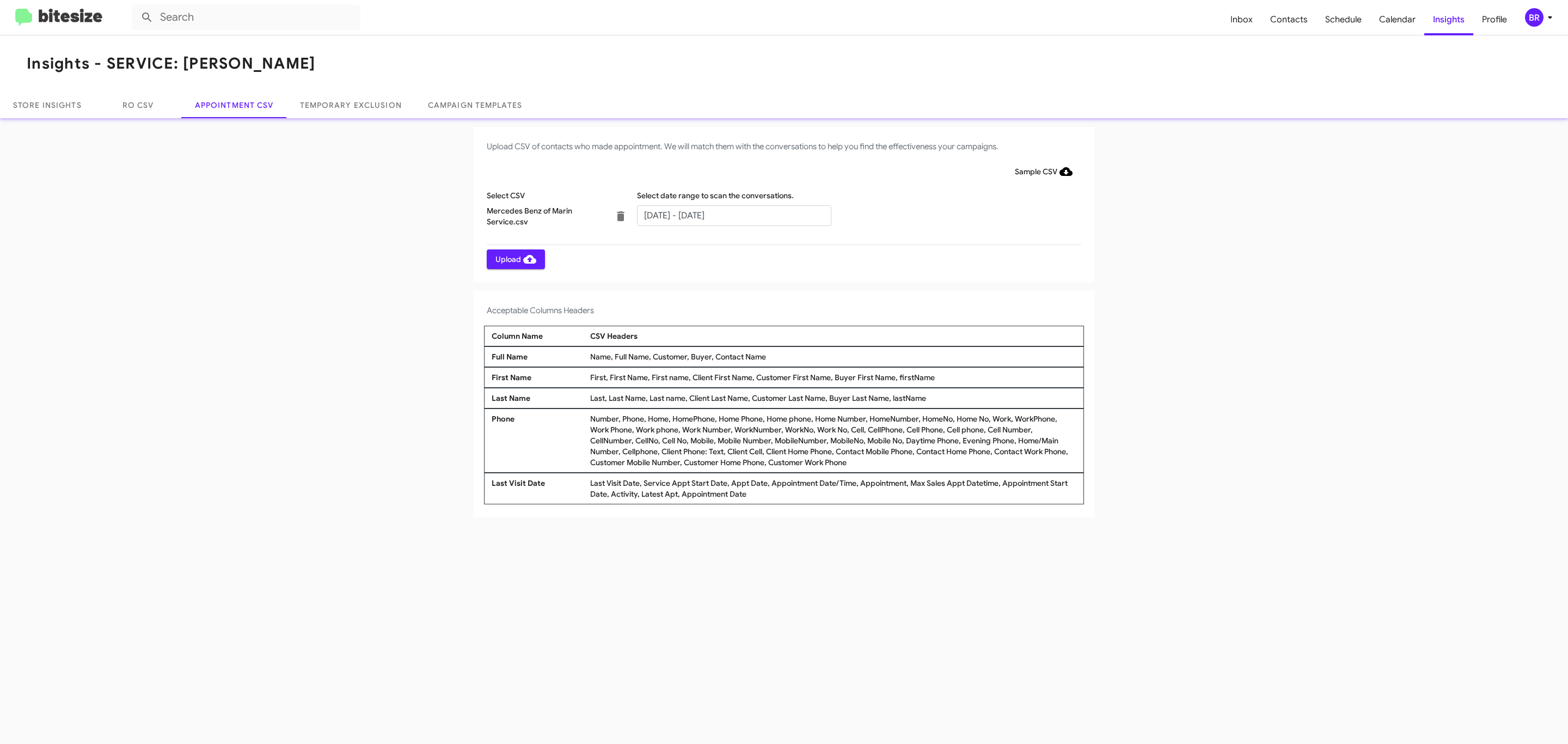
click at [514, 259] on span "Upload" at bounding box center [516, 259] width 41 height 19
click at [733, 214] on input "text" at bounding box center [733, 216] width 194 height 21
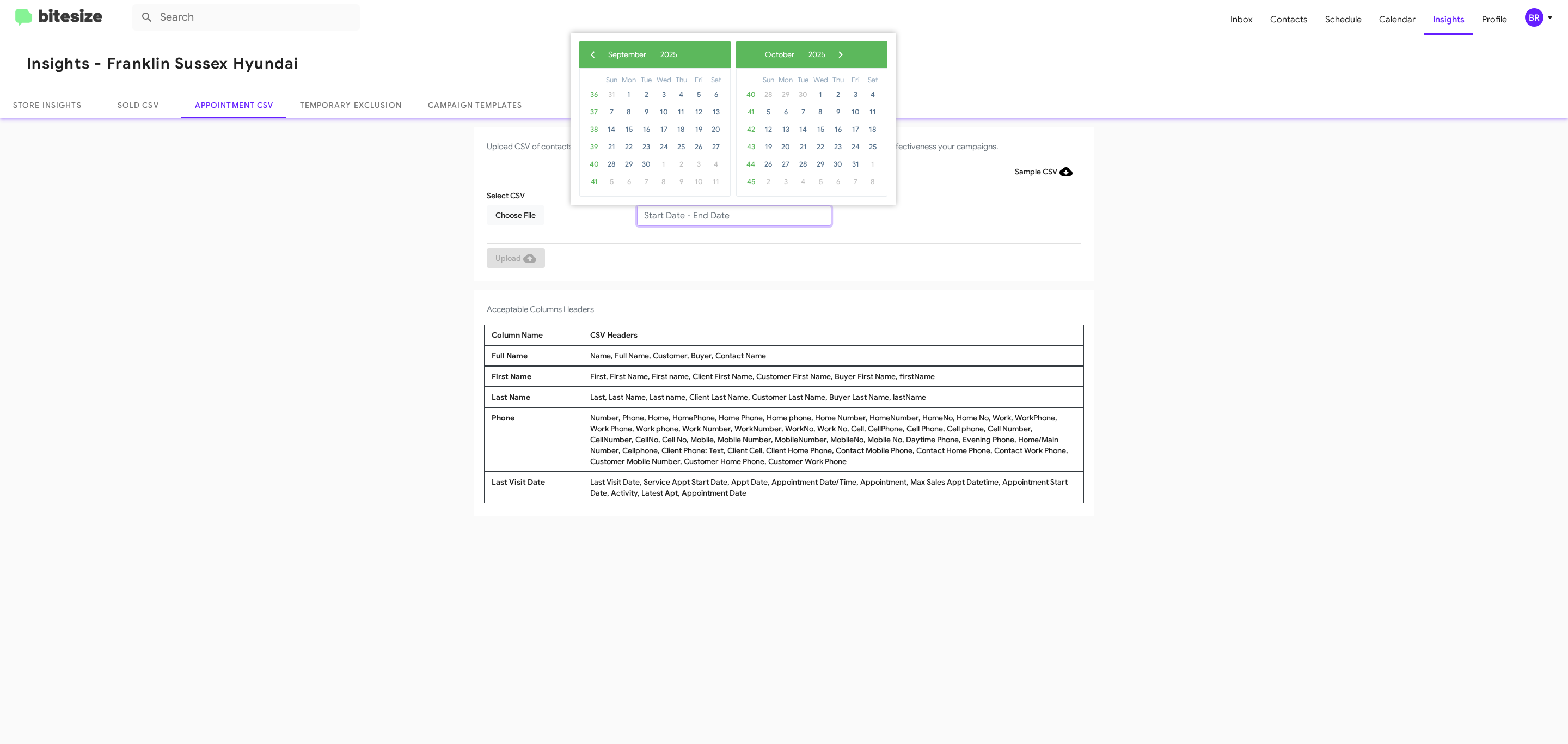
type input "09/04/2025 - 09/11/2025"
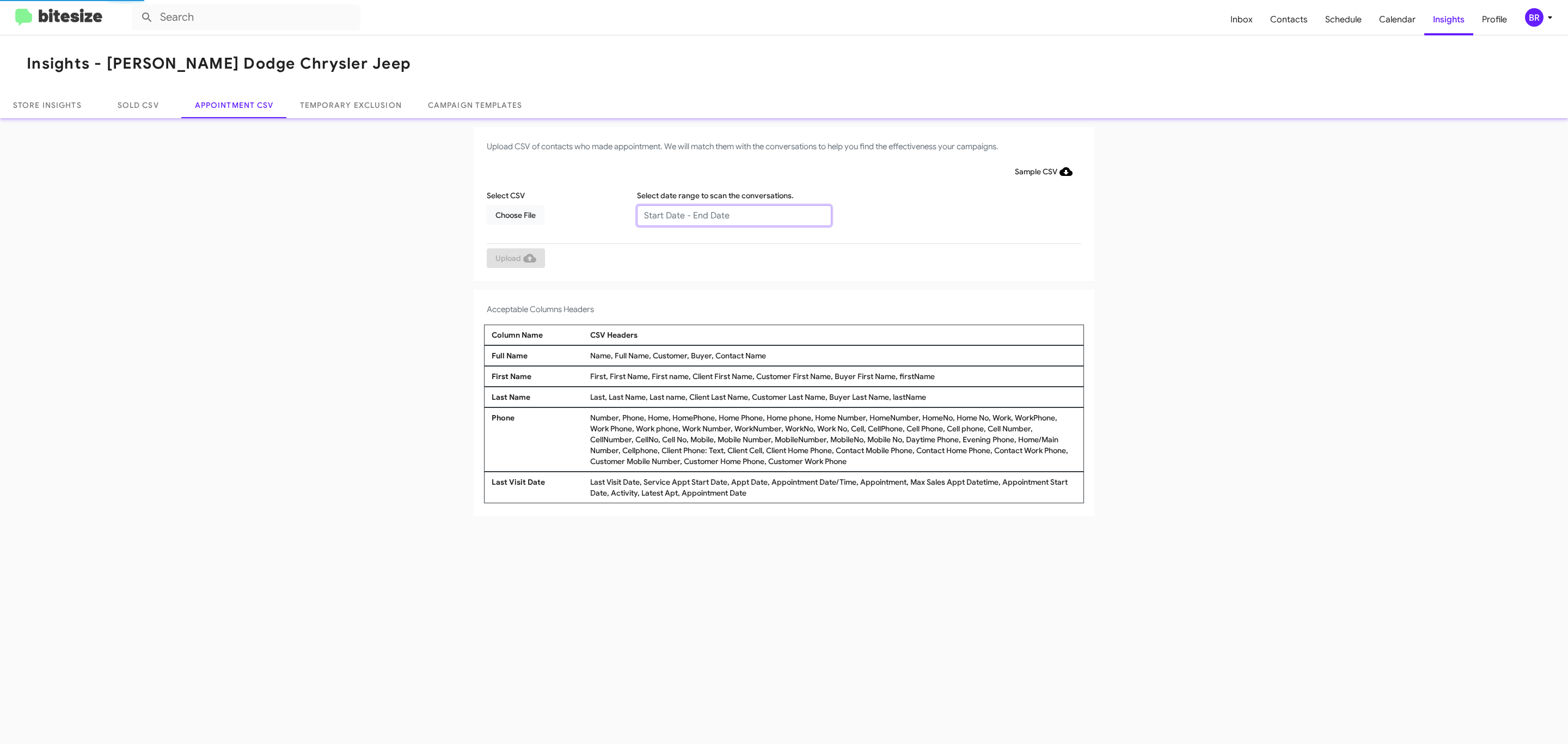
click at [733, 214] on input "text" at bounding box center [733, 216] width 194 height 21
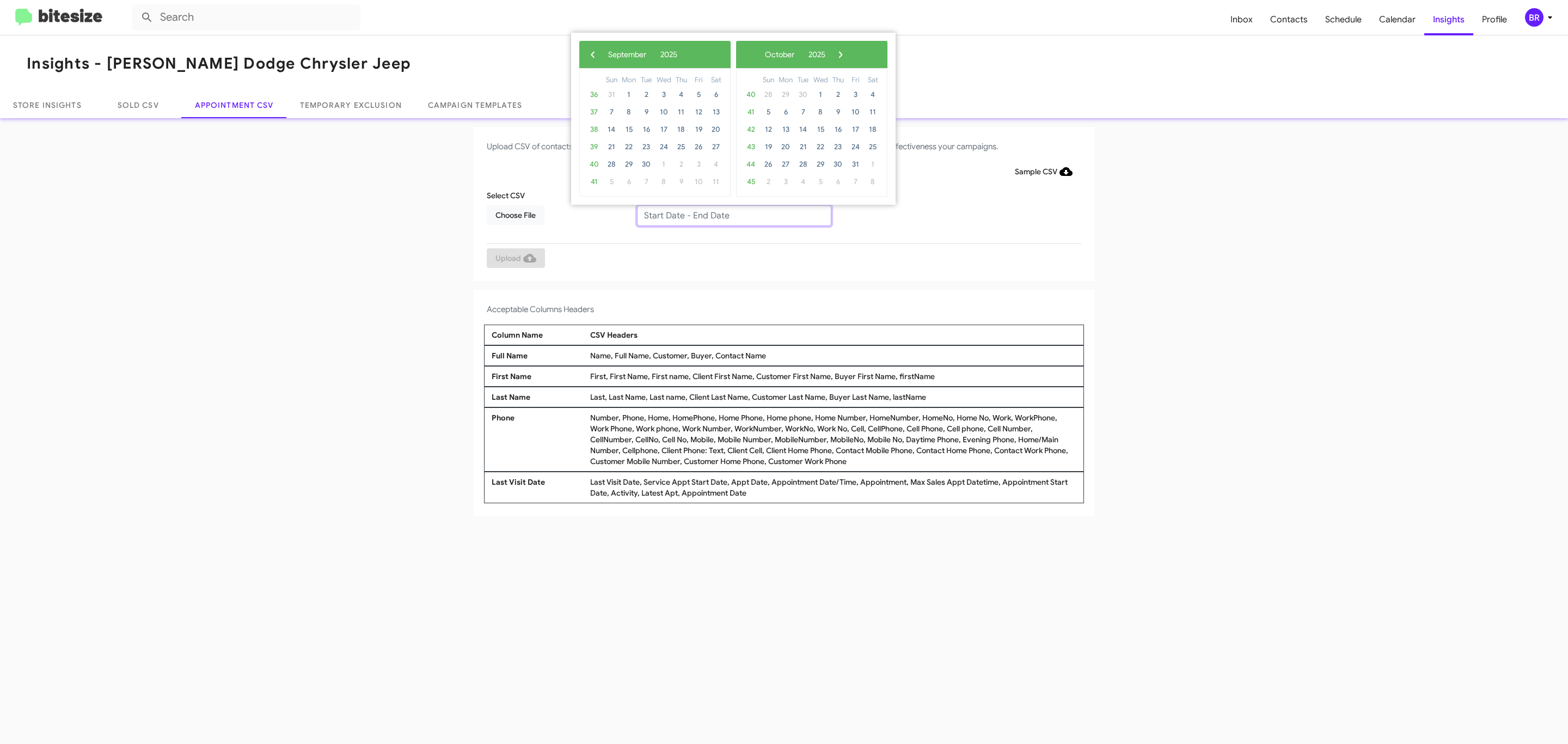
type input "[DATE] - [DATE]"
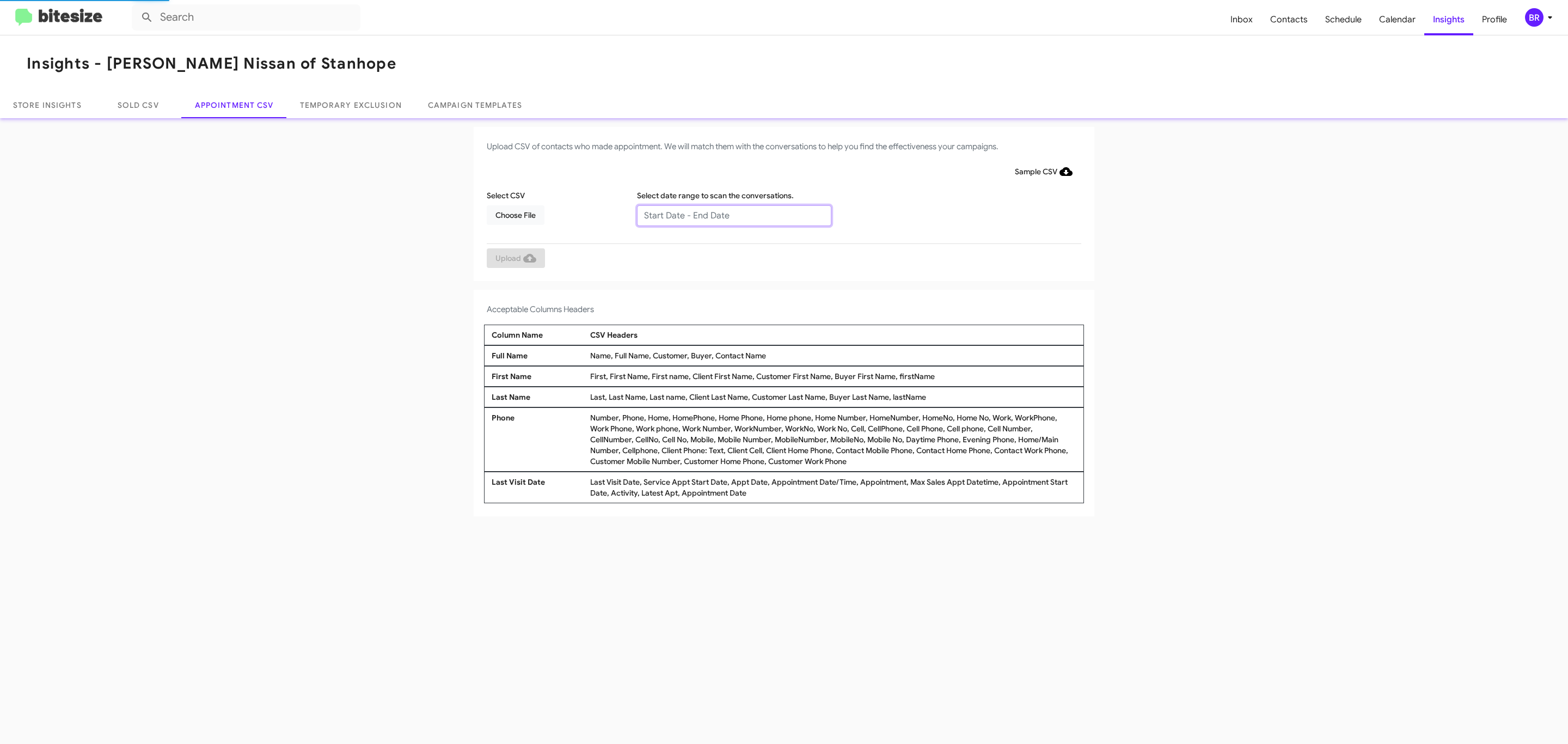
click at [733, 214] on input "text" at bounding box center [733, 216] width 194 height 21
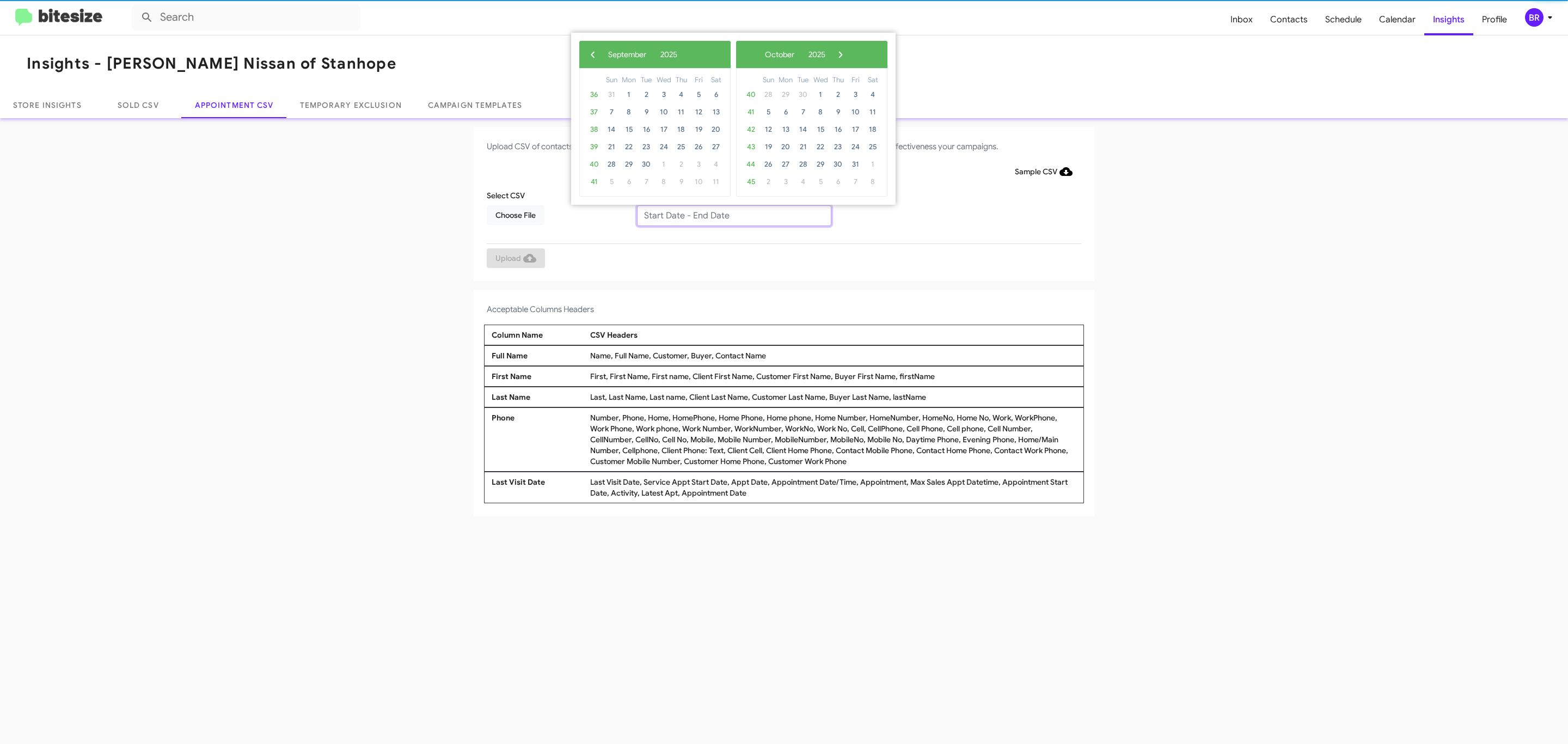
type input "09/04/2025 - 09/11/2025"
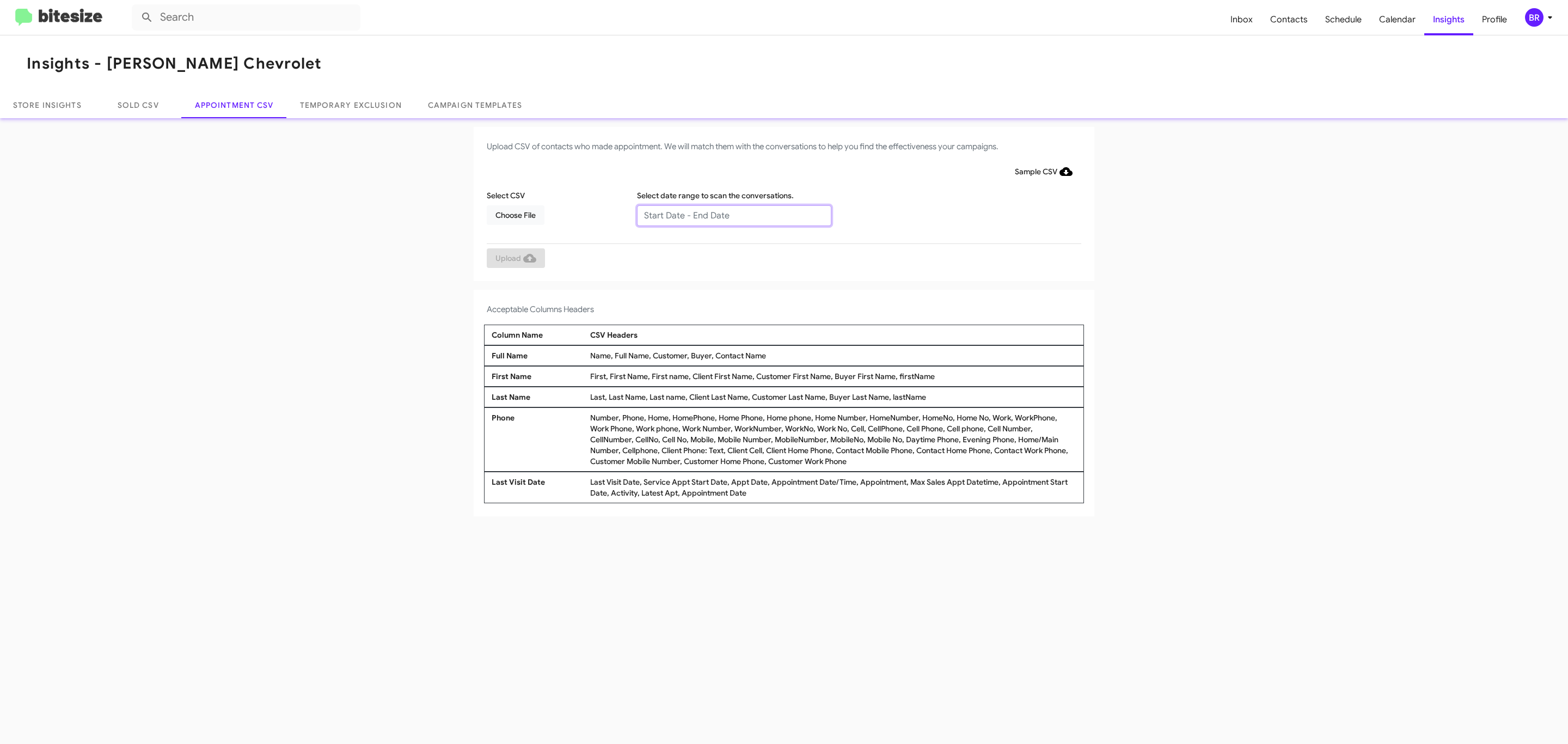
click at [733, 214] on input "text" at bounding box center [733, 216] width 194 height 21
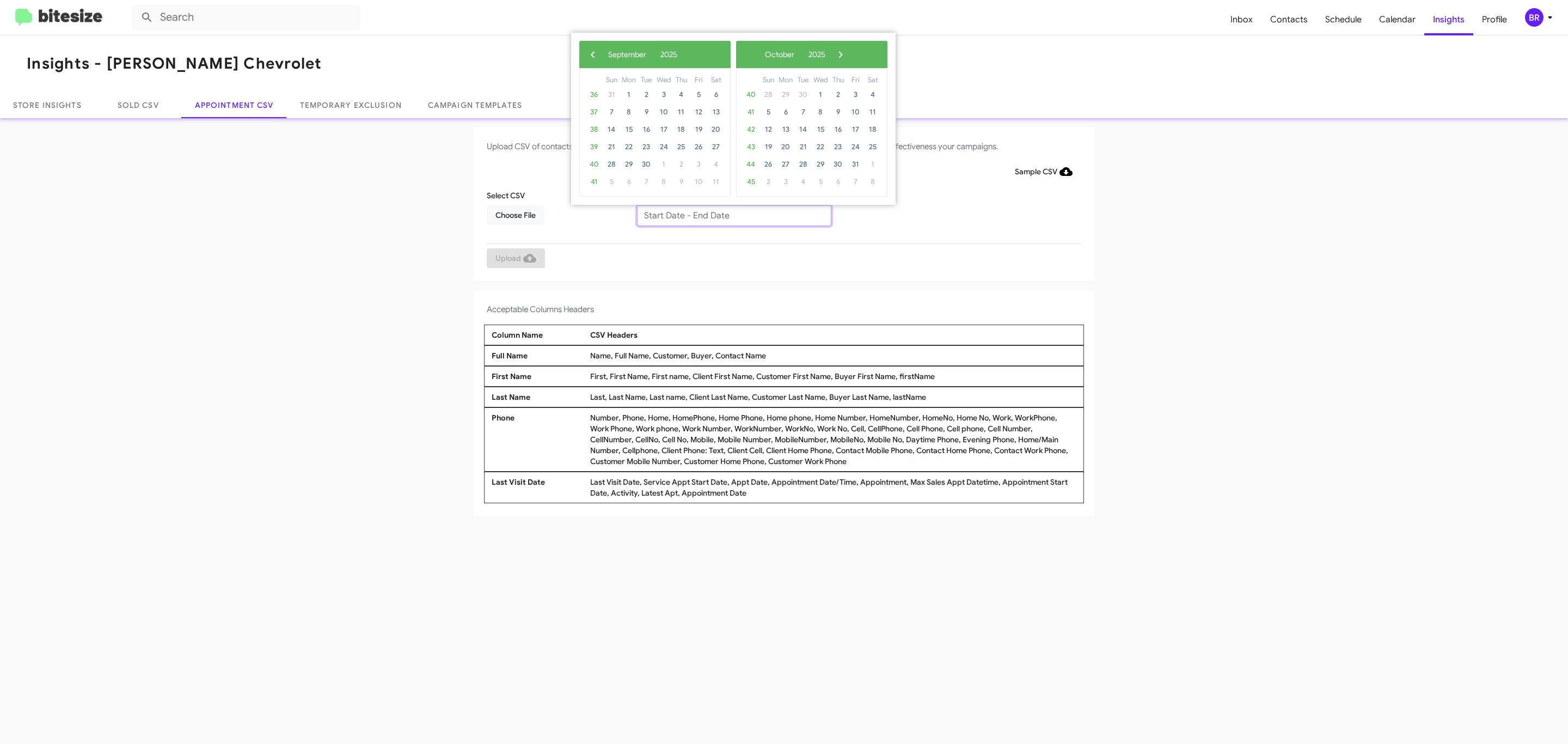
type input "09/04/2025 - 09/11/2025"
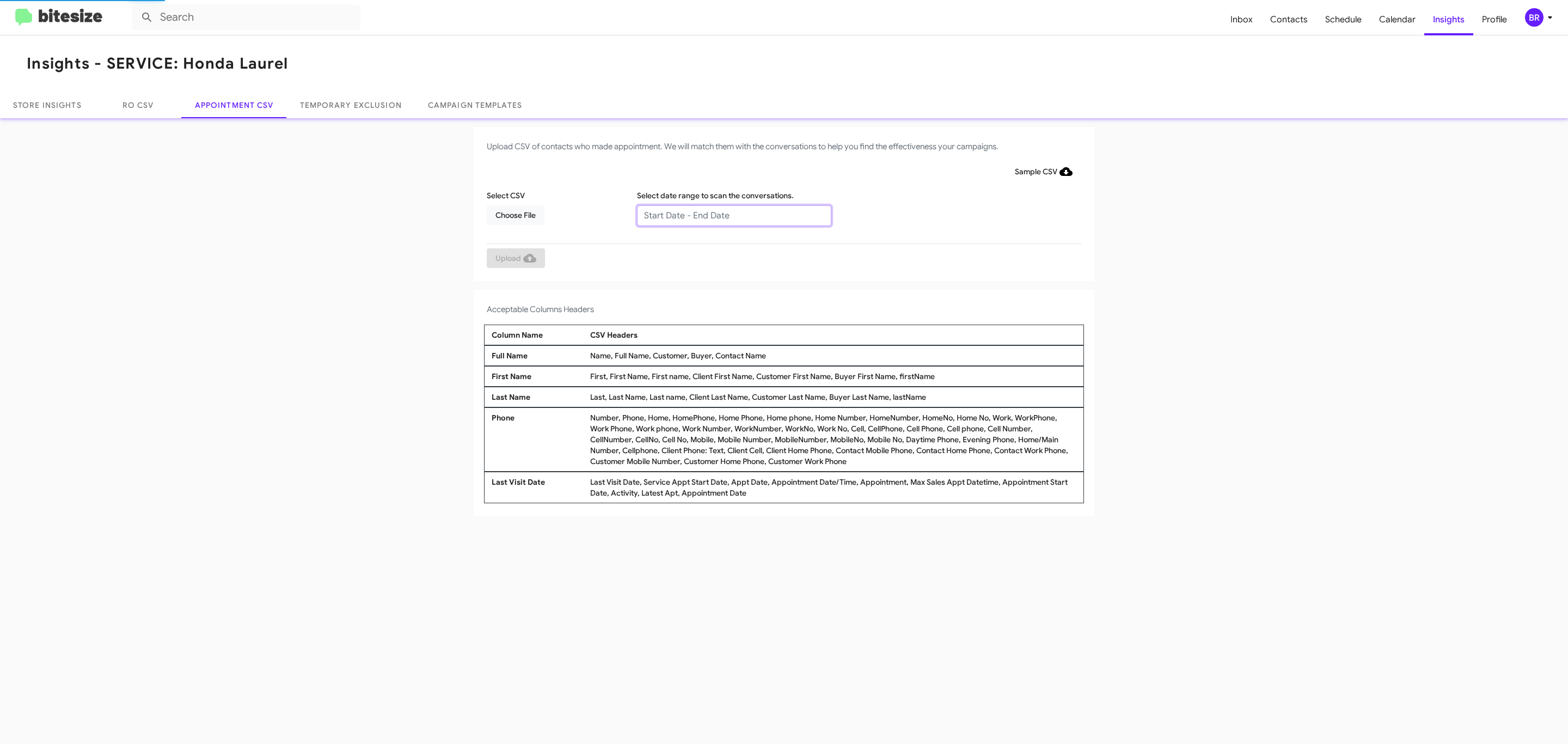
click at [733, 214] on input "text" at bounding box center [733, 216] width 194 height 21
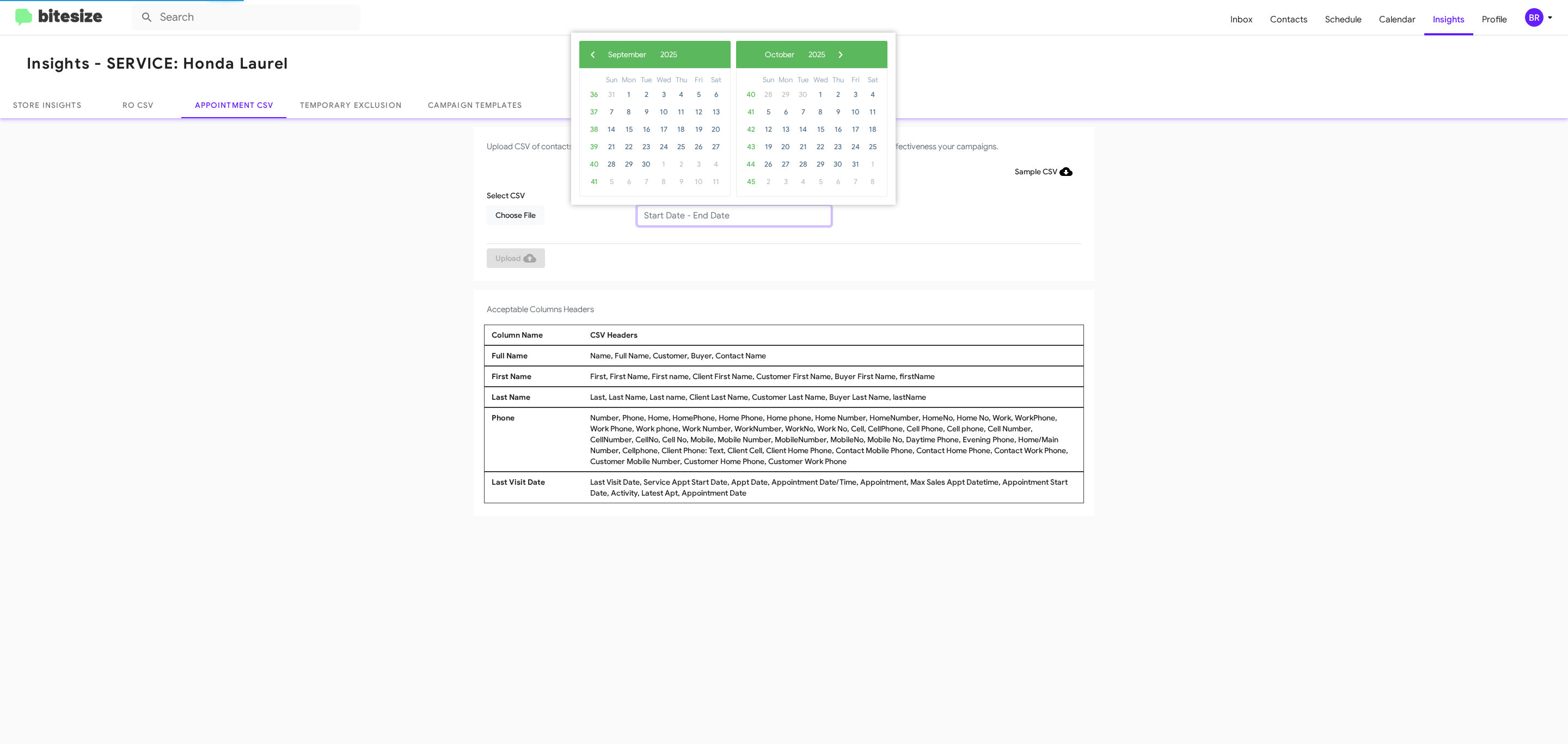
type input "[DATE] - [DATE]"
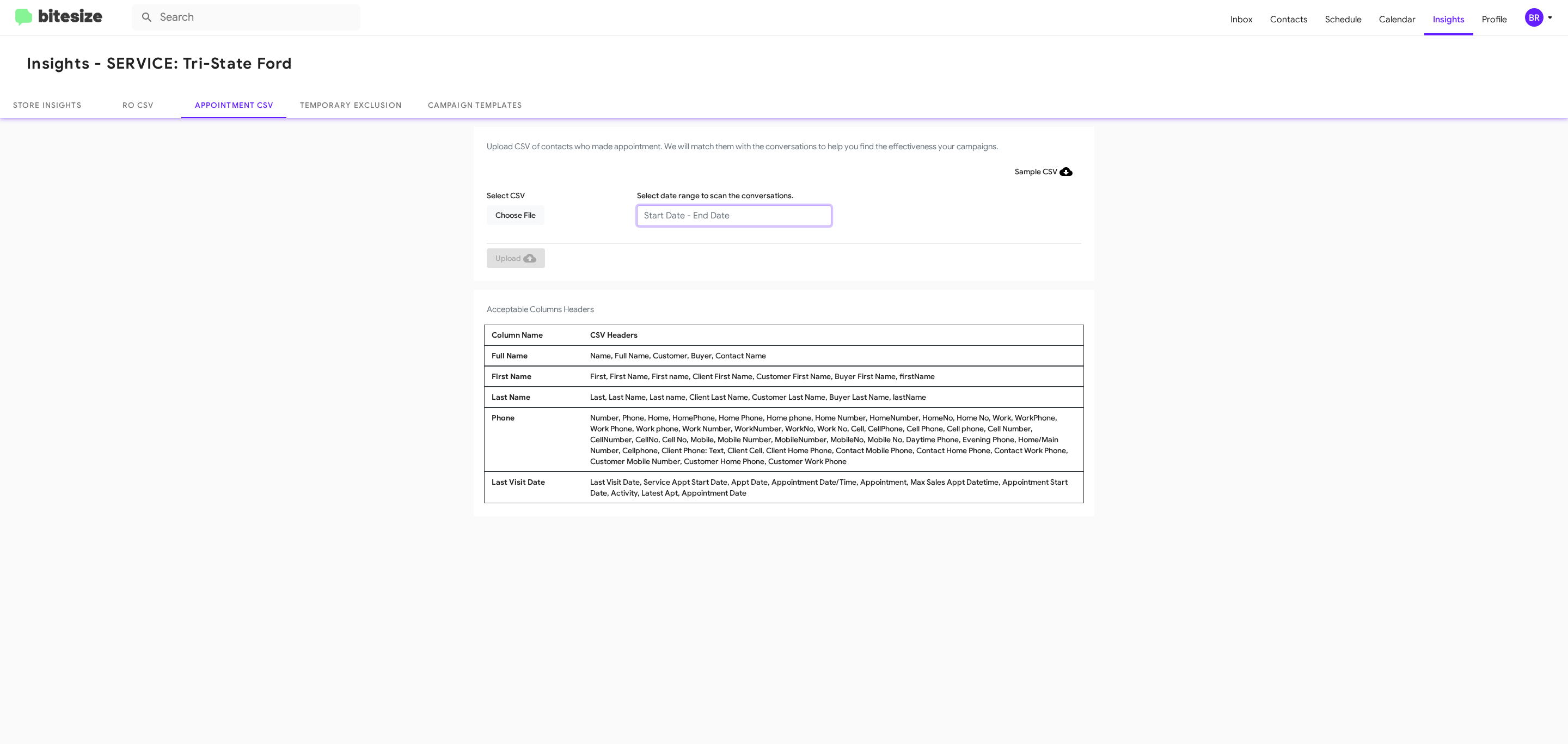
click at [733, 214] on input "text" at bounding box center [733, 216] width 194 height 21
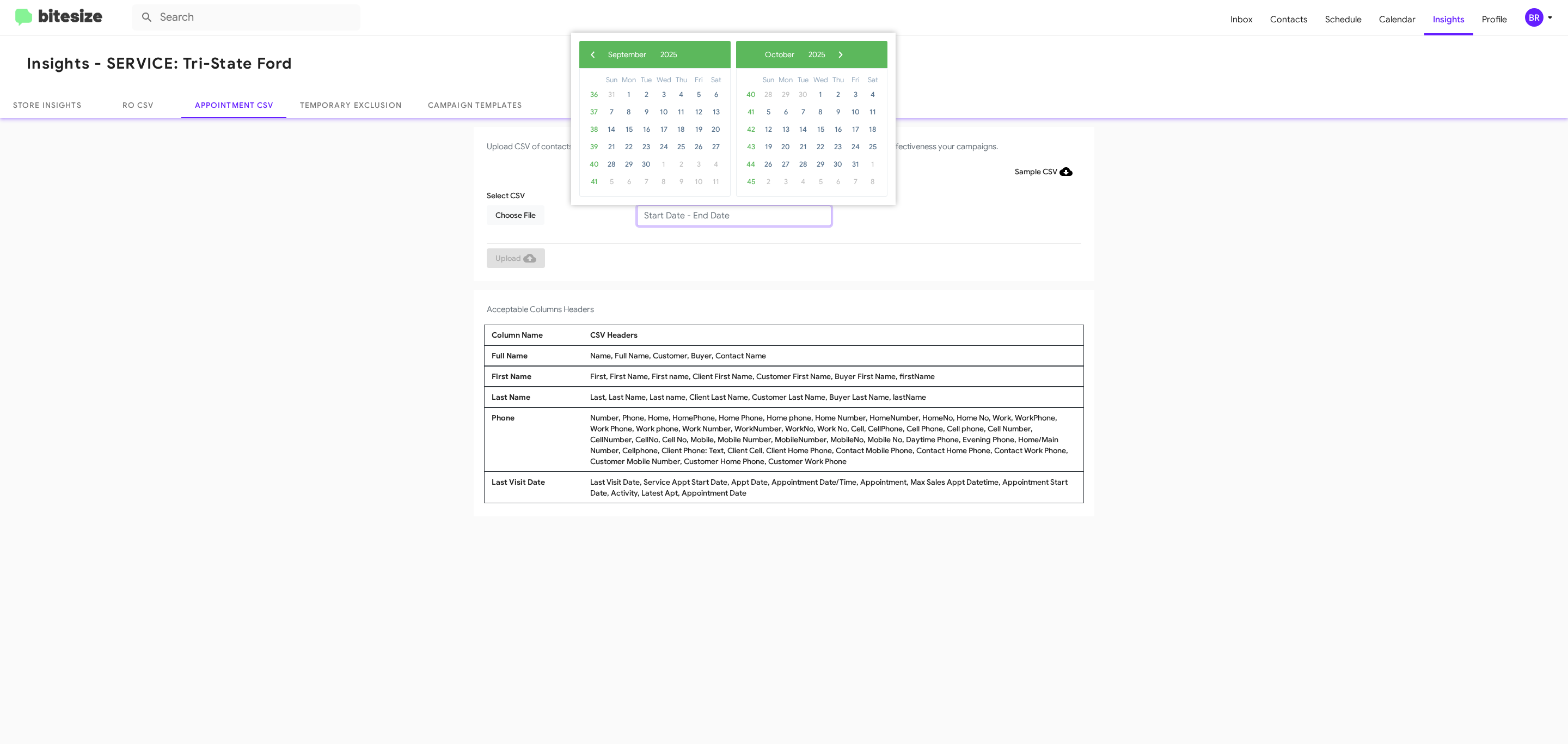
type input "[DATE] - [DATE]"
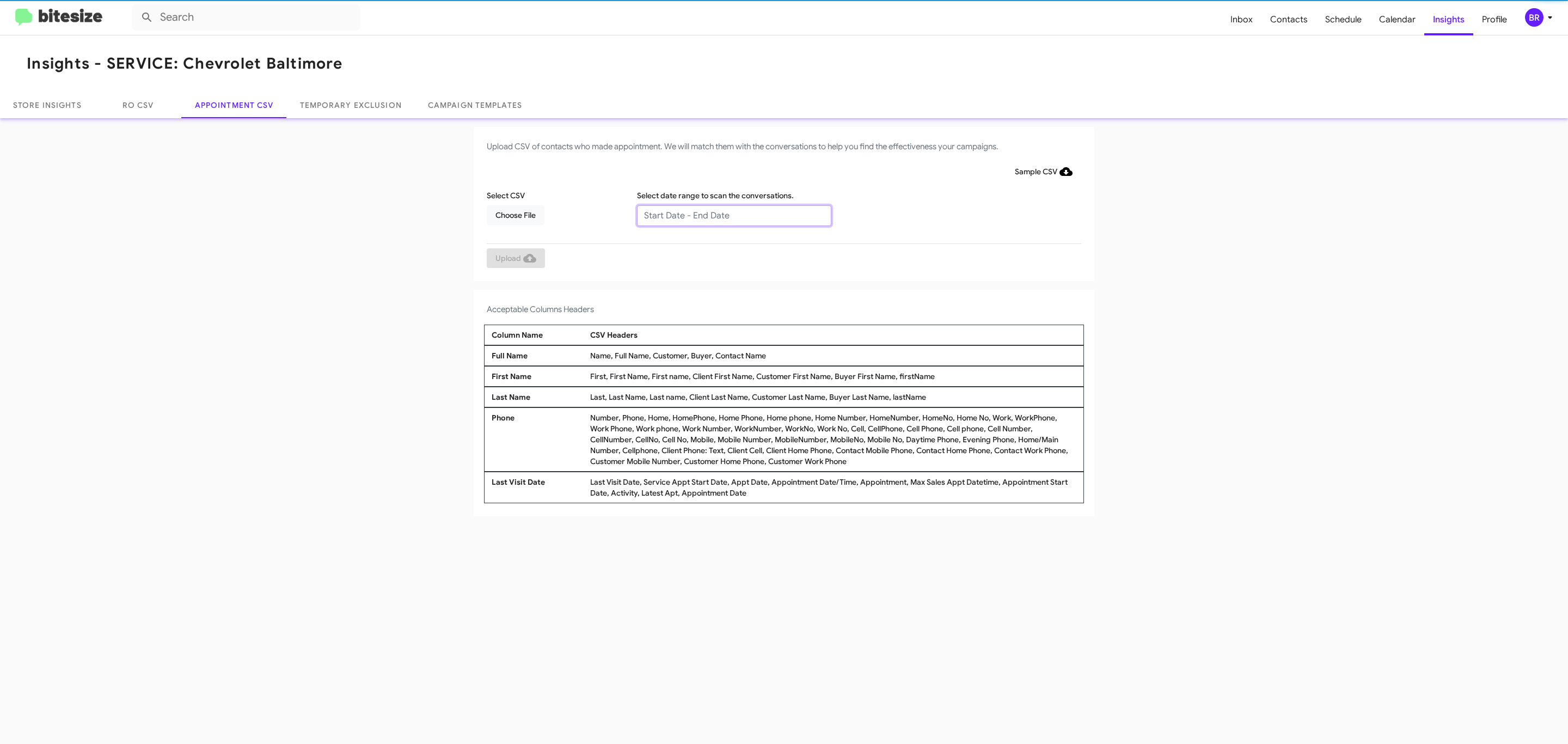
click at [733, 214] on input "text" at bounding box center [733, 216] width 194 height 21
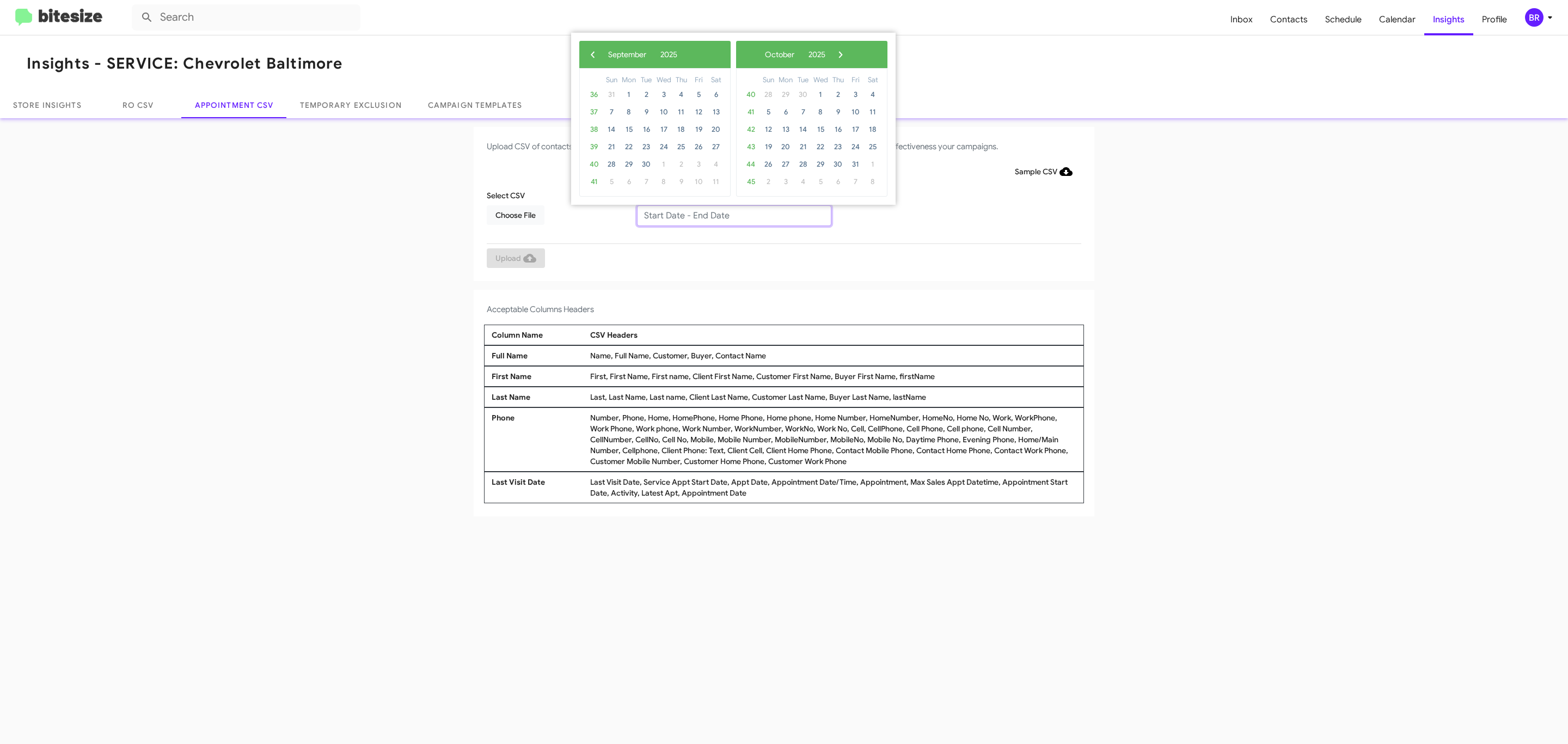
type input "09/11/2025 - 10/11/2025"
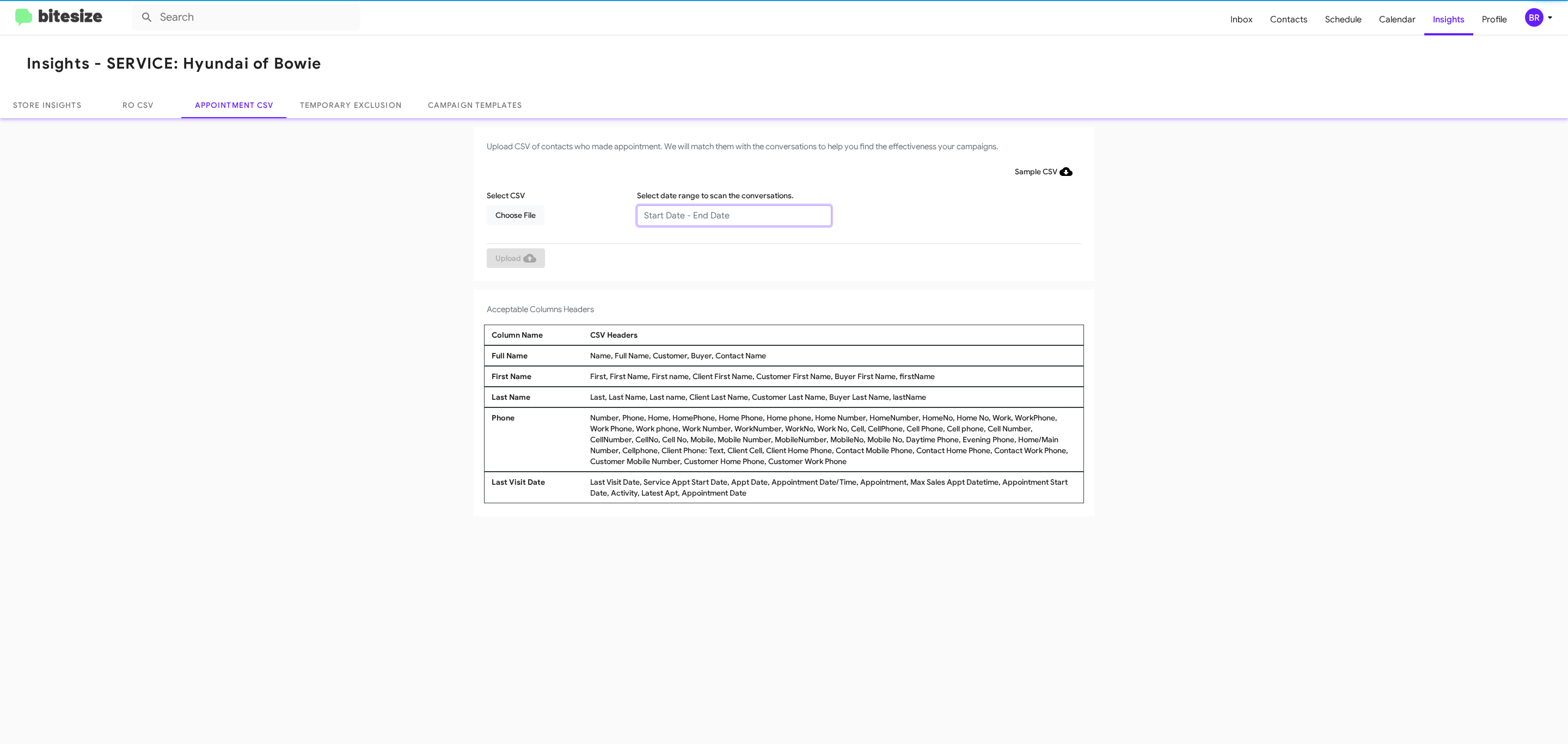
click at [733, 214] on input "text" at bounding box center [733, 216] width 194 height 21
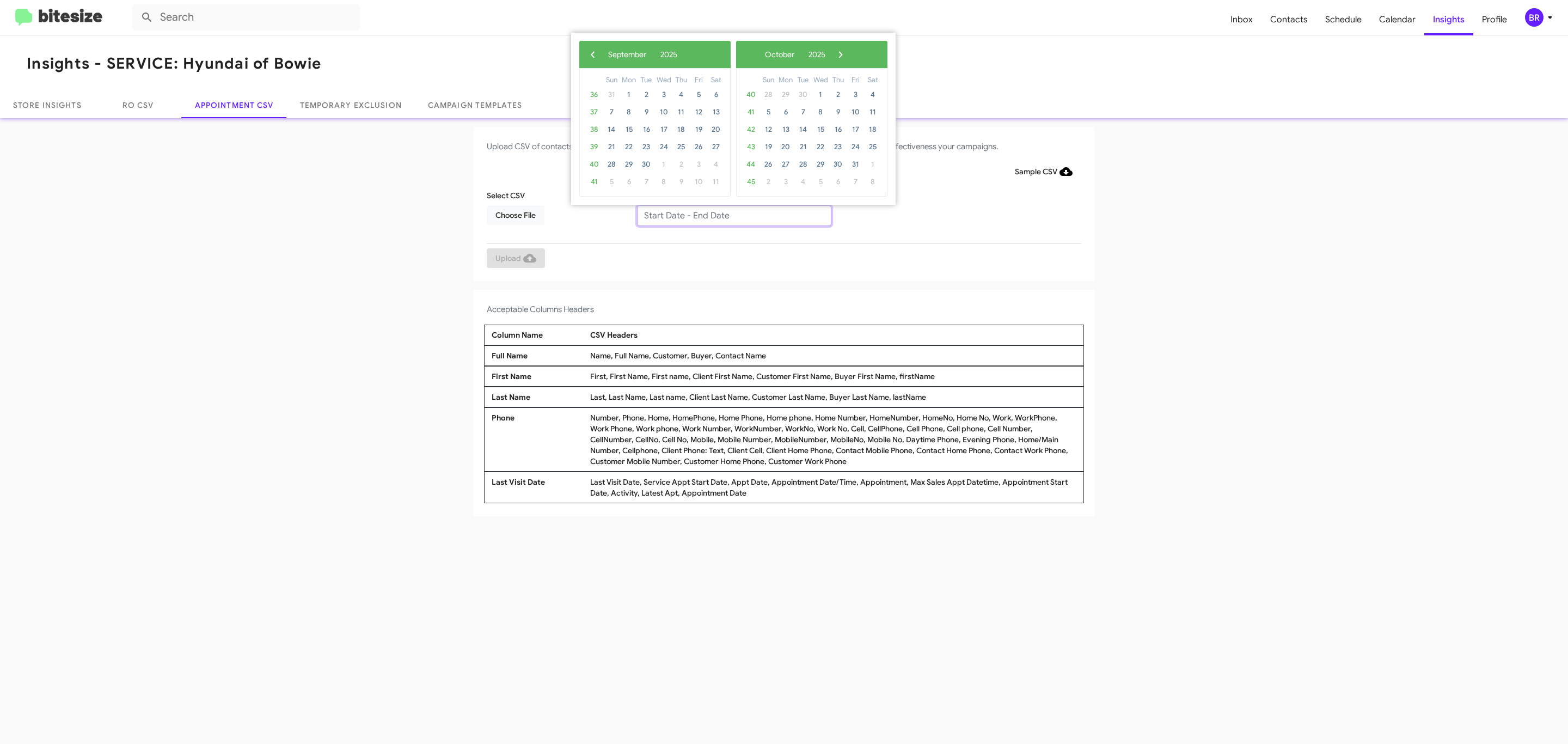
type input "[DATE] - [DATE]"
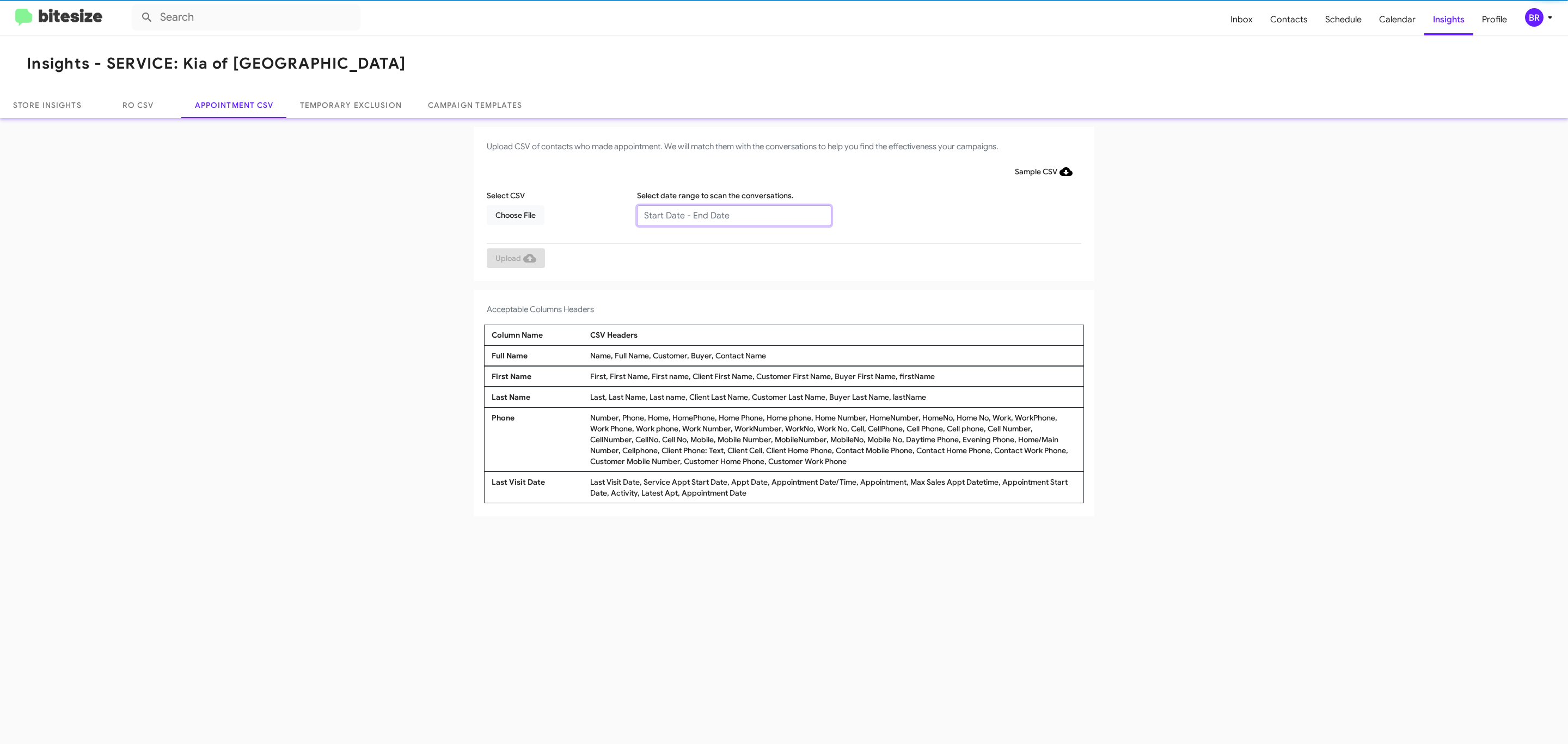
click at [733, 214] on input "text" at bounding box center [733, 216] width 194 height 21
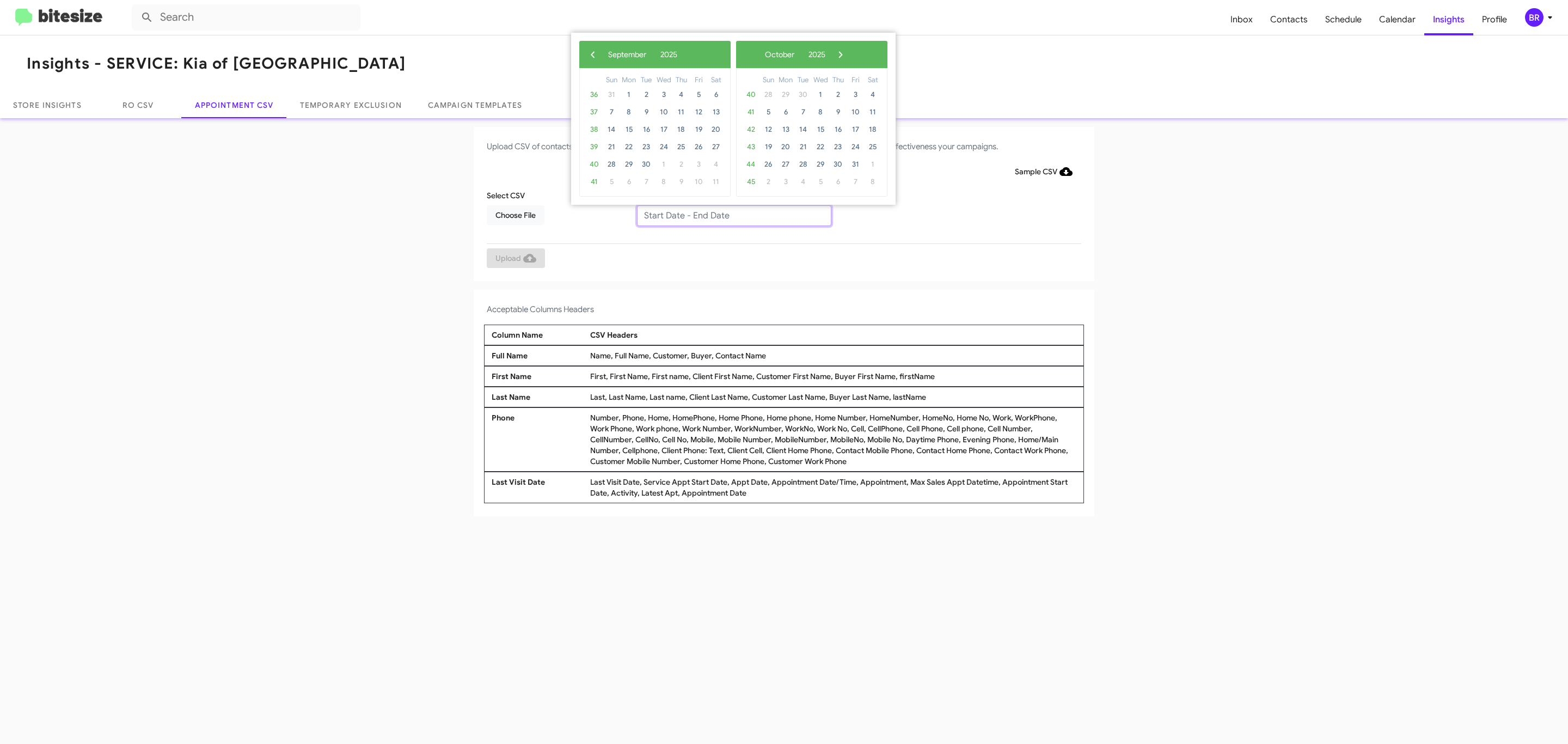
type input "[DATE] - [DATE]"
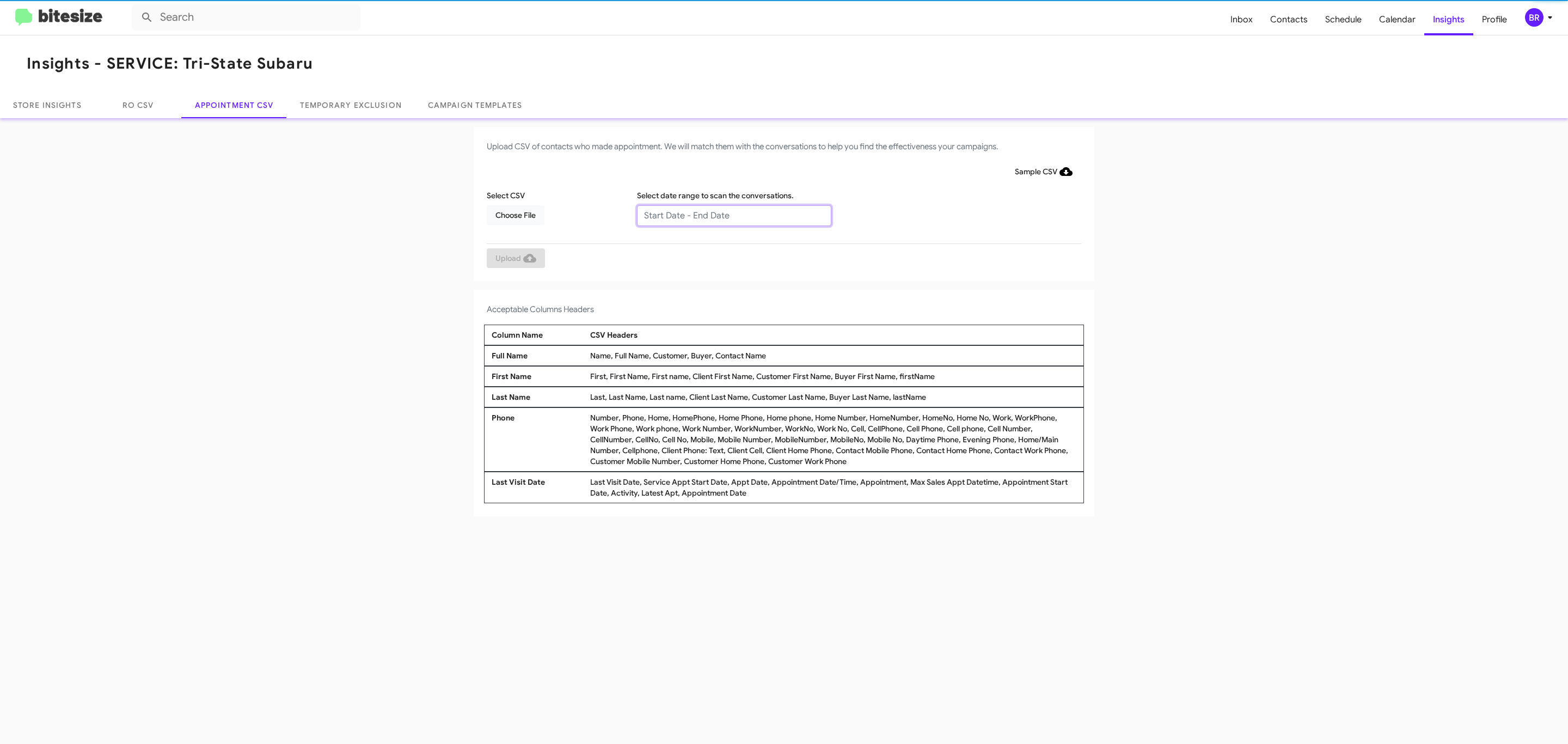
click at [733, 214] on input "text" at bounding box center [733, 216] width 194 height 21
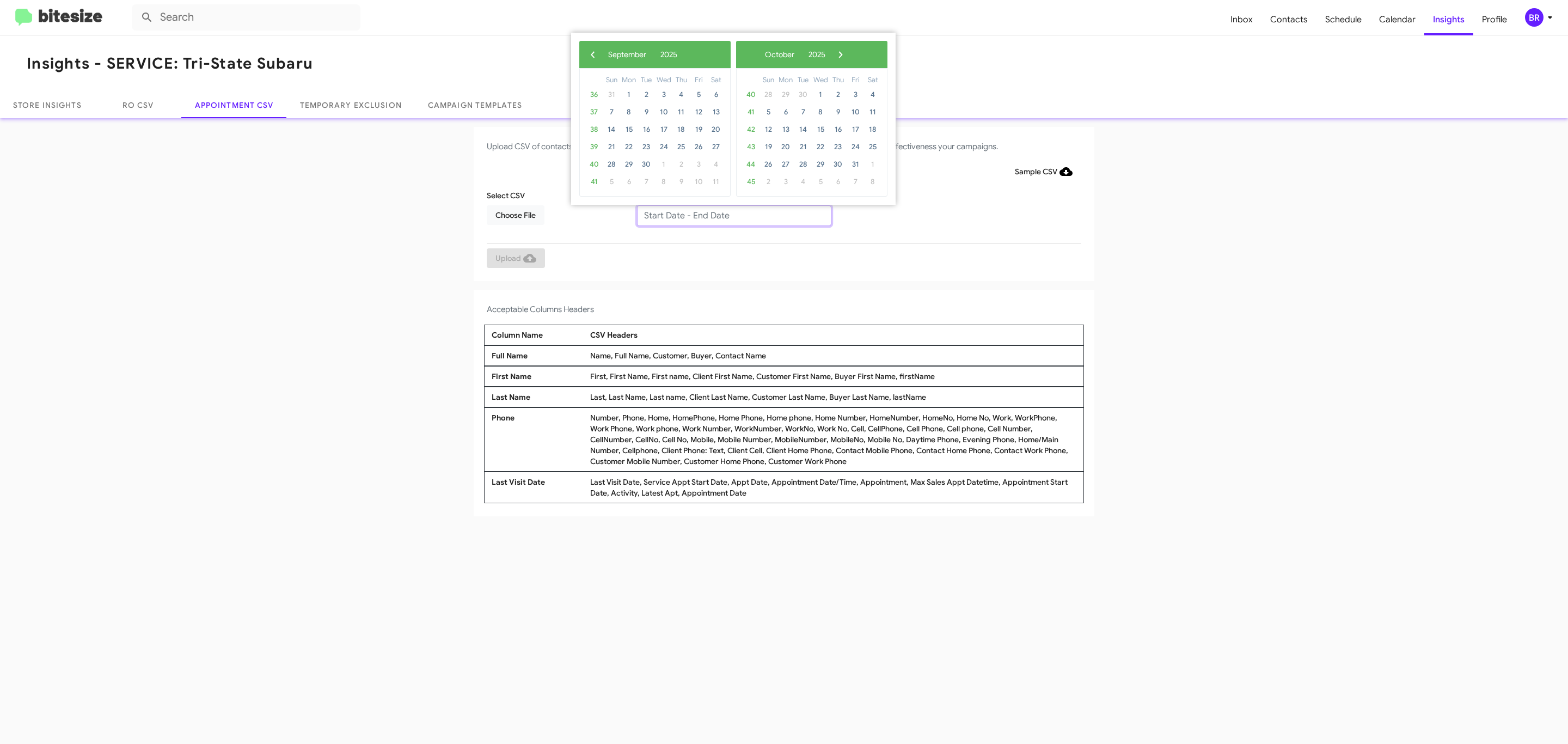
type input "[DATE] - [DATE]"
